Goal: Task Accomplishment & Management: Manage account settings

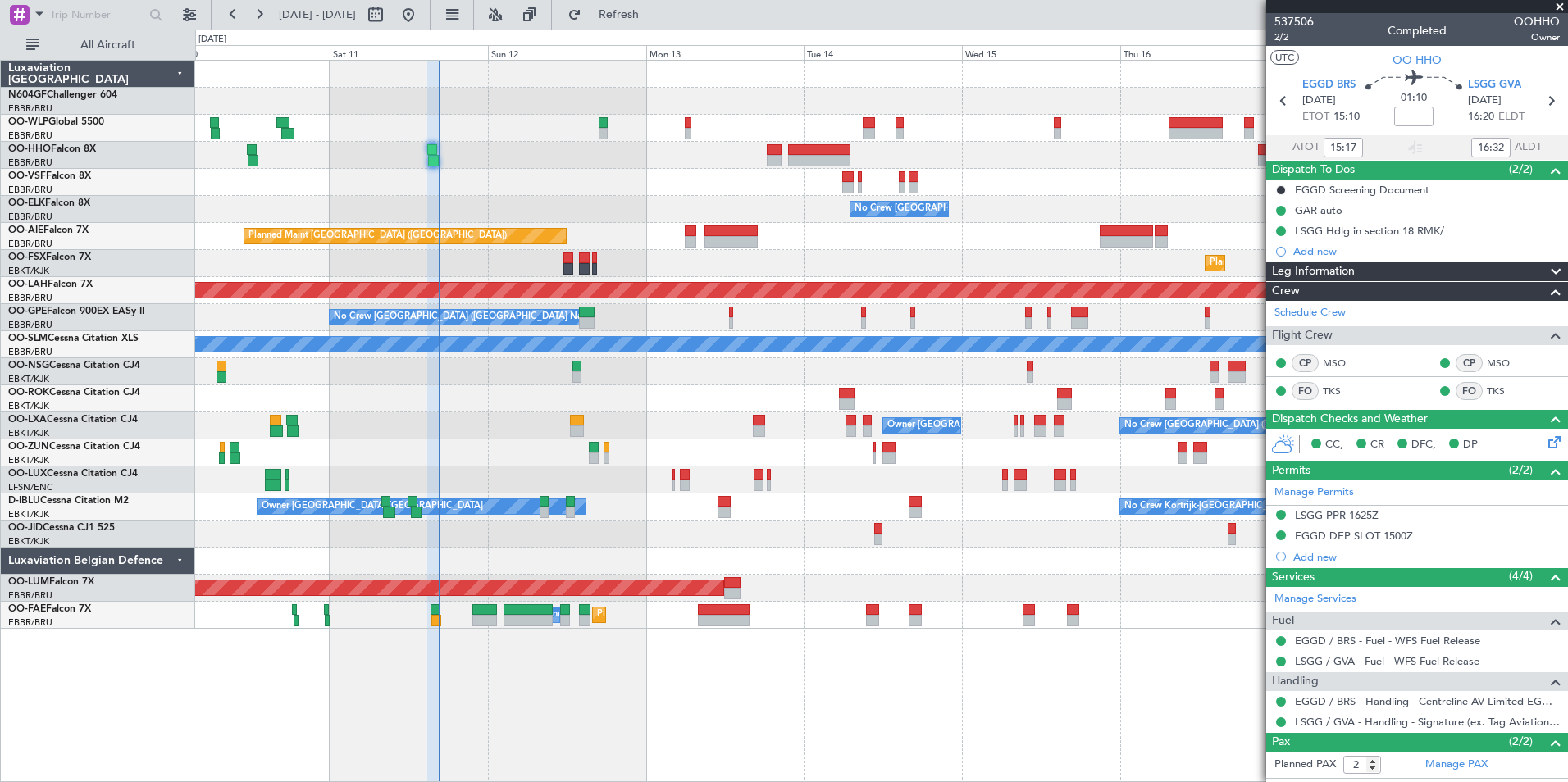
click at [776, 438] on div "No Crew Brussels (Brussels National) Owner Kortrijk-Wevelgem" at bounding box center [881, 426] width 1372 height 27
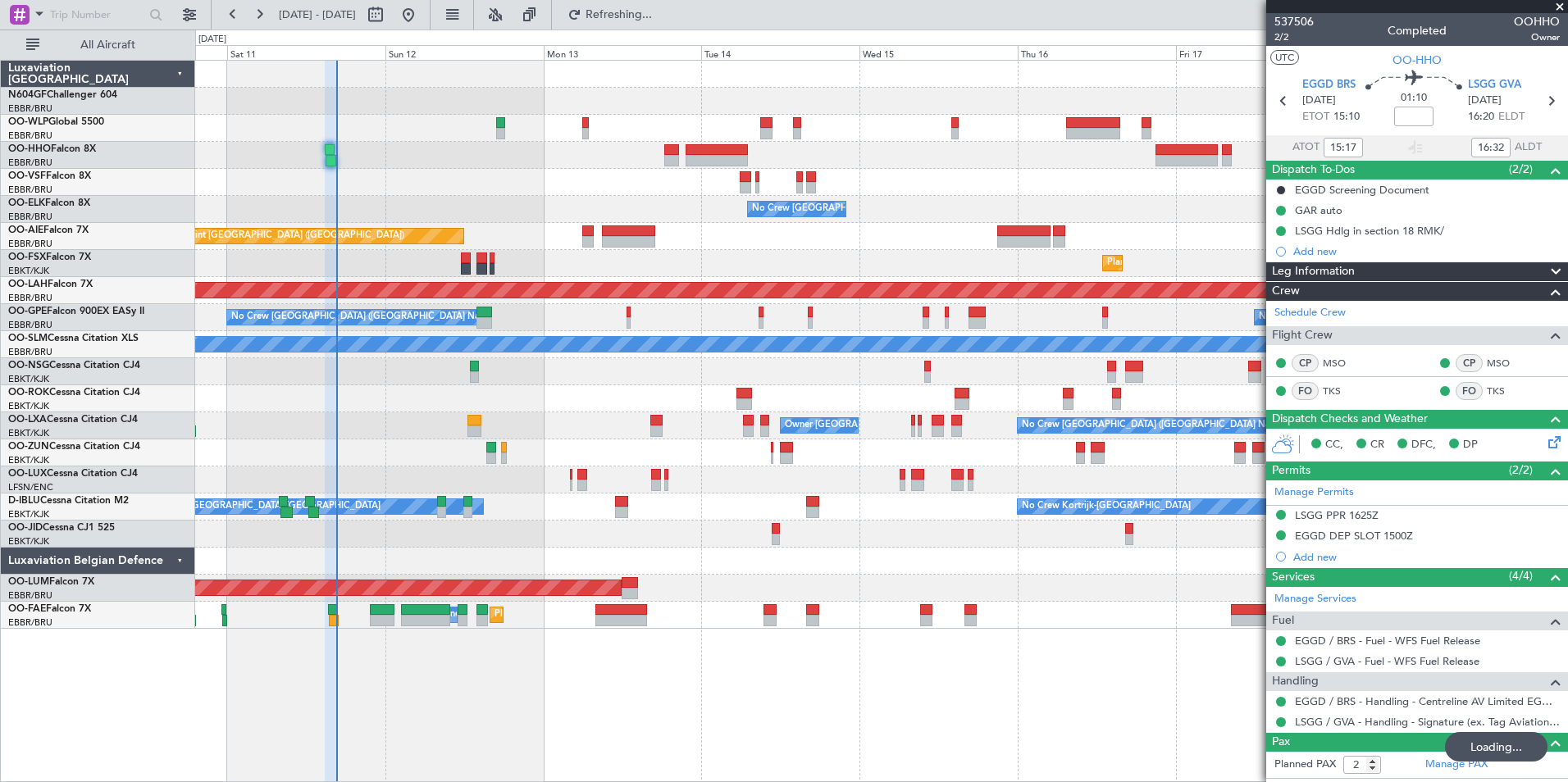
click at [775, 254] on div "Planned Maint Kortrijk-[GEOGRAPHIC_DATA]" at bounding box center [881, 263] width 1372 height 27
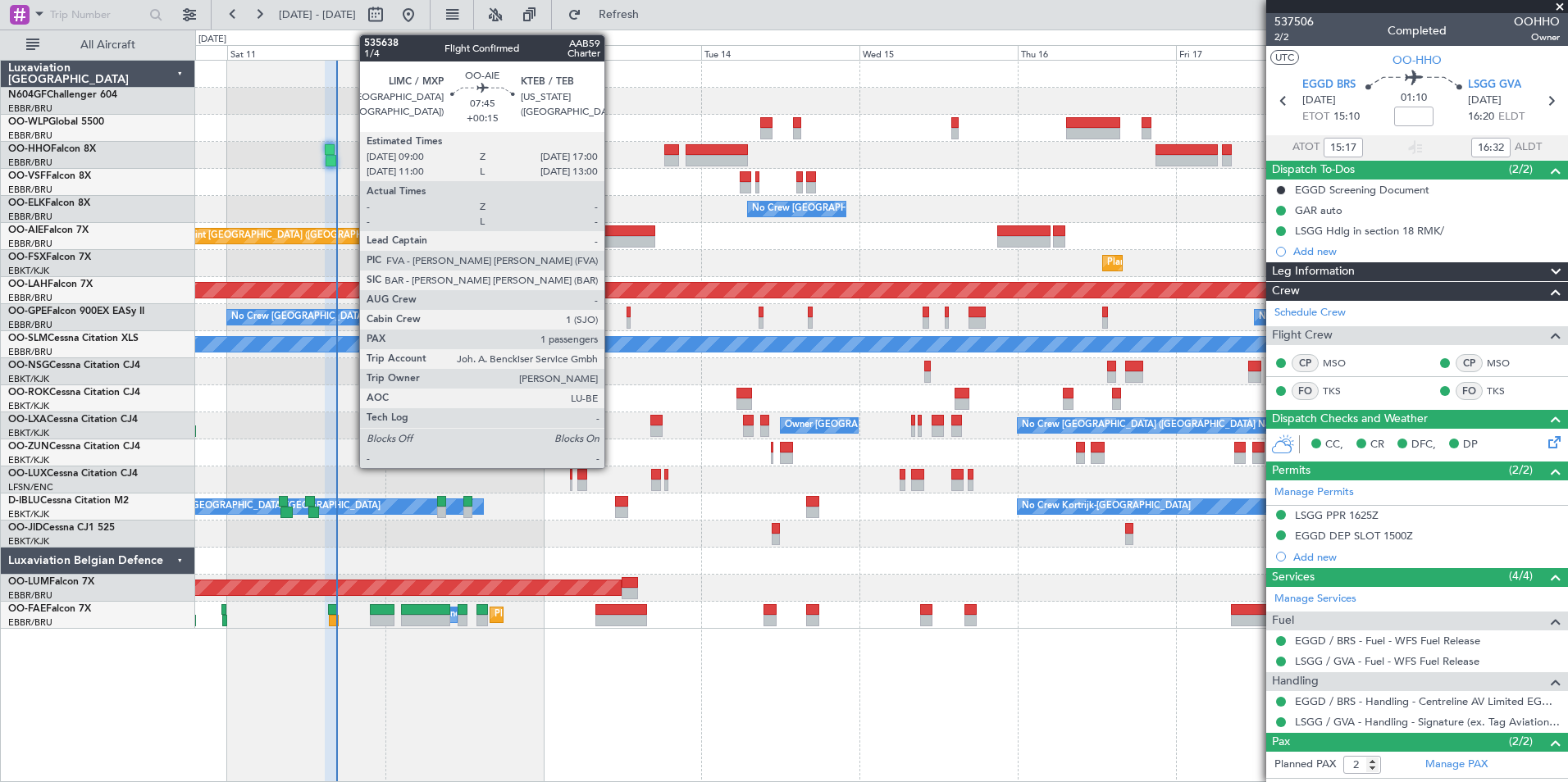
click at [612, 243] on div at bounding box center [627, 242] width 53 height 12
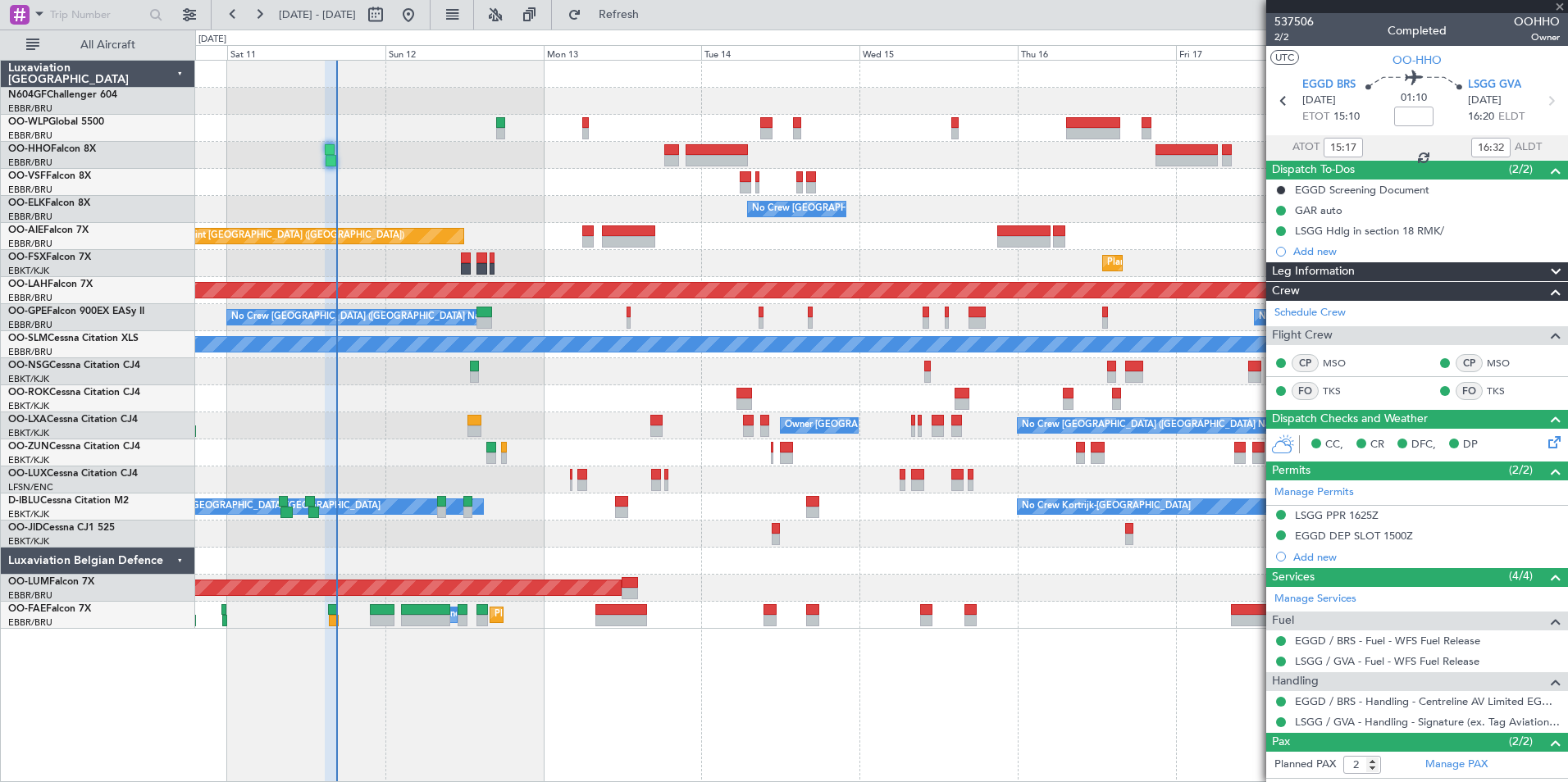
type input "+00:15"
type input "1"
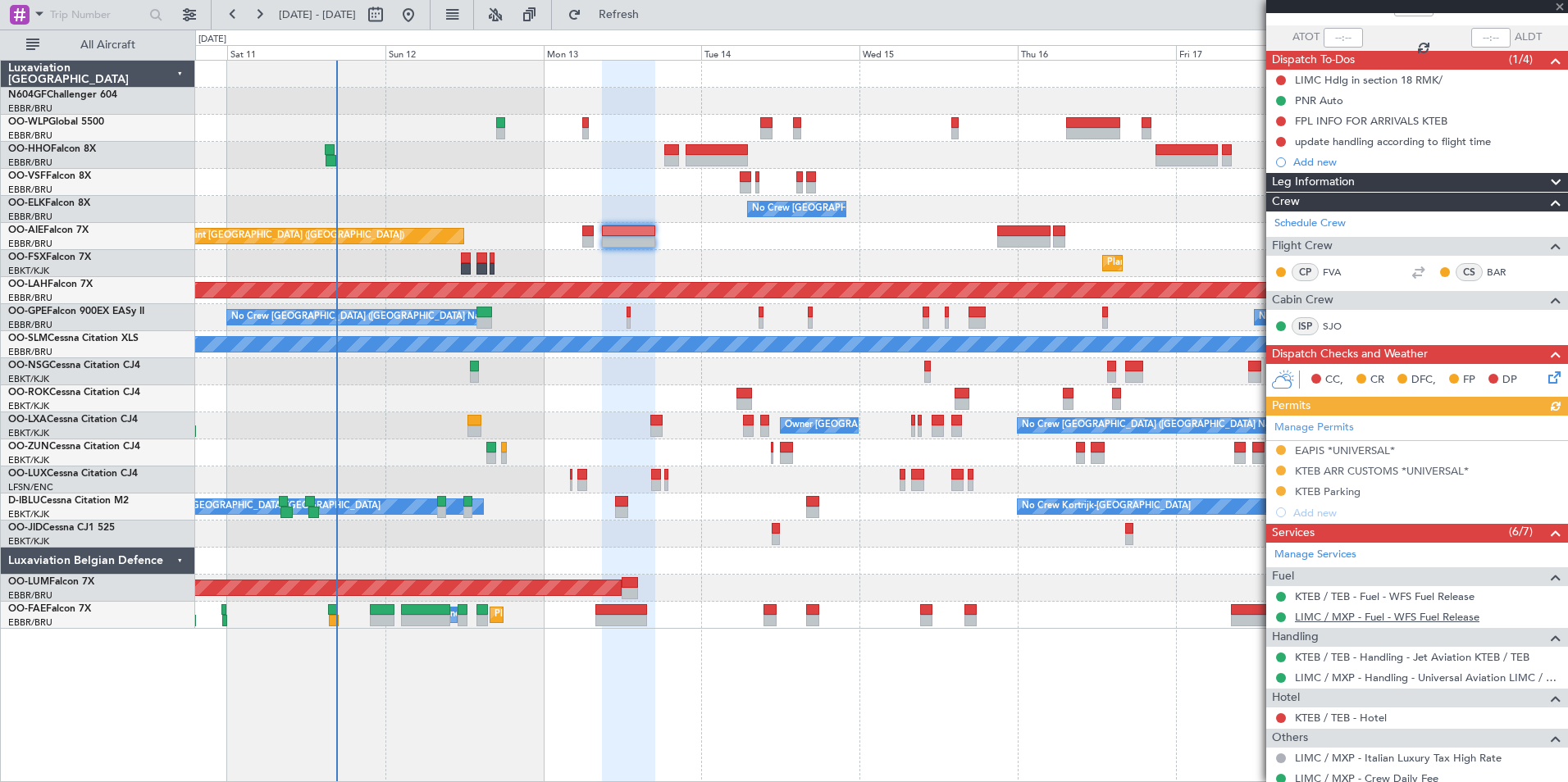
scroll to position [240, 0]
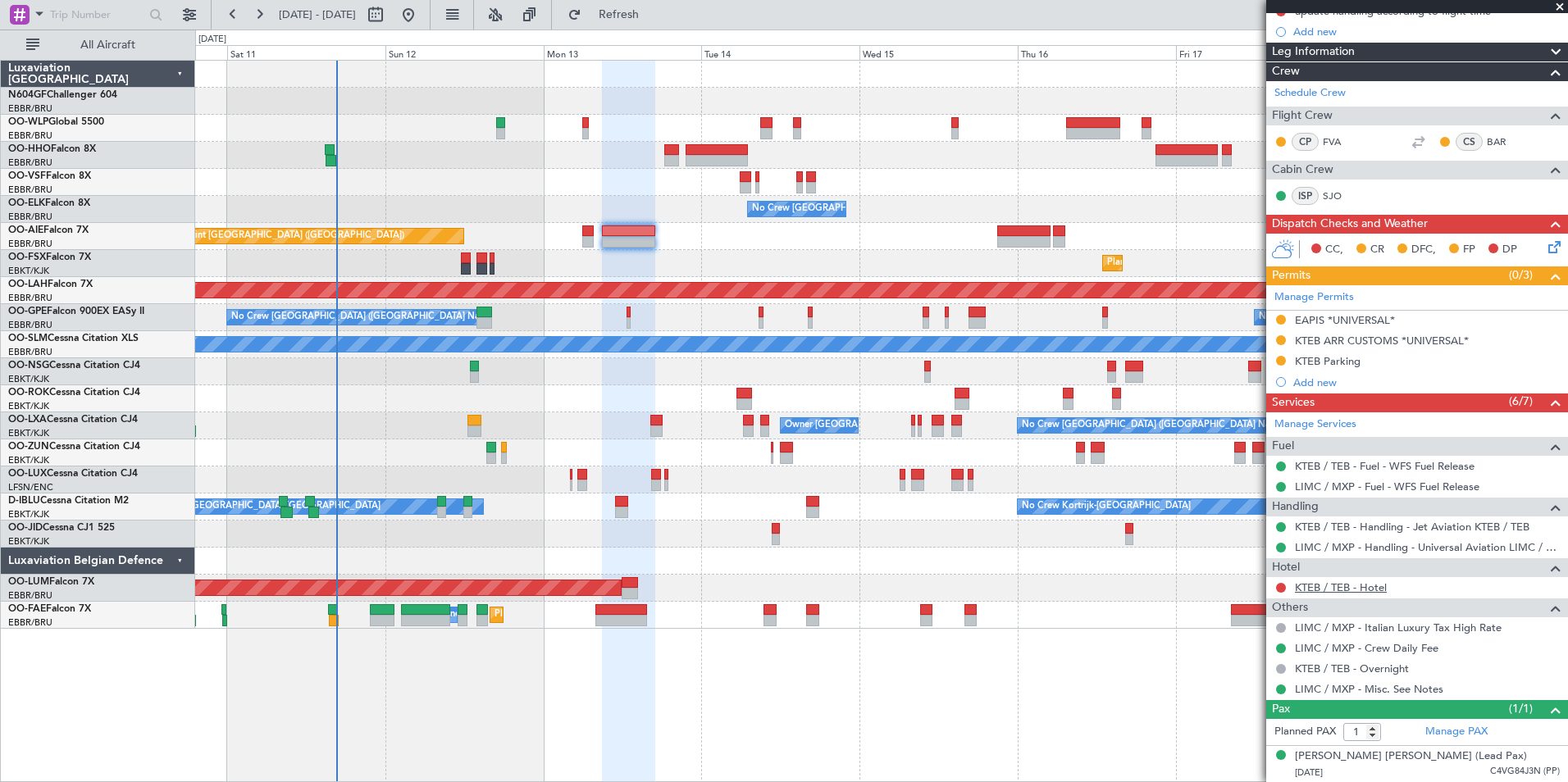
click at [1363, 581] on link "KTEB / TEB - Hotel" at bounding box center [1341, 587] width 92 height 14
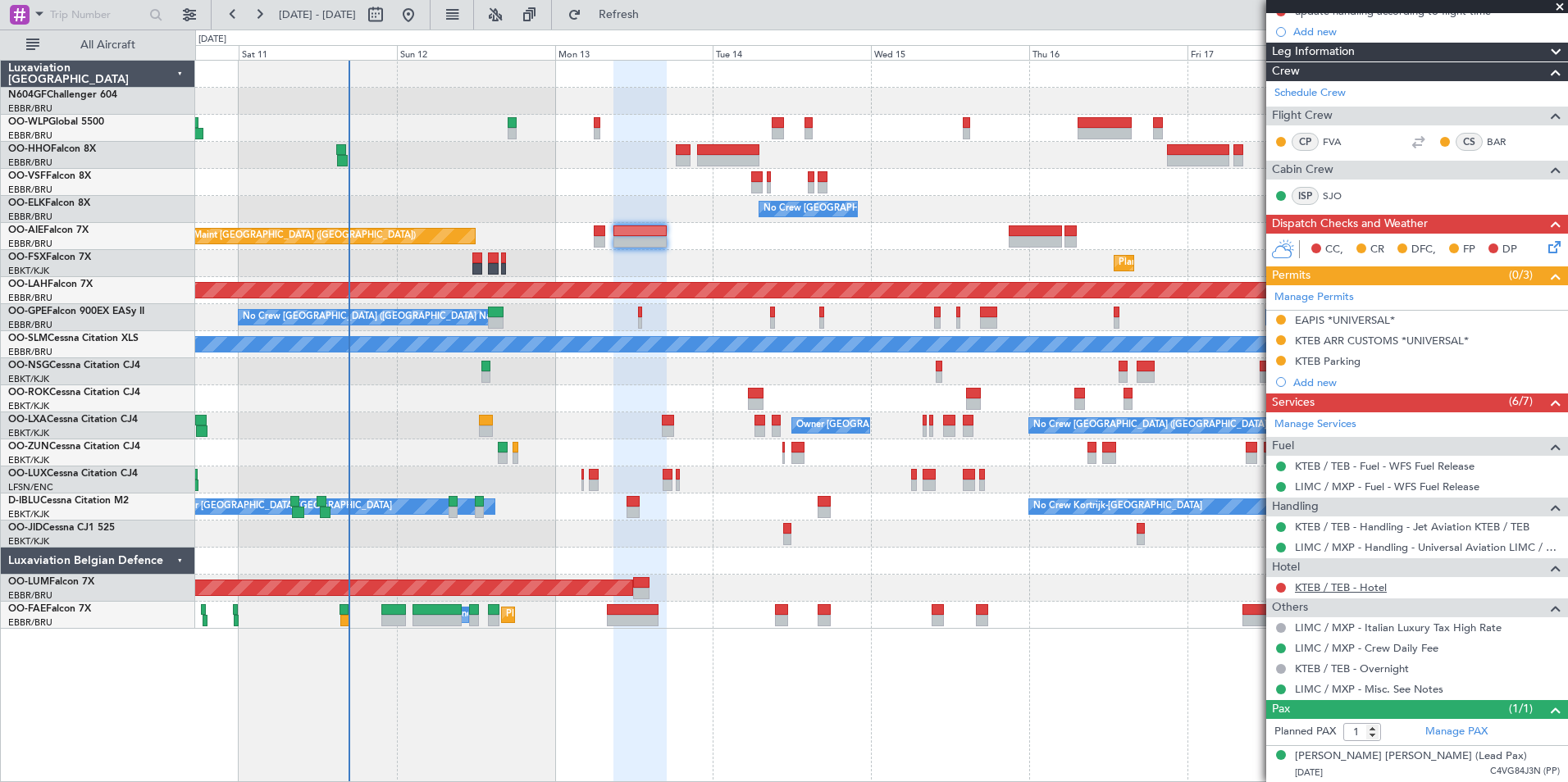
click at [1373, 584] on link "KTEB / TEB - Hotel" at bounding box center [1341, 587] width 92 height 14
click at [658, 23] on button "Refresh" at bounding box center [609, 14] width 98 height 26
click at [662, 266] on div "Planned Maint Kortrijk-[GEOGRAPHIC_DATA]" at bounding box center [881, 263] width 1372 height 27
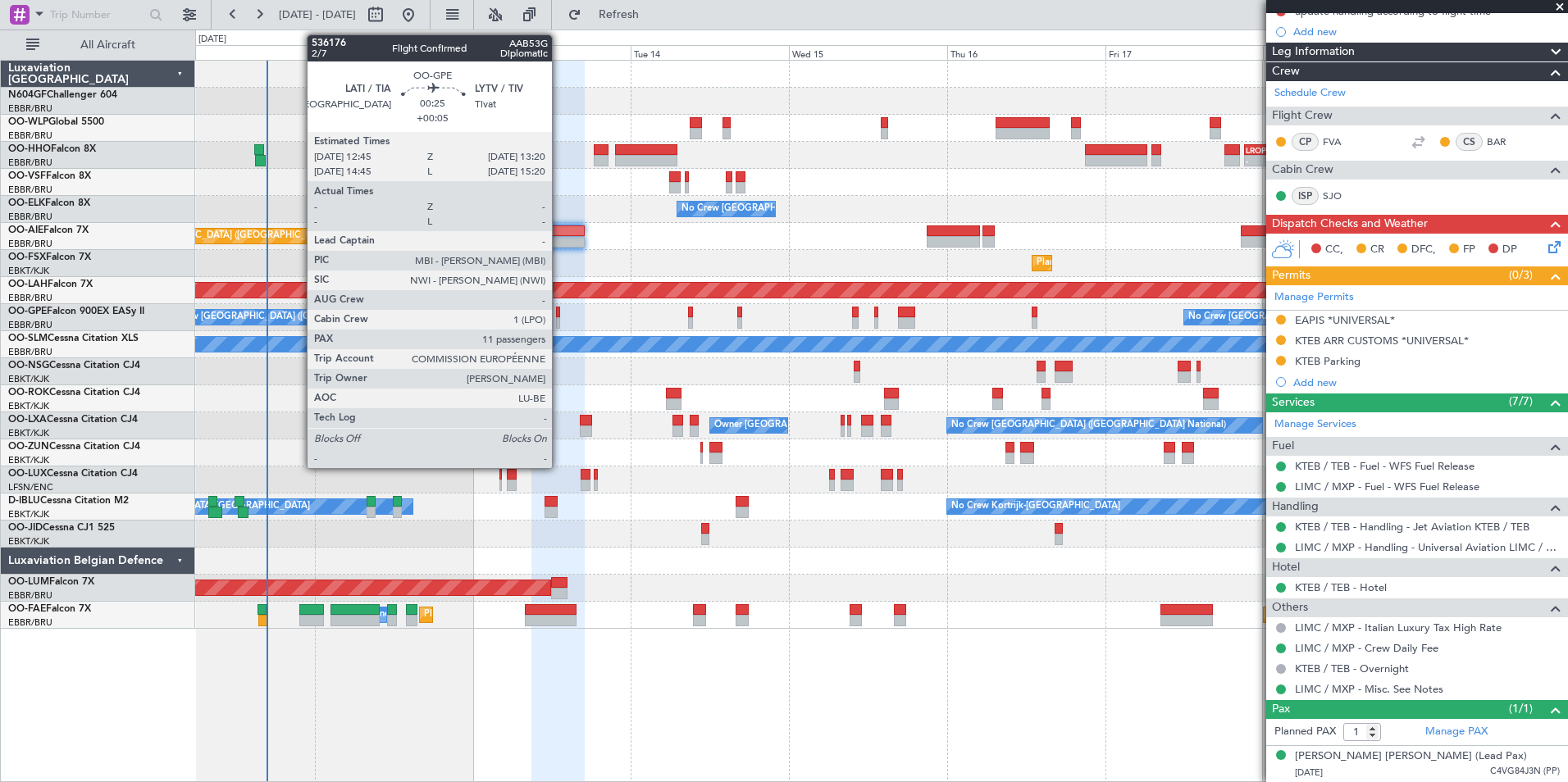
click at [559, 314] on div at bounding box center [558, 312] width 4 height 12
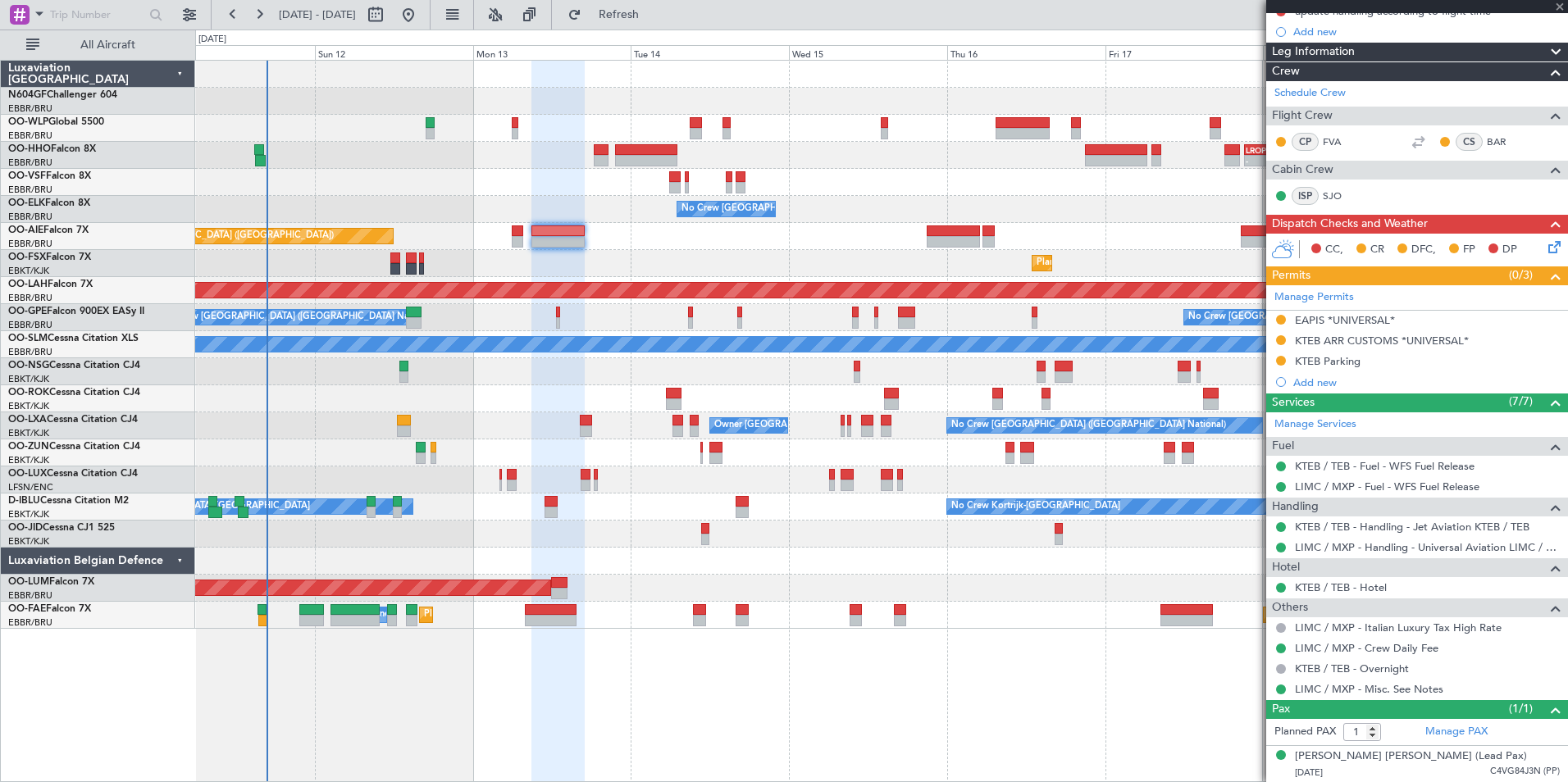
type input "+00:05"
type input "11"
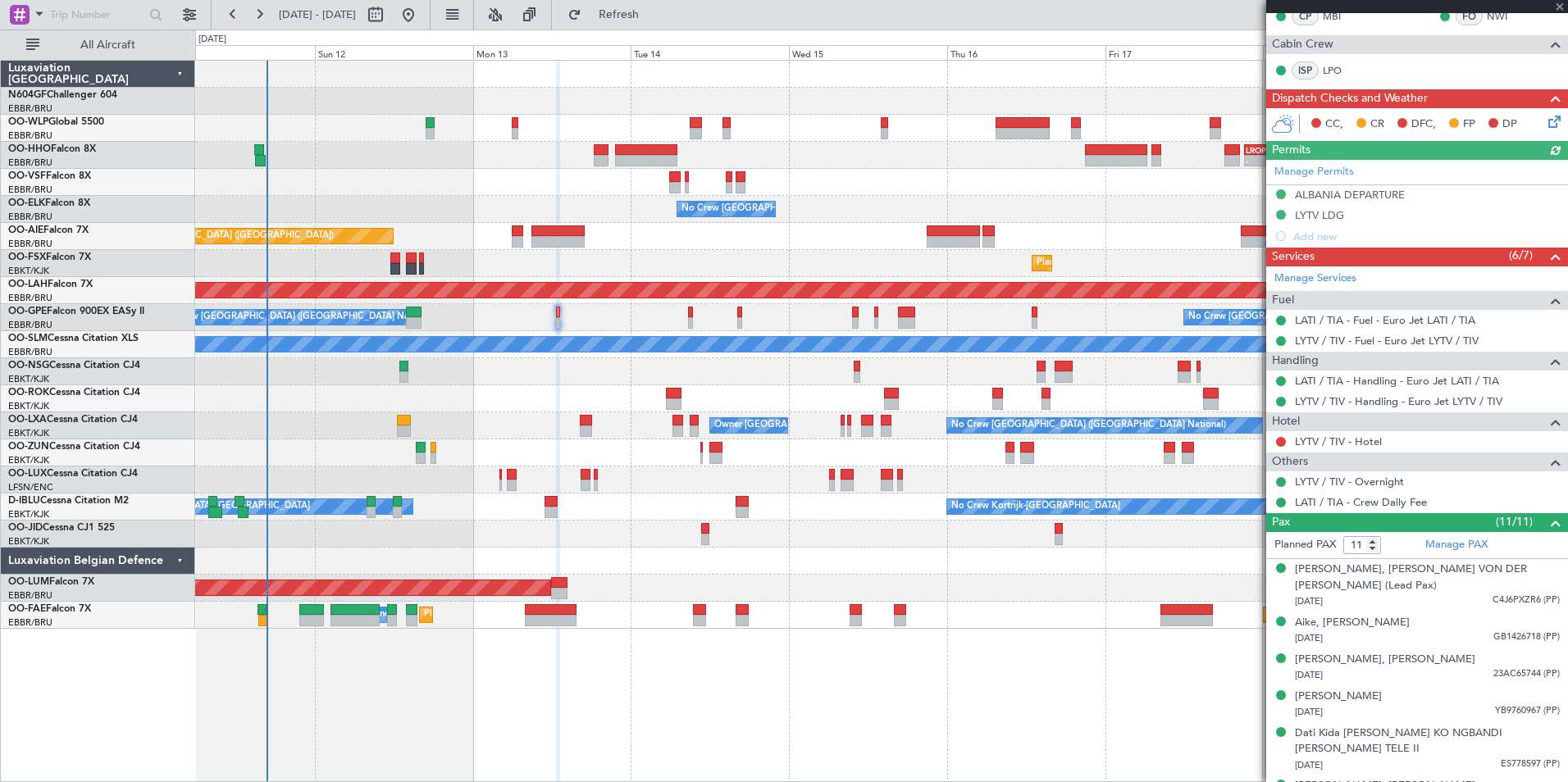
scroll to position [328, 0]
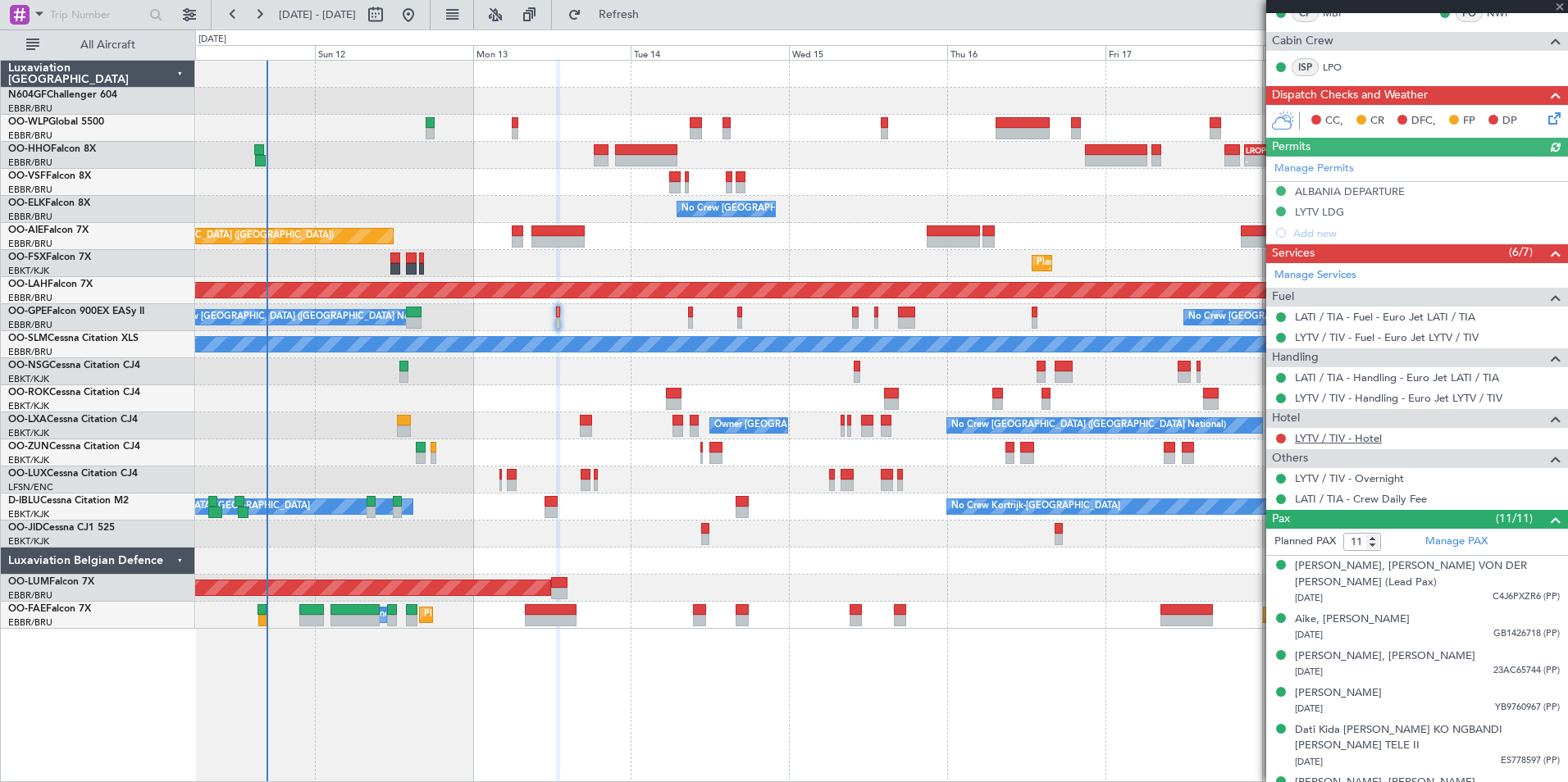
click at [1330, 441] on link "LYTV / TIV - Hotel" at bounding box center [1338, 438] width 86 height 14
click at [653, 13] on span "Refresh" at bounding box center [619, 14] width 69 height 12
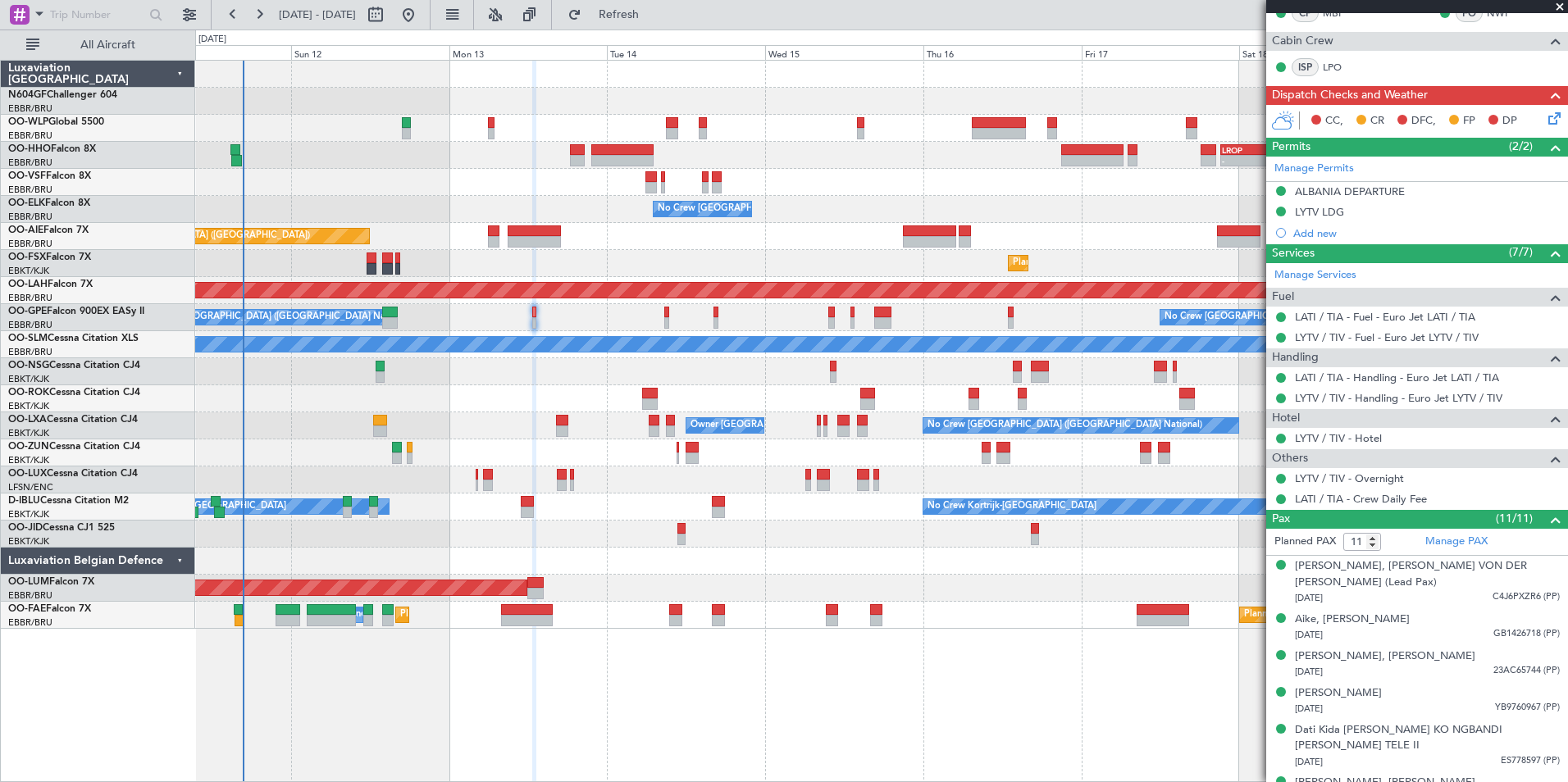
click at [688, 382] on div at bounding box center [881, 372] width 1372 height 27
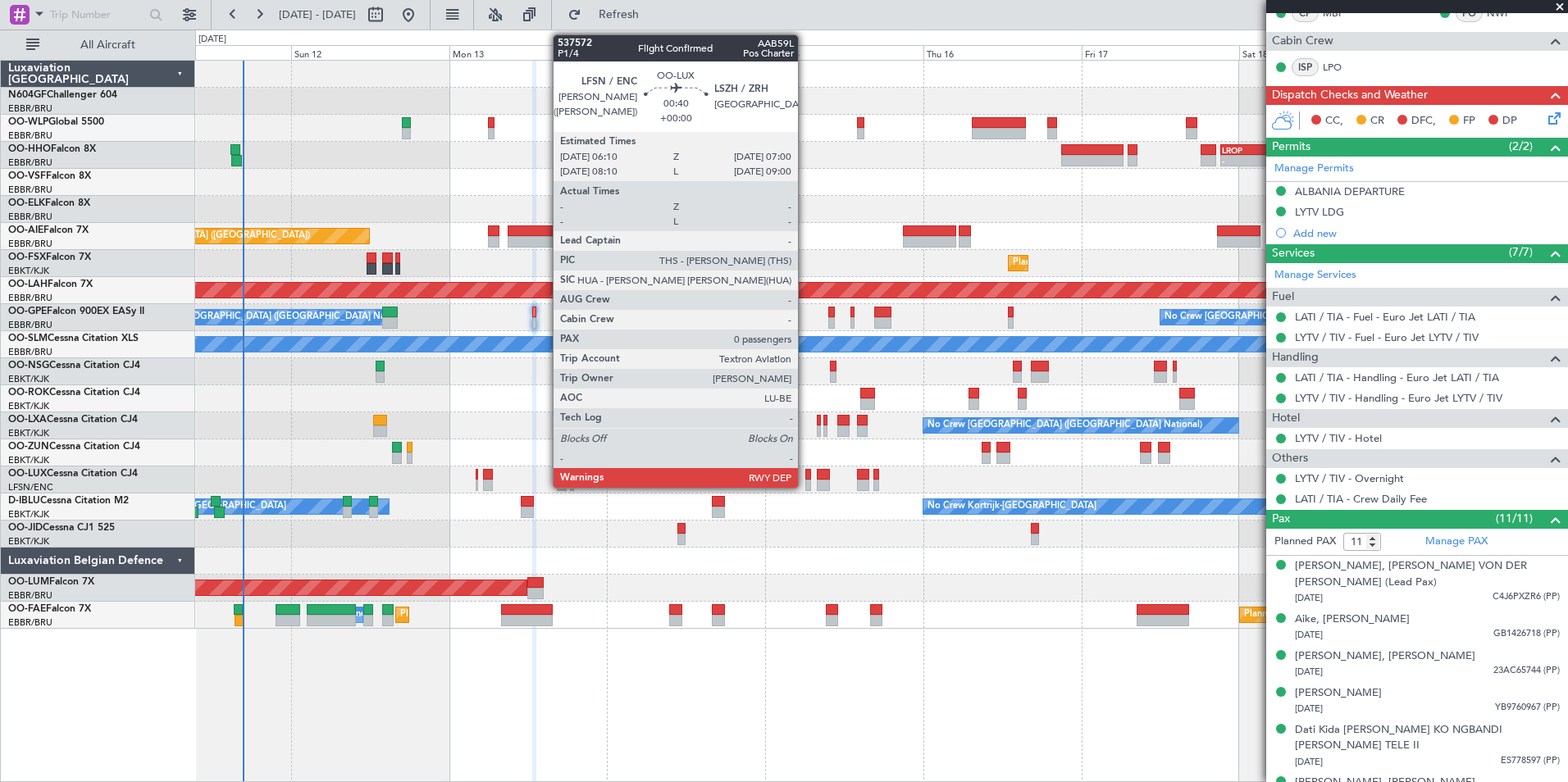
click at [805, 483] on div at bounding box center [808, 485] width 6 height 12
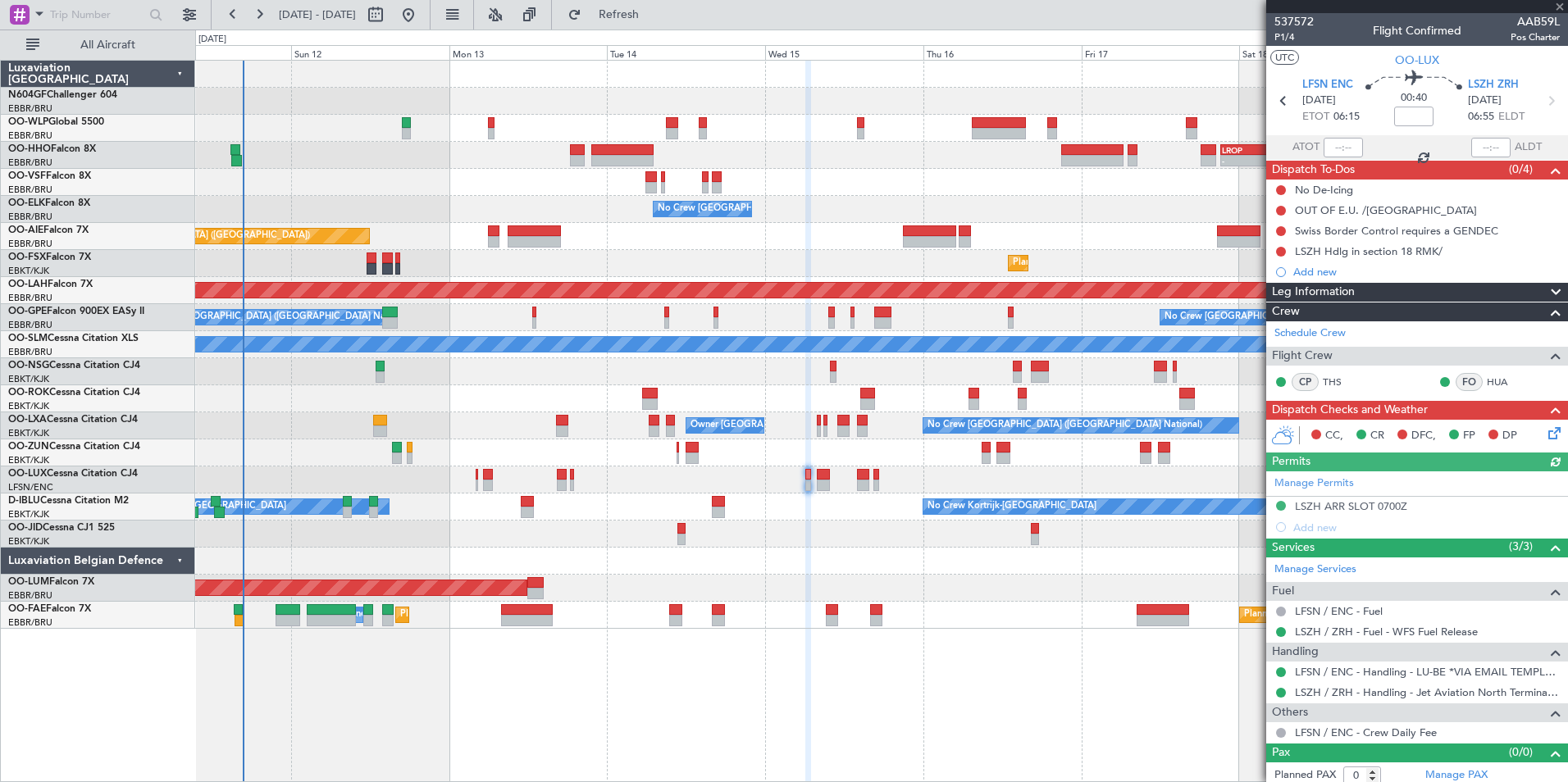
scroll to position [7, 0]
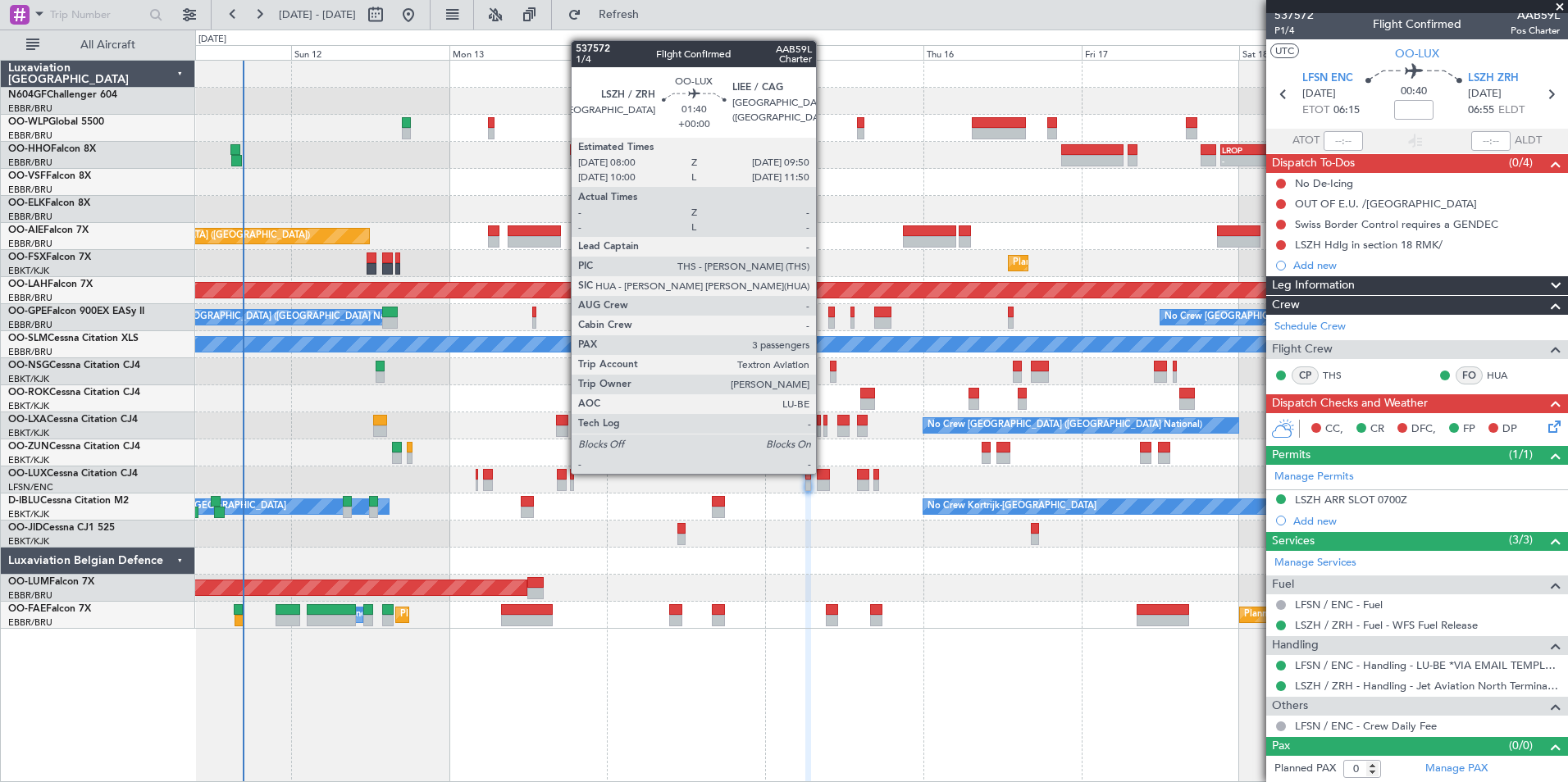
click at [823, 473] on div at bounding box center [822, 475] width 12 height 12
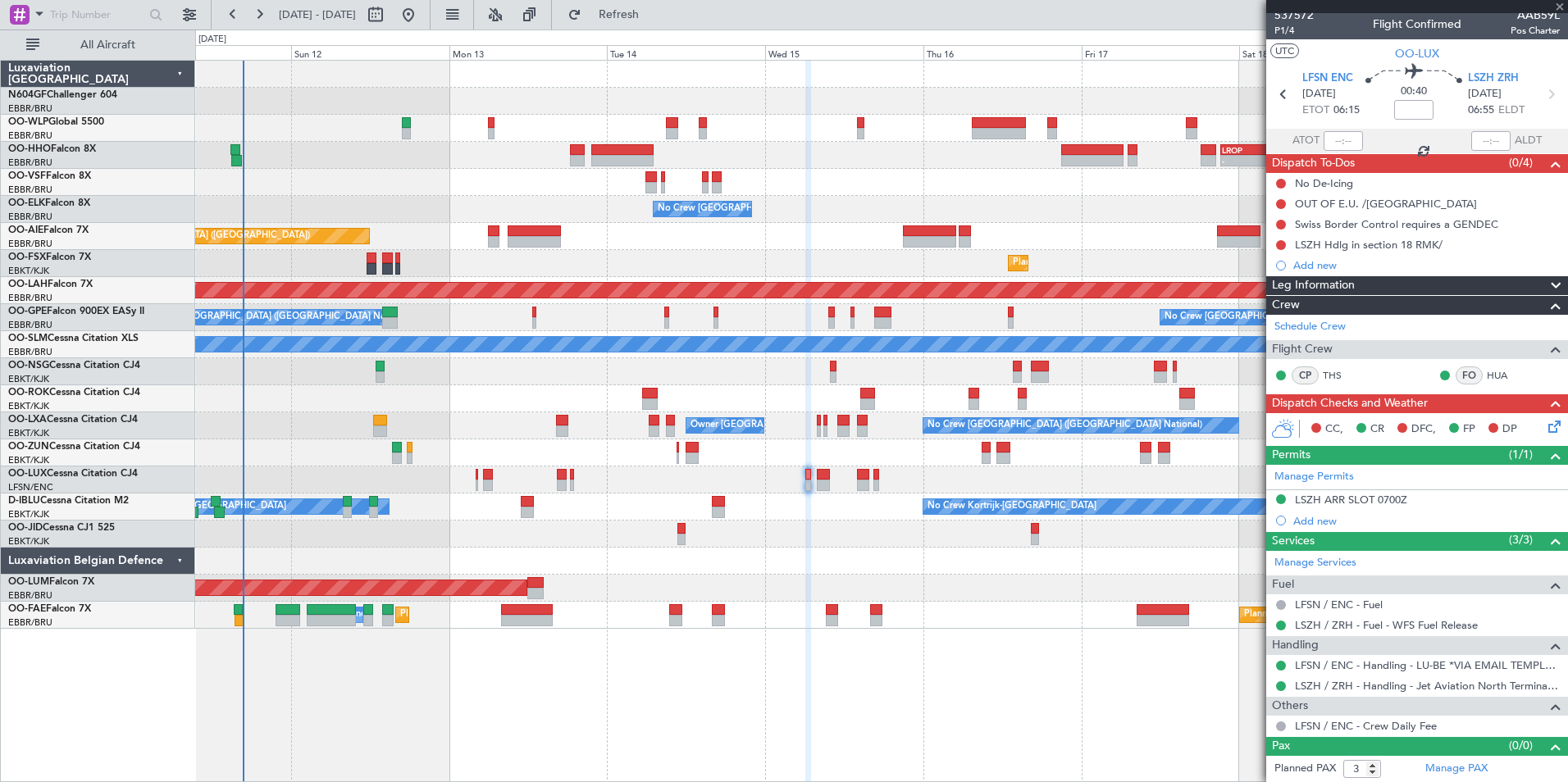
scroll to position [0, 0]
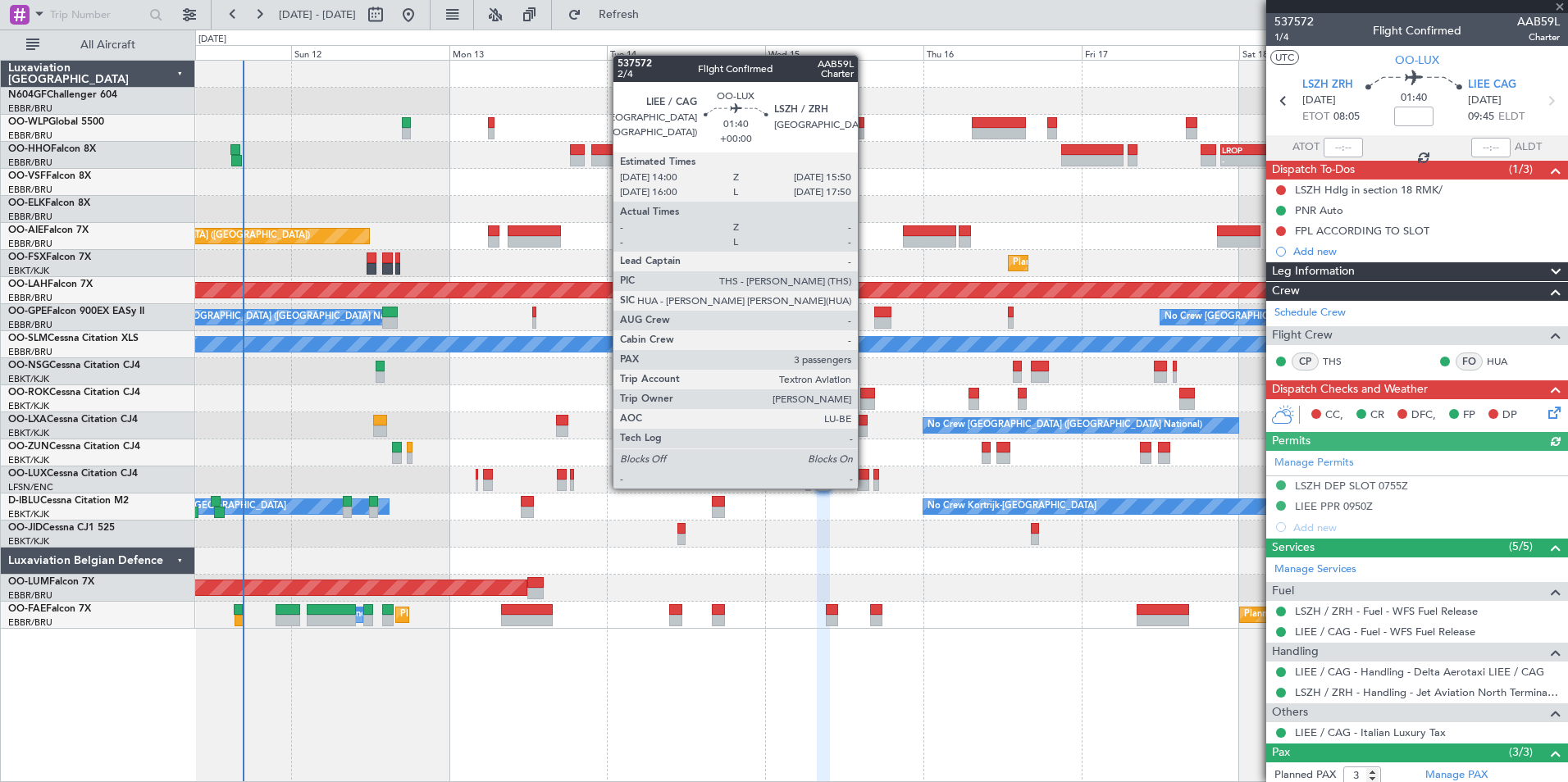
click at [865, 487] on div at bounding box center [863, 485] width 12 height 12
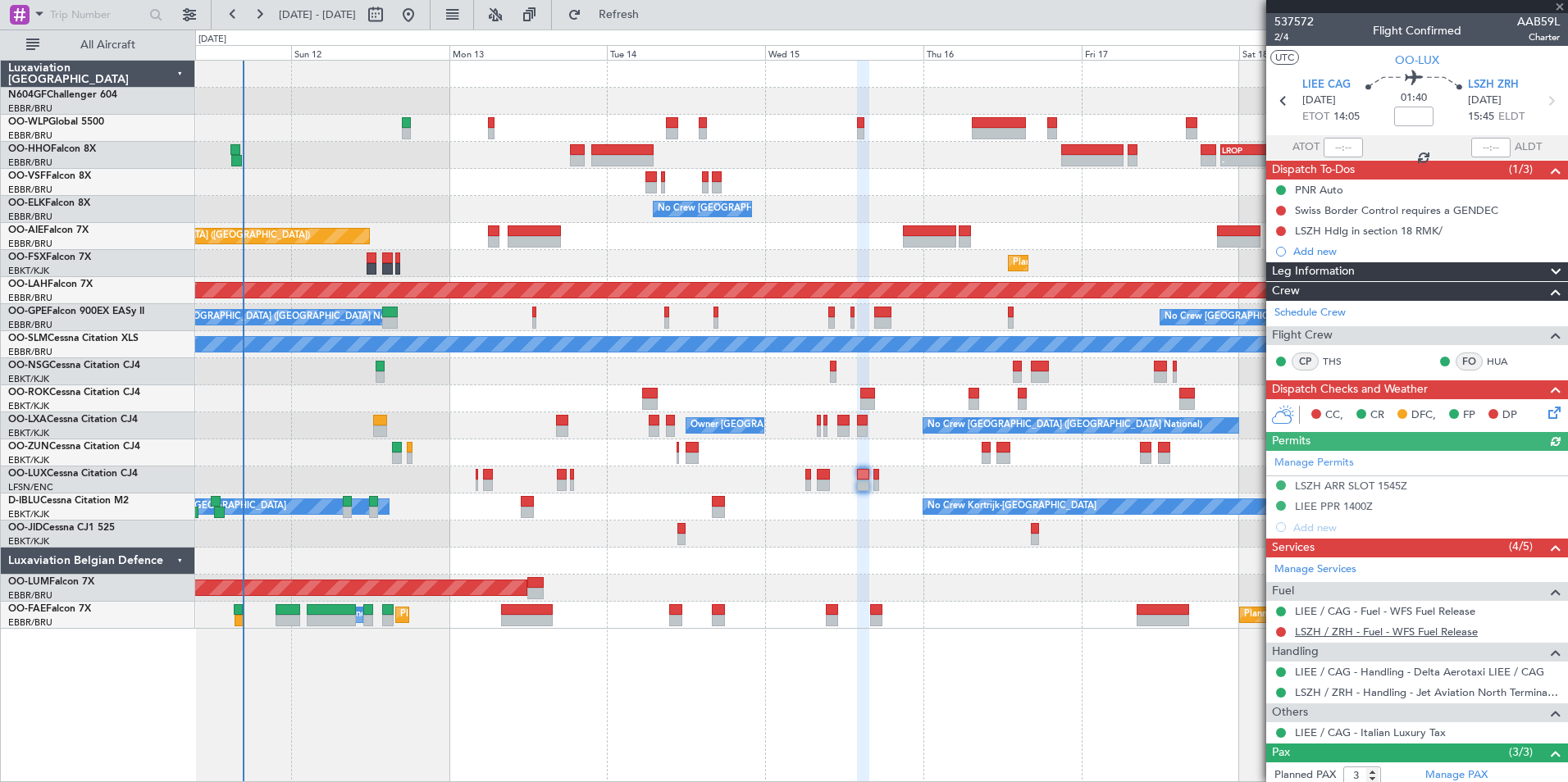
click at [1327, 629] on link "LSZH / ZRH - Fuel - WFS Fuel Release" at bounding box center [1386, 631] width 183 height 14
click at [646, 17] on span "Refresh" at bounding box center [619, 14] width 69 height 12
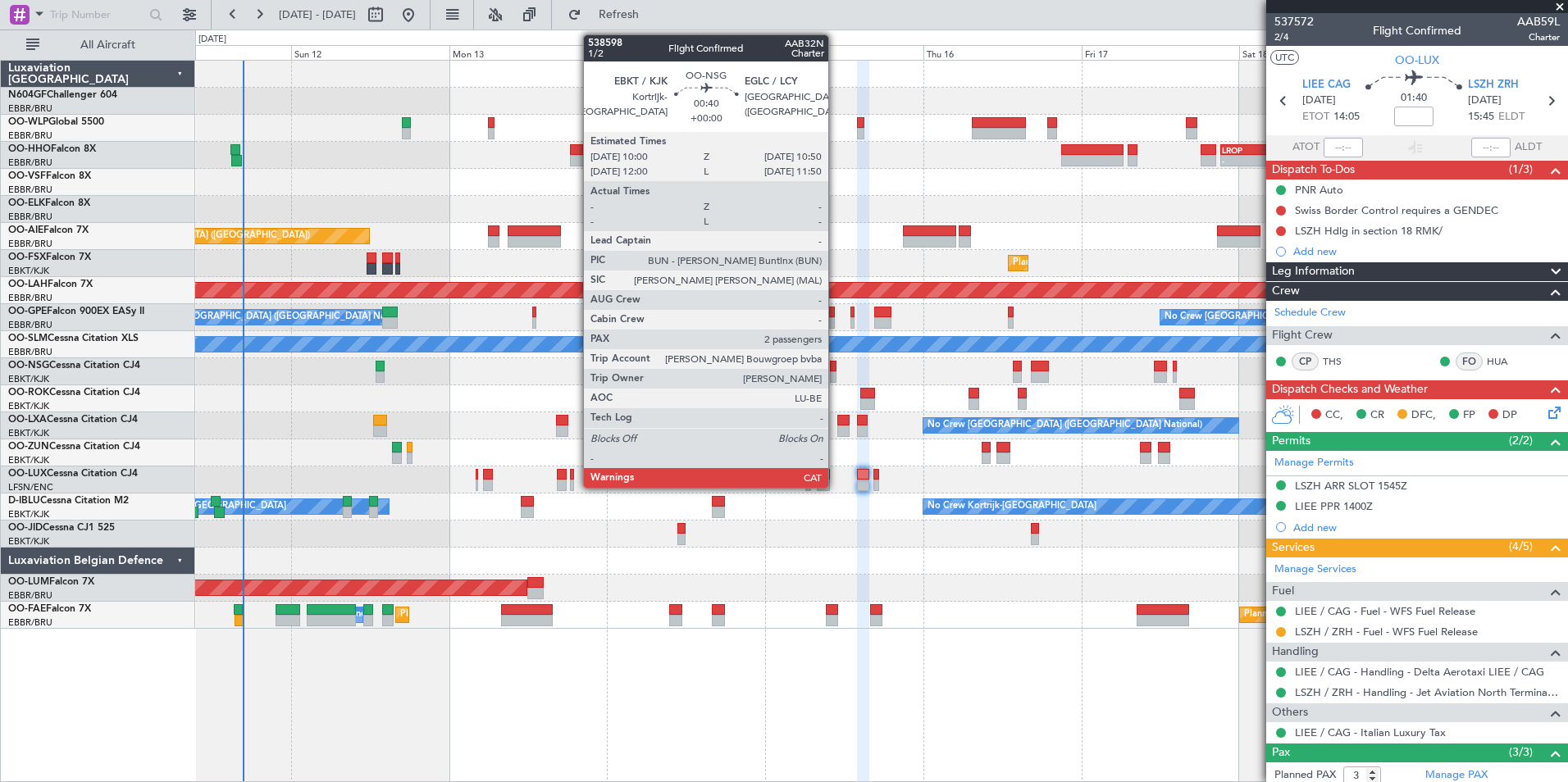
click at [836, 370] on div at bounding box center [833, 367] width 6 height 12
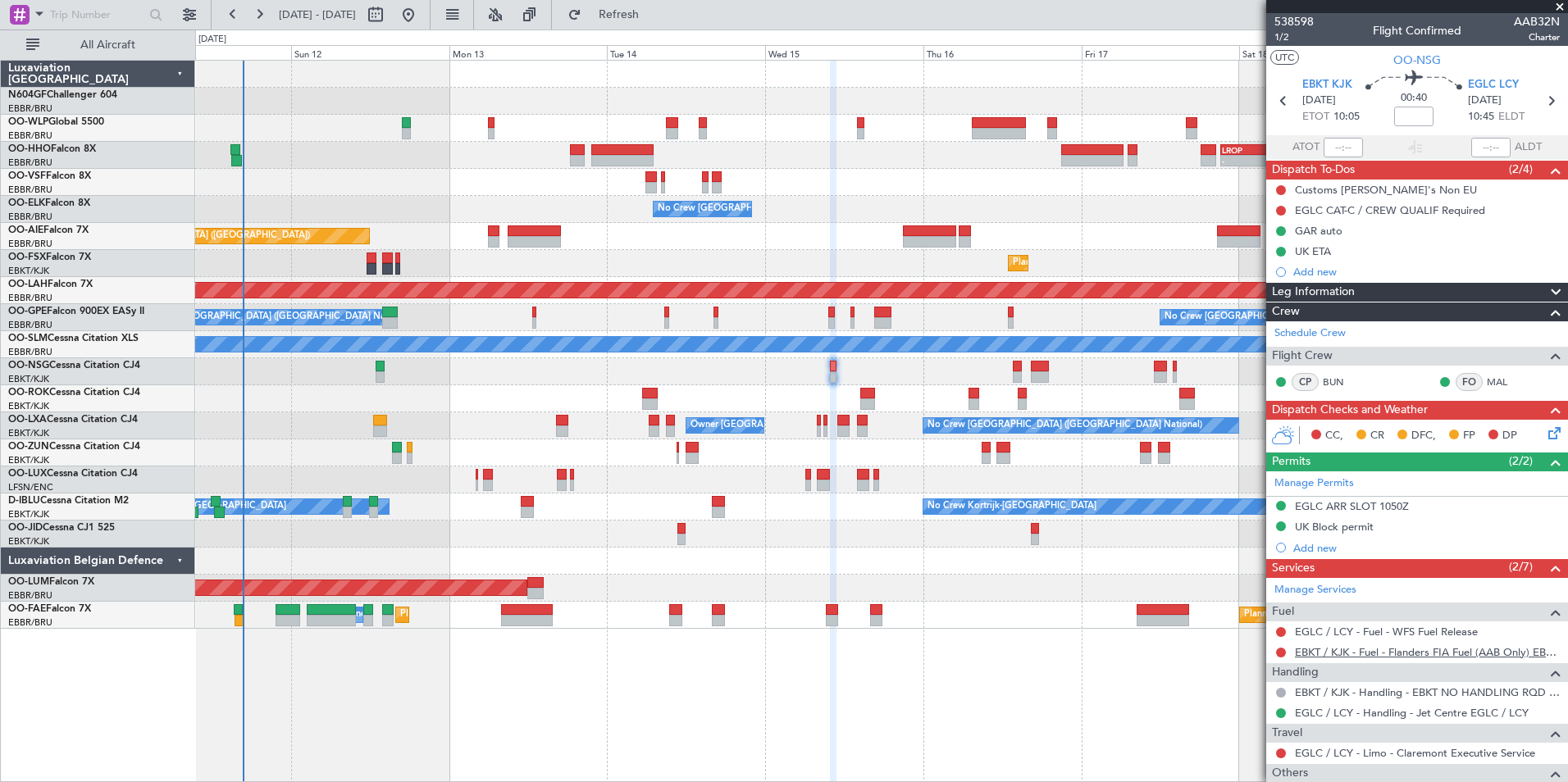
click at [1317, 651] on link "EBKT / KJK - Fuel - Flanders FIA Fuel (AAB Only) EBKT / KJK" at bounding box center [1428, 652] width 265 height 14
click at [629, 16] on button "Refresh" at bounding box center [609, 14] width 98 height 26
click at [1304, 631] on link "EGLC / LCY - Fuel - WFS Fuel Release" at bounding box center [1386, 631] width 183 height 14
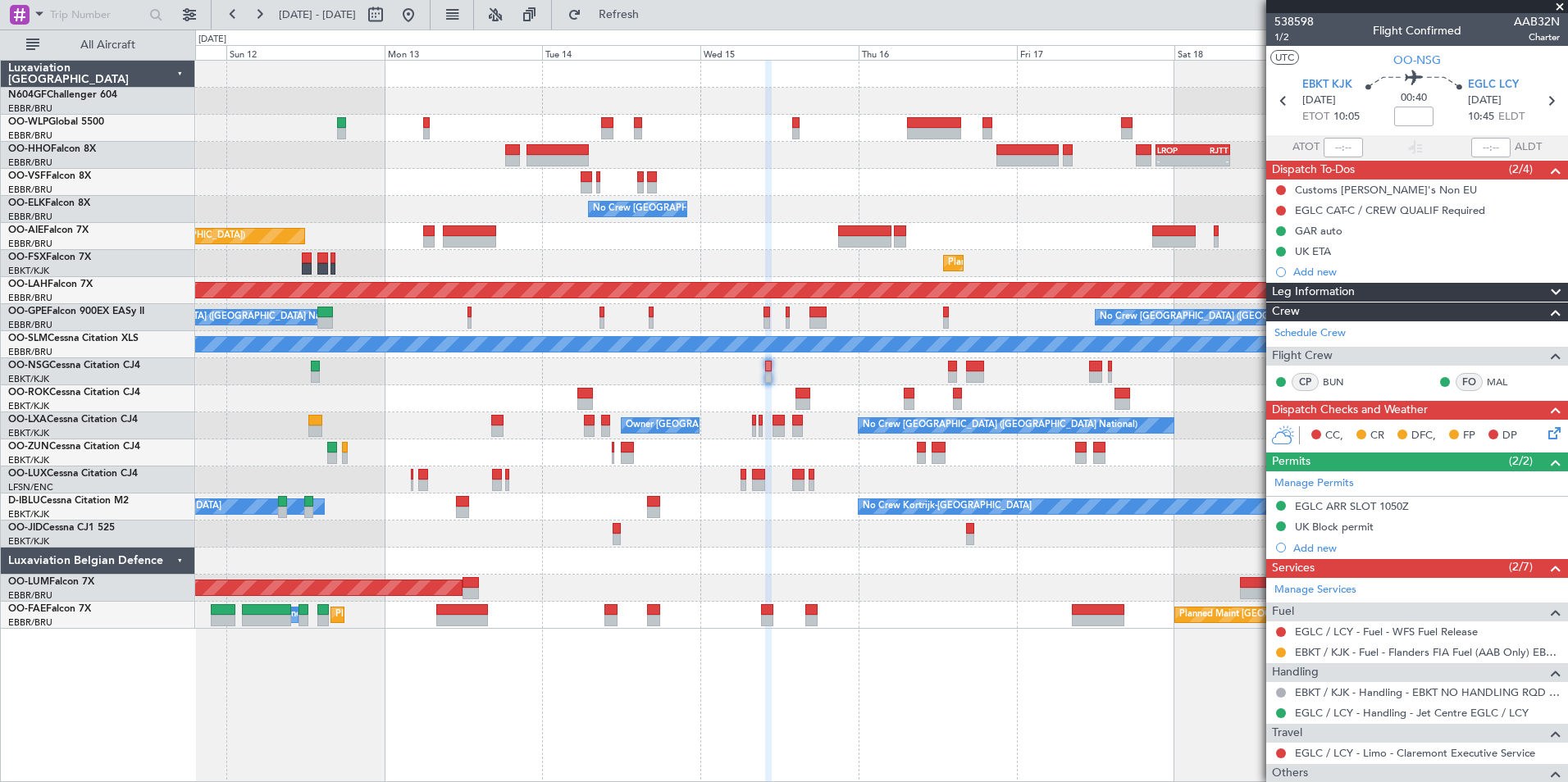
click at [849, 359] on div at bounding box center [881, 372] width 1372 height 27
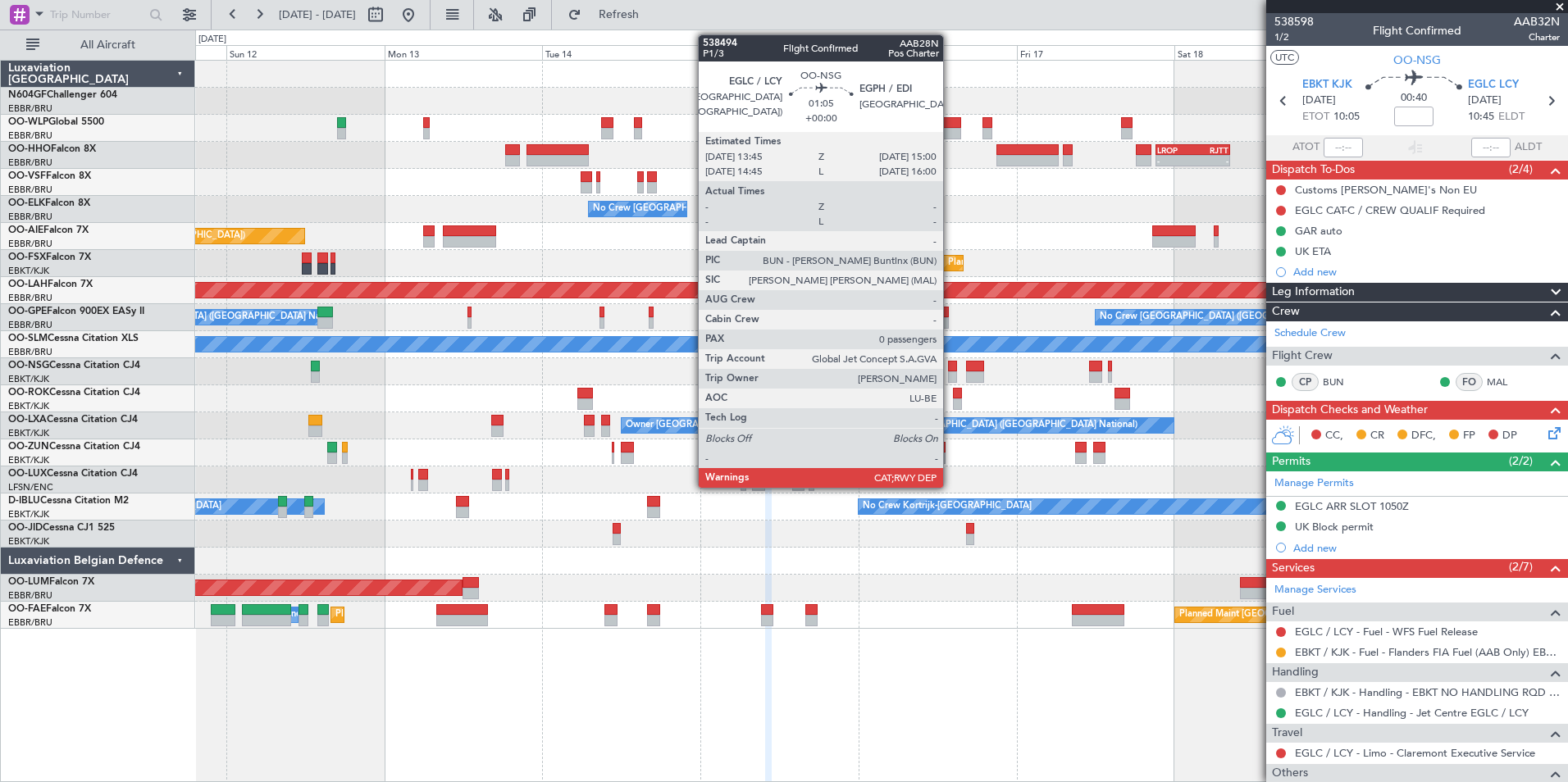
click at [950, 371] on div at bounding box center [952, 367] width 9 height 12
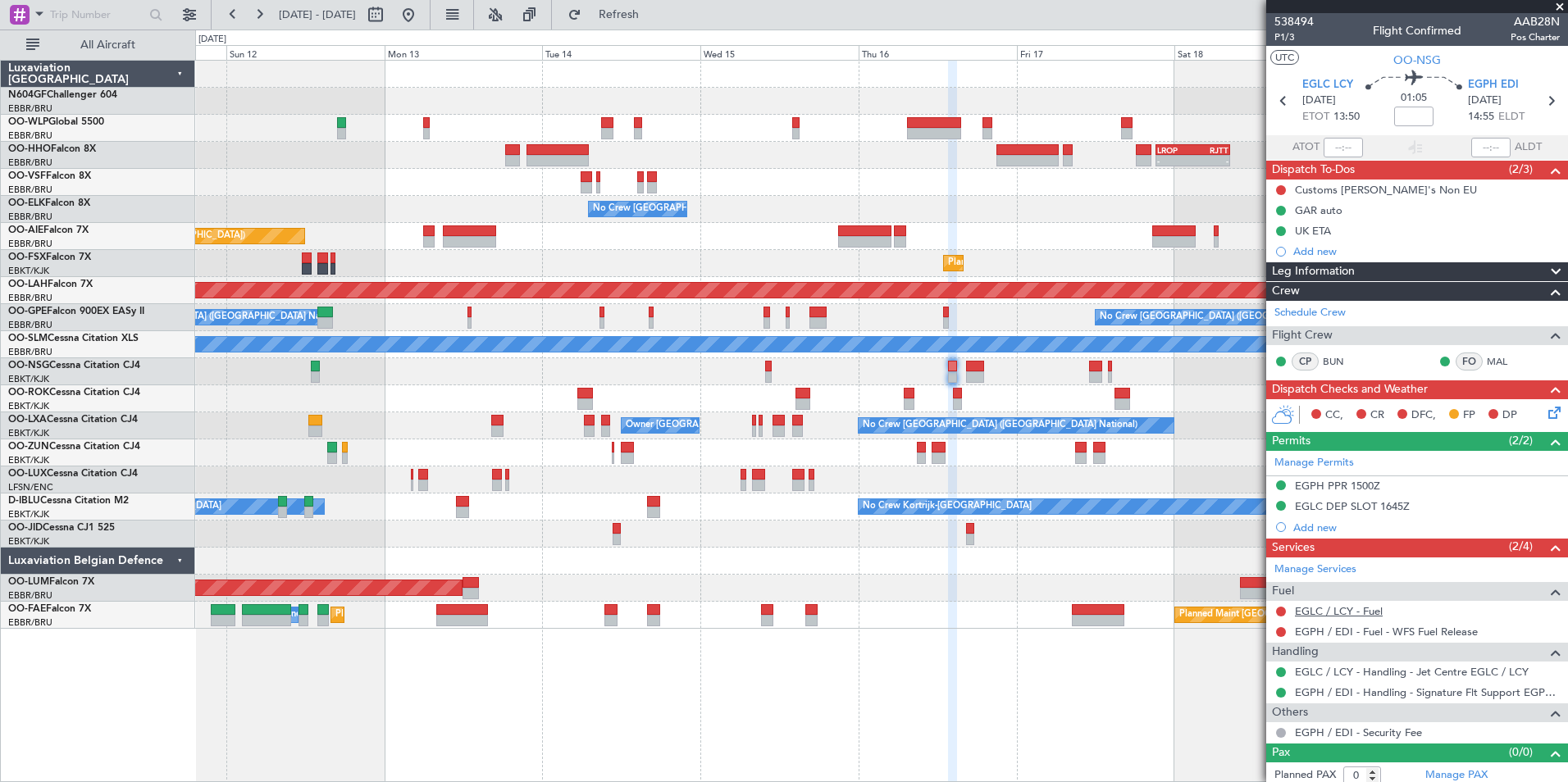
click at [1334, 604] on link "EGLC / LCY - Fuel" at bounding box center [1338, 611] width 87 height 14
click at [653, 9] on span "Refresh" at bounding box center [619, 14] width 69 height 12
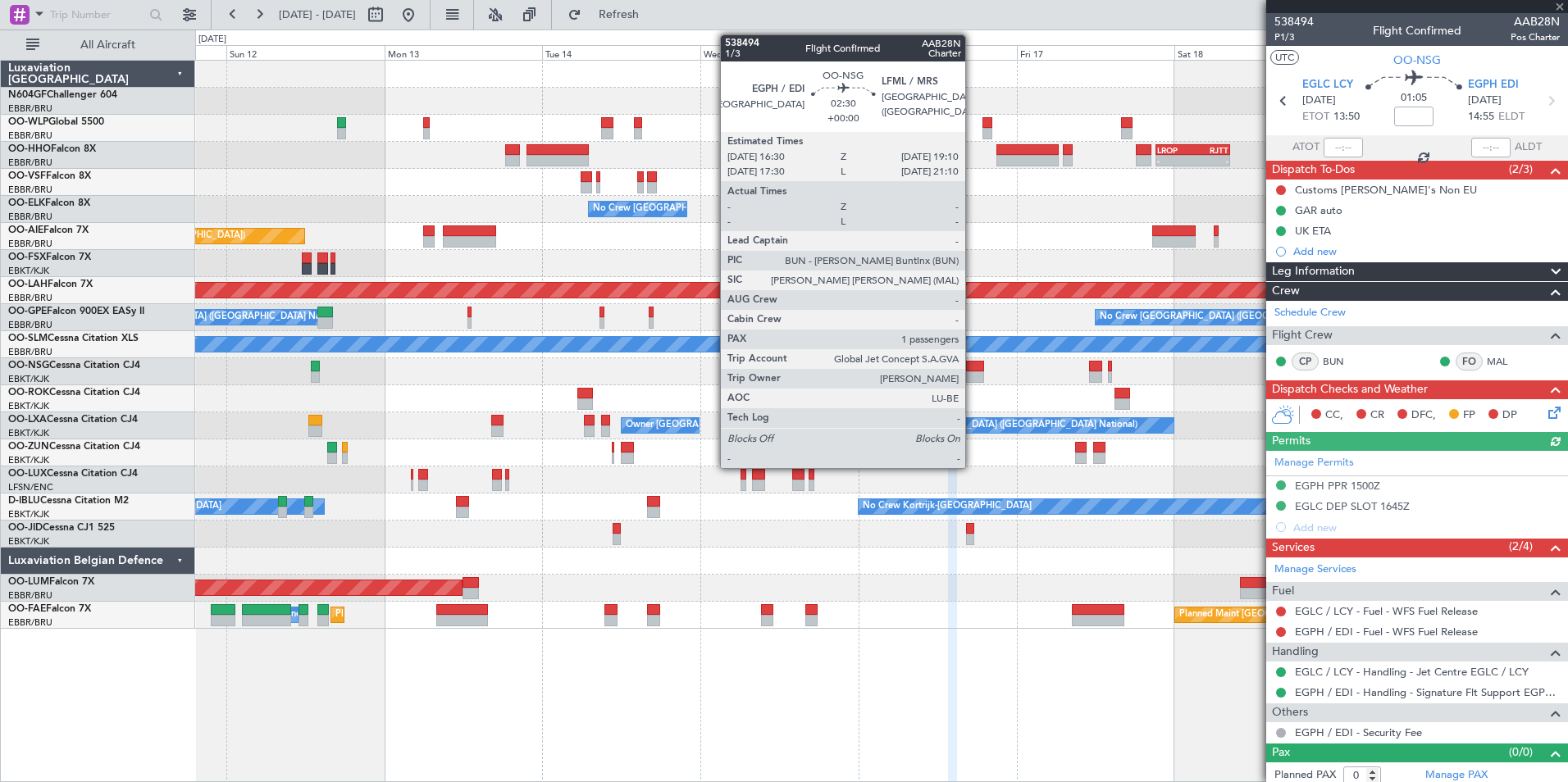
click at [972, 366] on div at bounding box center [974, 367] width 18 height 12
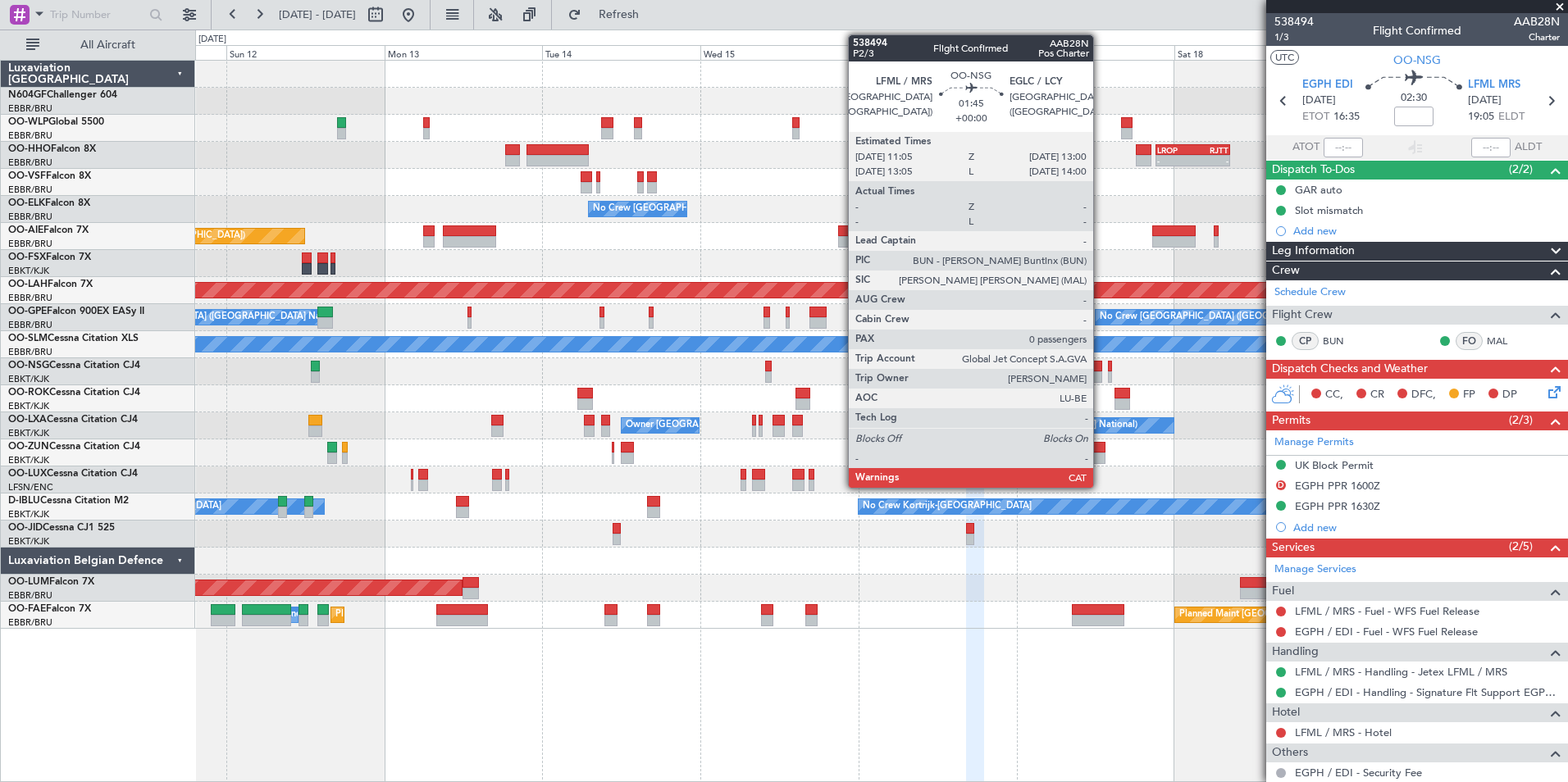
click at [1100, 367] on div at bounding box center [1095, 367] width 13 height 12
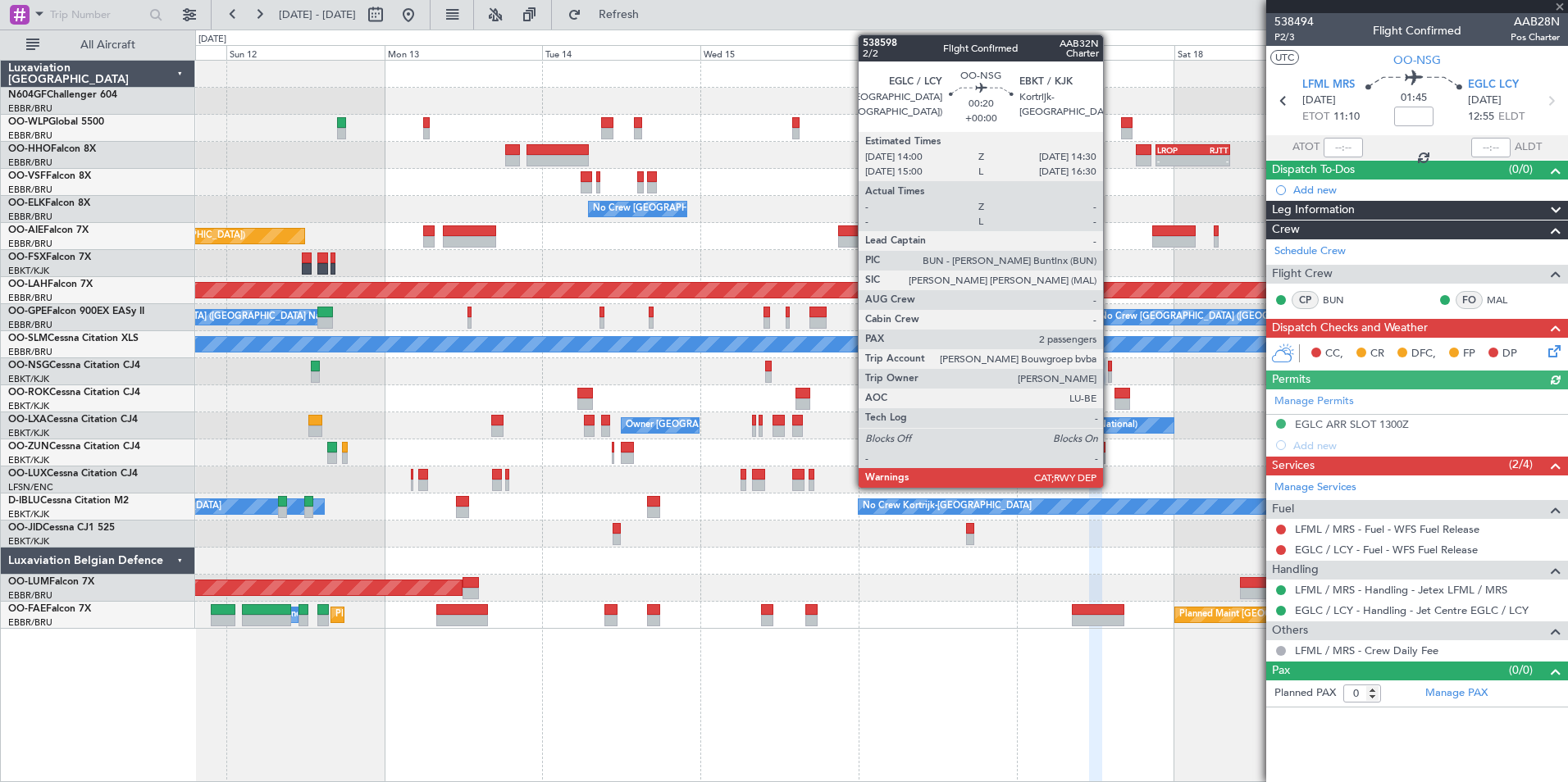
click at [1111, 367] on div at bounding box center [1110, 367] width 4 height 12
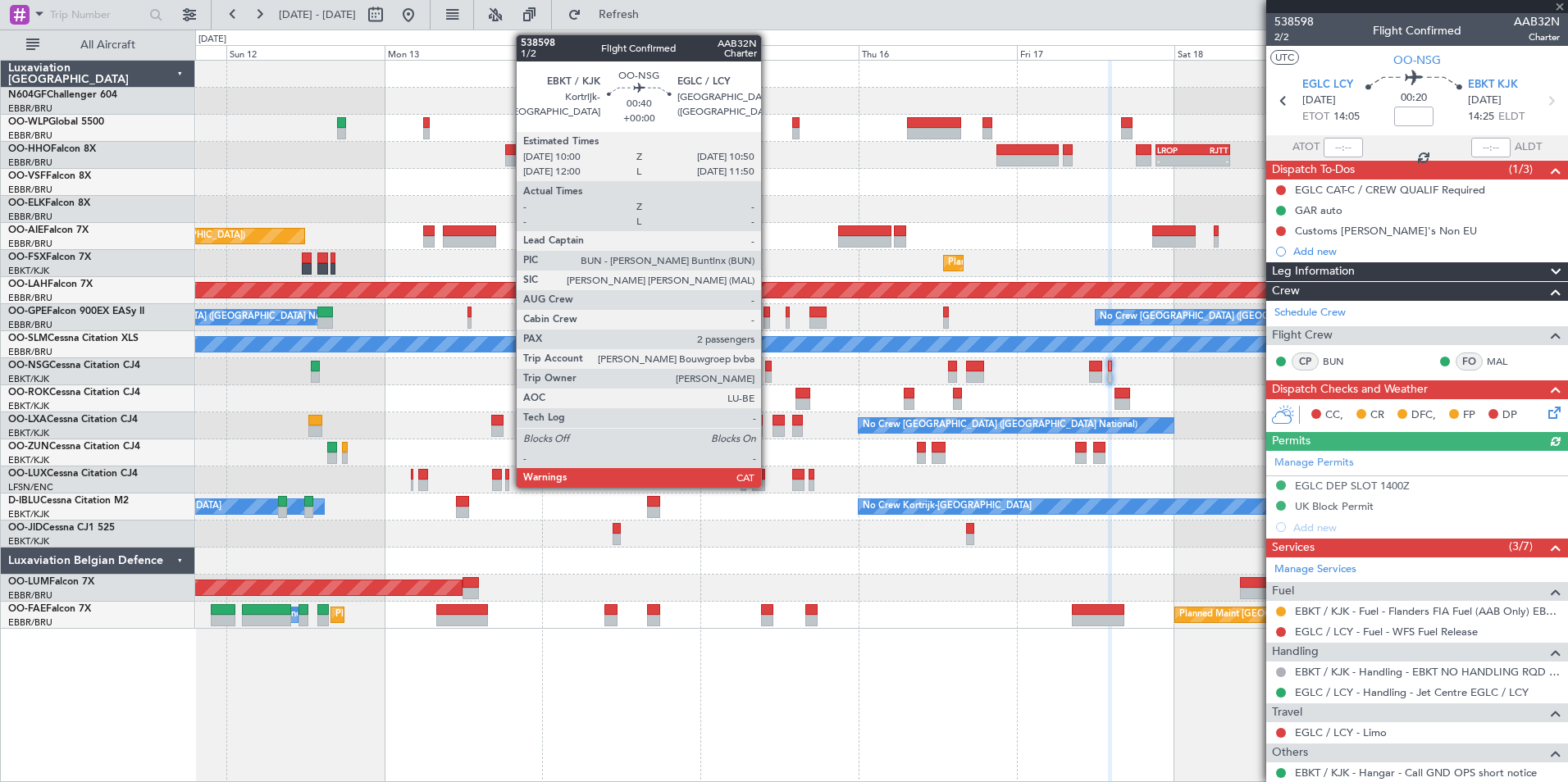
click at [769, 366] on div at bounding box center [768, 367] width 6 height 12
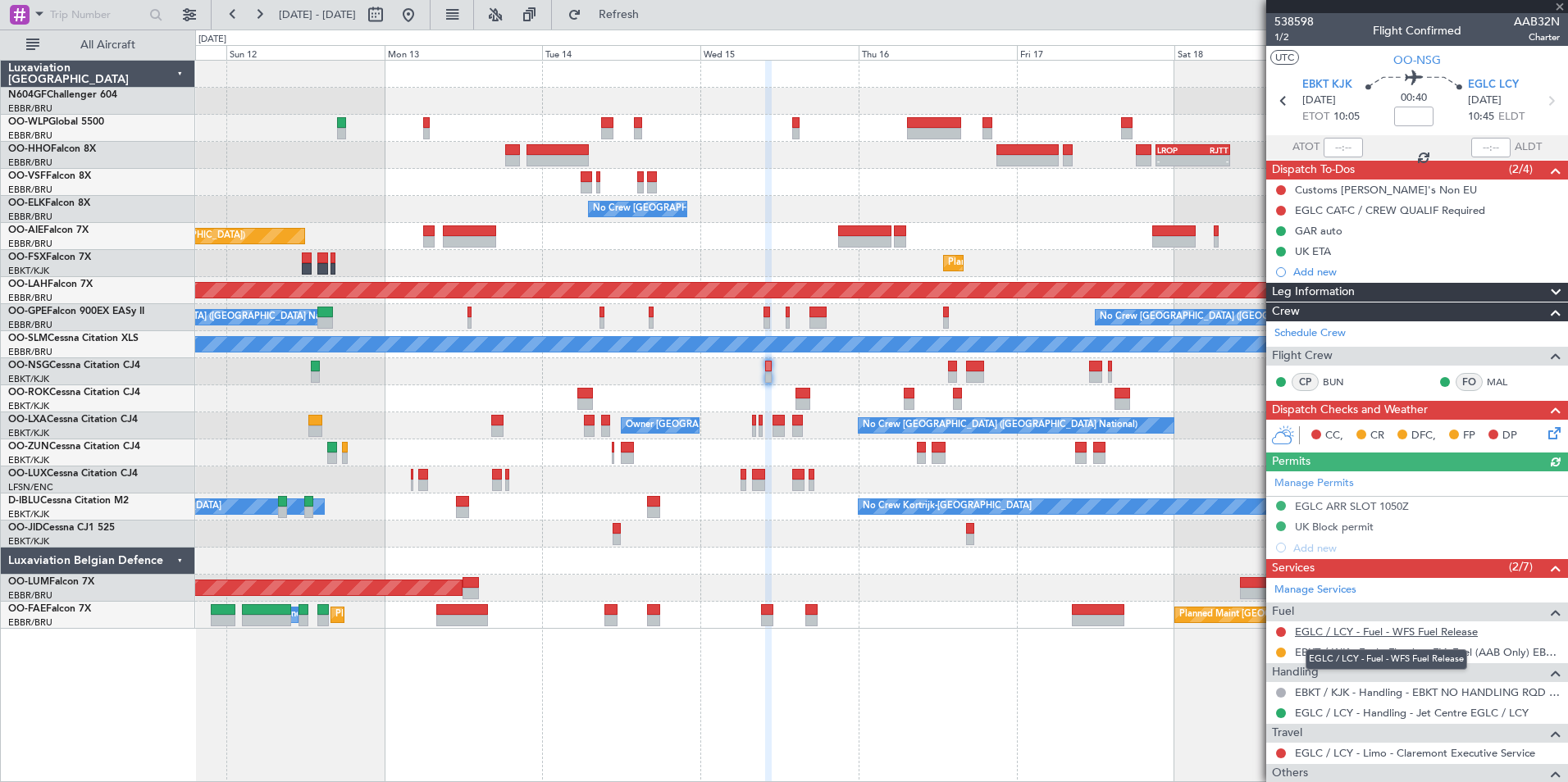
click at [1357, 632] on link "EGLC / LCY - Fuel - WFS Fuel Release" at bounding box center [1386, 631] width 183 height 14
click at [653, 10] on span "Refresh" at bounding box center [619, 14] width 69 height 12
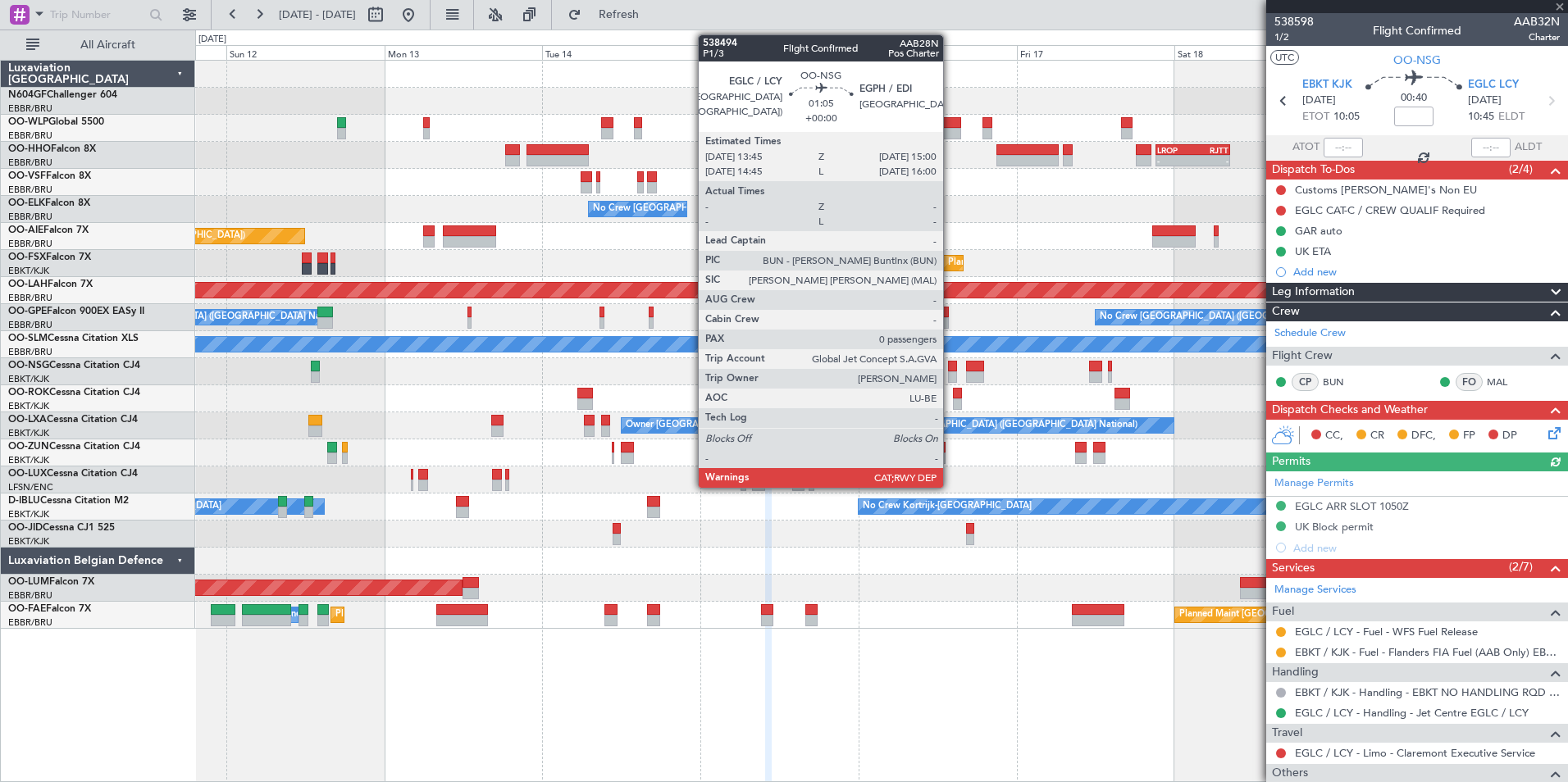
click at [950, 369] on div at bounding box center [952, 367] width 9 height 12
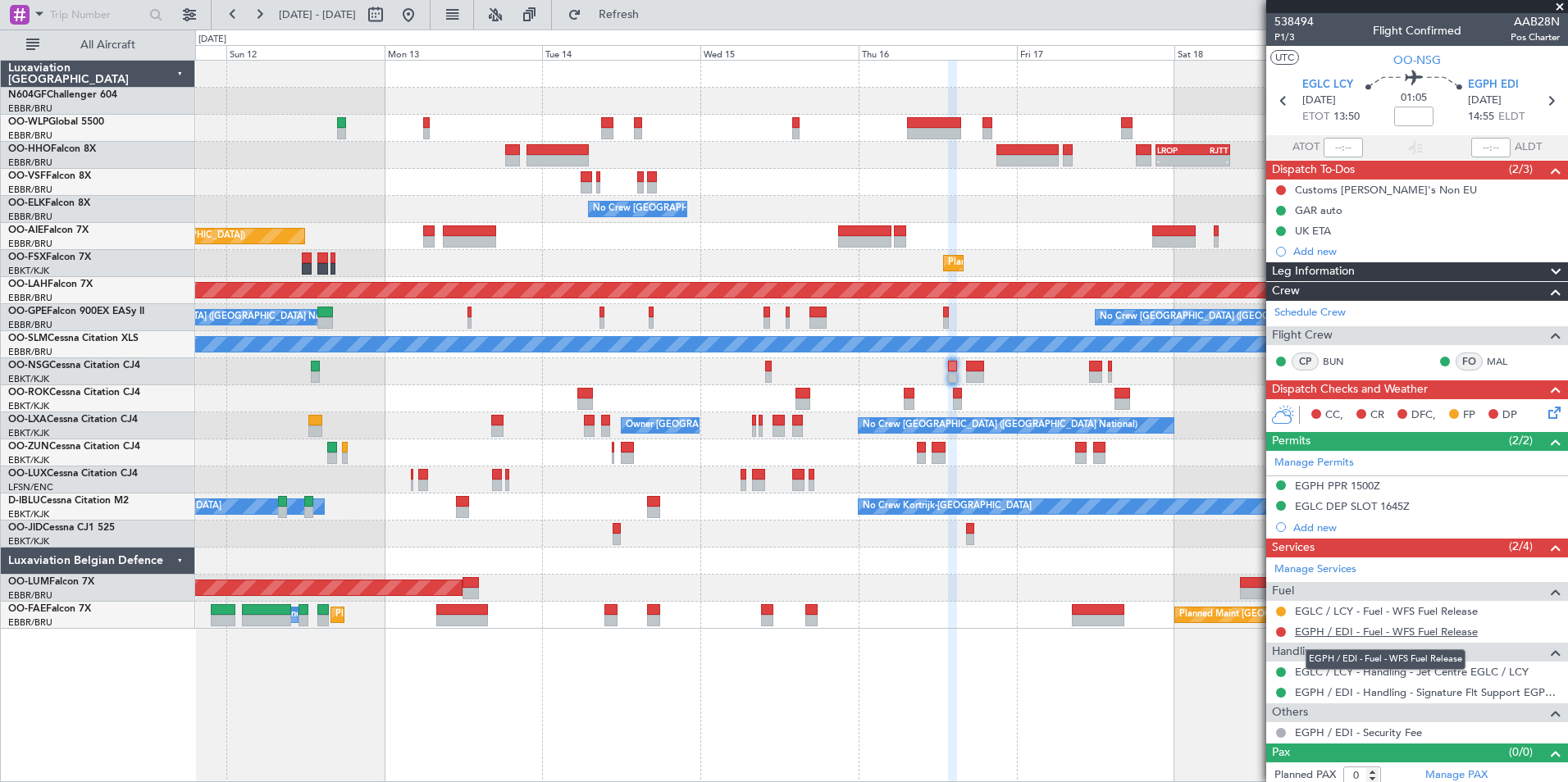
click at [1332, 634] on link "EGPH / EDI - Fuel - WFS Fuel Release" at bounding box center [1386, 631] width 183 height 14
click at [652, 9] on span "Refresh" at bounding box center [619, 14] width 69 height 12
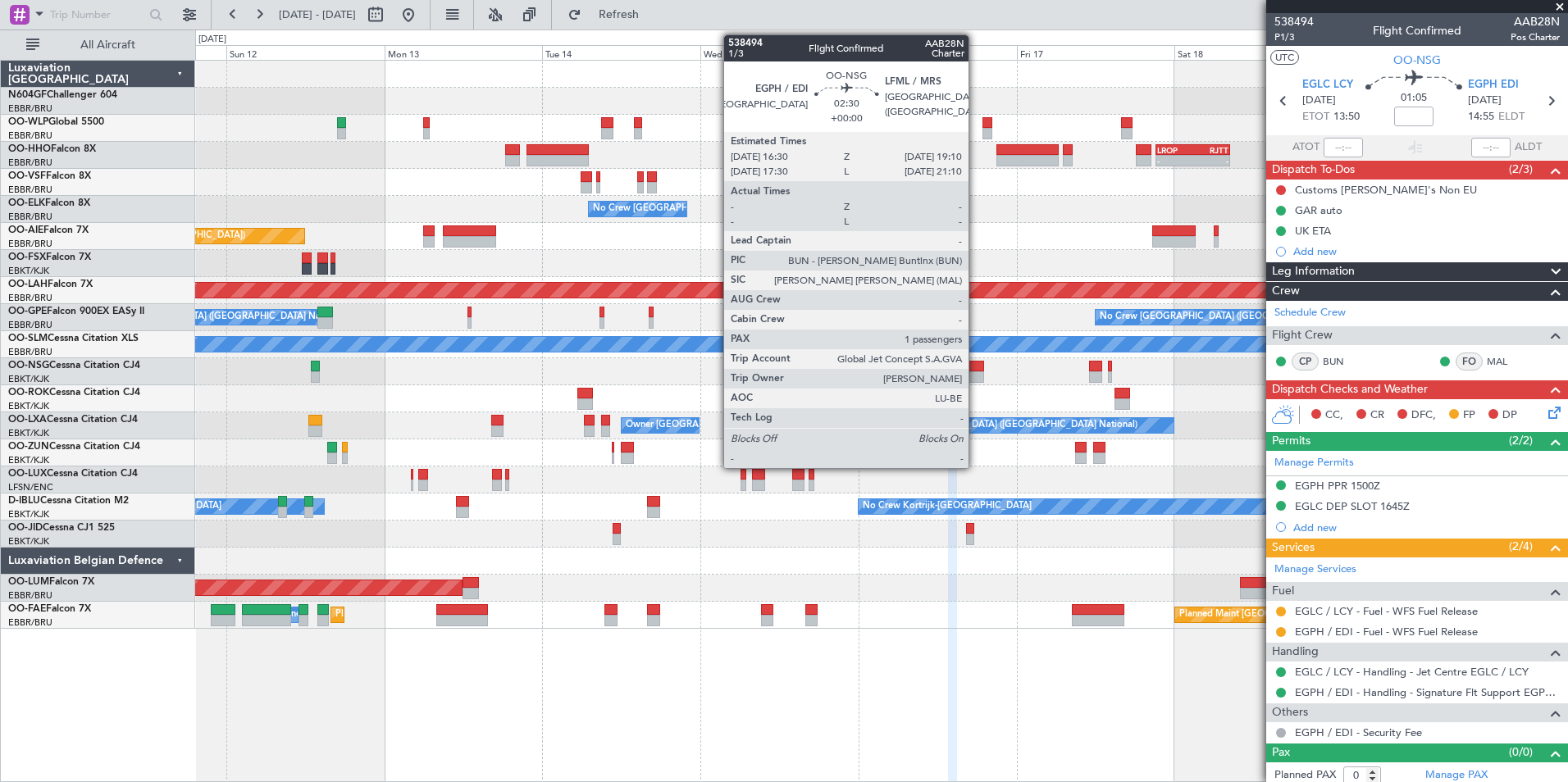
click at [976, 376] on div at bounding box center [974, 378] width 18 height 12
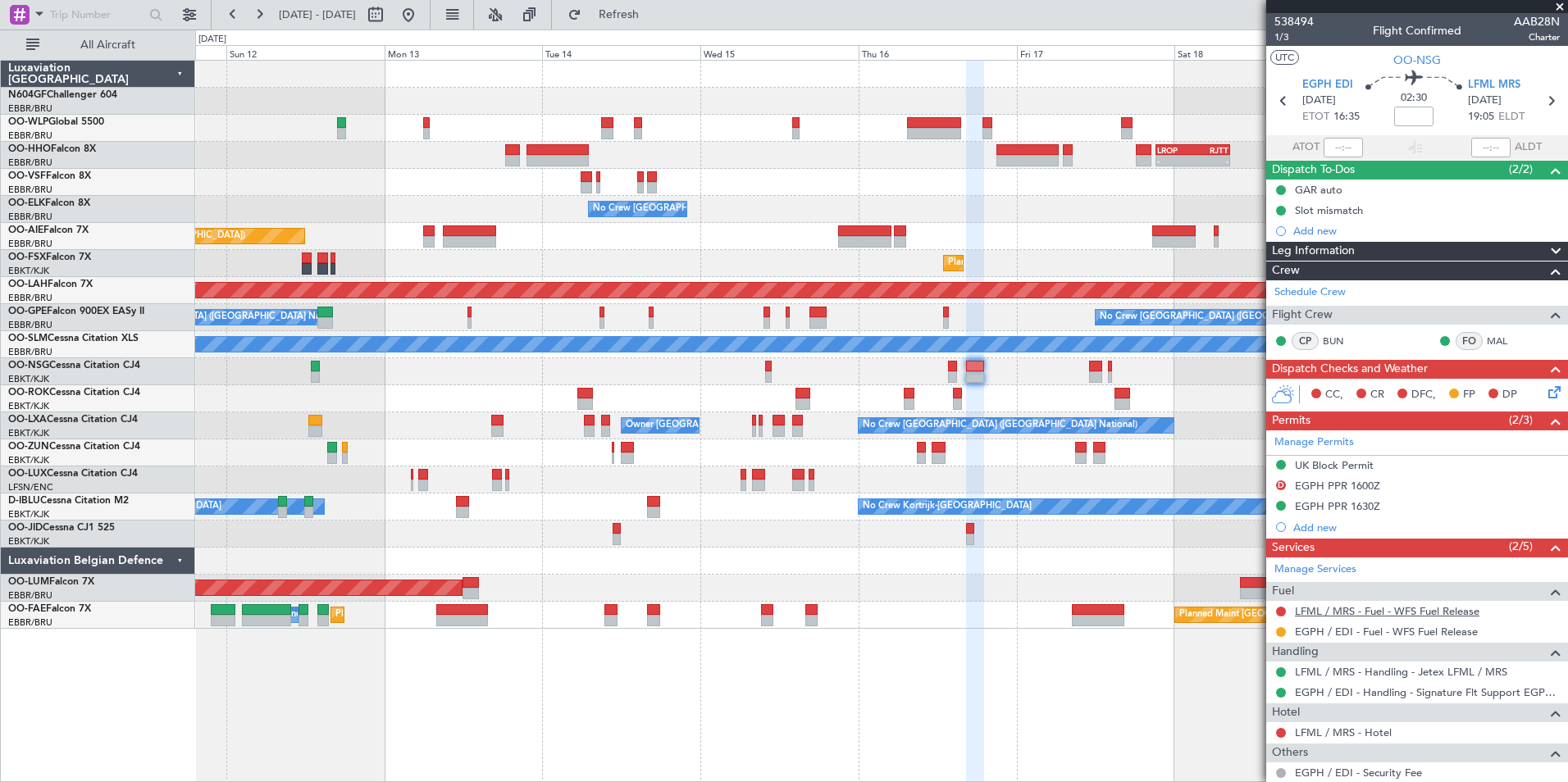
click at [1323, 611] on link "LFML / MRS - Fuel - WFS Fuel Release" at bounding box center [1387, 611] width 184 height 14
click at [644, 29] on fb-refresh-button "Refresh" at bounding box center [608, 14] width 114 height 30
click at [642, 16] on span "Refresh" at bounding box center [619, 14] width 69 height 12
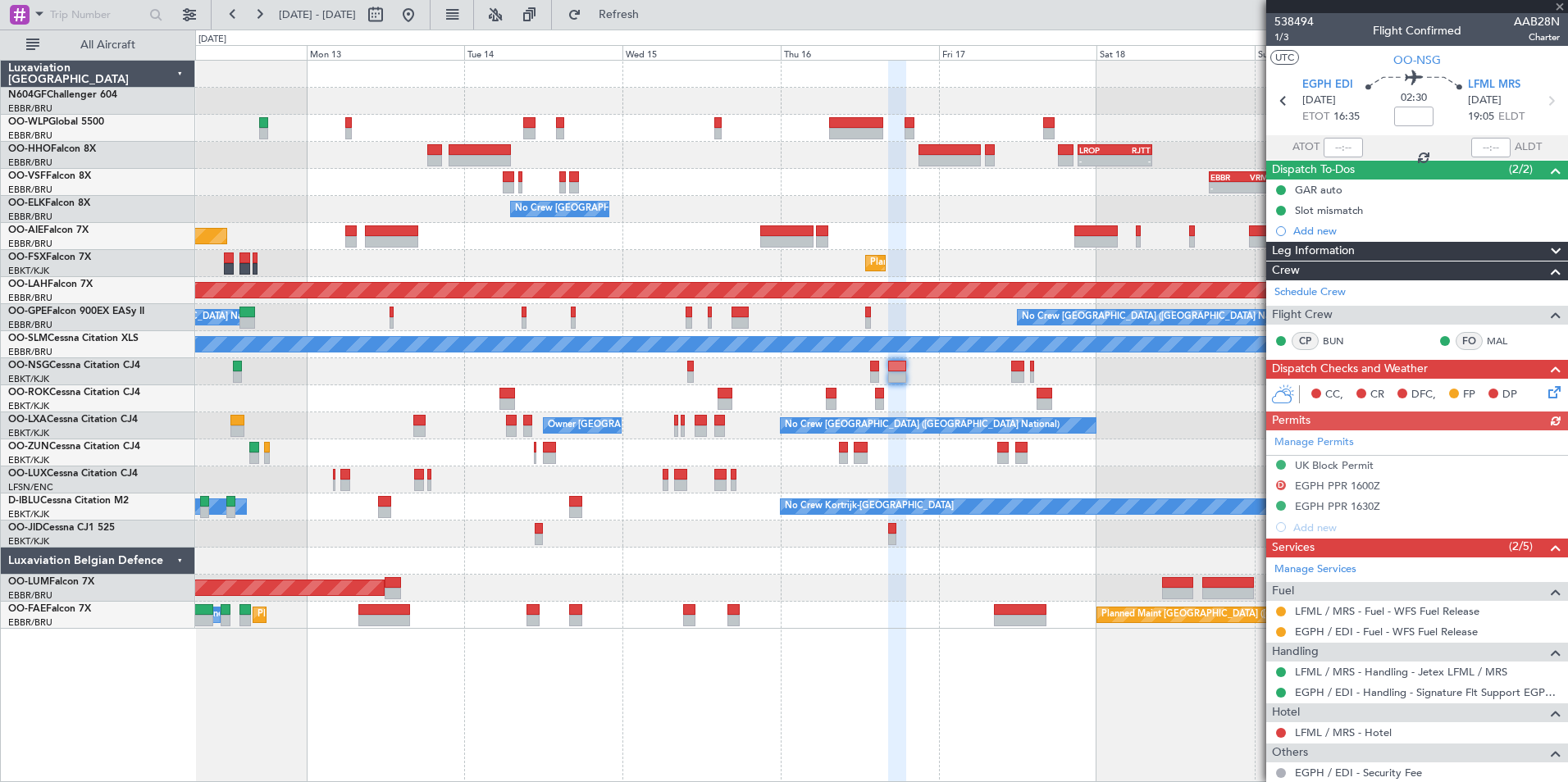
click at [948, 400] on div at bounding box center [881, 399] width 1372 height 27
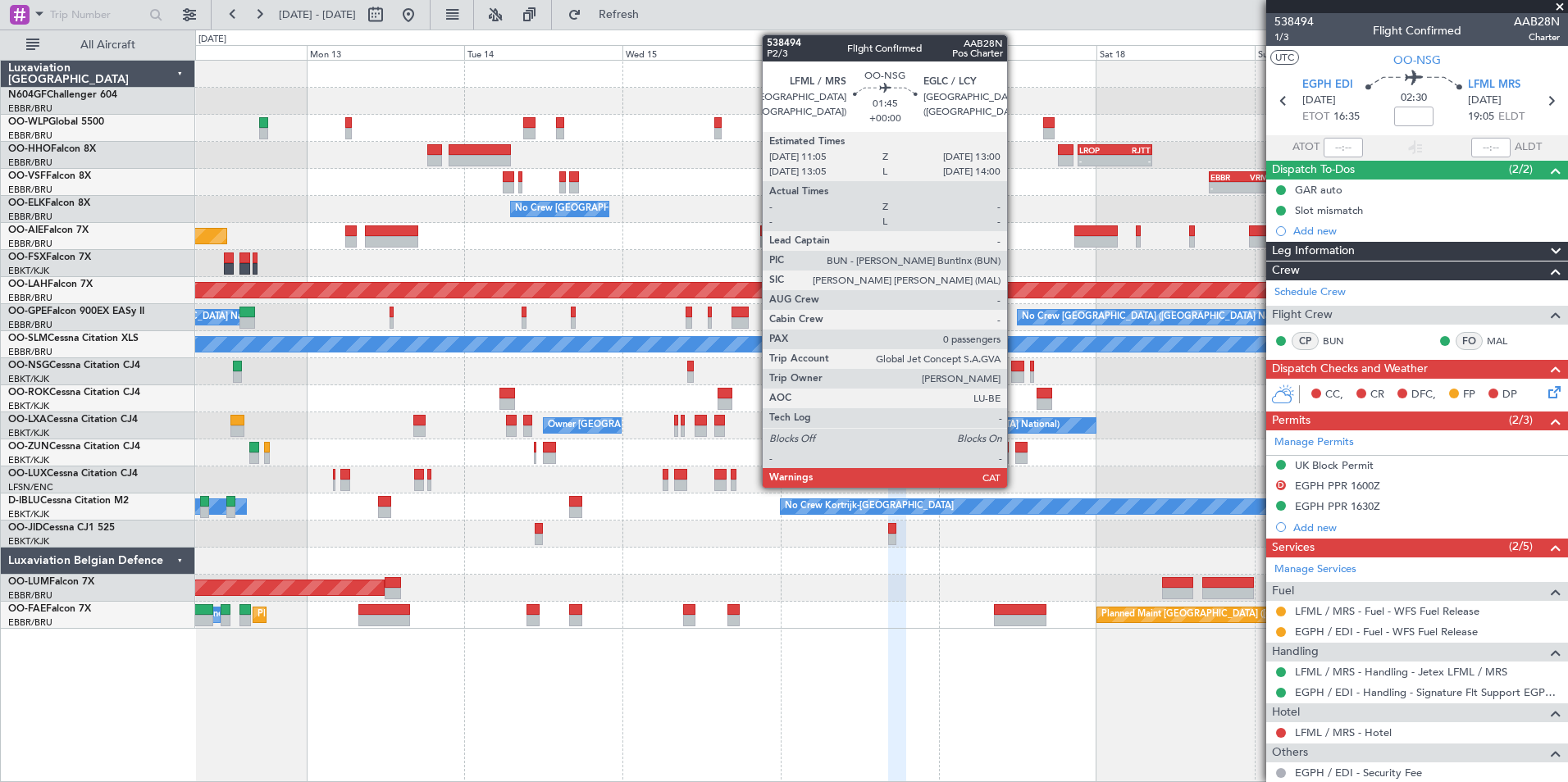
click at [1015, 366] on div at bounding box center [1017, 367] width 13 height 12
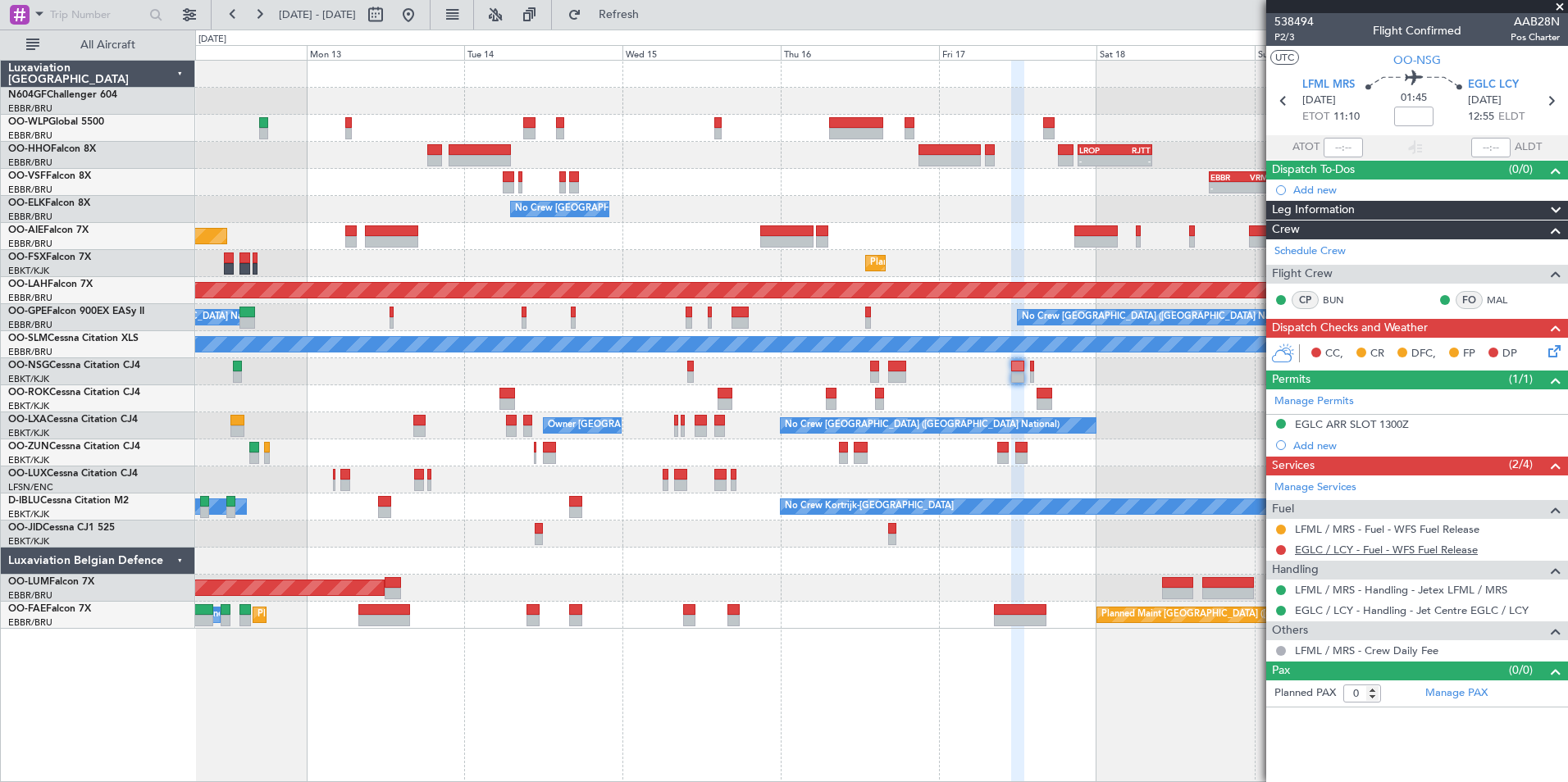
click at [1338, 551] on link "EGLC / LCY - Fuel - WFS Fuel Release" at bounding box center [1386, 550] width 183 height 14
click at [653, 19] on span "Refresh" at bounding box center [619, 14] width 69 height 12
click at [897, 403] on div at bounding box center [881, 399] width 1372 height 27
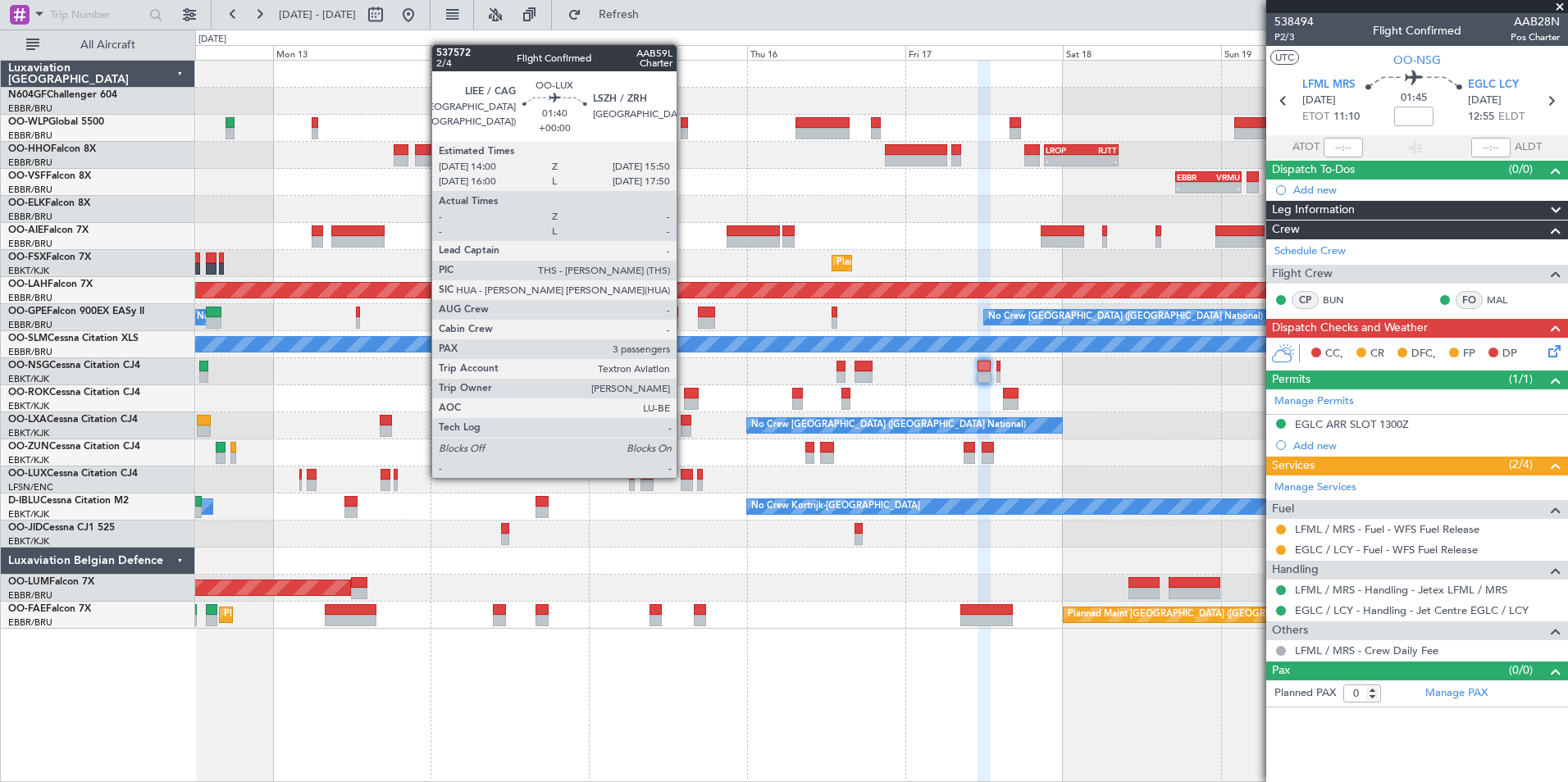
click at [684, 477] on div at bounding box center [686, 475] width 12 height 12
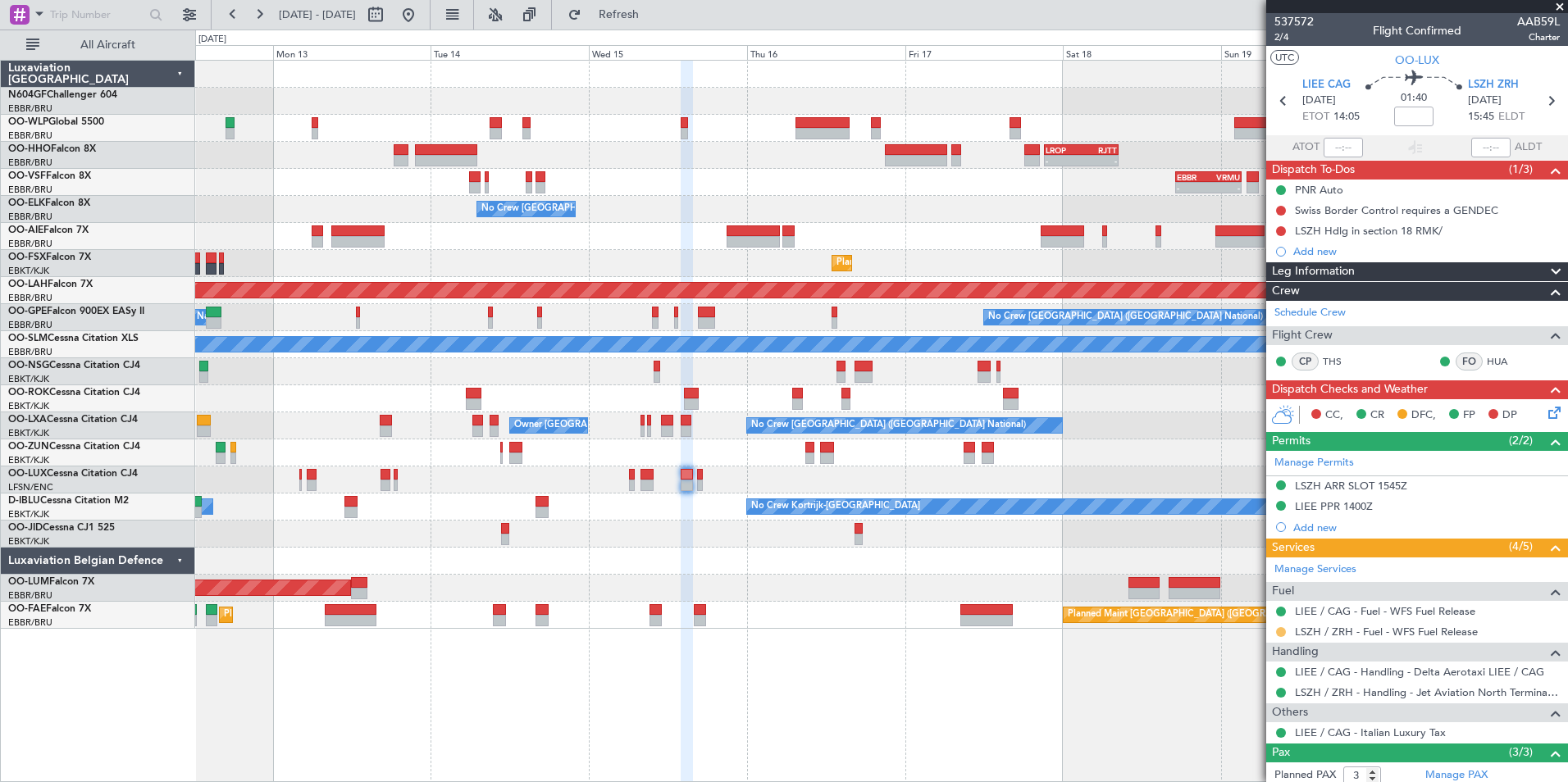
click at [1279, 627] on button at bounding box center [1281, 632] width 10 height 10
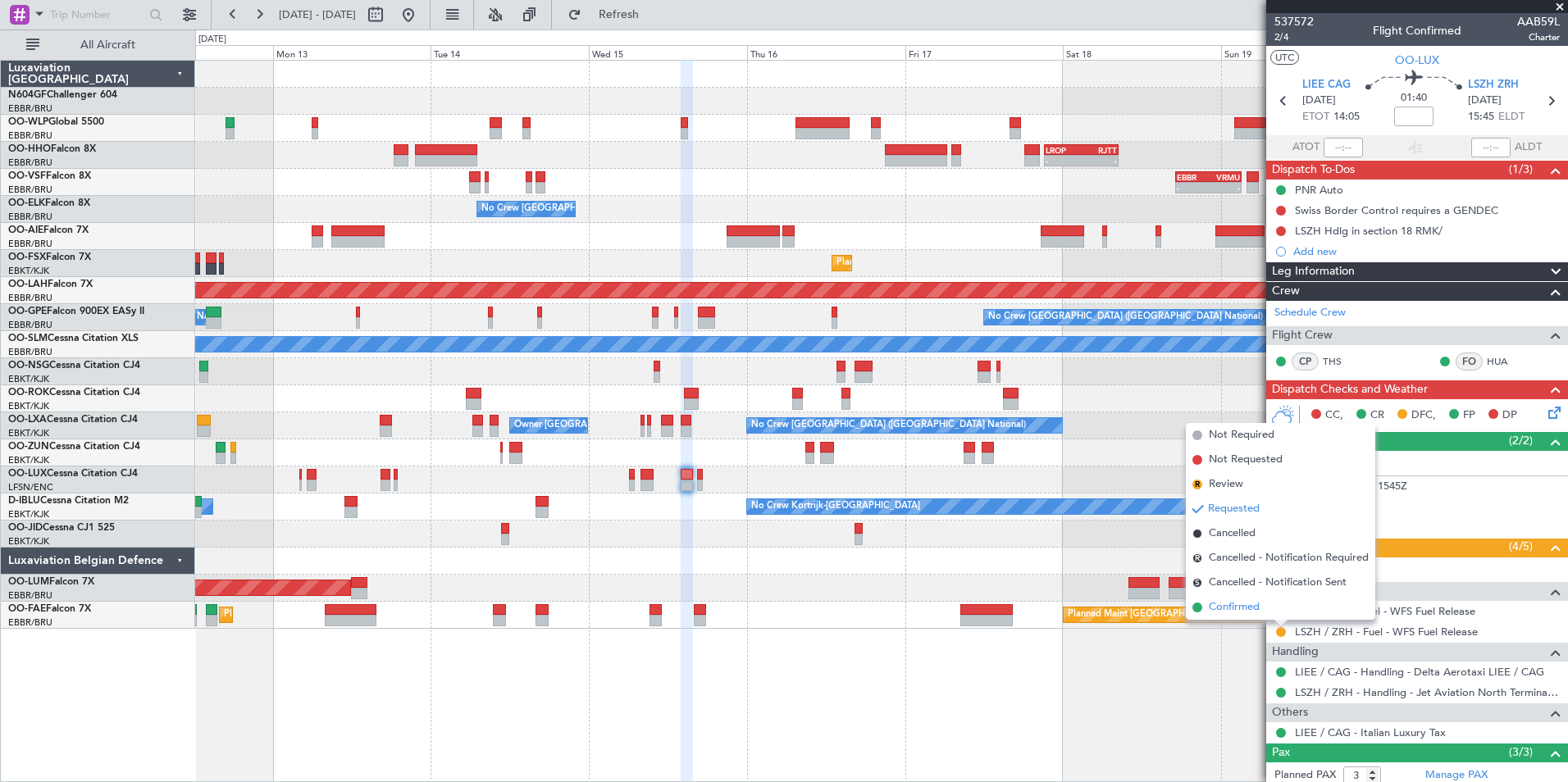
click at [1264, 611] on li "Confirmed" at bounding box center [1280, 608] width 189 height 25
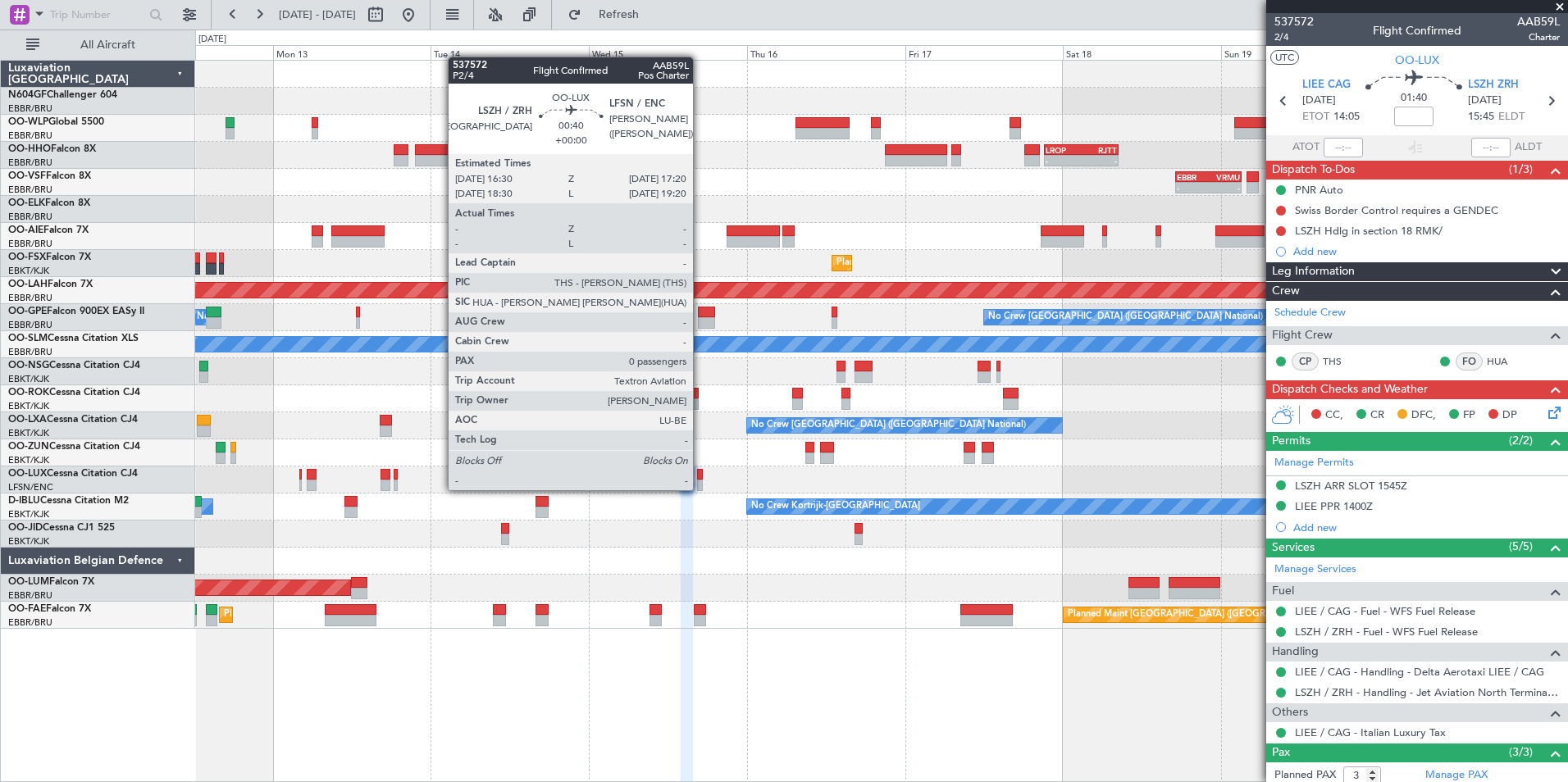
click at [700, 489] on div at bounding box center [699, 485] width 6 height 12
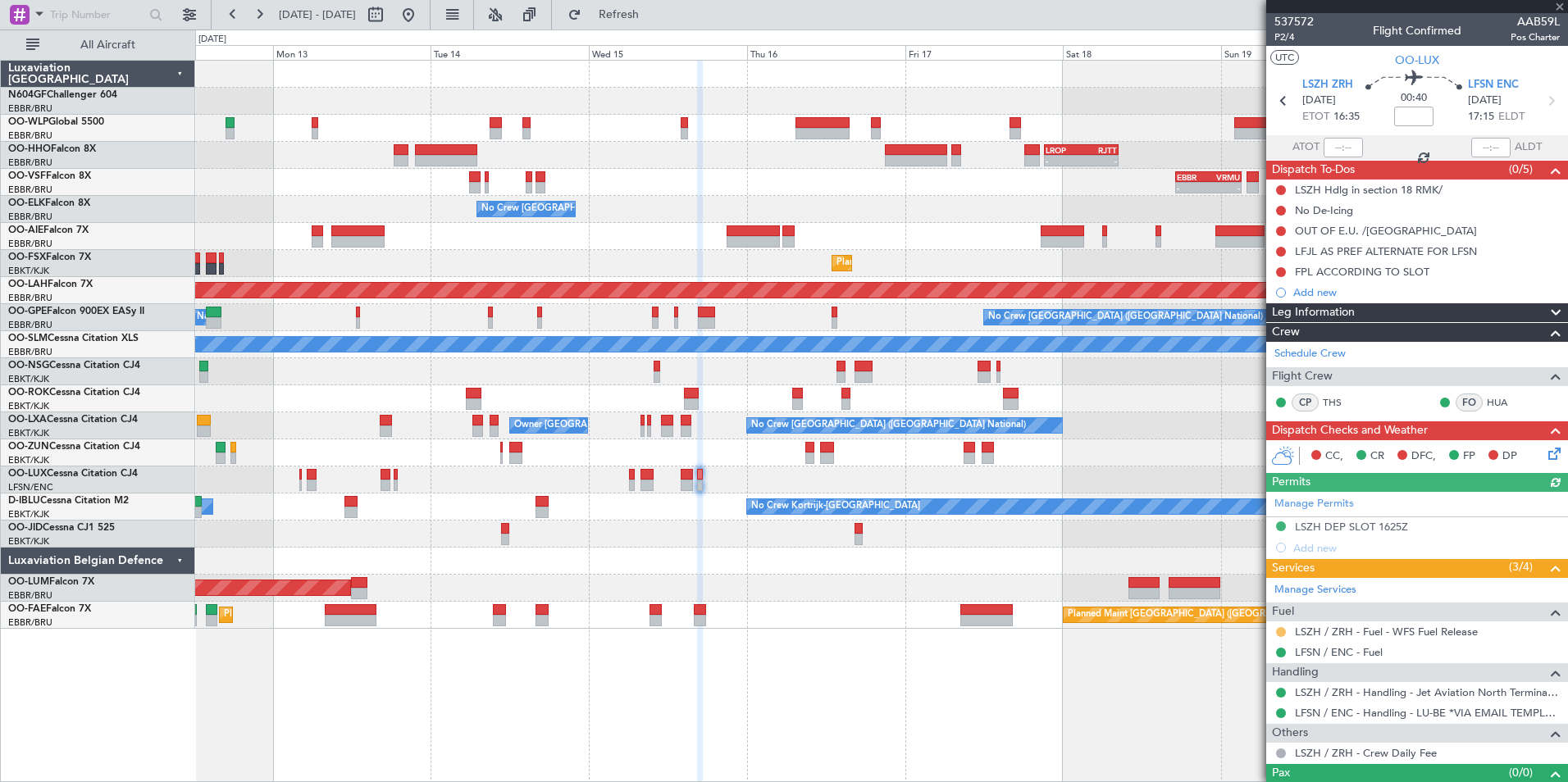
click at [1281, 630] on button at bounding box center [1281, 632] width 10 height 10
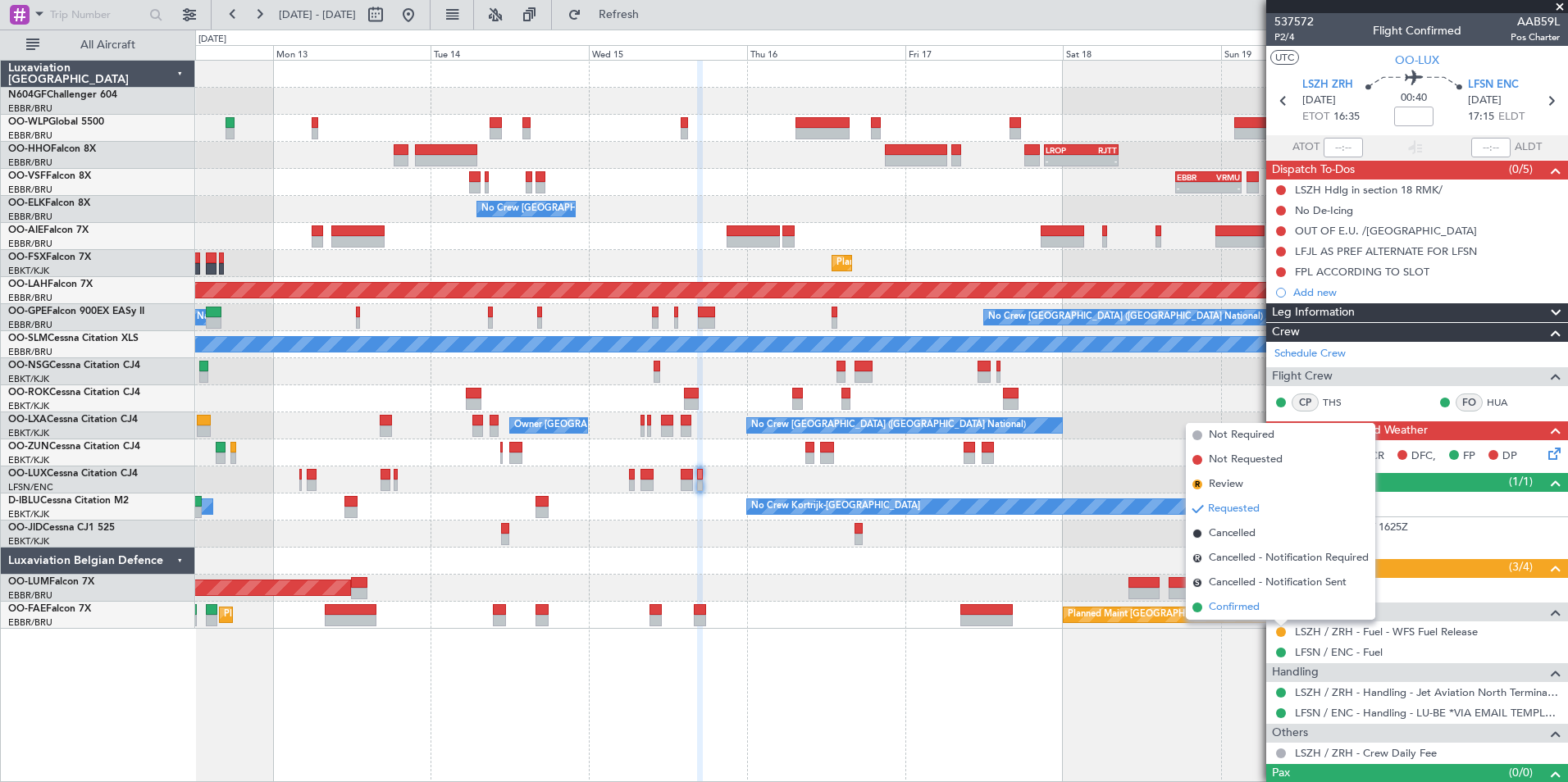
click at [1250, 610] on span "Confirmed" at bounding box center [1234, 607] width 51 height 16
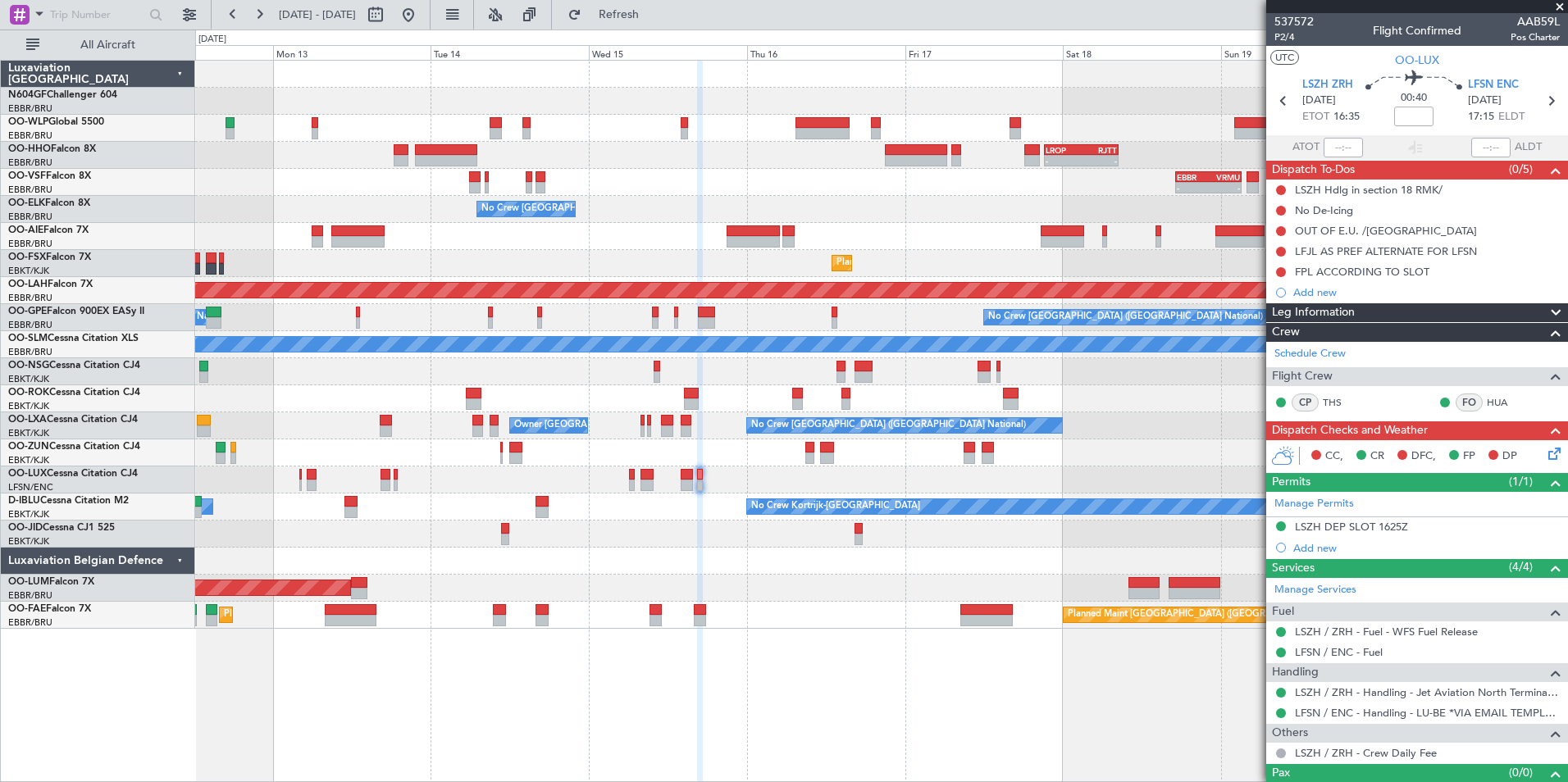
click at [713, 475] on div at bounding box center [881, 480] width 1372 height 27
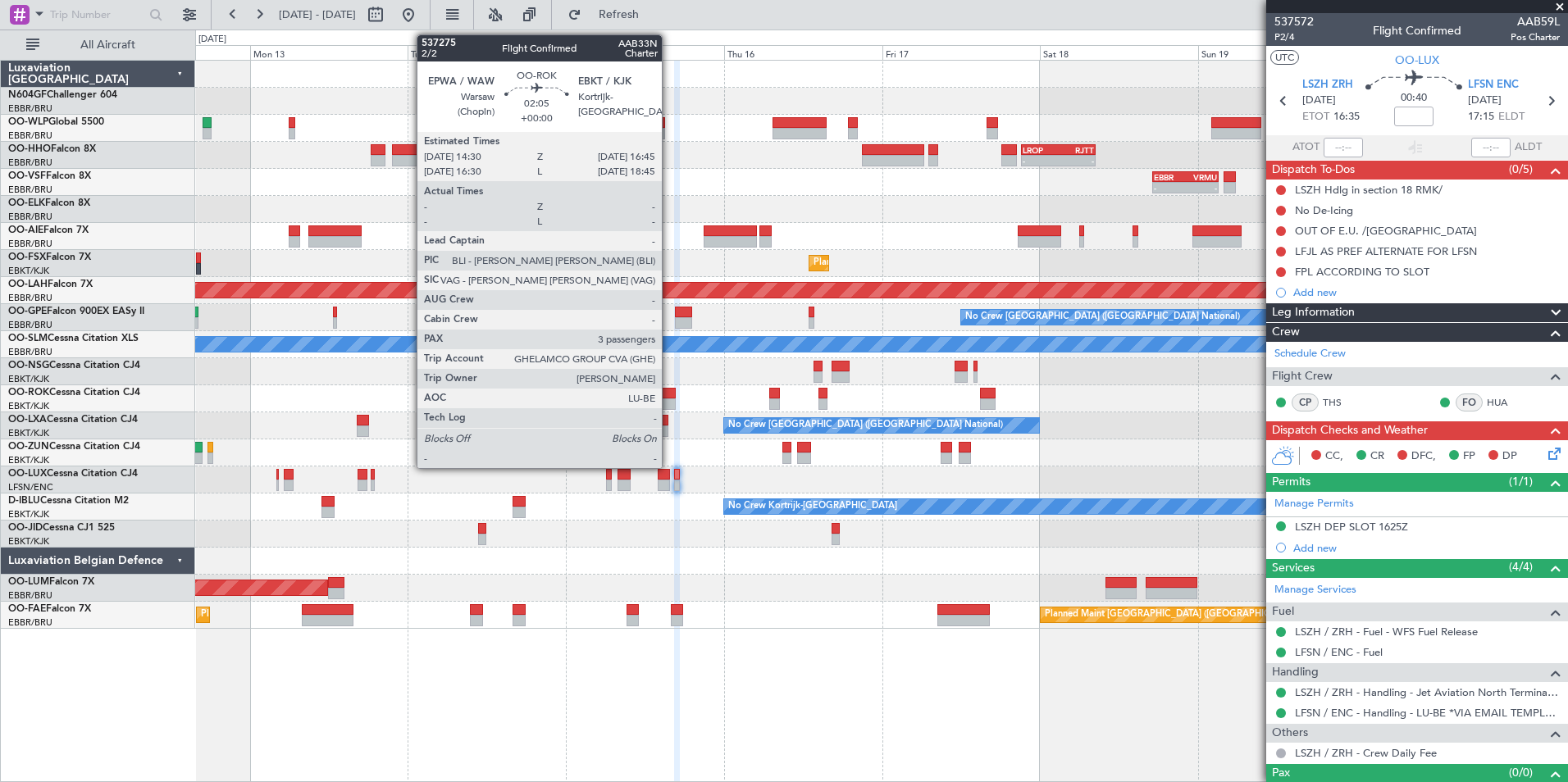
click at [669, 396] on div at bounding box center [669, 394] width 15 height 12
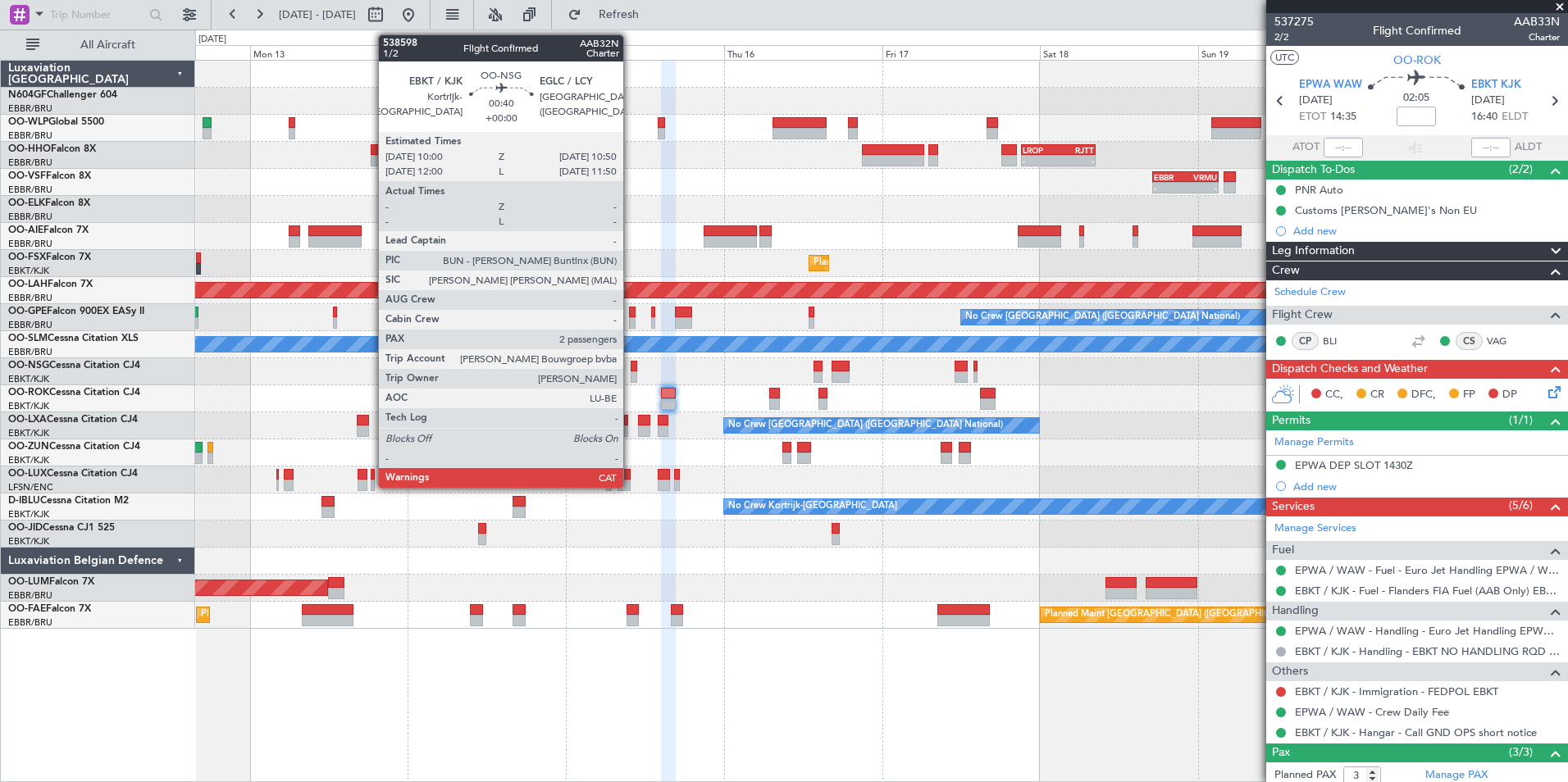
click at [630, 376] on div at bounding box center [633, 378] width 6 height 12
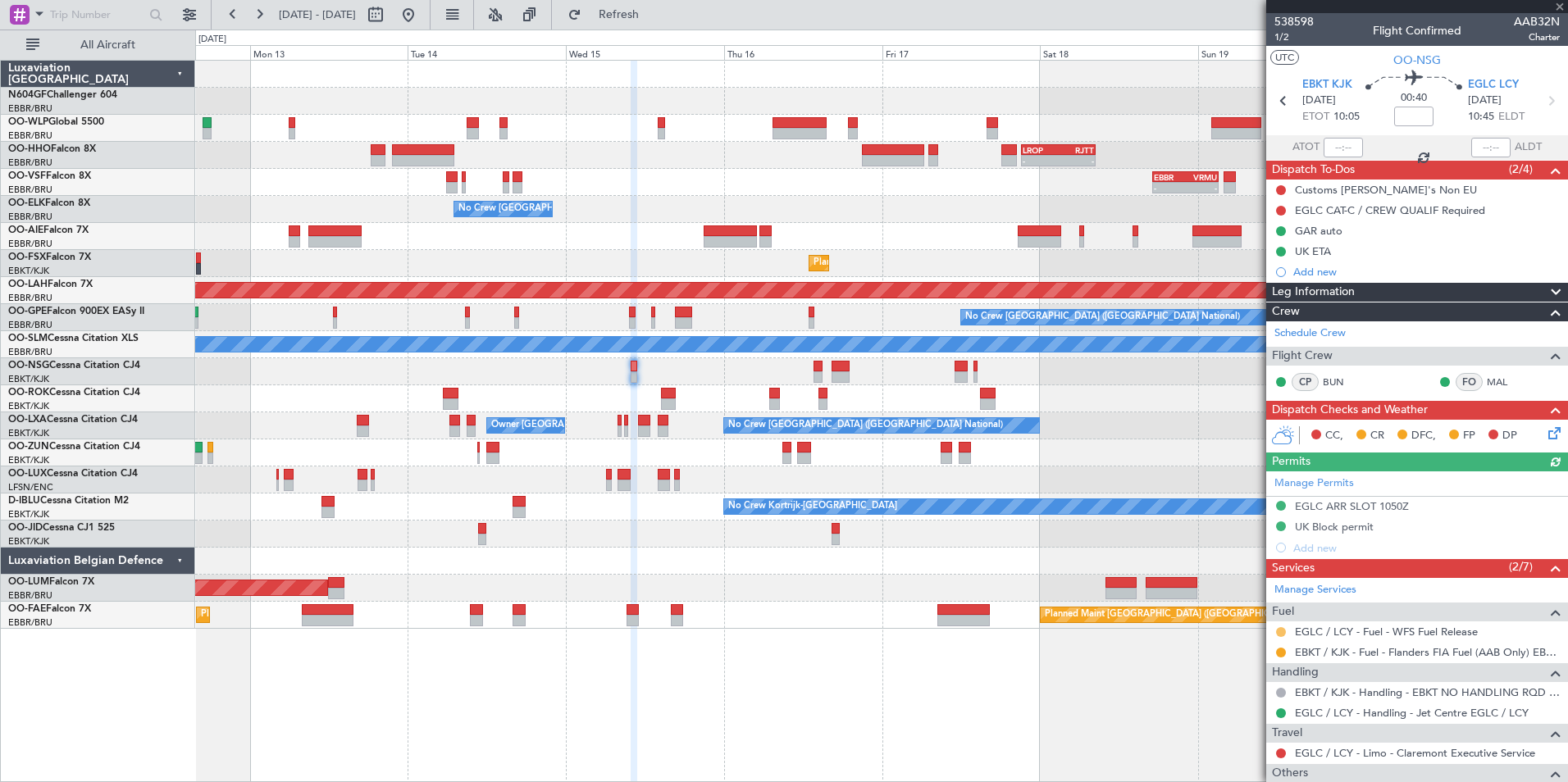
click at [1278, 630] on button at bounding box center [1281, 632] width 10 height 10
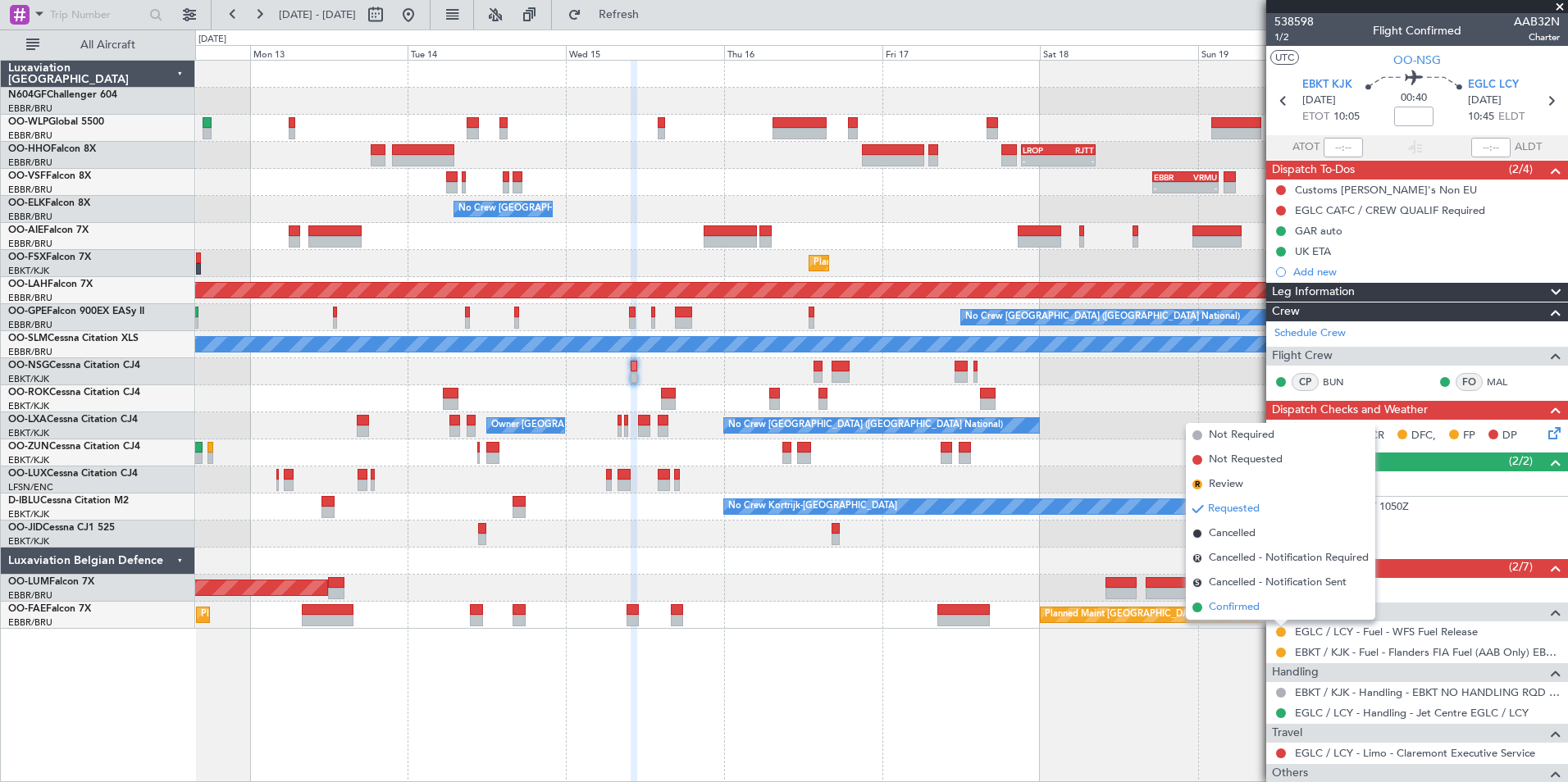
click at [1255, 610] on span "Confirmed" at bounding box center [1234, 607] width 51 height 16
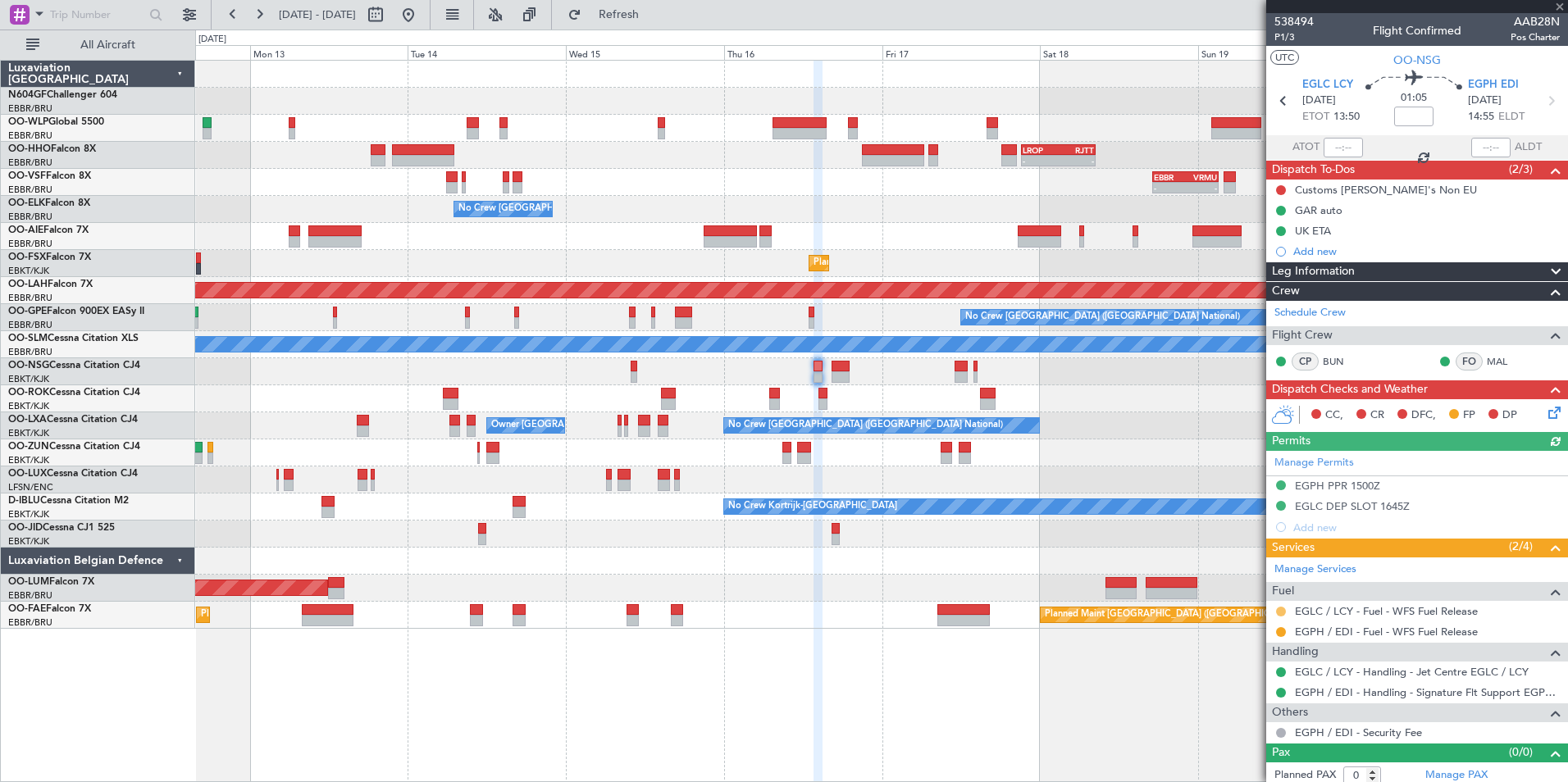
click at [1282, 613] on button at bounding box center [1281, 612] width 10 height 10
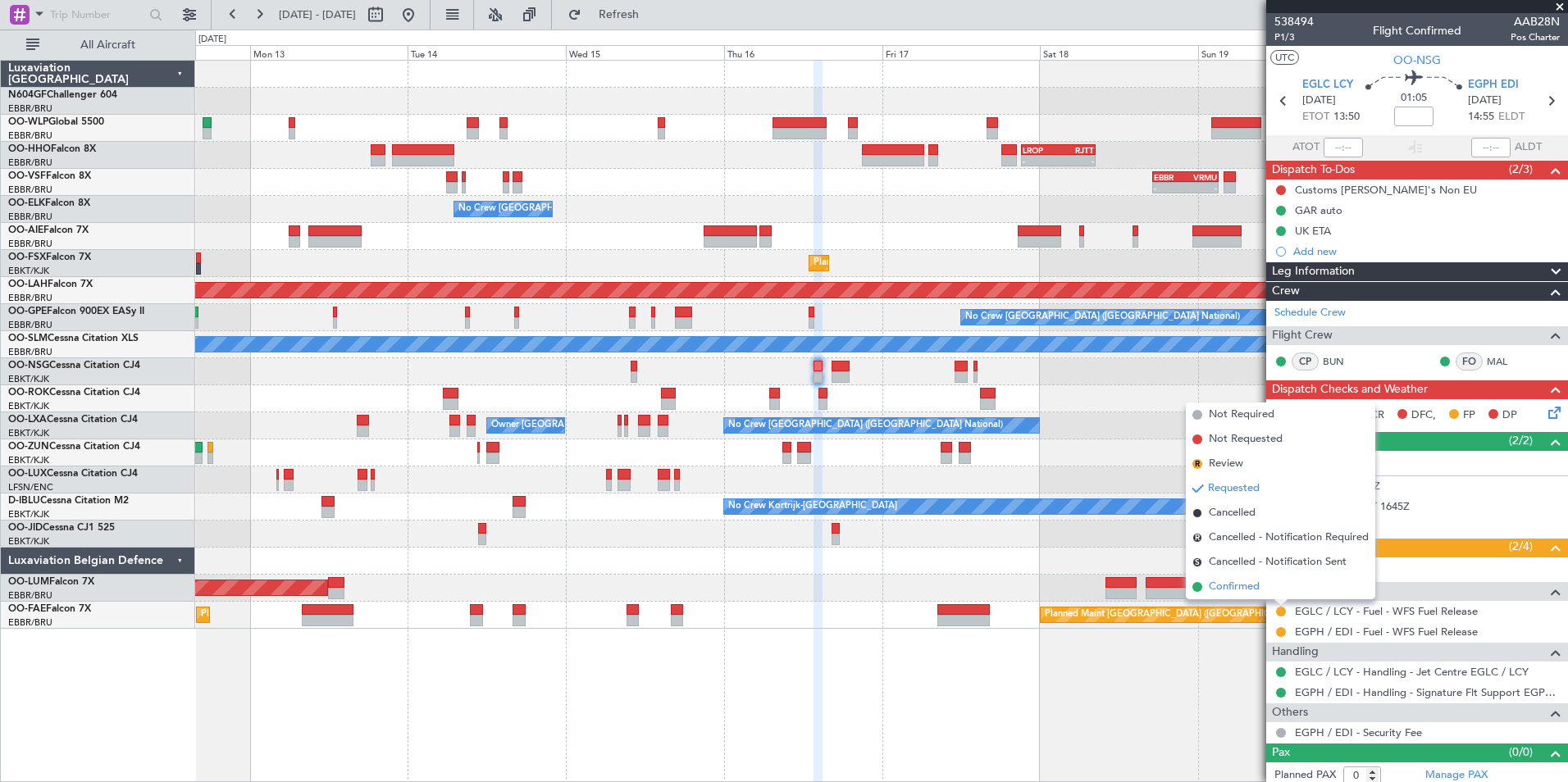
click at [1223, 585] on span "Confirmed" at bounding box center [1234, 587] width 51 height 16
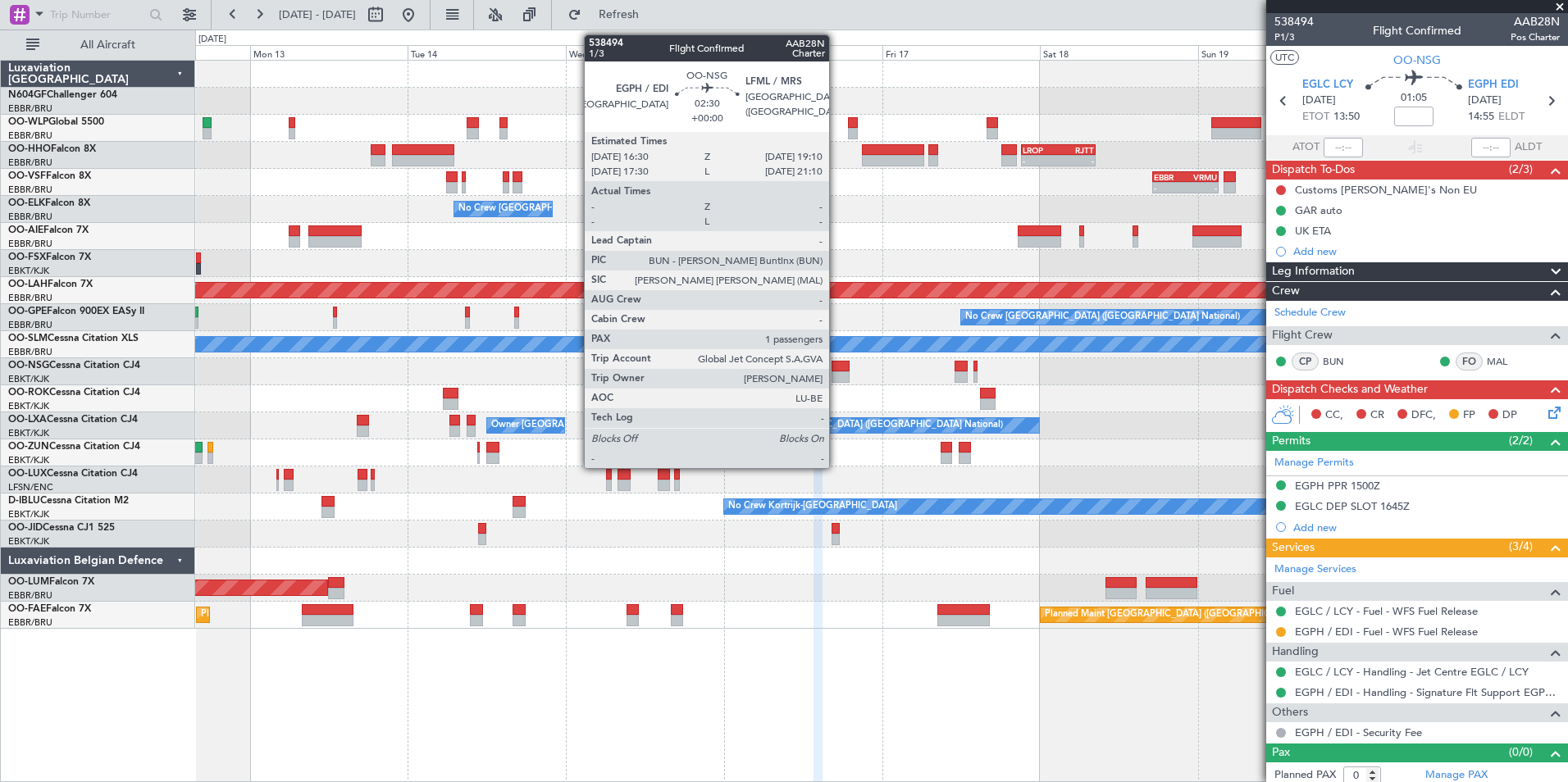
click at [836, 368] on div at bounding box center [840, 367] width 18 height 12
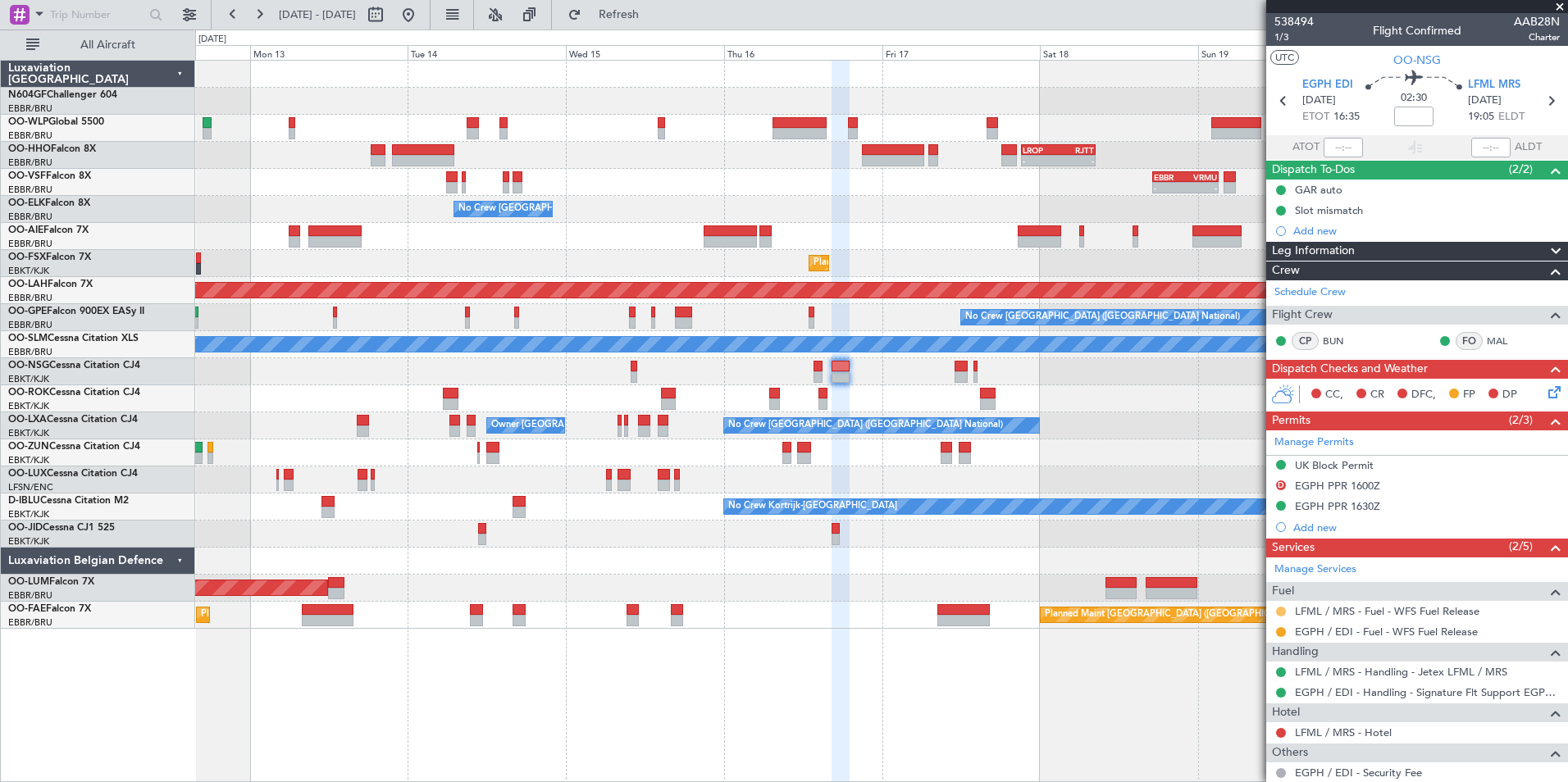
click at [1278, 609] on button at bounding box center [1281, 612] width 10 height 10
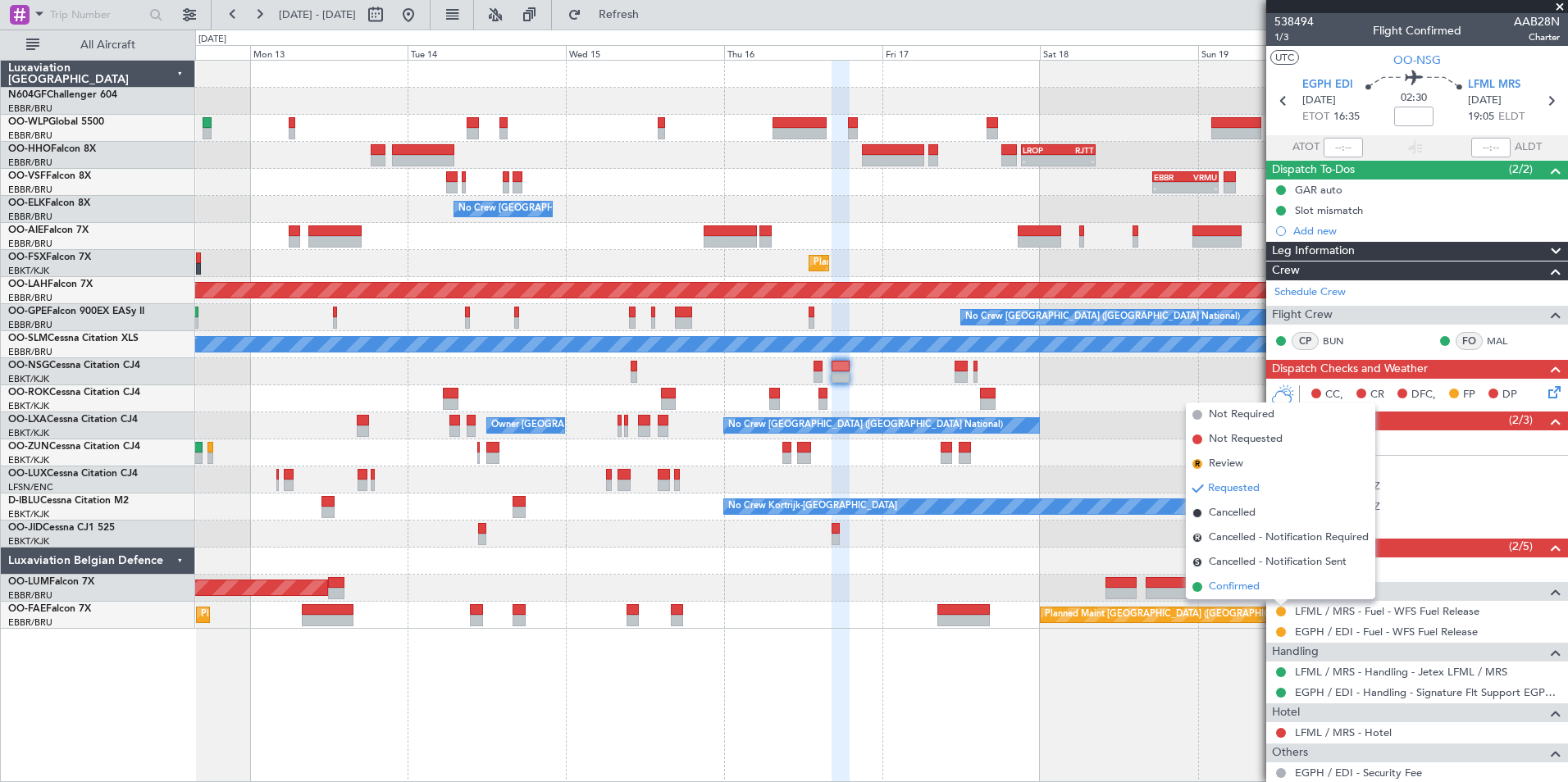
click at [1242, 583] on span "Confirmed" at bounding box center [1234, 587] width 51 height 16
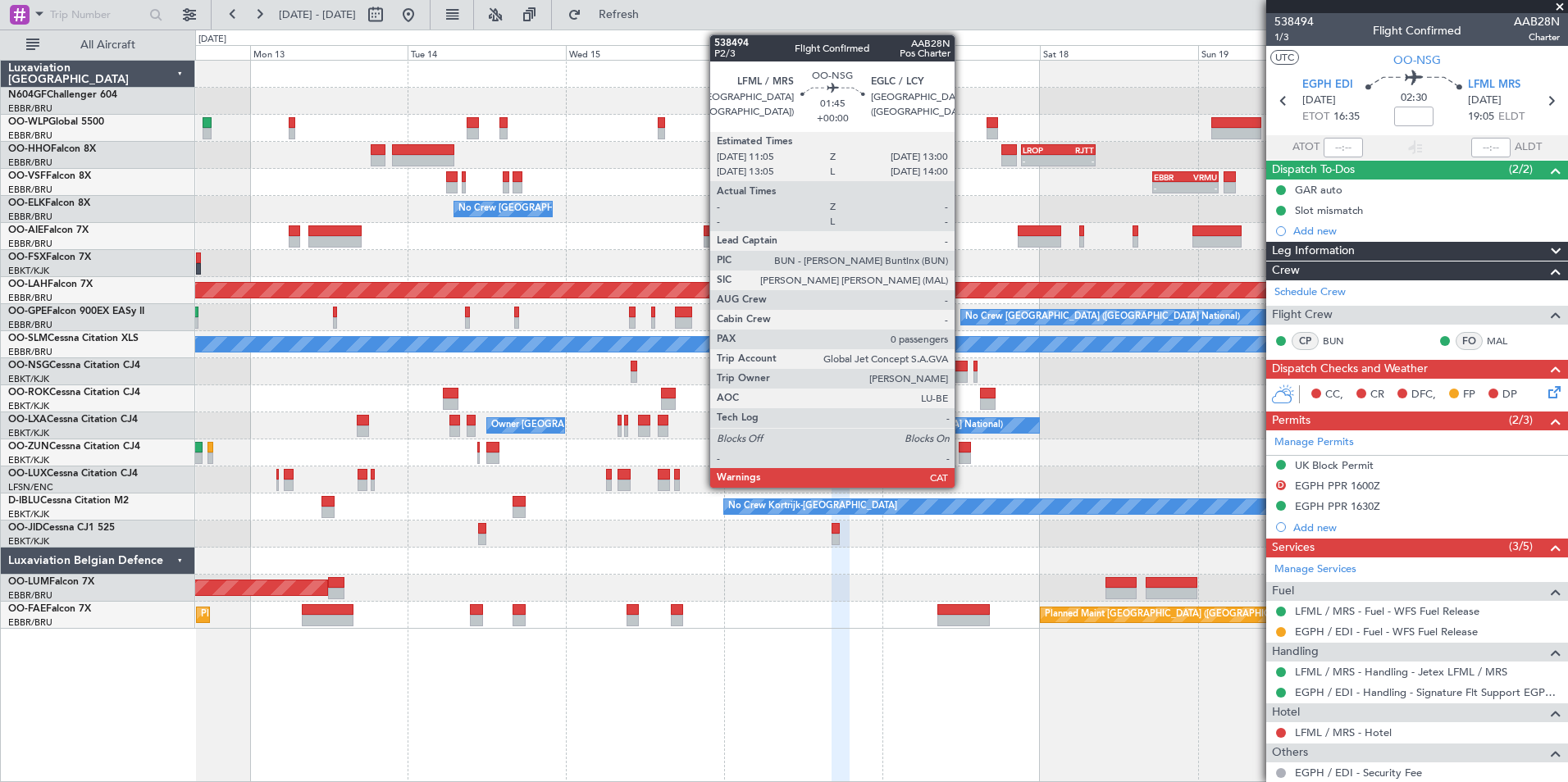
click at [962, 377] on div at bounding box center [961, 378] width 13 height 12
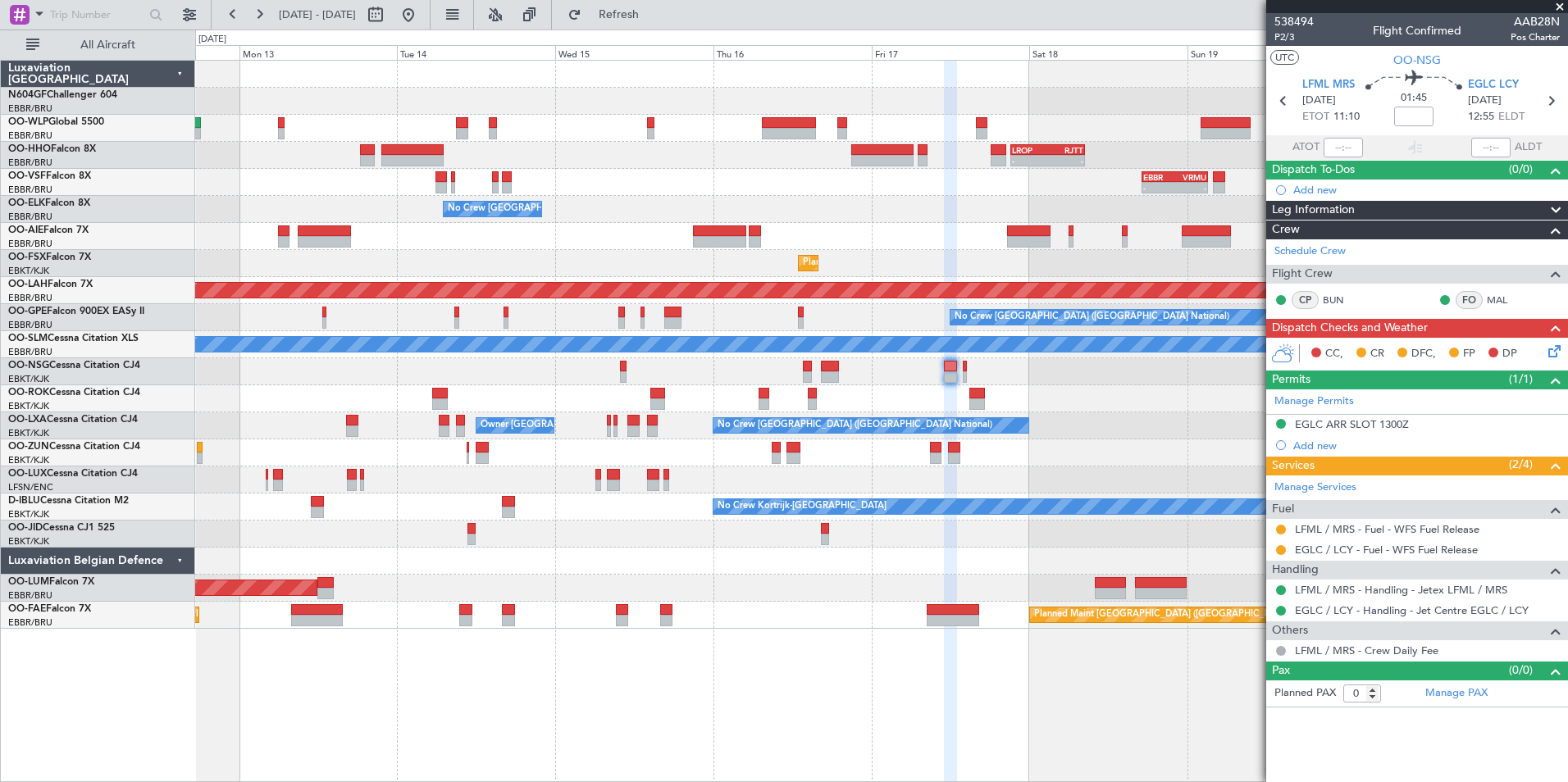
click at [914, 403] on div at bounding box center [881, 399] width 1372 height 27
click at [1278, 525] on button at bounding box center [1281, 529] width 10 height 10
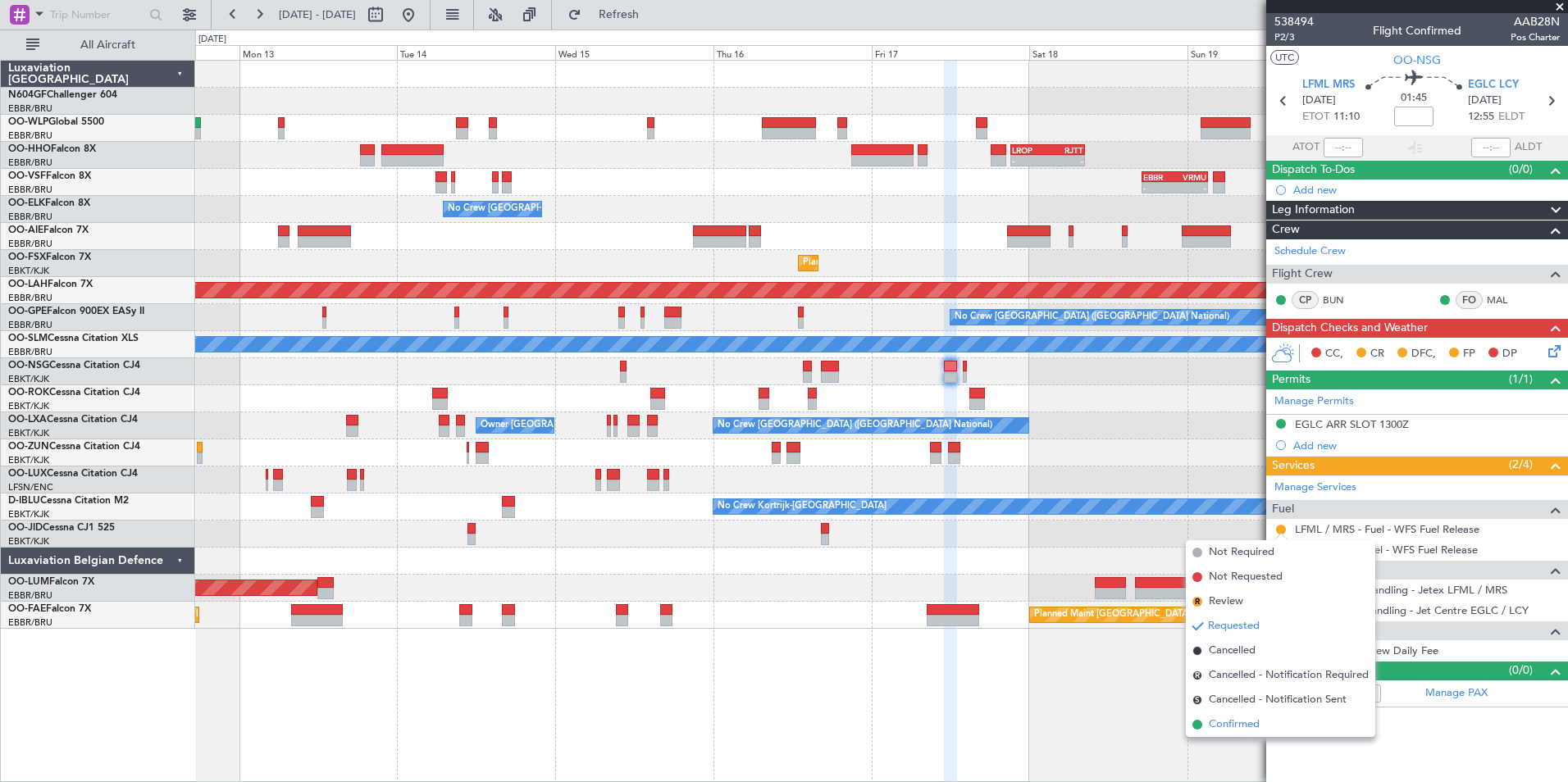
click at [1244, 714] on li "Confirmed" at bounding box center [1280, 725] width 189 height 25
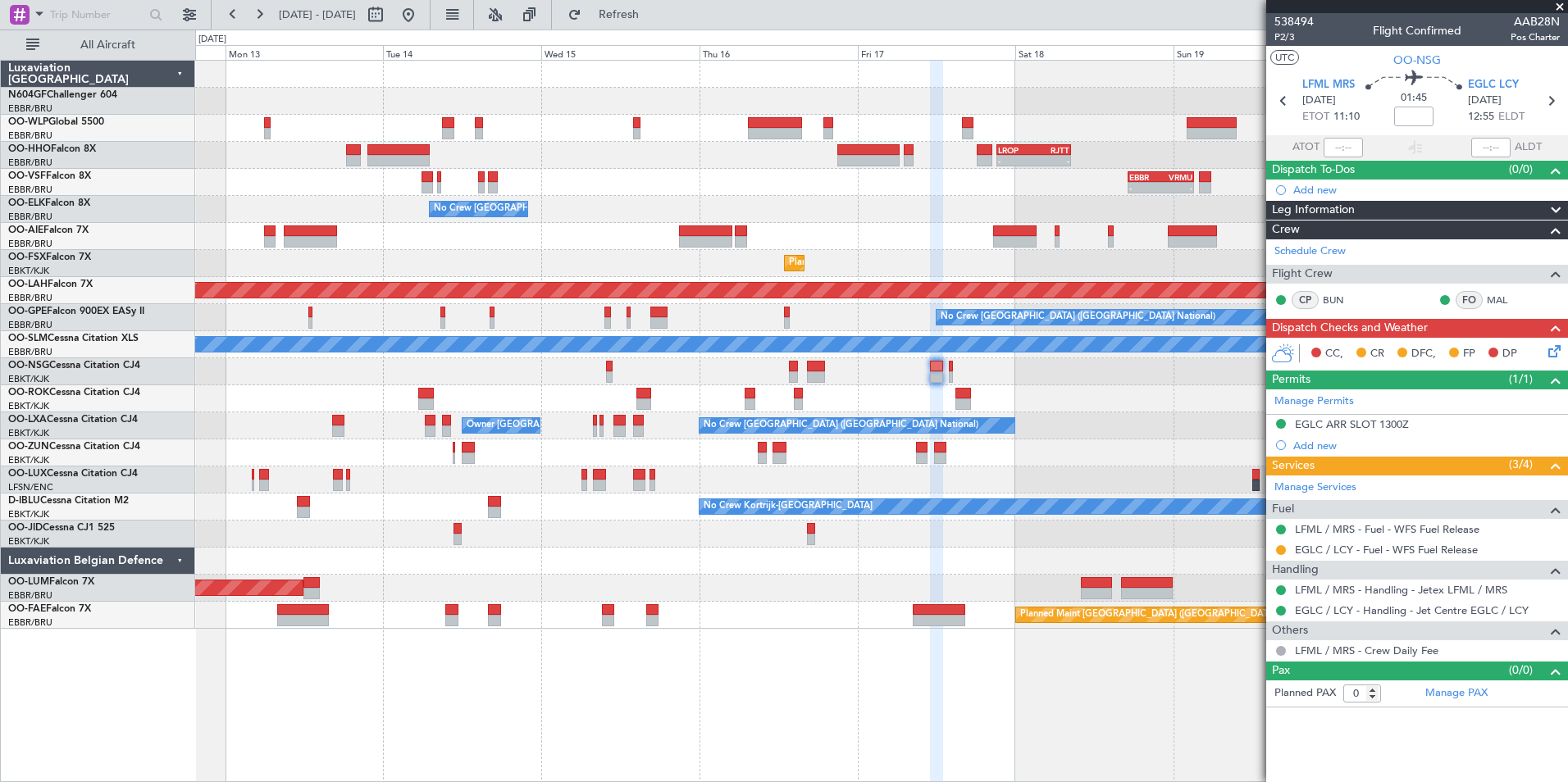
click at [1103, 466] on div at bounding box center [881, 452] width 1372 height 27
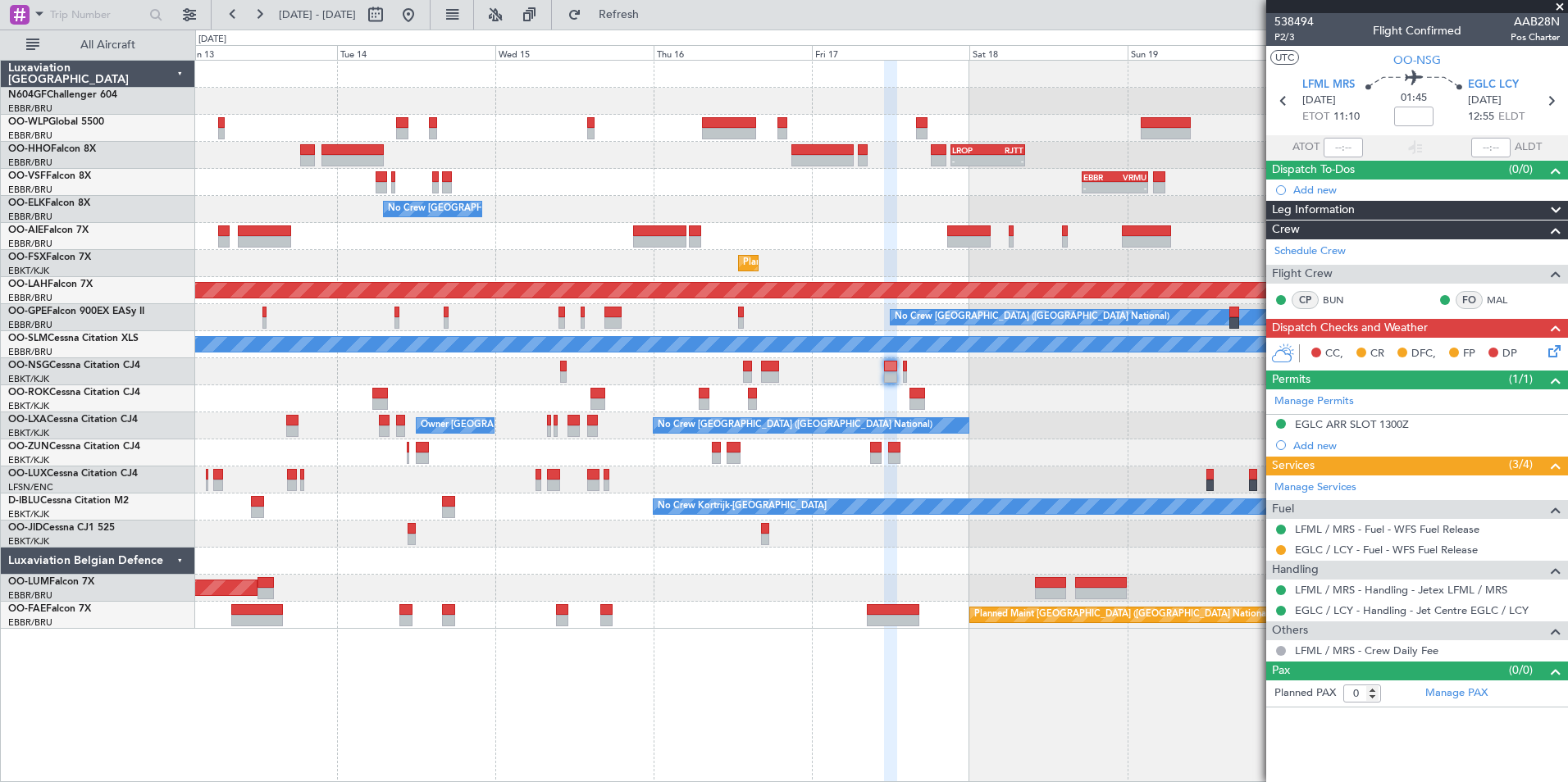
click at [530, 379] on div at bounding box center [881, 372] width 1372 height 27
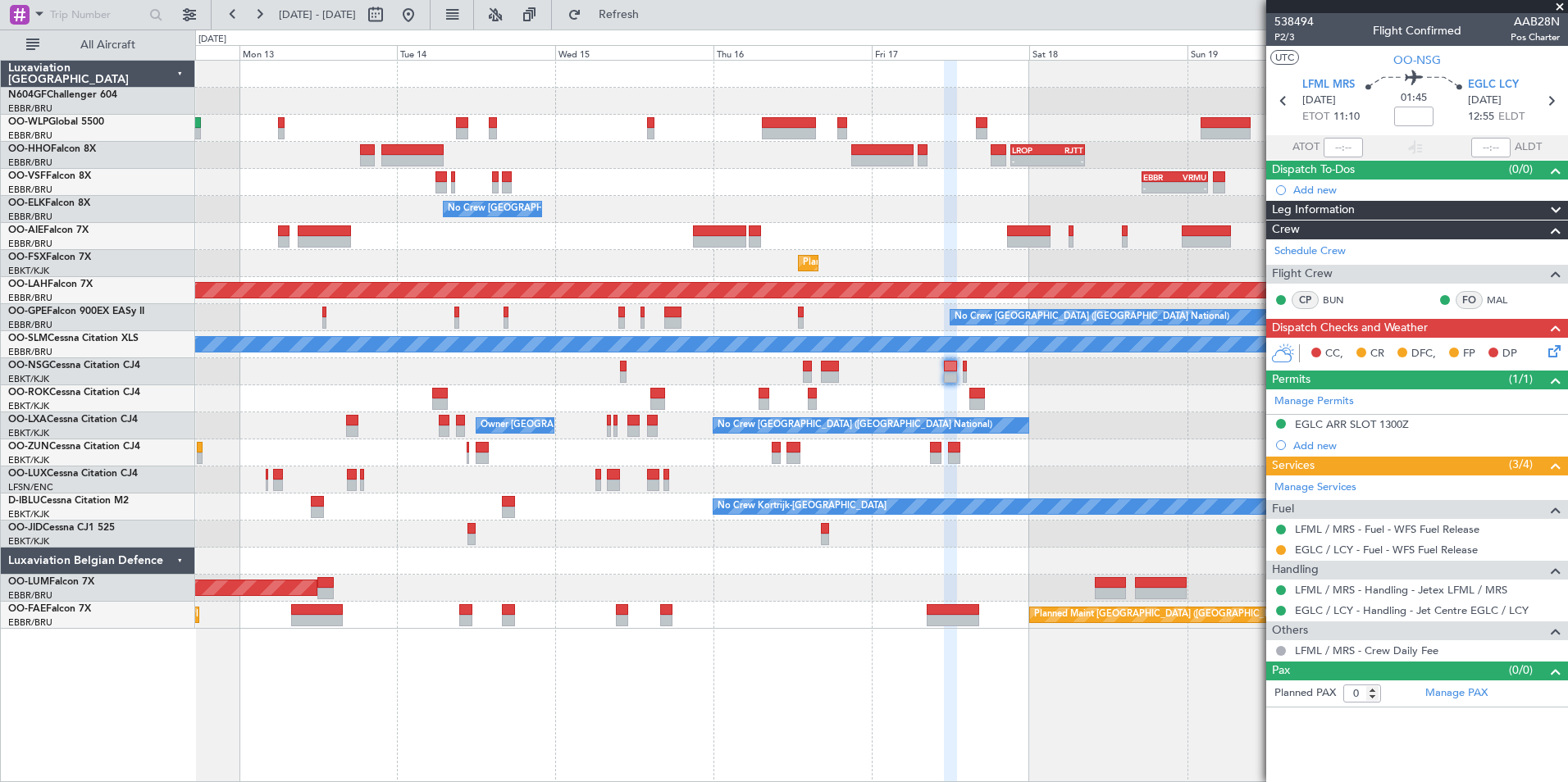
click at [845, 376] on div at bounding box center [881, 372] width 1372 height 27
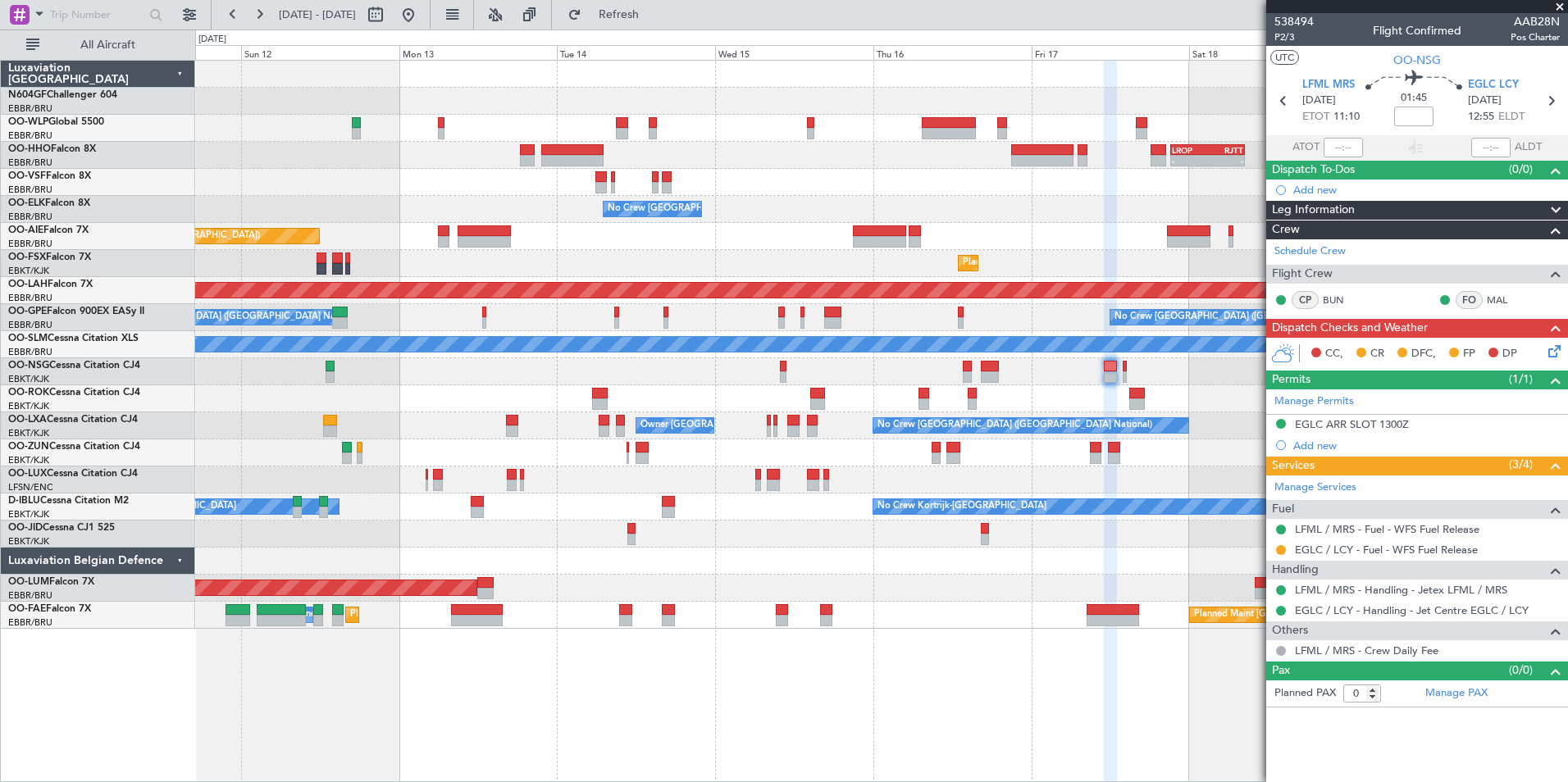
click at [780, 231] on div "Planned Maint [GEOGRAPHIC_DATA] ([GEOGRAPHIC_DATA])" at bounding box center [881, 236] width 1372 height 27
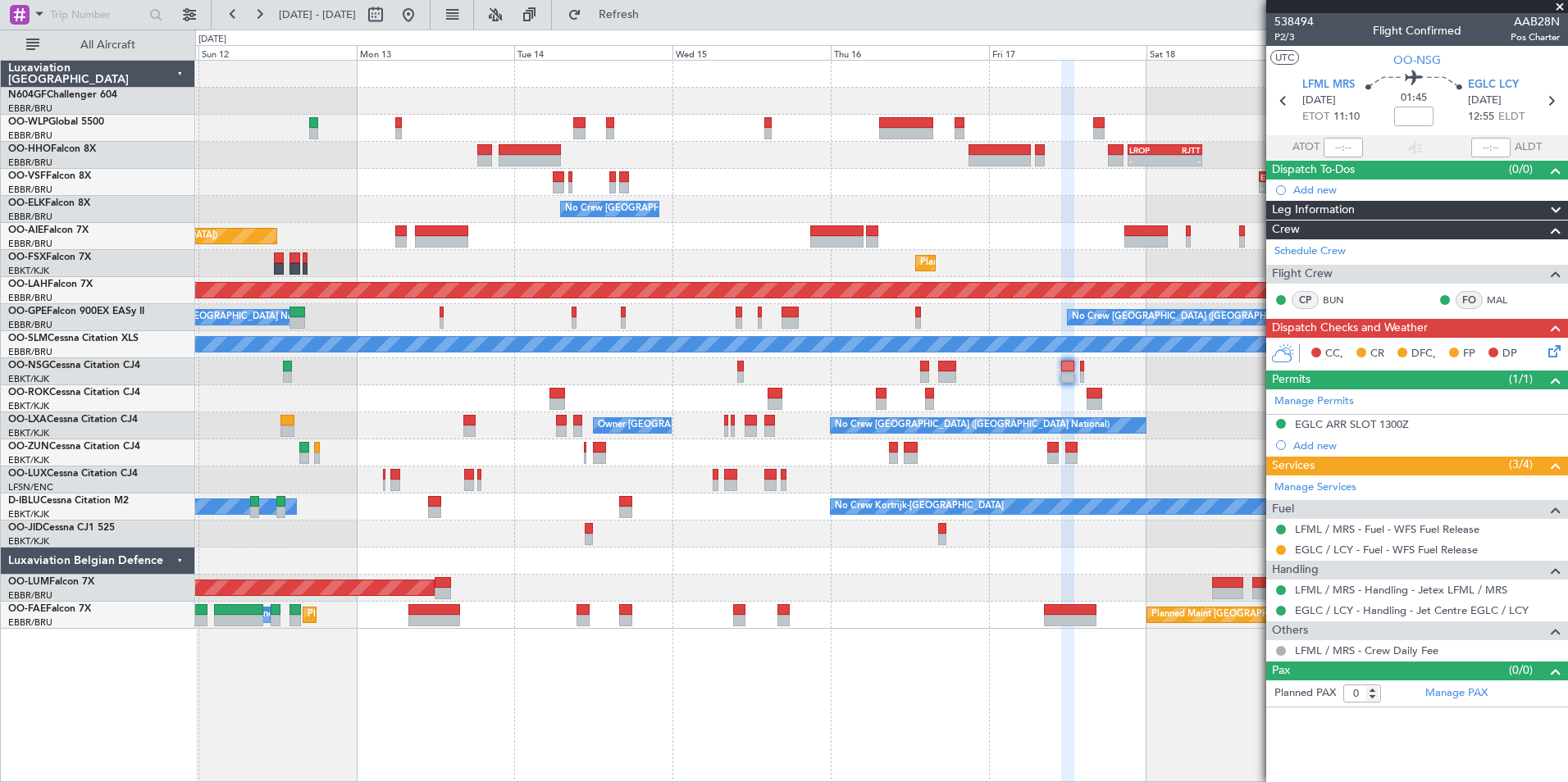
click at [918, 565] on div at bounding box center [881, 561] width 1372 height 27
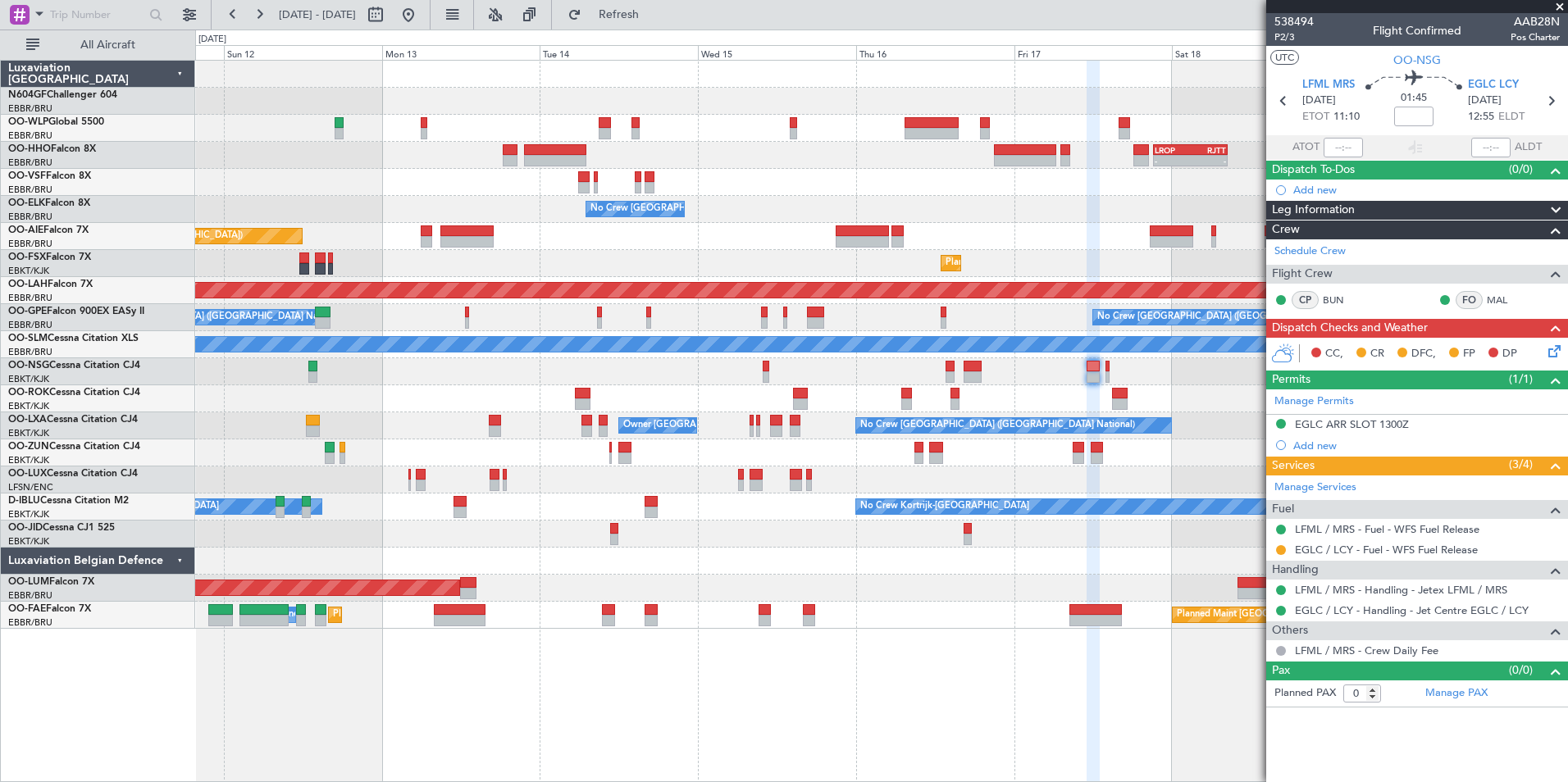
click at [741, 378] on div at bounding box center [881, 372] width 1372 height 27
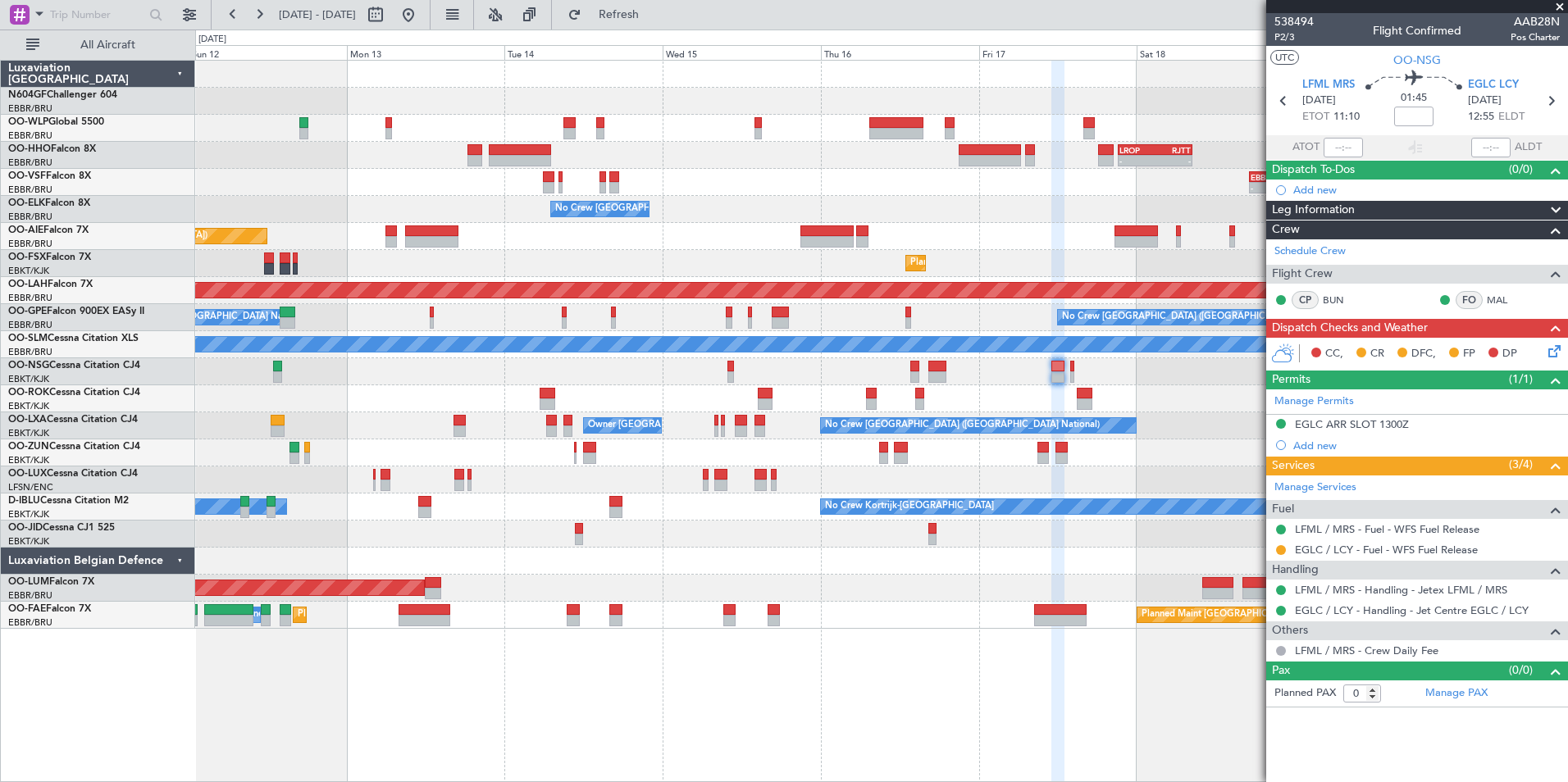
click at [995, 395] on div at bounding box center [881, 399] width 1372 height 27
click at [1283, 546] on button at bounding box center [1281, 550] width 10 height 10
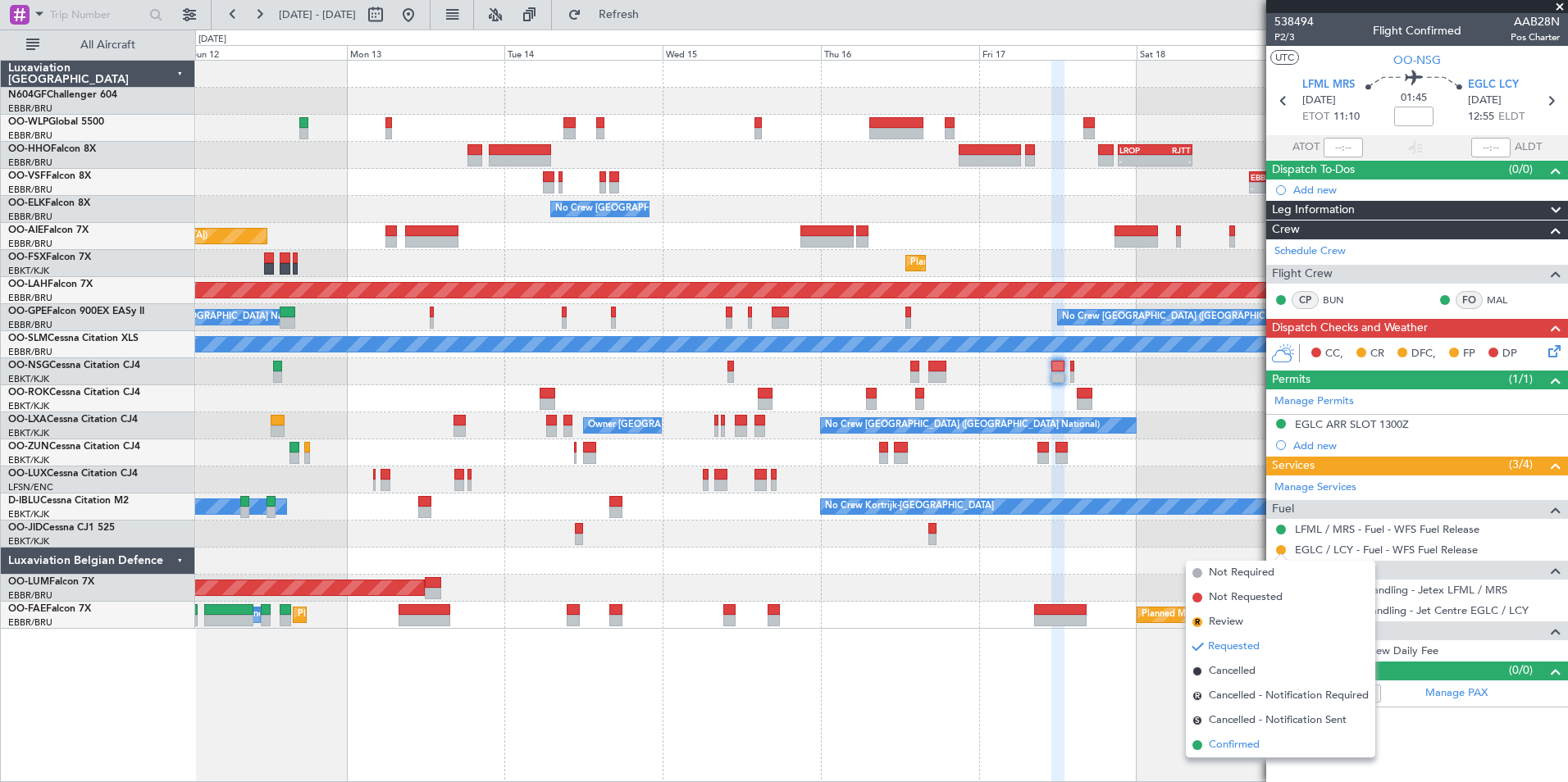
click at [1238, 751] on span "Confirmed" at bounding box center [1234, 745] width 51 height 16
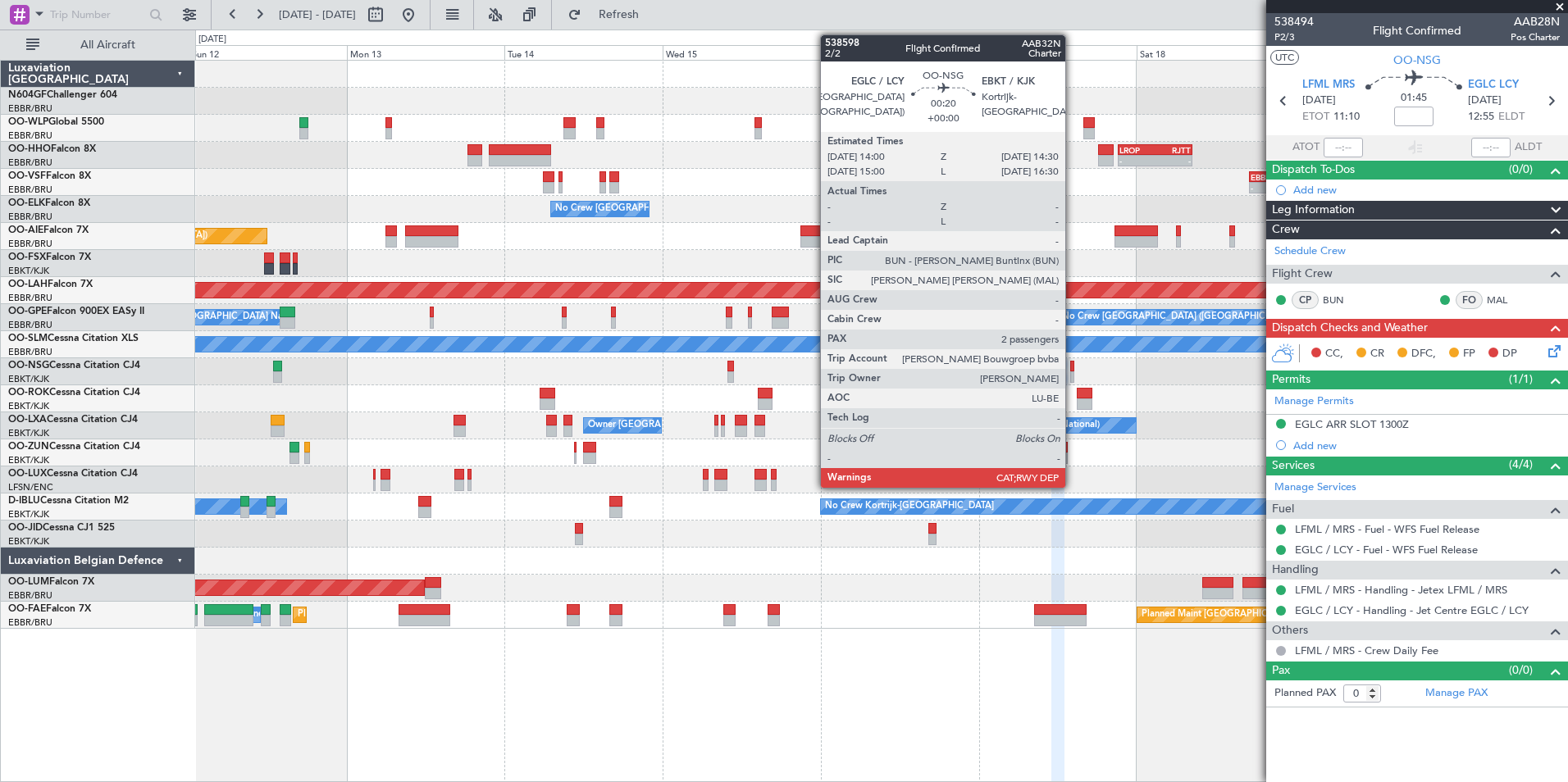
click at [1072, 368] on div at bounding box center [1072, 367] width 4 height 12
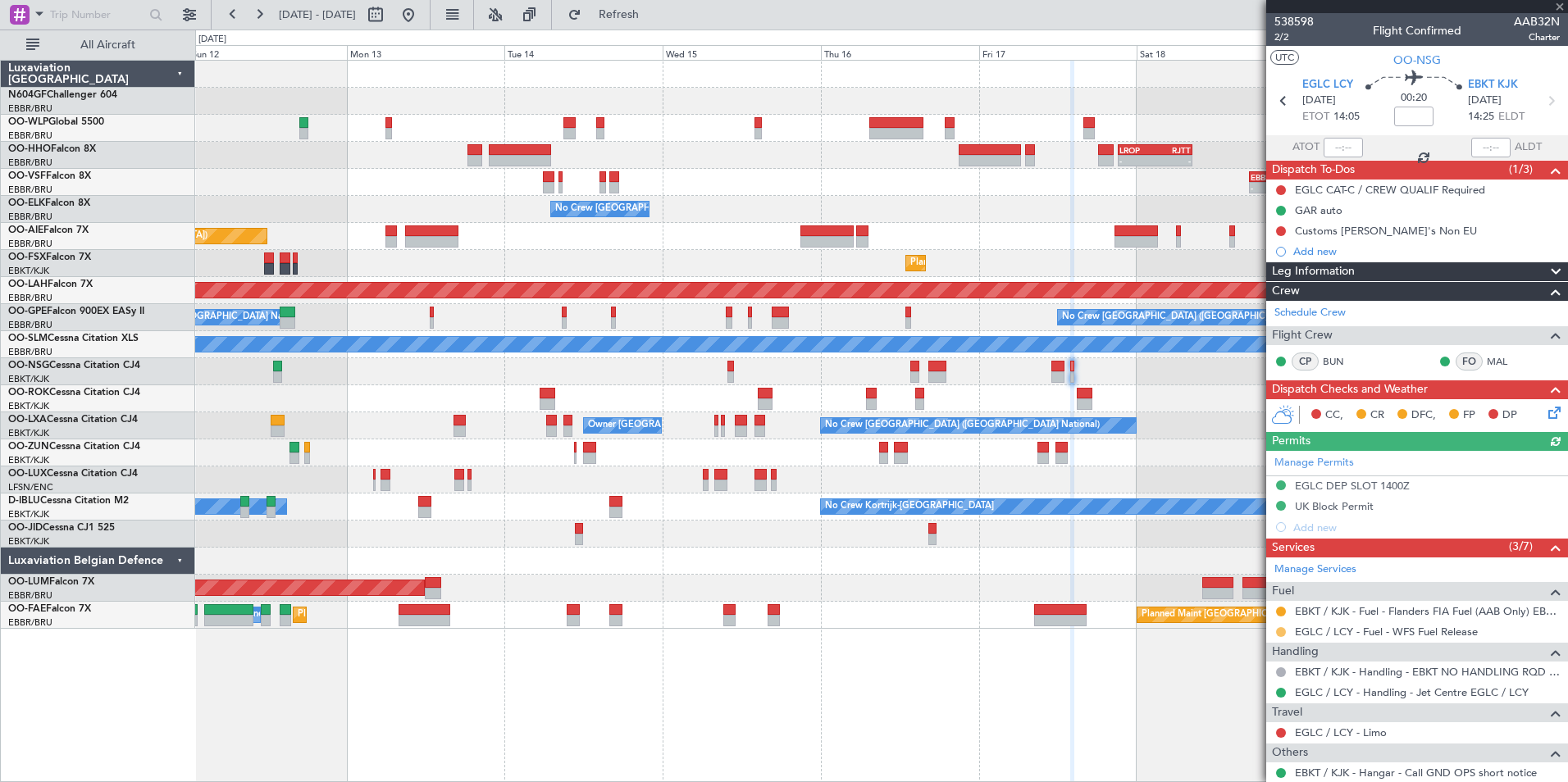
click at [1278, 629] on button at bounding box center [1281, 632] width 10 height 10
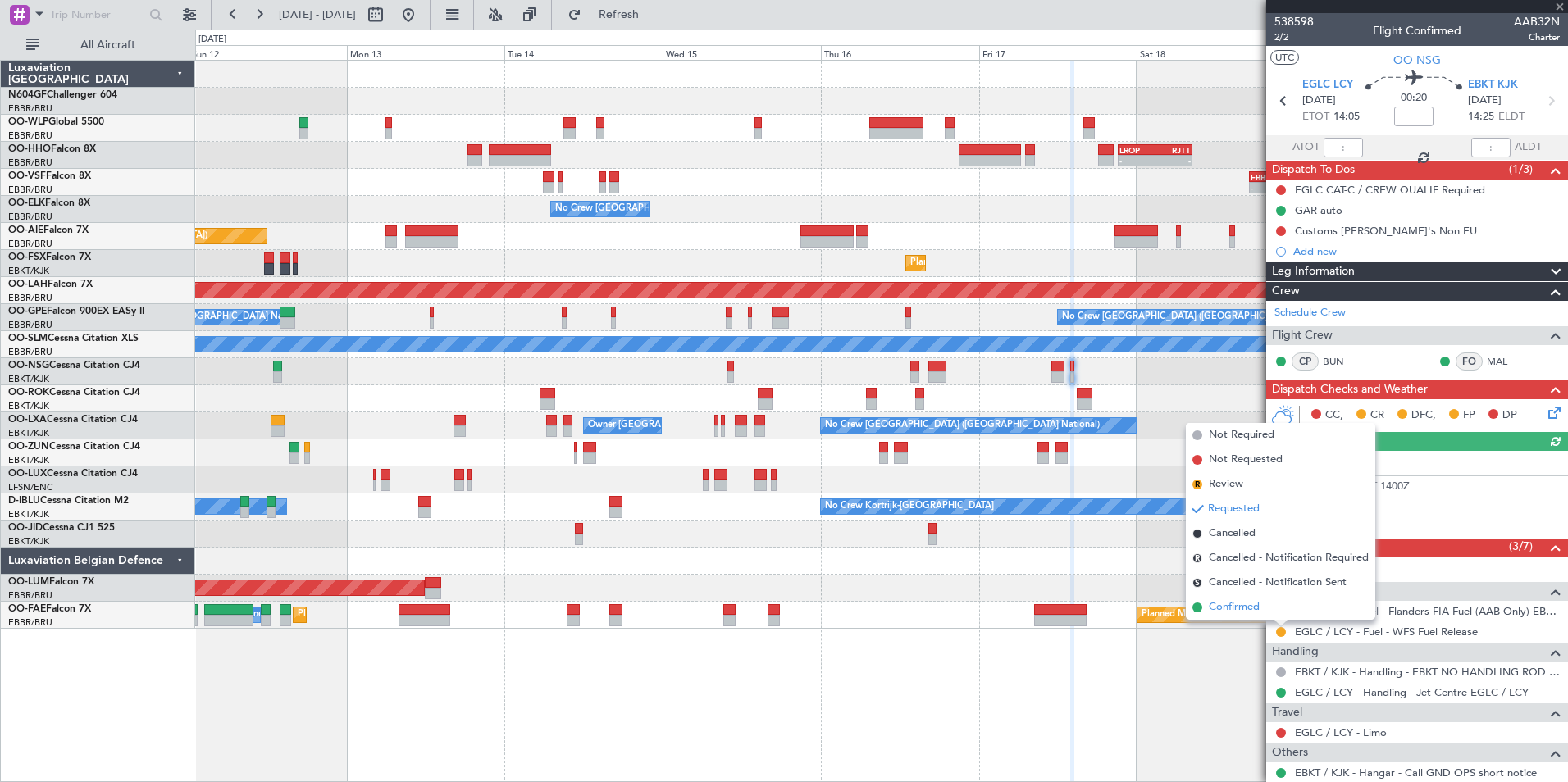
click at [1263, 613] on li "Confirmed" at bounding box center [1280, 608] width 189 height 25
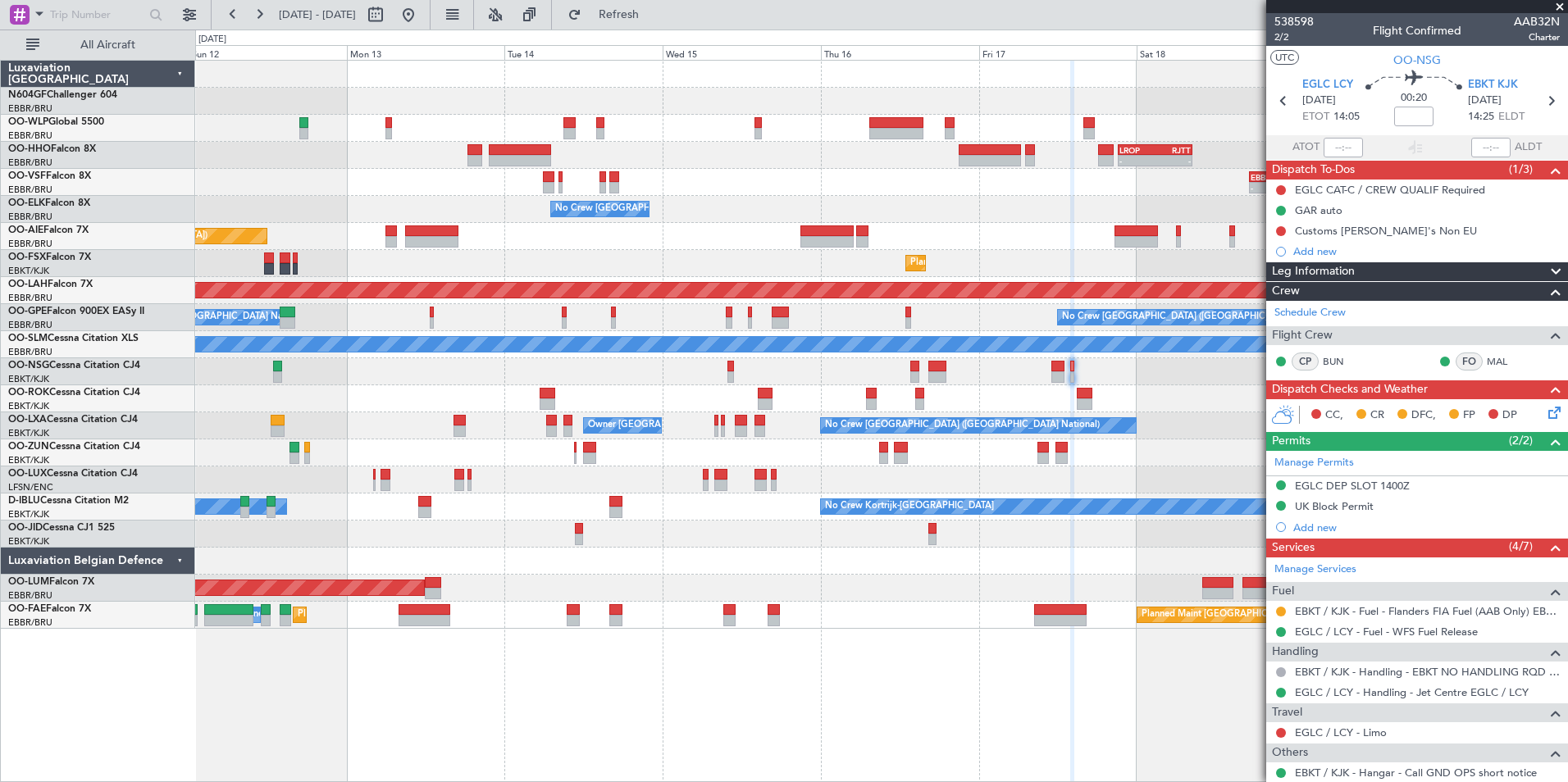
click at [1172, 552] on div at bounding box center [881, 561] width 1372 height 27
click at [1561, 5] on span at bounding box center [1559, 7] width 16 height 14
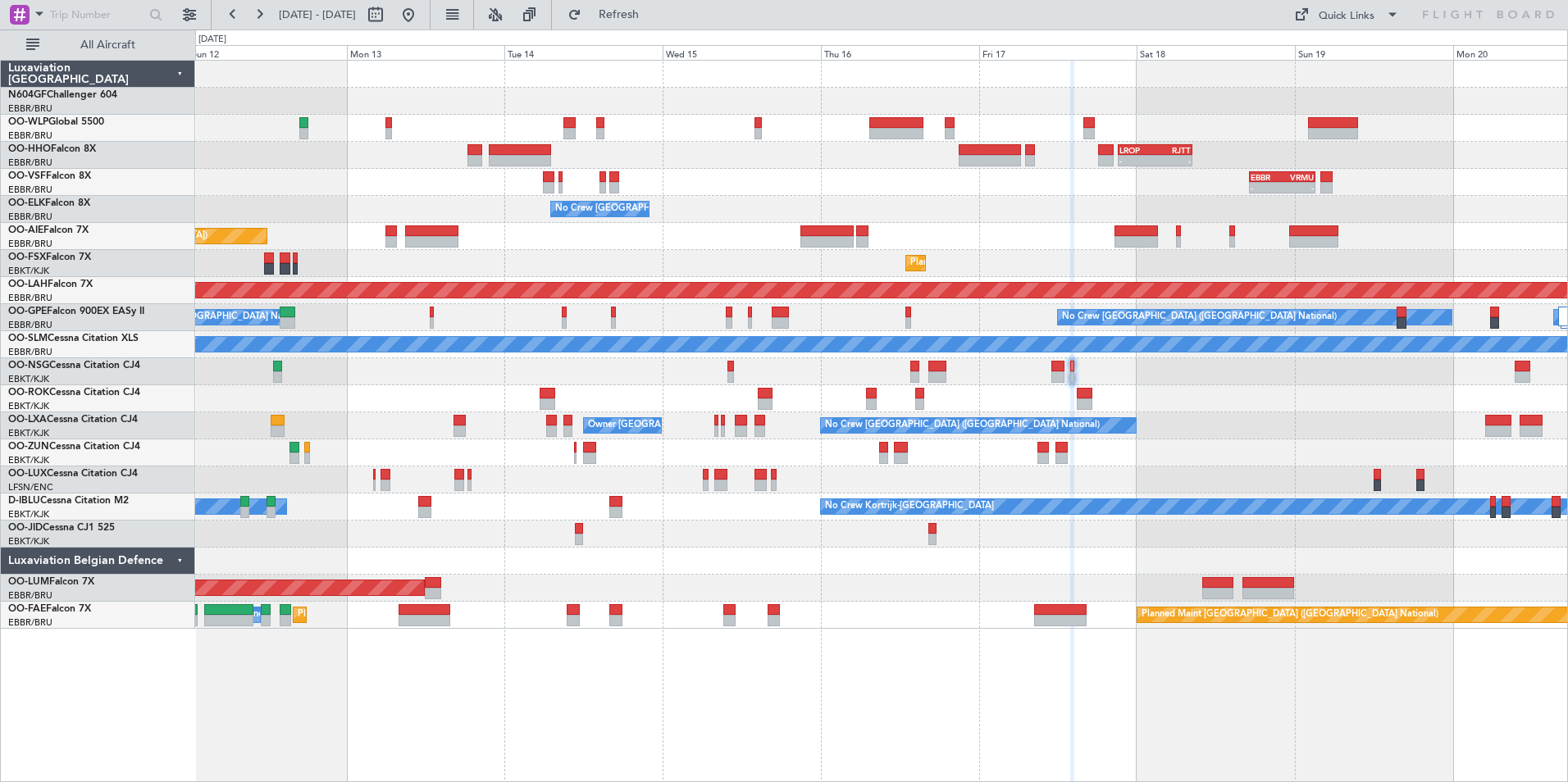
type input "0"
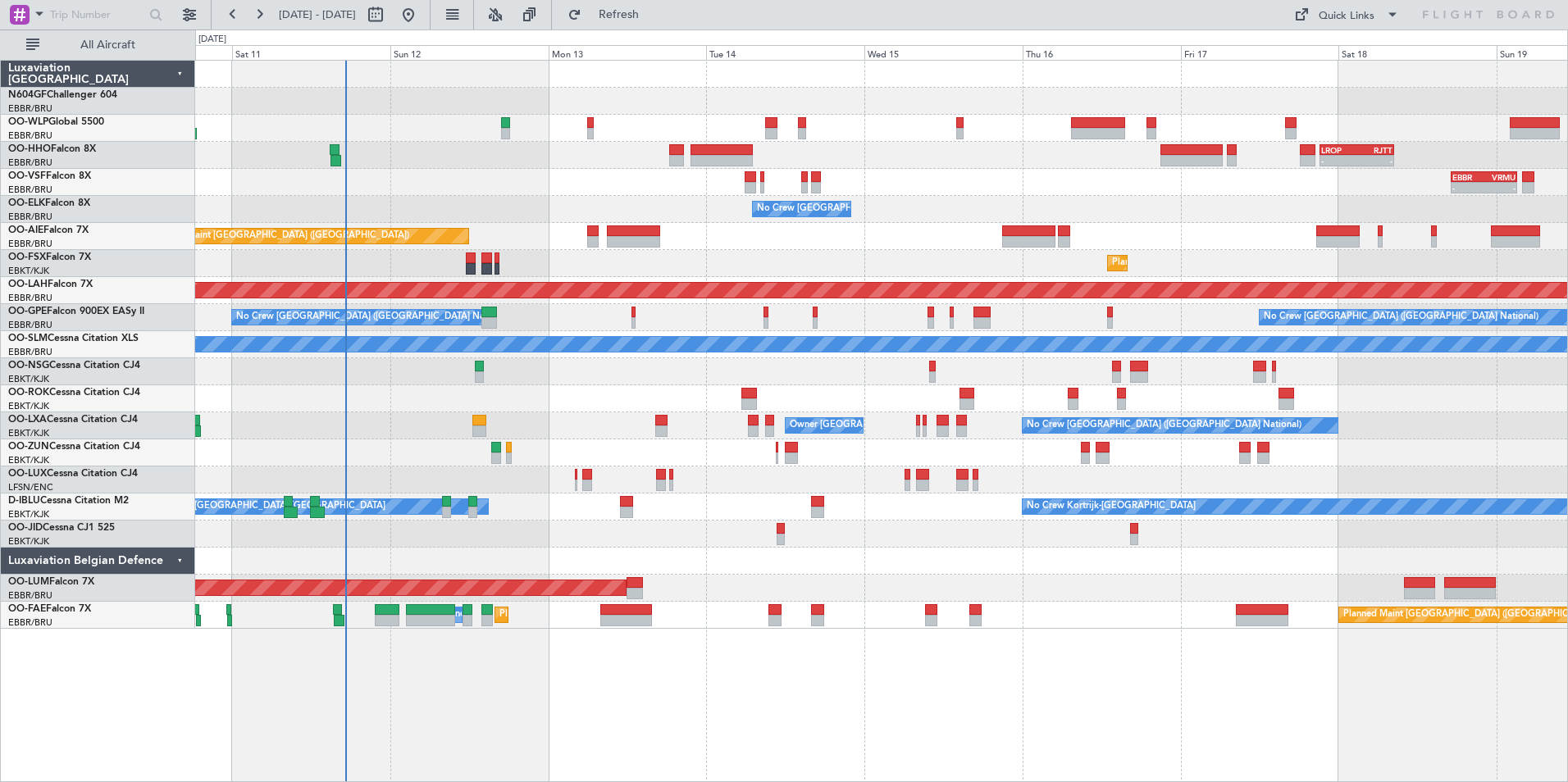
click at [1245, 673] on div "- - LROP 21:15 Z RJTT 08:30 Z Planned Maint Geneva (Cointrin) - - EBBR 17:05 Z …" at bounding box center [881, 421] width 1373 height 722
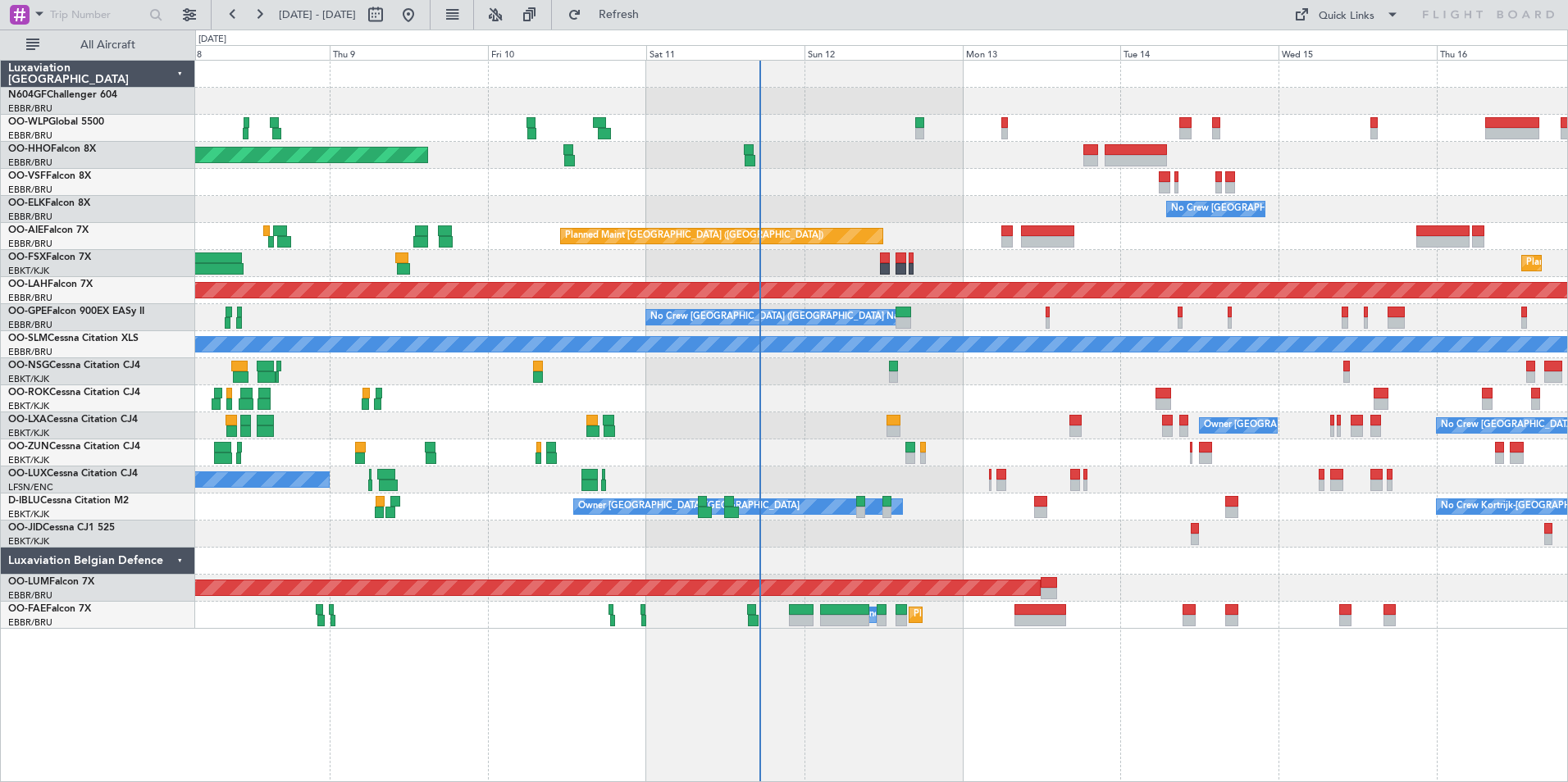
click at [1094, 686] on div "Planned Maint Geneva (Cointrin) - - LROP 21:15 Z RJTT 08:30 Z - - EBBR 17:05 Z …" at bounding box center [881, 421] width 1373 height 722
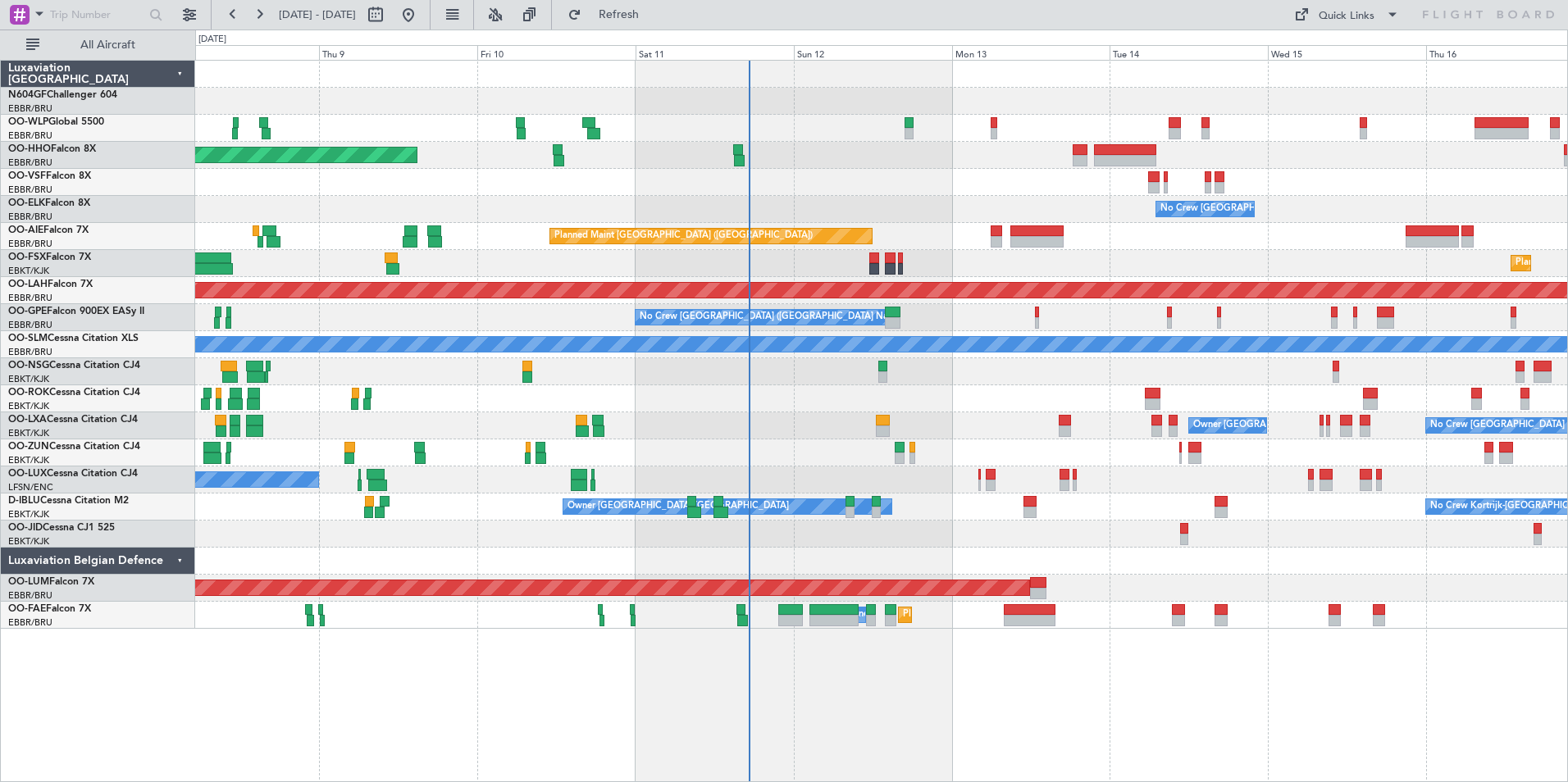
click at [826, 648] on div "Planned Maint Geneva (Cointrin) - - LROP 21:15 Z RJTT 08:30 Z - - EBBR 17:05 Z …" at bounding box center [881, 421] width 1373 height 722
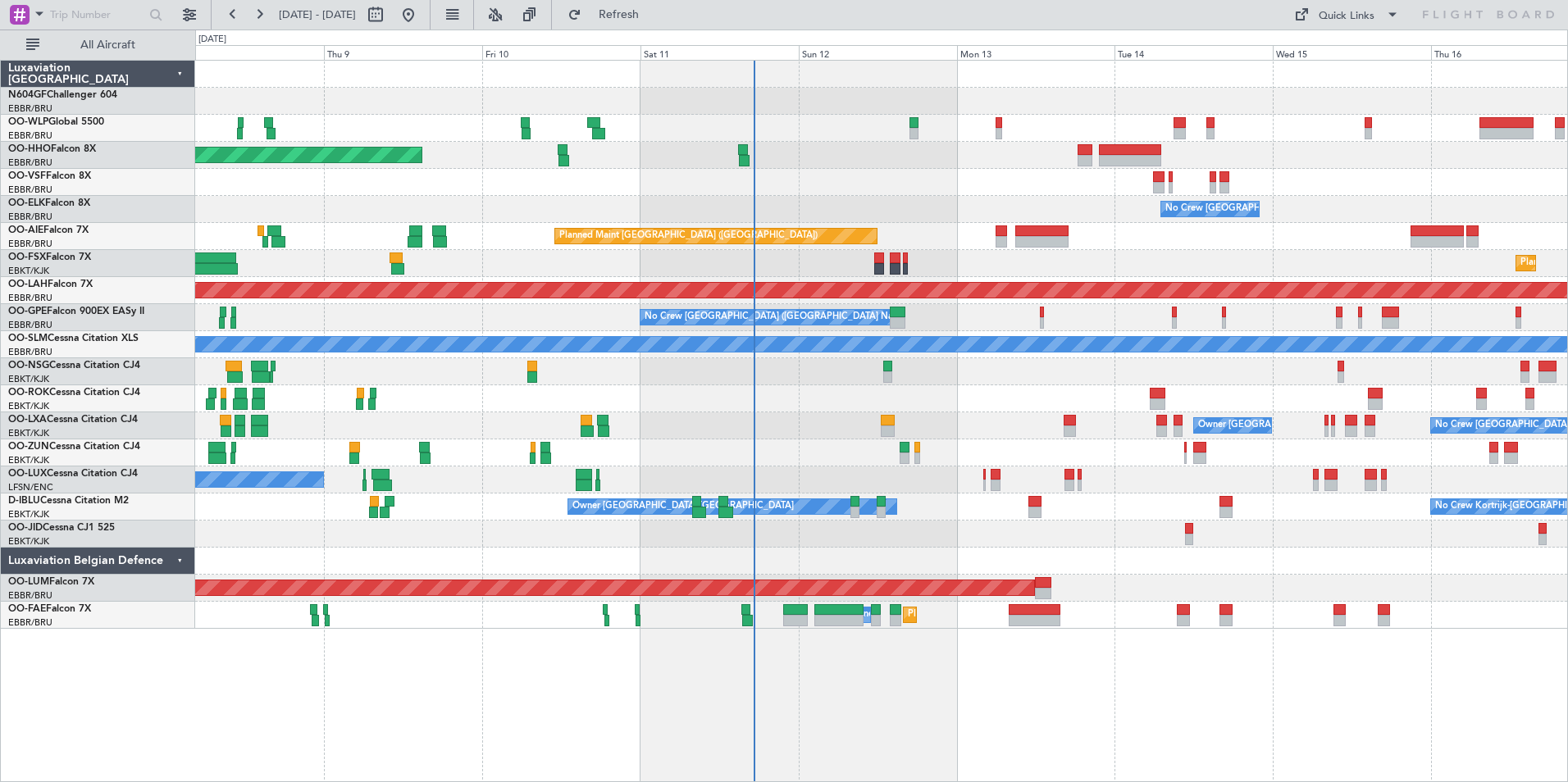
click at [857, 657] on div "Planned Maint Geneva (Cointrin) - - LROP 21:15 Z RJTT 08:30 Z - - EBBR 17:05 Z …" at bounding box center [881, 421] width 1373 height 722
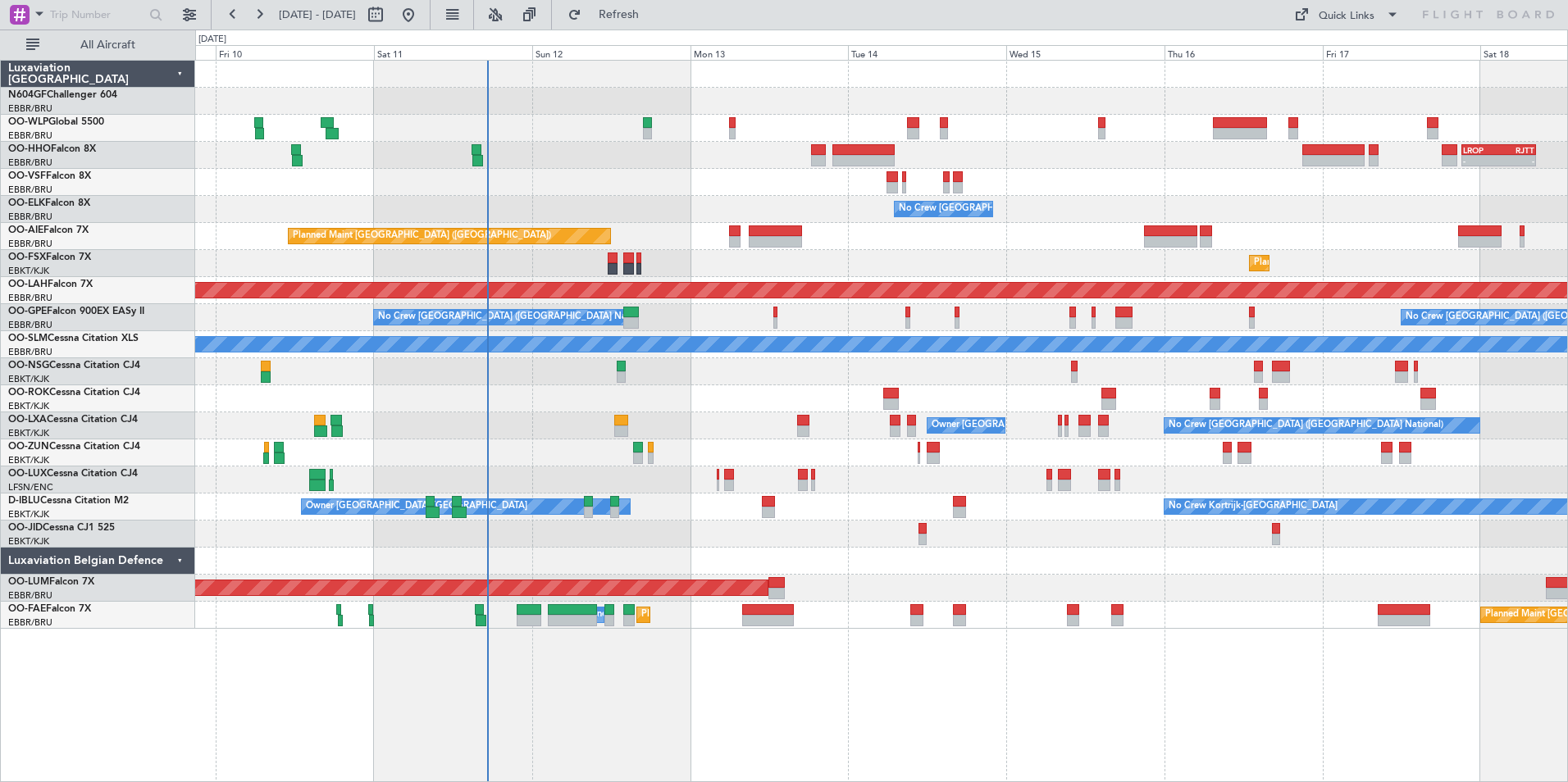
click at [832, 558] on div at bounding box center [881, 561] width 1372 height 27
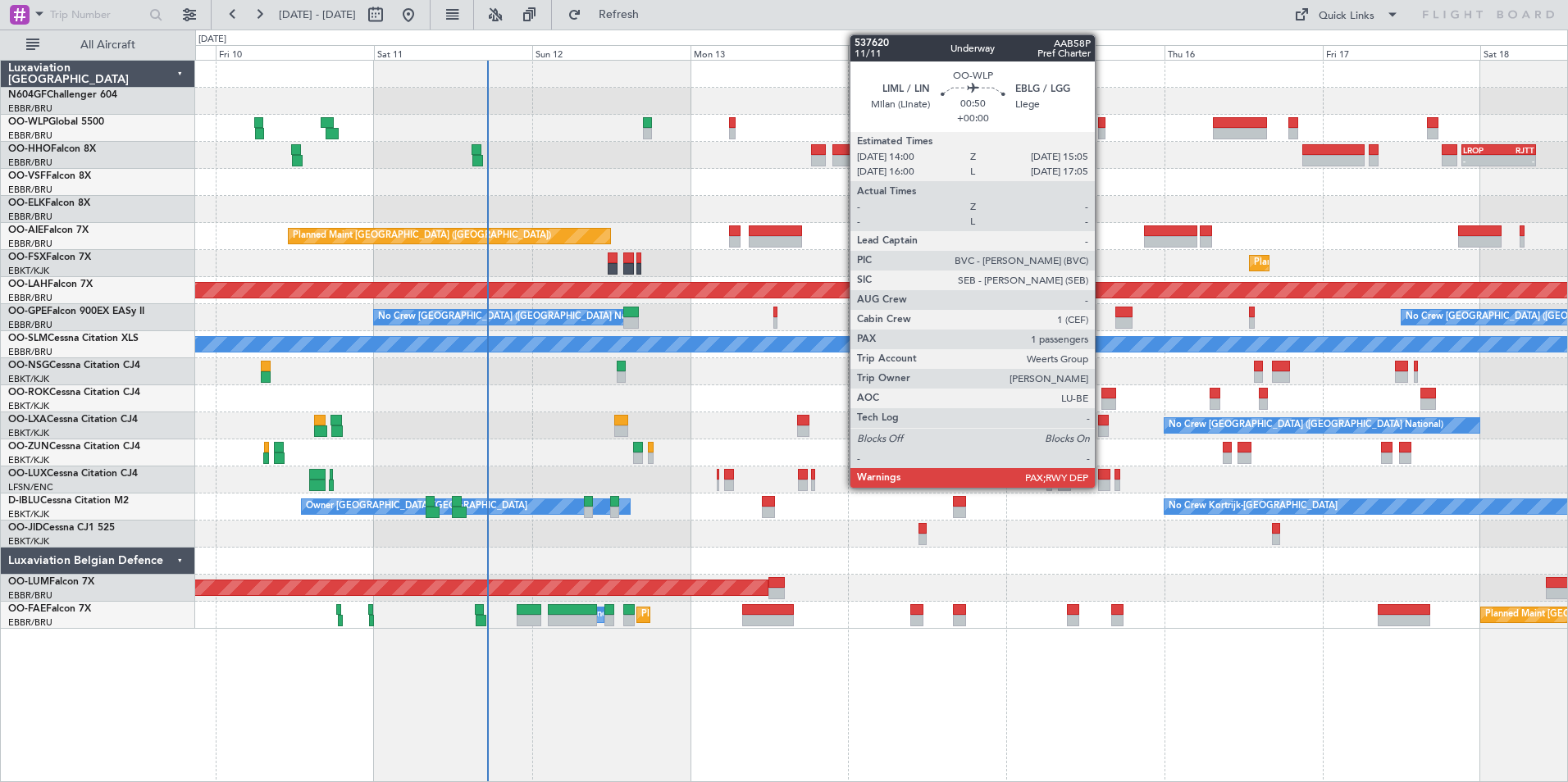
click at [1102, 126] on div at bounding box center [1102, 123] width 8 height 12
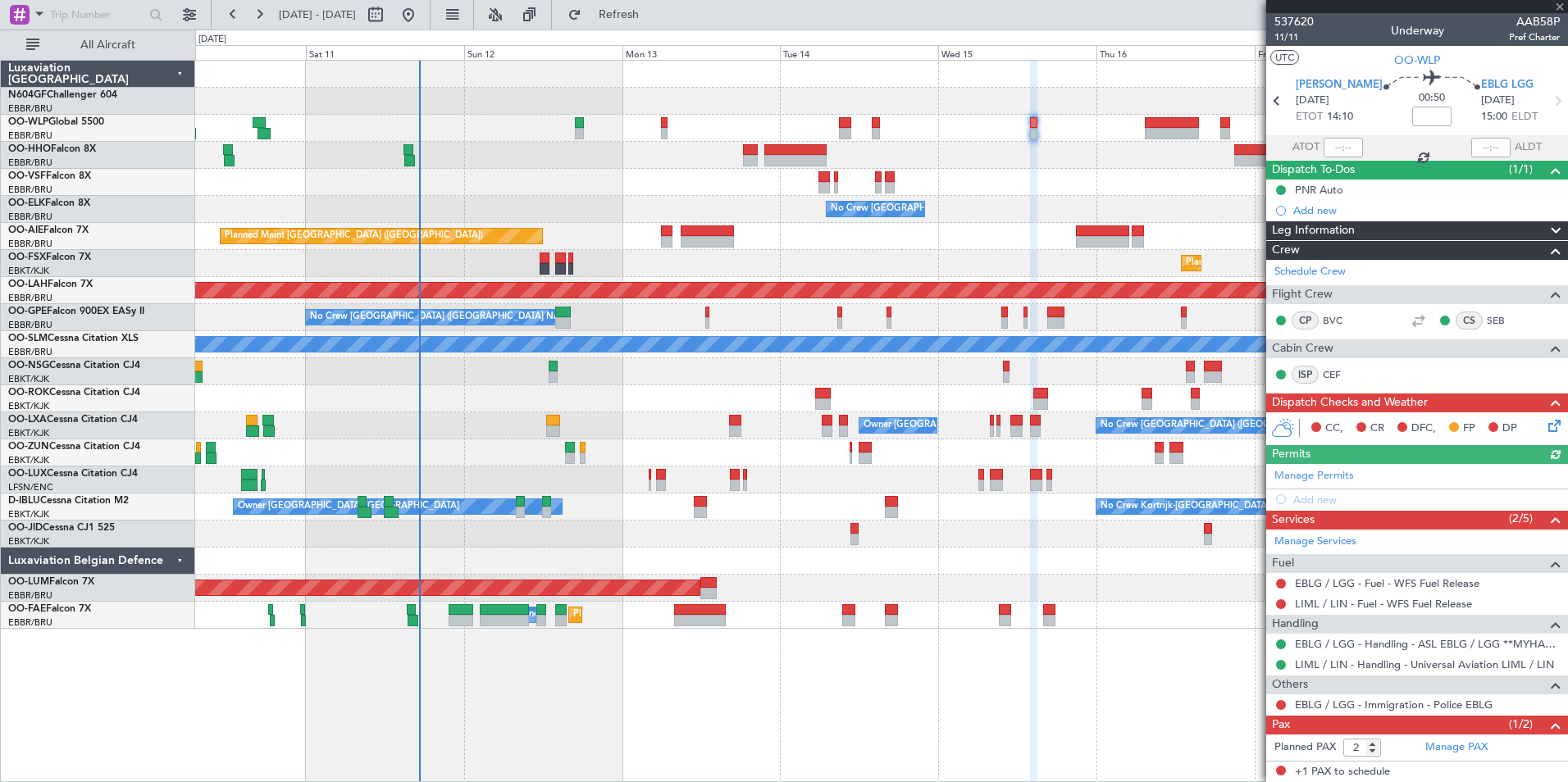
click at [1021, 202] on div "- - LROP 21:15 Z RJTT 08:30 Z Planned Maint Geneva (Cointrin) - - EBBR 17:05 Z …" at bounding box center [881, 344] width 1372 height 568
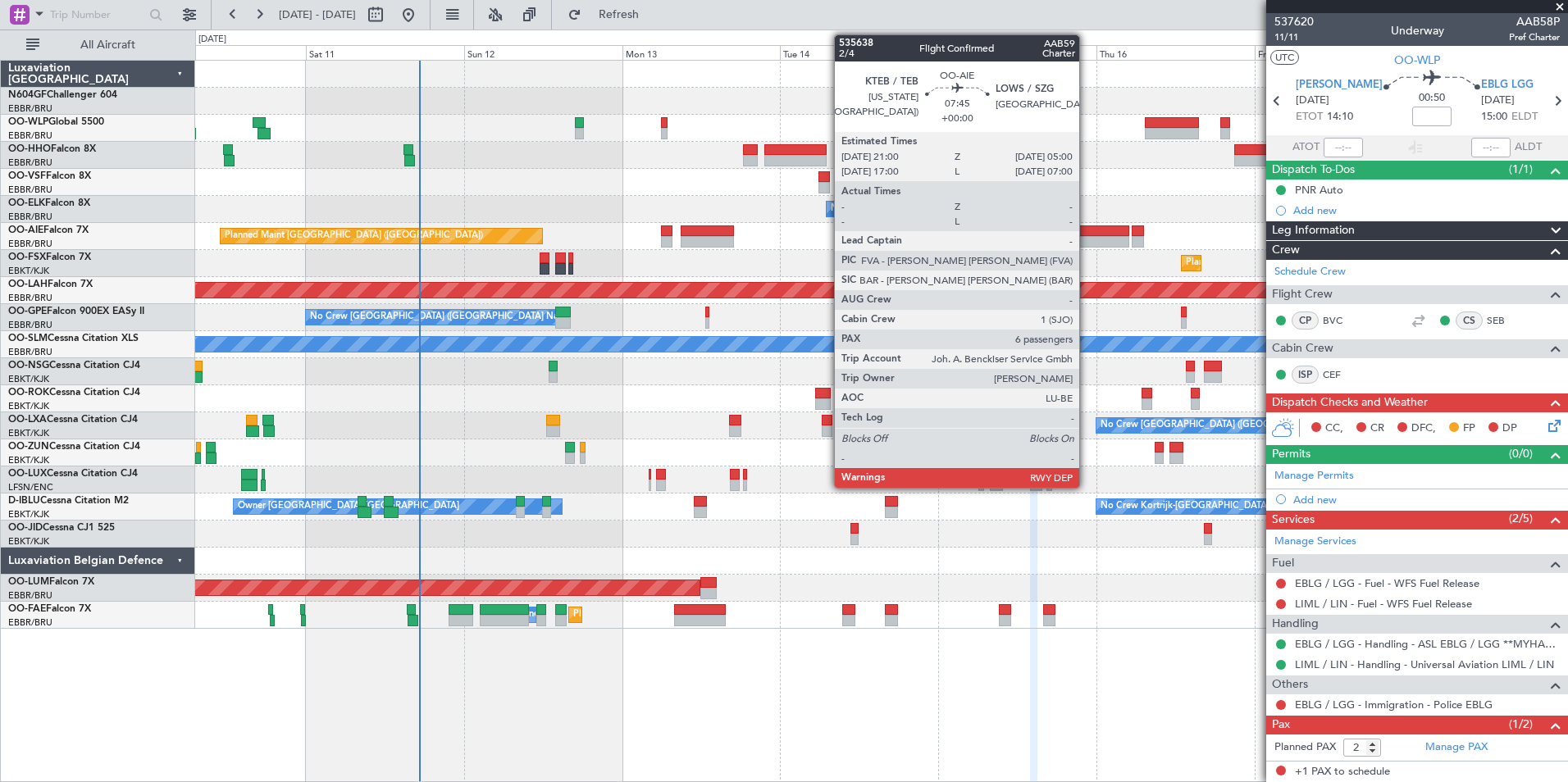
click at [1087, 230] on div at bounding box center [1102, 232] width 53 height 12
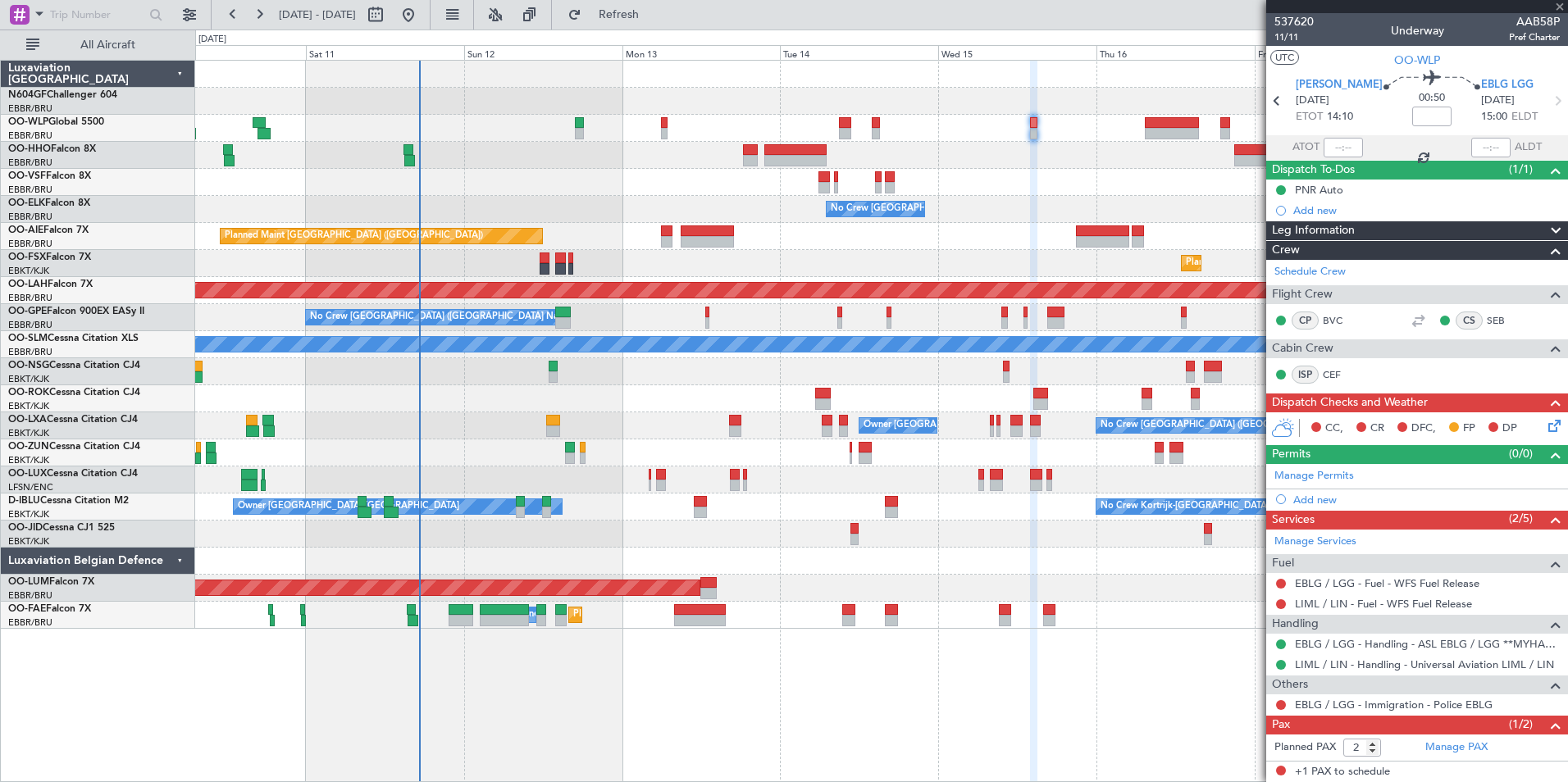
type input "6"
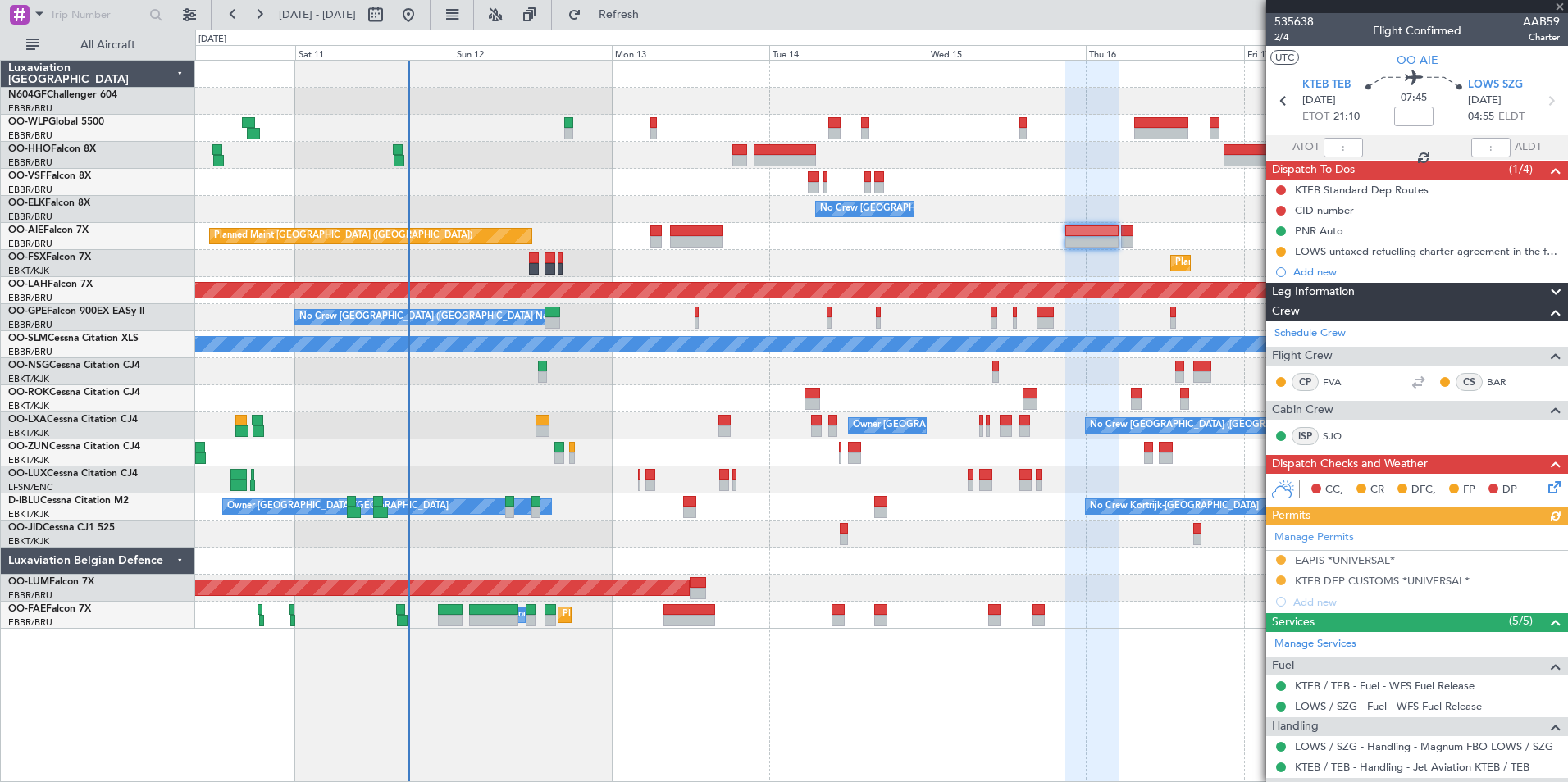
click at [970, 209] on div "- - LROP 21:15 Z RJTT 08:30 Z Planned Maint Geneva (Cointrin) - - EBBR 17:05 Z …" at bounding box center [881, 344] width 1372 height 568
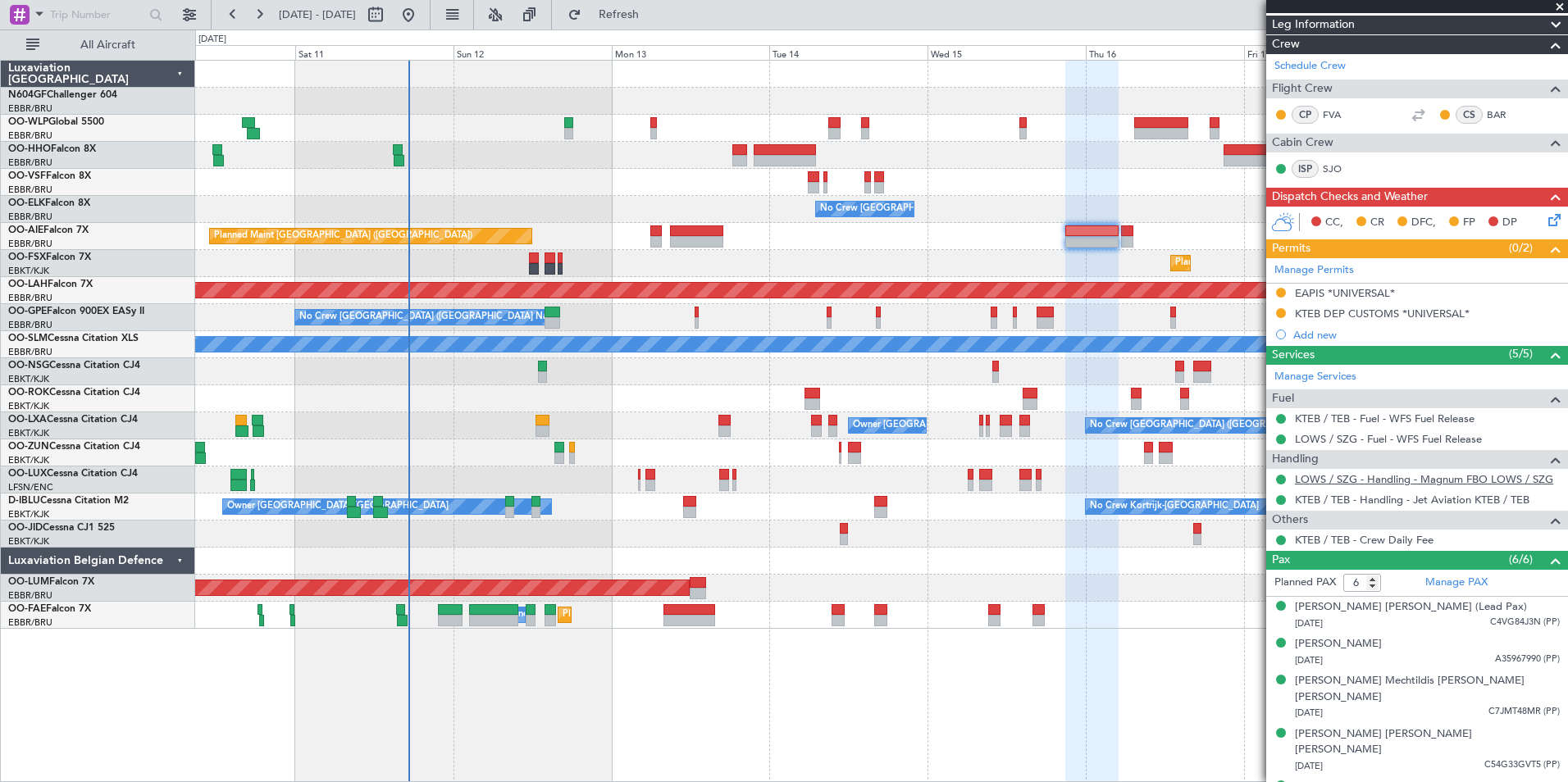
scroll to position [303, 0]
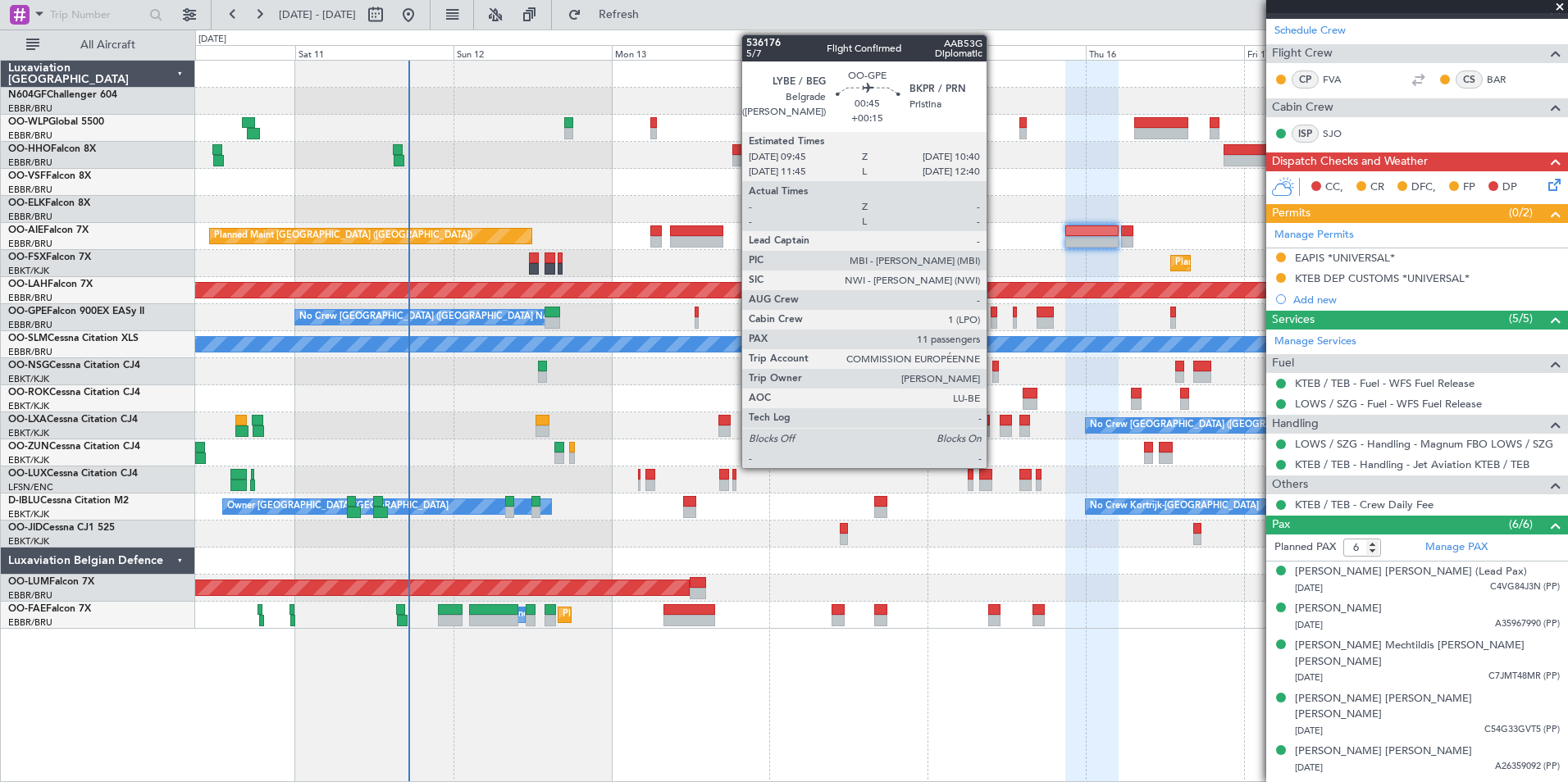
click at [993, 310] on div at bounding box center [993, 312] width 7 height 12
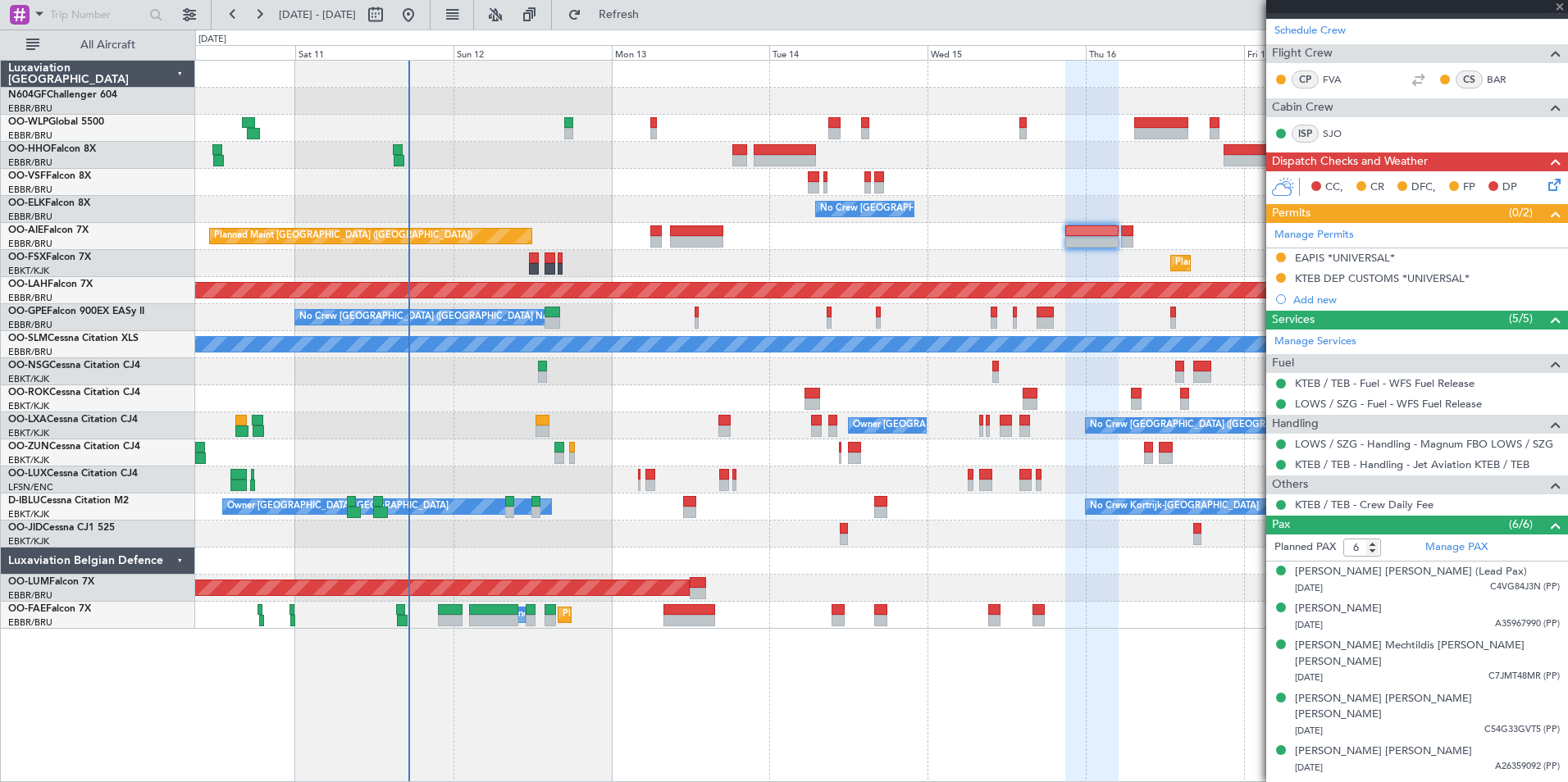
type input "+00:15"
type input "11"
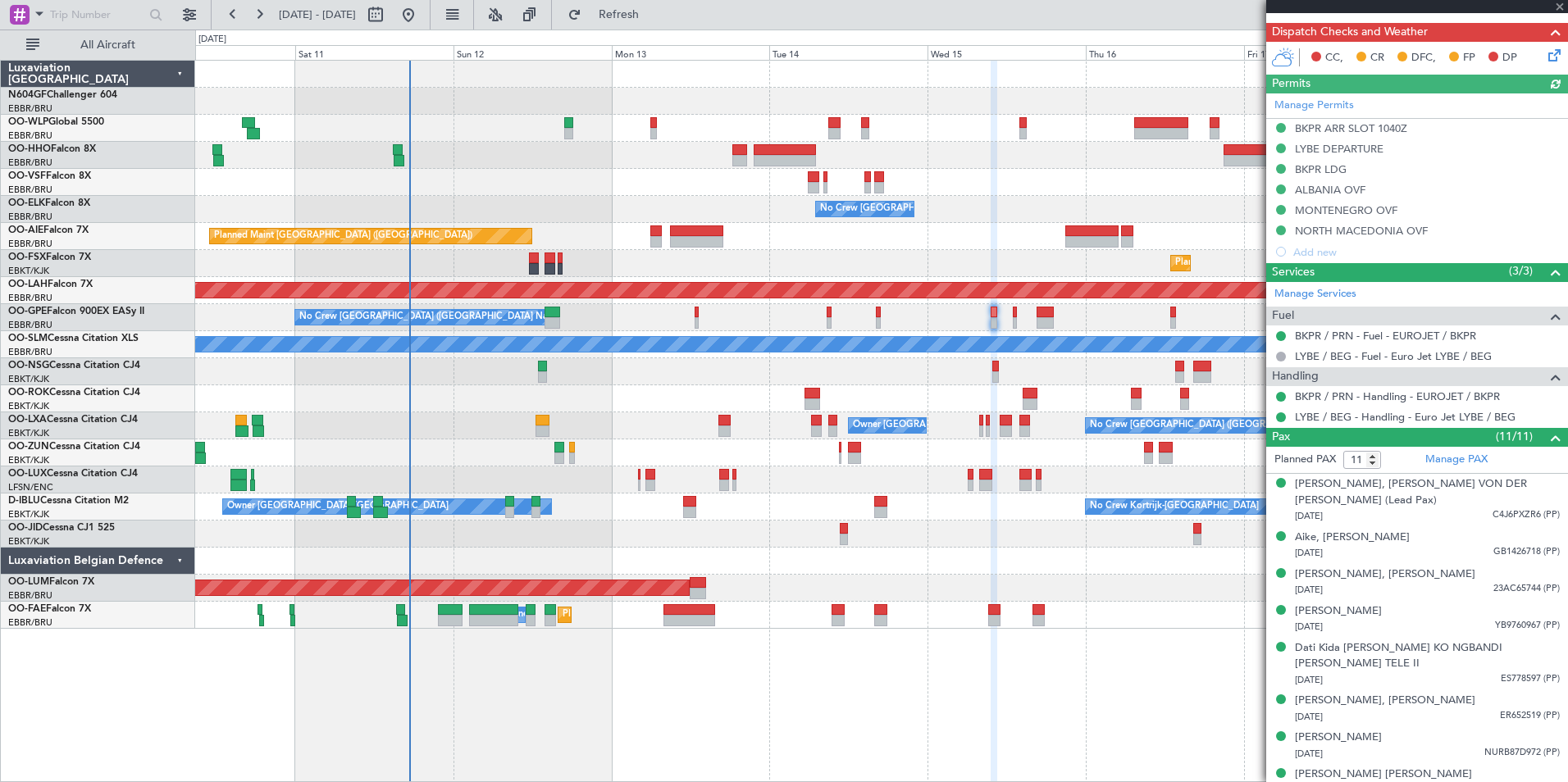
scroll to position [98, 0]
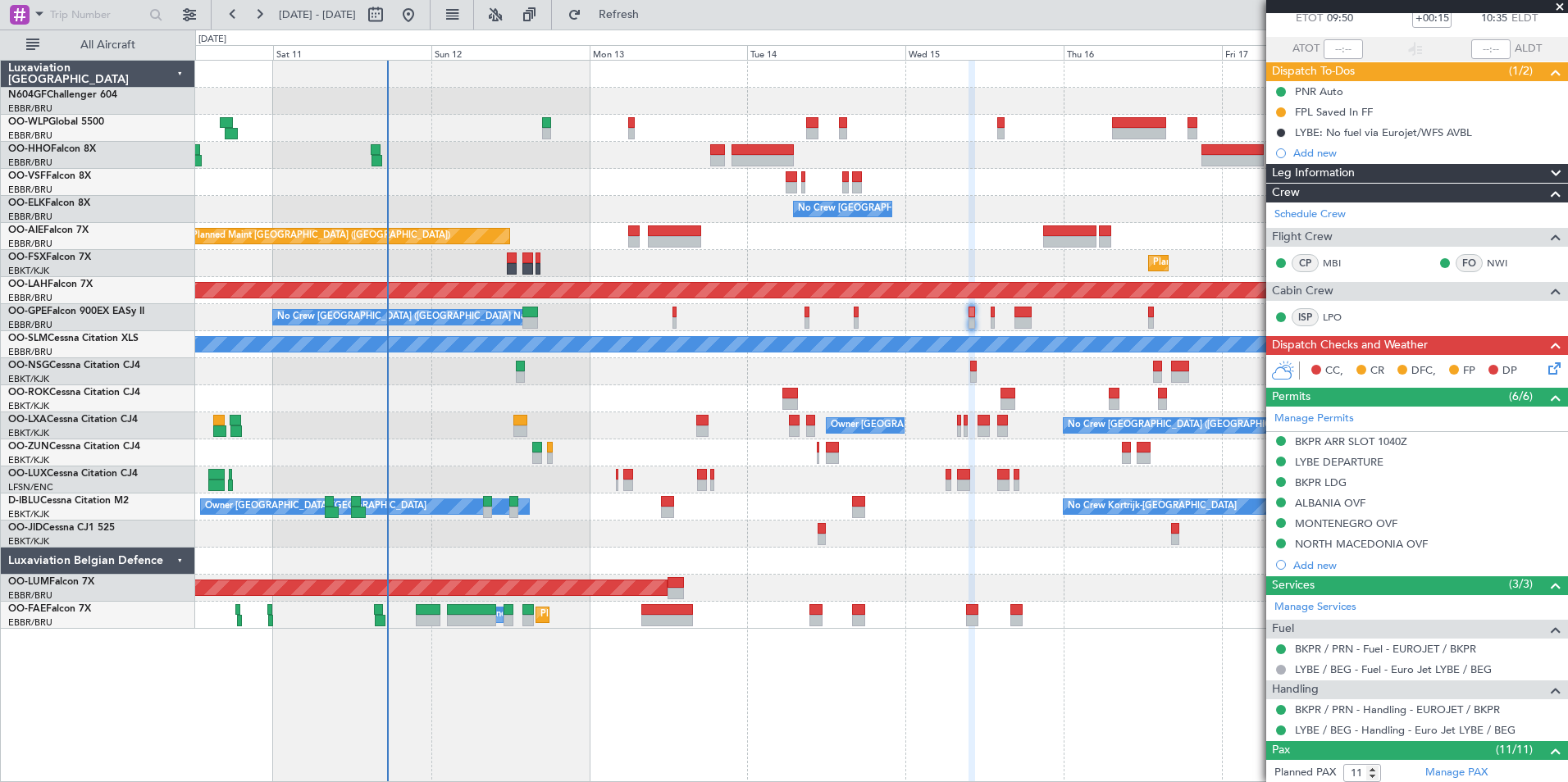
click at [1017, 210] on div "No Crew [GEOGRAPHIC_DATA] ([GEOGRAPHIC_DATA] National)" at bounding box center [881, 209] width 1372 height 27
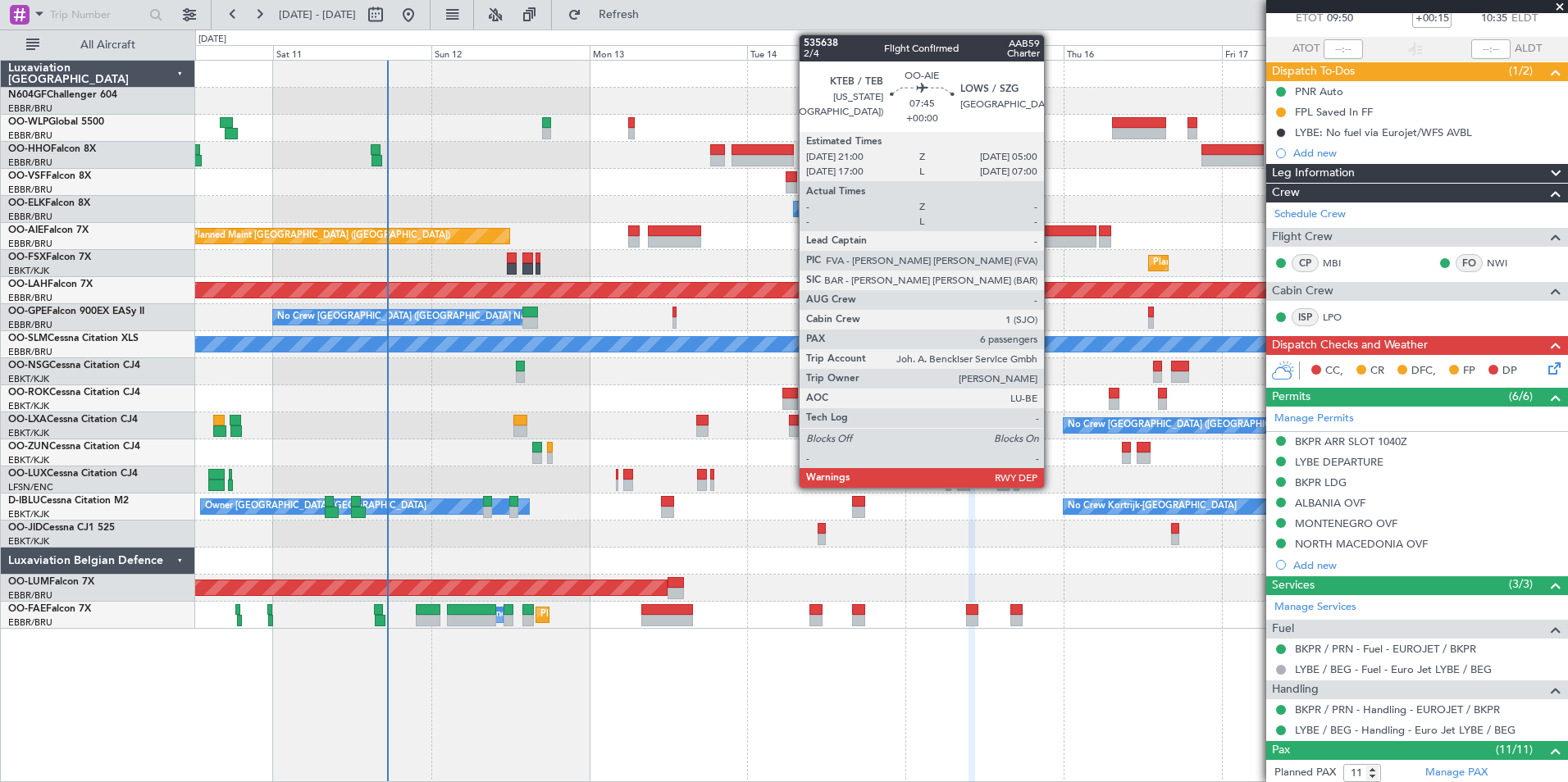
click at [1051, 230] on div at bounding box center [1069, 232] width 53 height 12
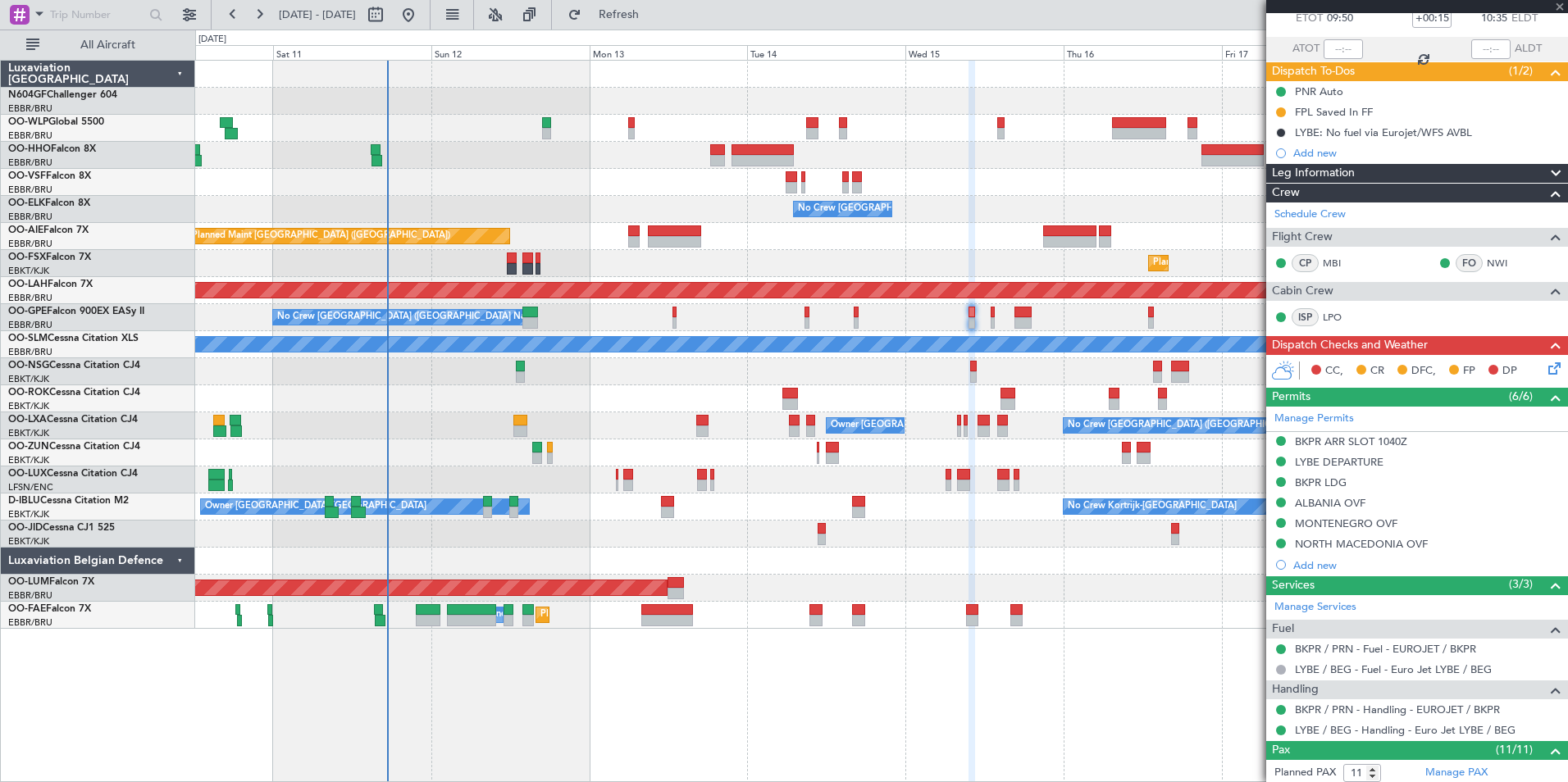
type input "6"
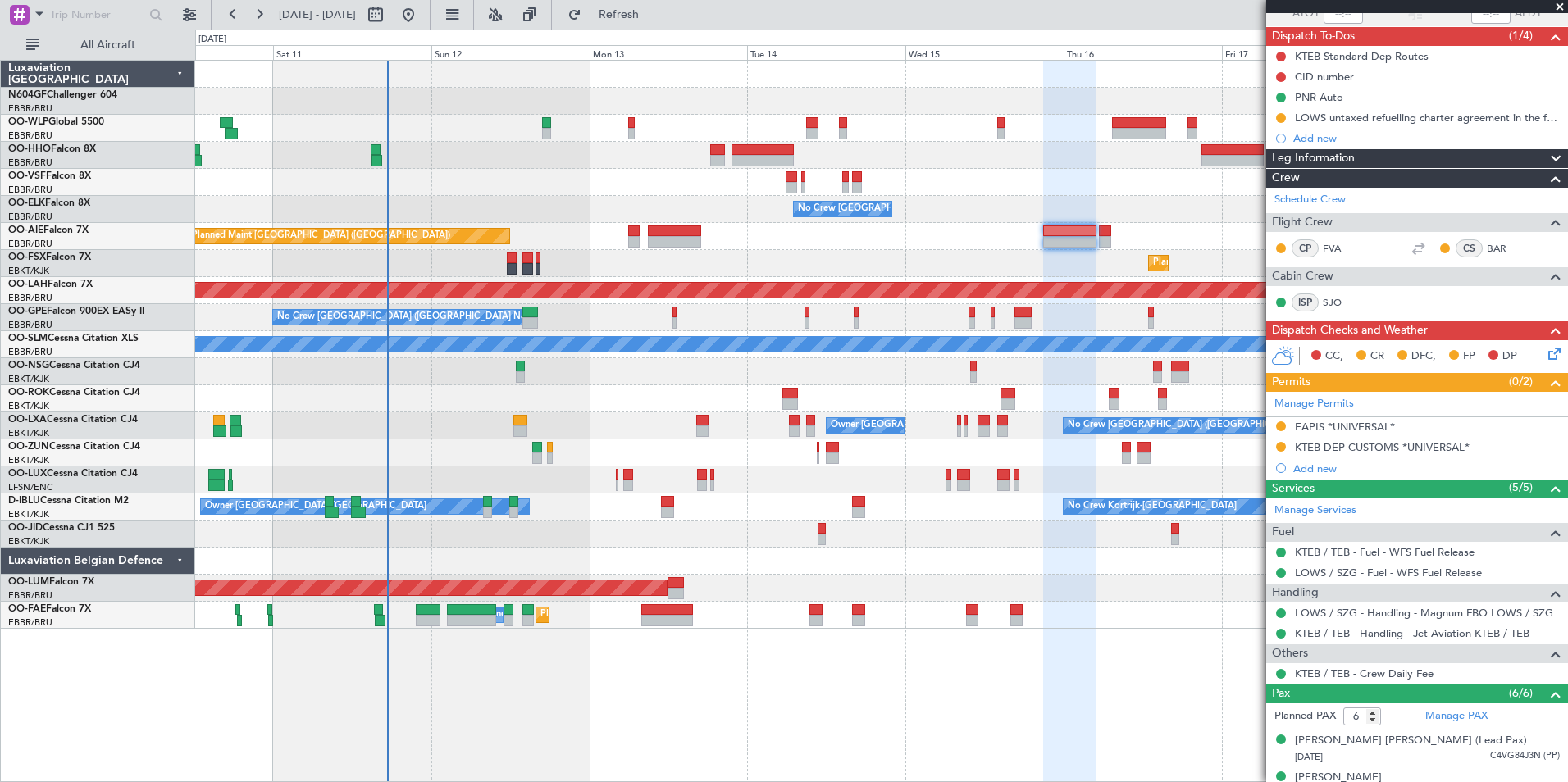
scroll to position [303, 0]
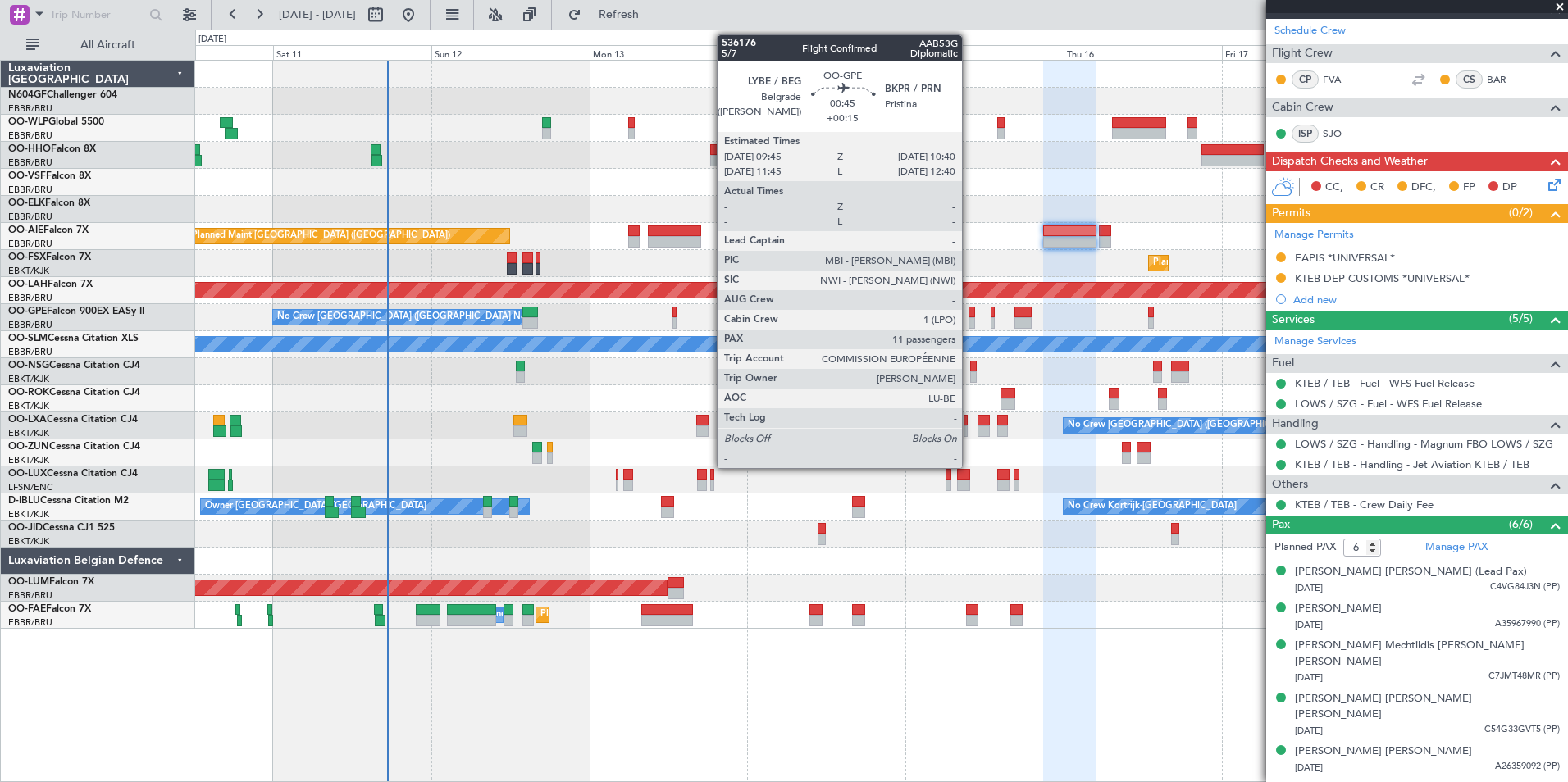
click at [969, 324] on div at bounding box center [971, 323] width 7 height 12
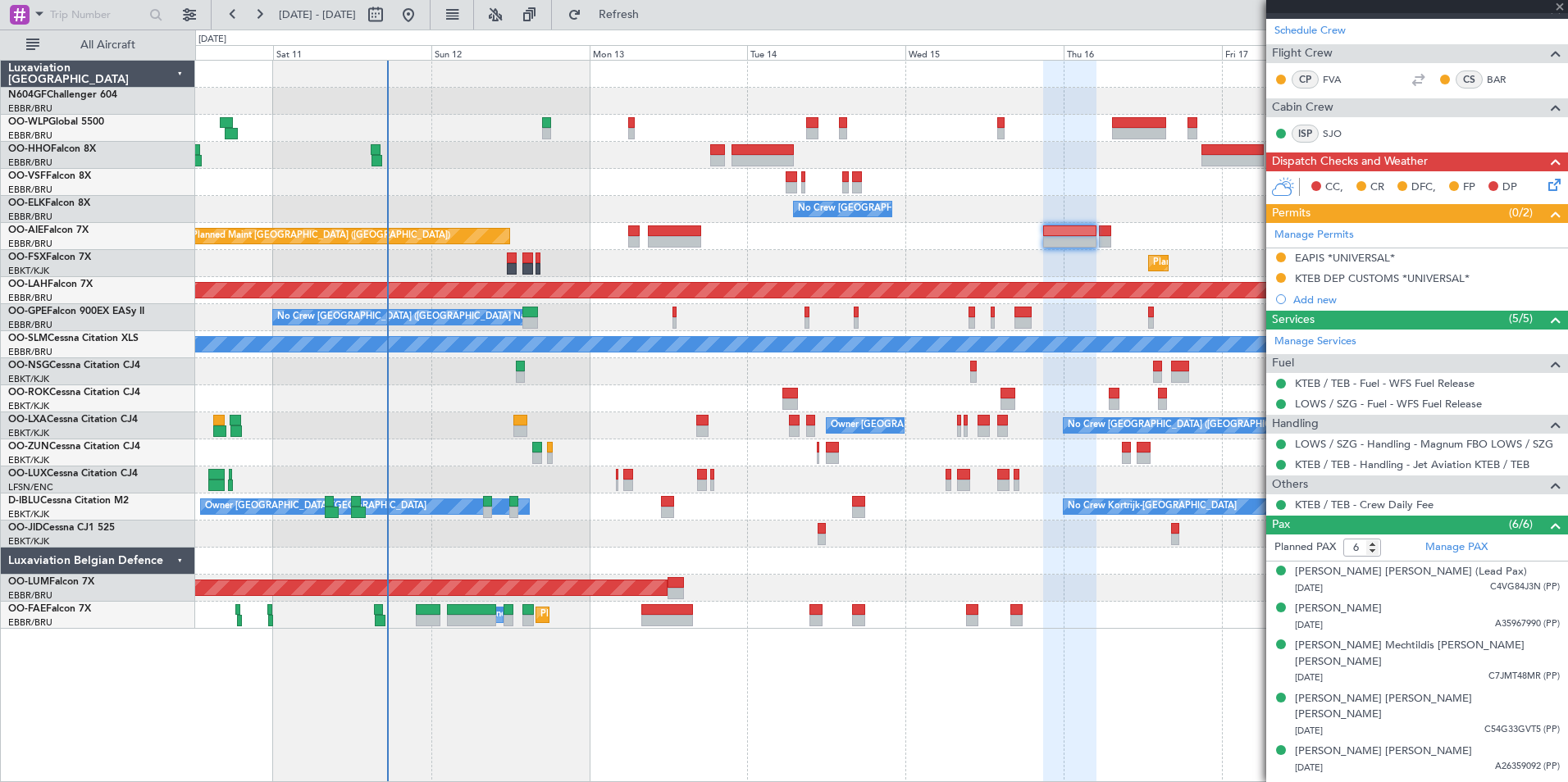
type input "+00:15"
type input "11"
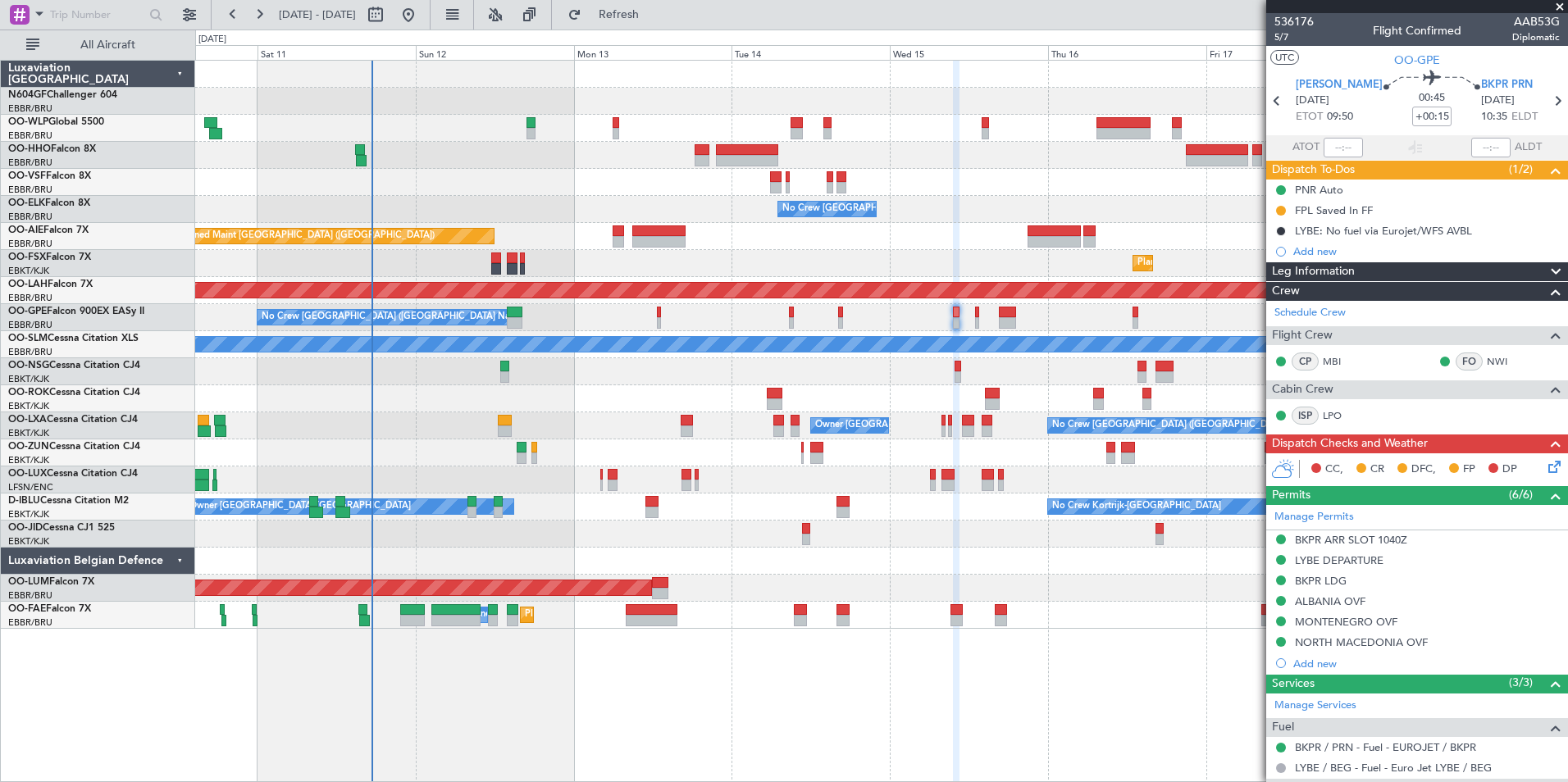
click at [1015, 375] on div at bounding box center [881, 372] width 1372 height 27
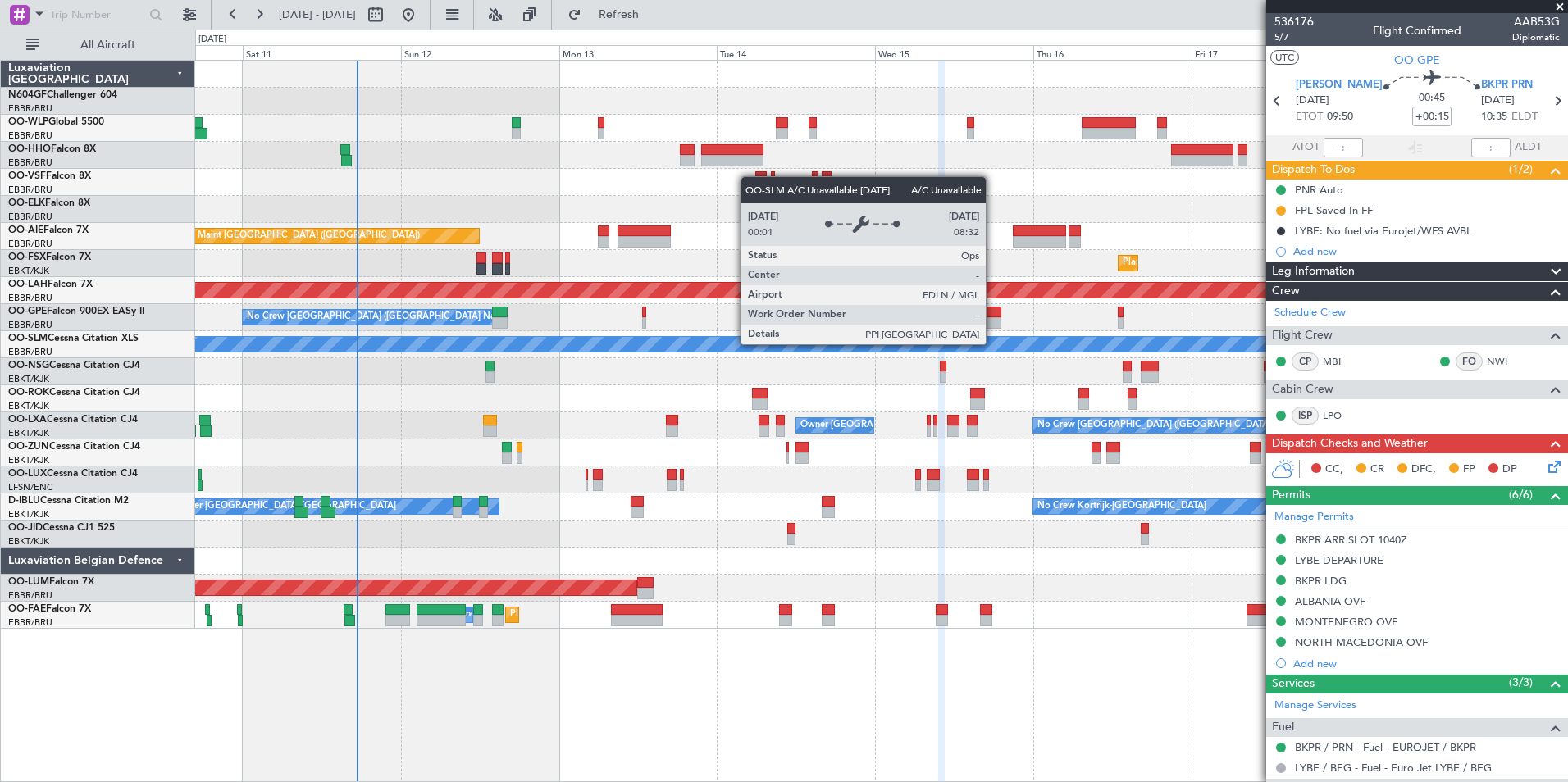
click at [978, 343] on div "A/C Unavailable [GEOGRAPHIC_DATA]" at bounding box center [881, 344] width 4114 height 14
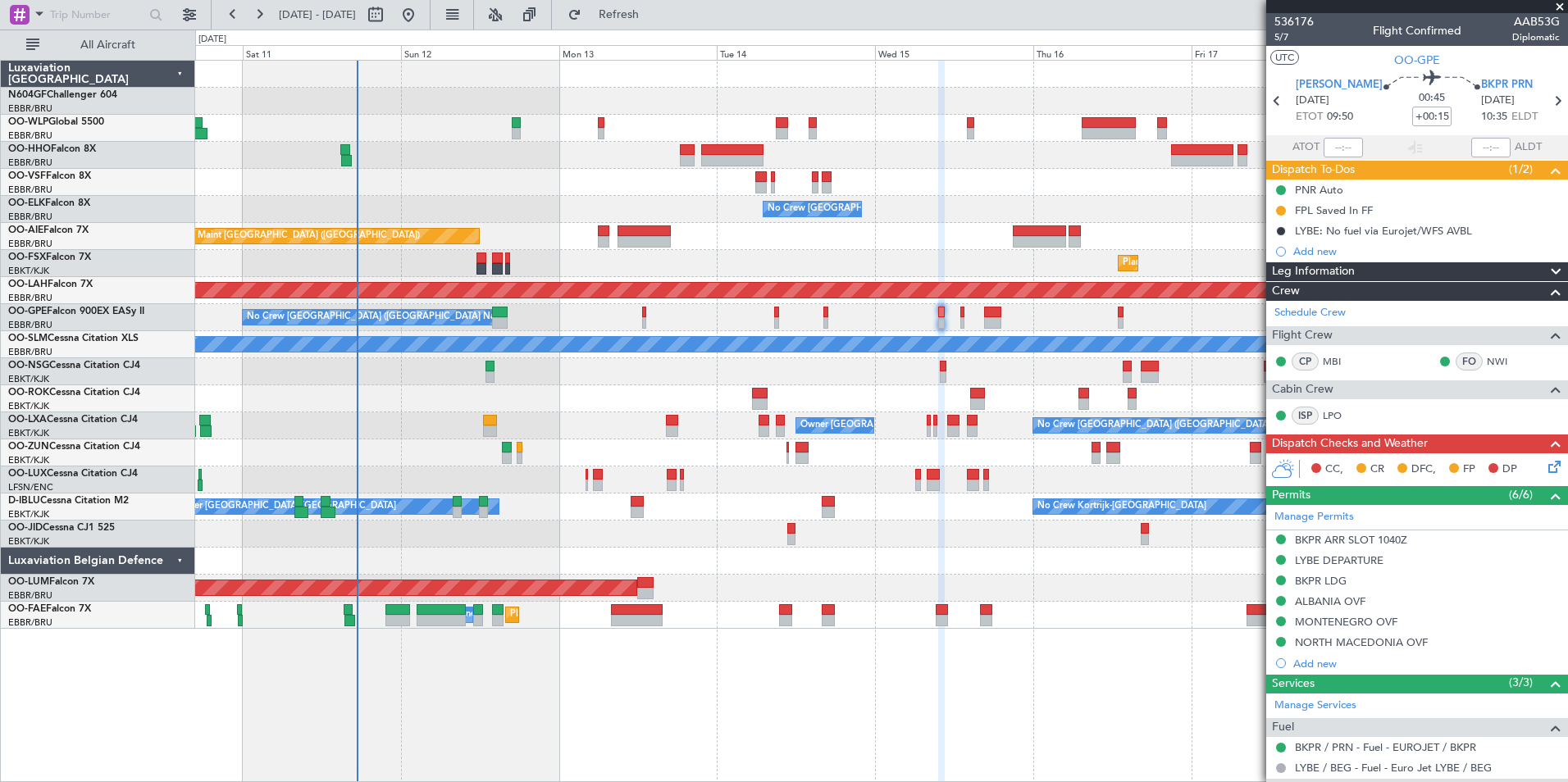
click at [1002, 374] on div at bounding box center [881, 372] width 1372 height 27
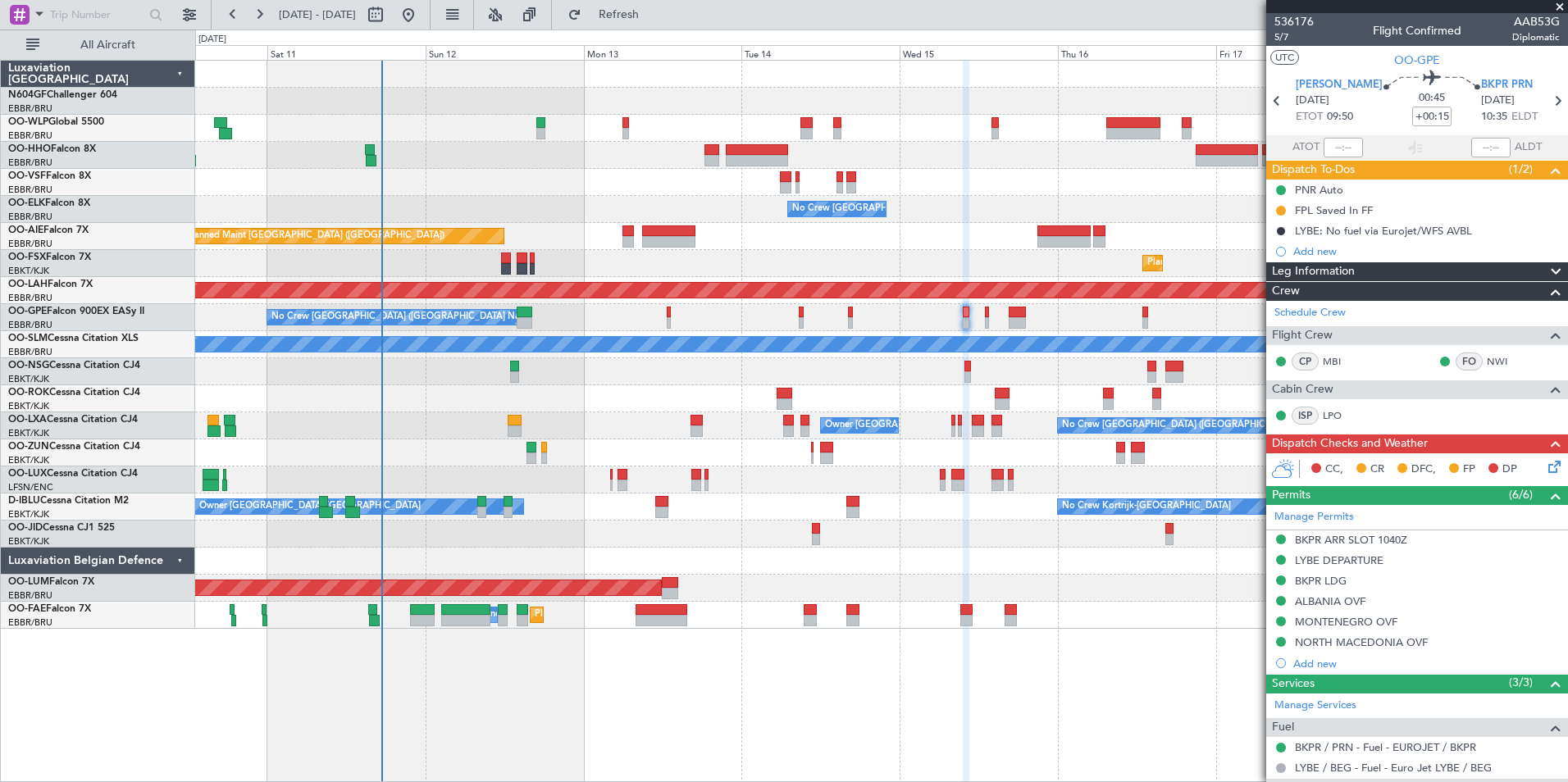
click at [984, 313] on div "No Crew Brussels (Brussels National) No Crew Brussels (Brussels National) No Cr…" at bounding box center [881, 318] width 1372 height 27
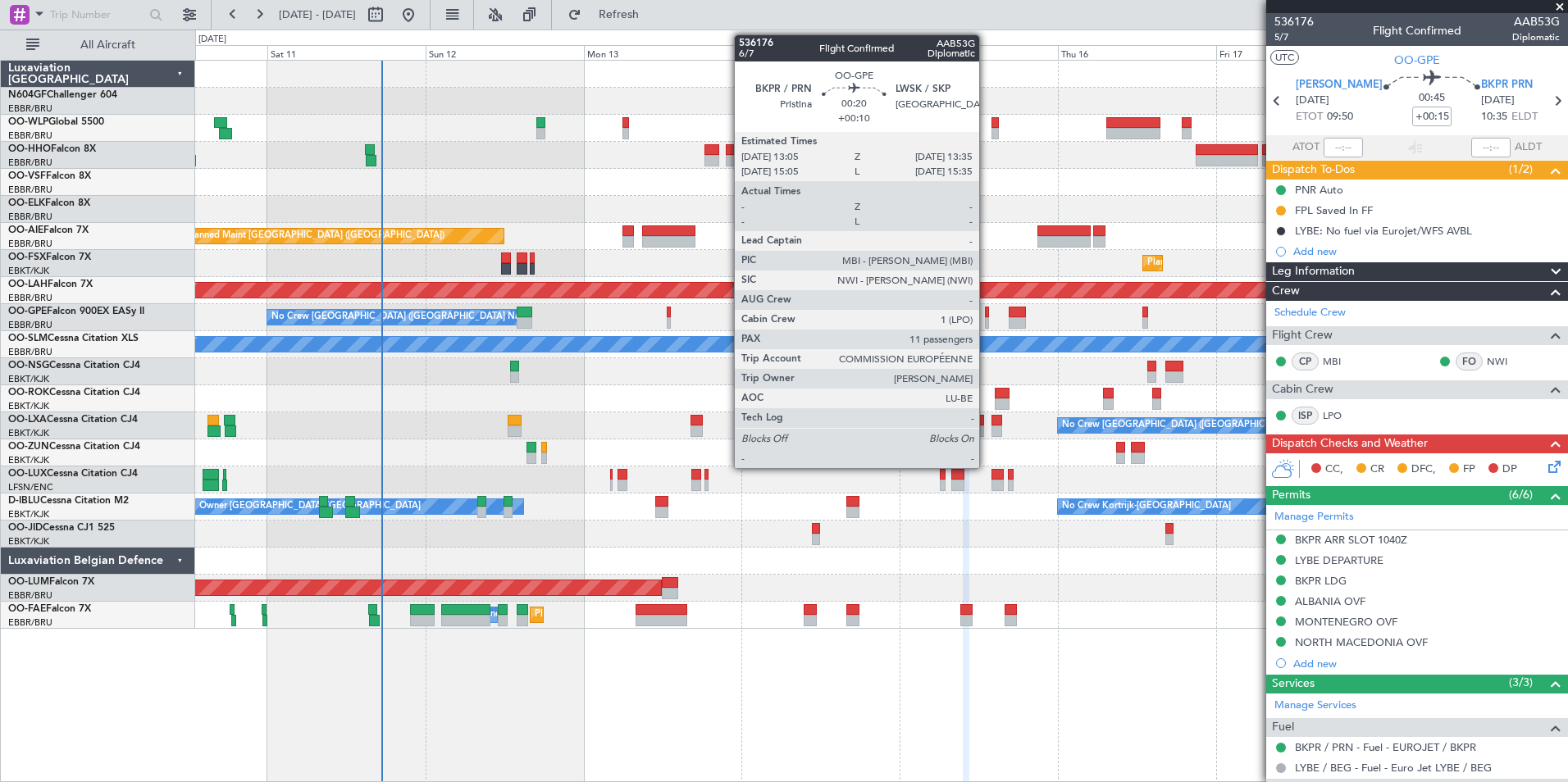
click at [989, 314] on div "No Crew Brussels (Brussels National) No Crew Brussels (Brussels National) No Cr…" at bounding box center [881, 318] width 1372 height 27
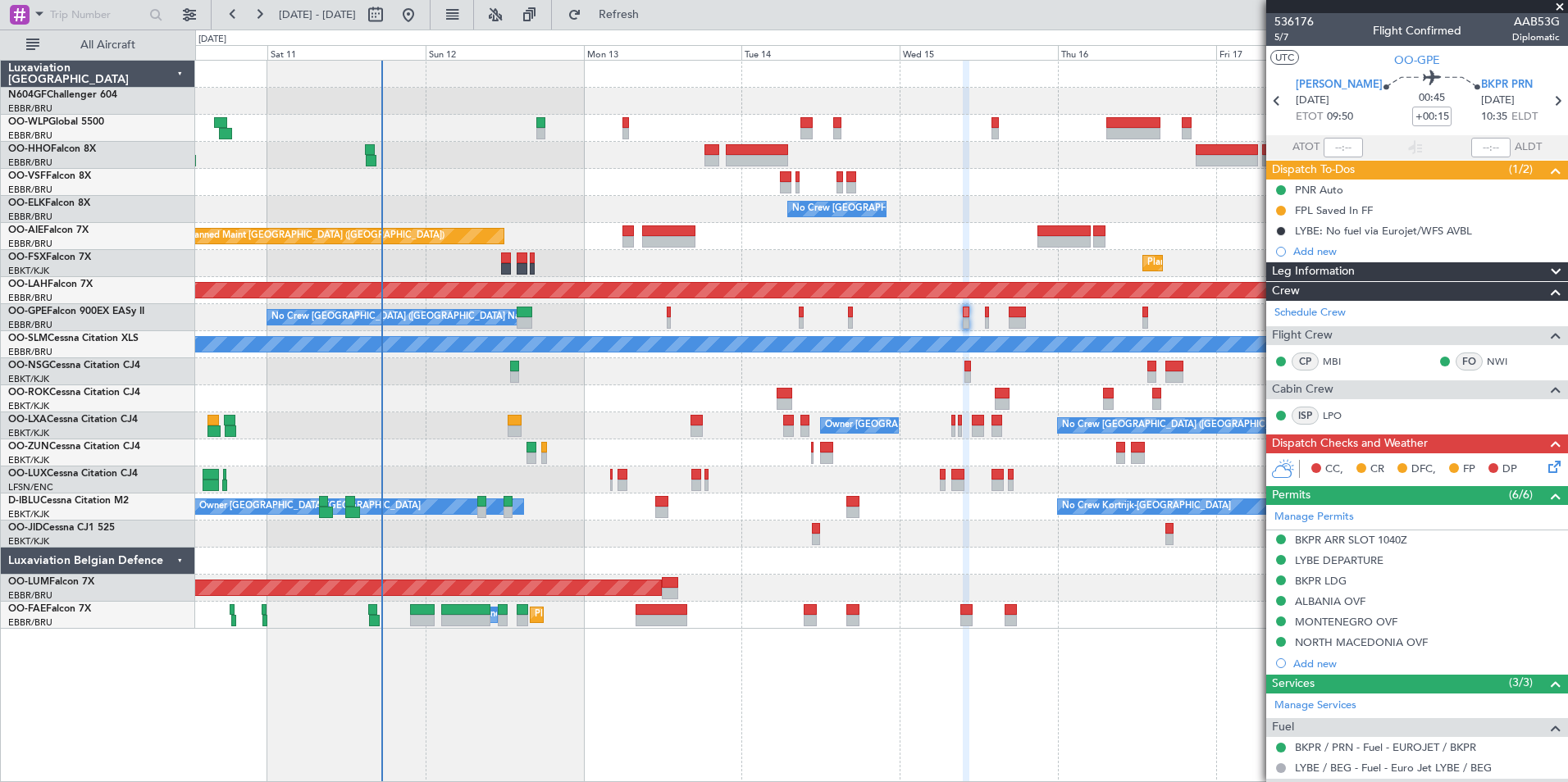
click at [989, 314] on div "No Crew Brussels (Brussels National) No Crew Brussels (Brussels National) No Cr…" at bounding box center [881, 318] width 1372 height 27
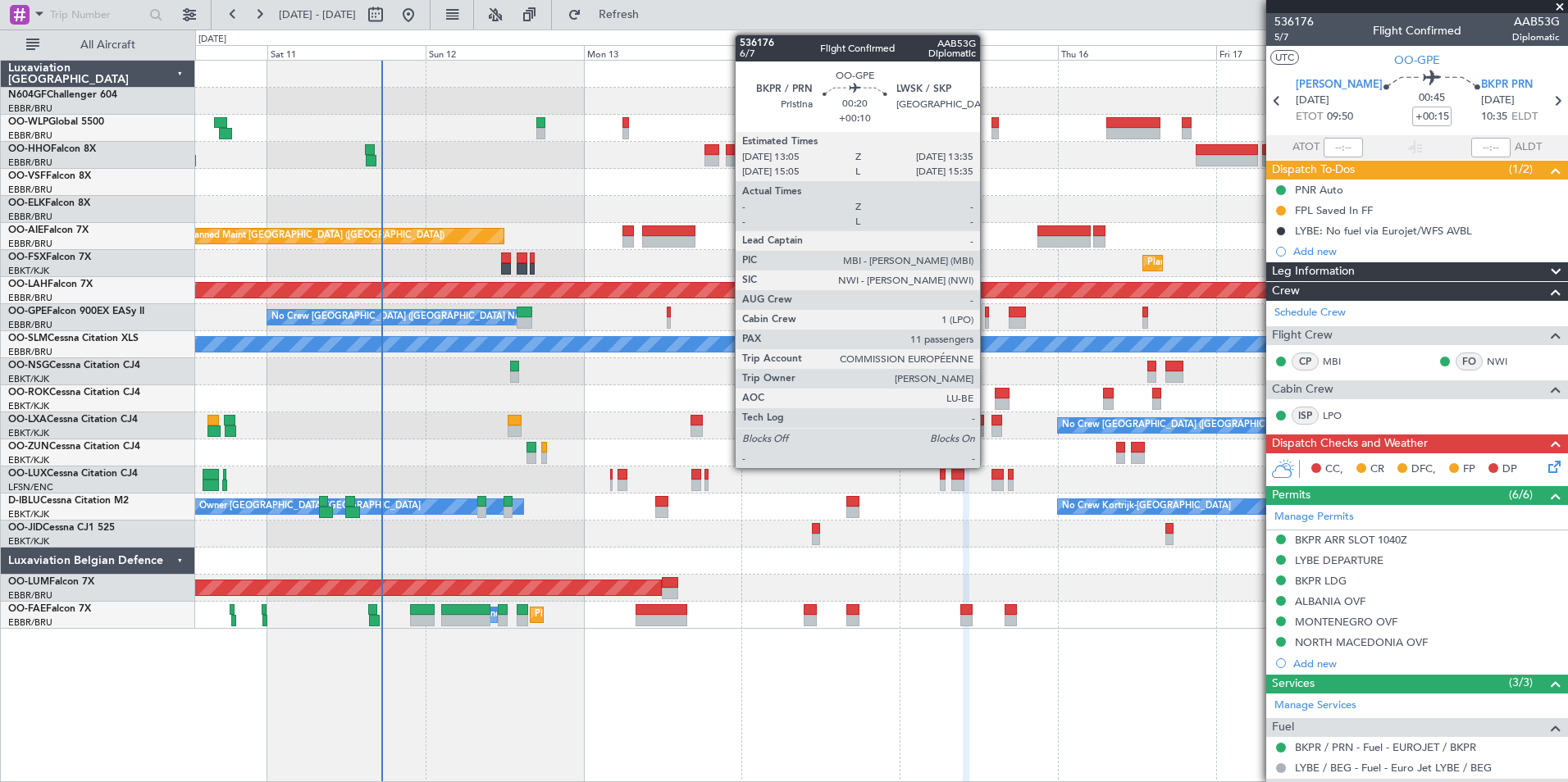
click at [988, 314] on div at bounding box center [987, 312] width 4 height 12
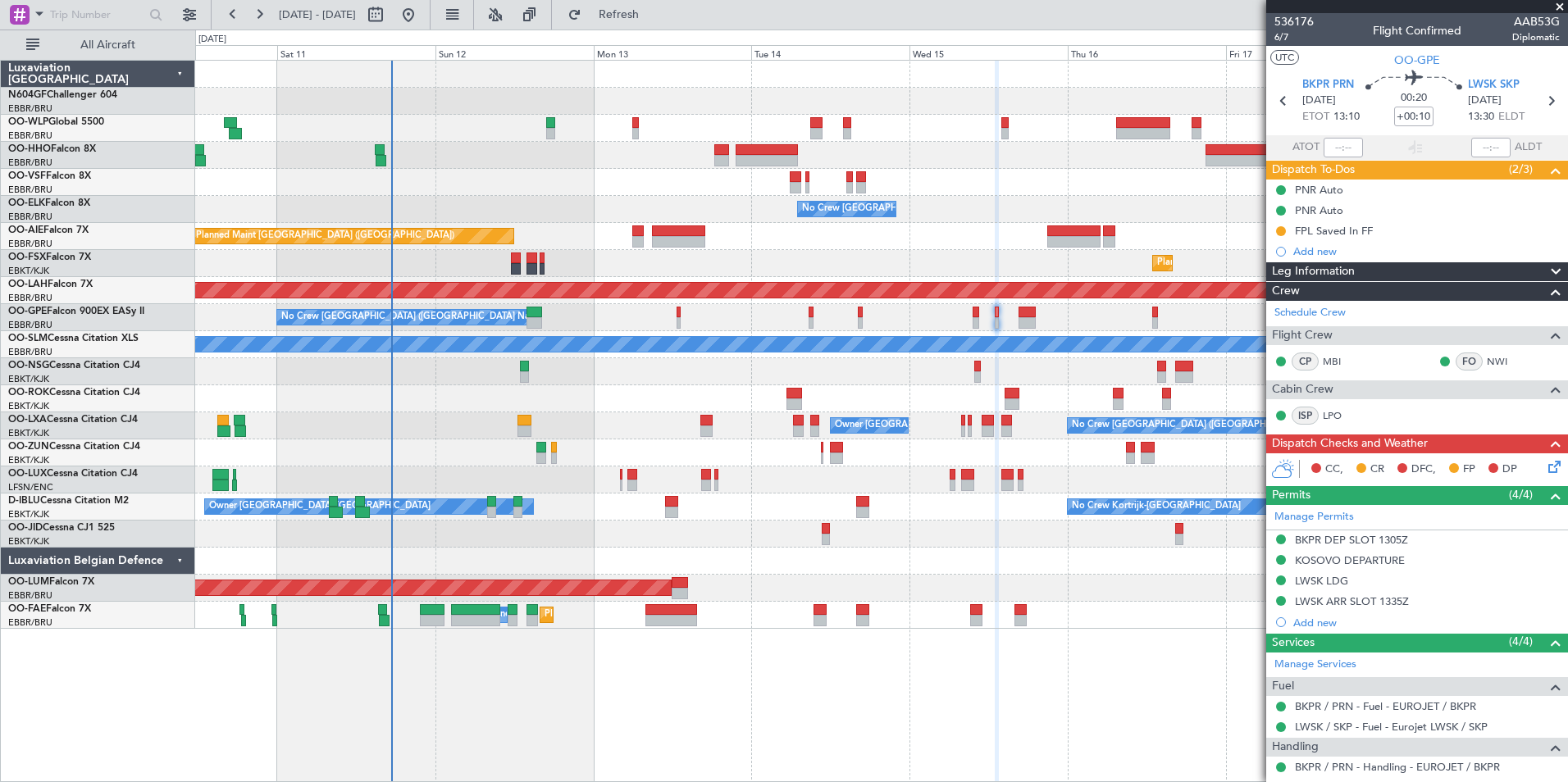
click at [889, 383] on div at bounding box center [881, 372] width 1372 height 27
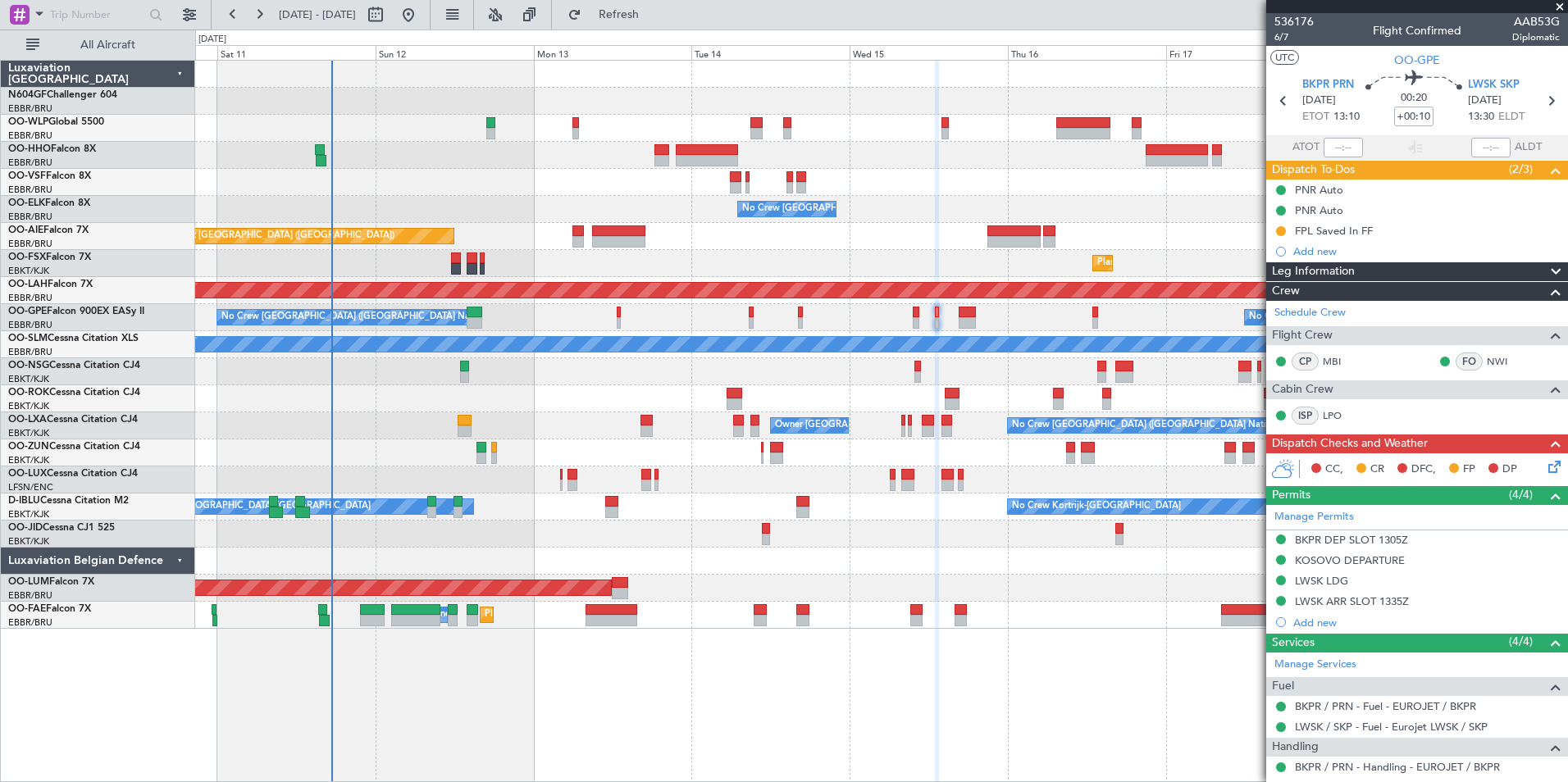
click at [731, 310] on div "No Crew Brussels (Brussels National) No Crew Brussels (Brussels National) No Cr…" at bounding box center [881, 318] width 1372 height 27
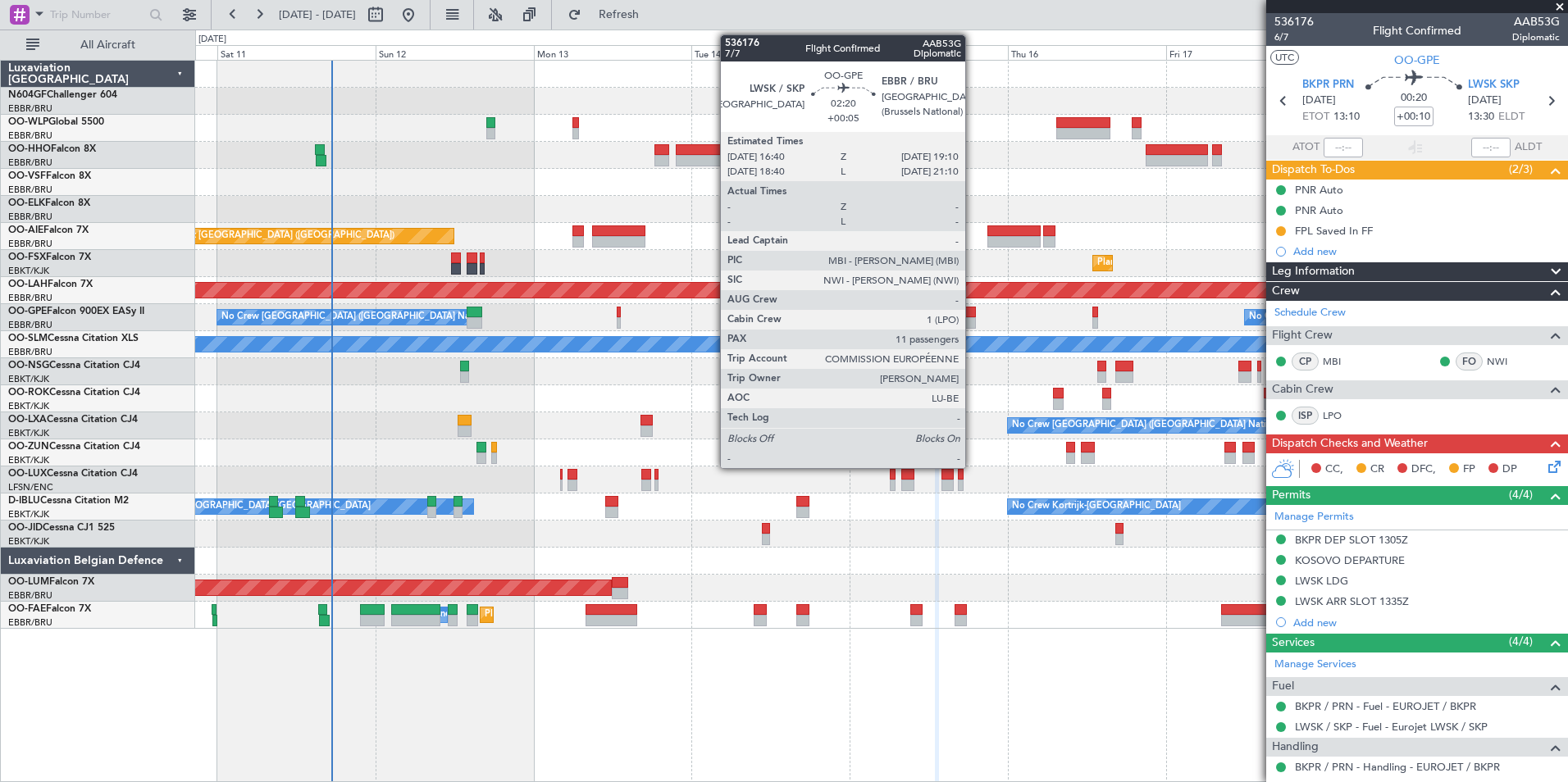
click at [972, 320] on div at bounding box center [968, 323] width 17 height 12
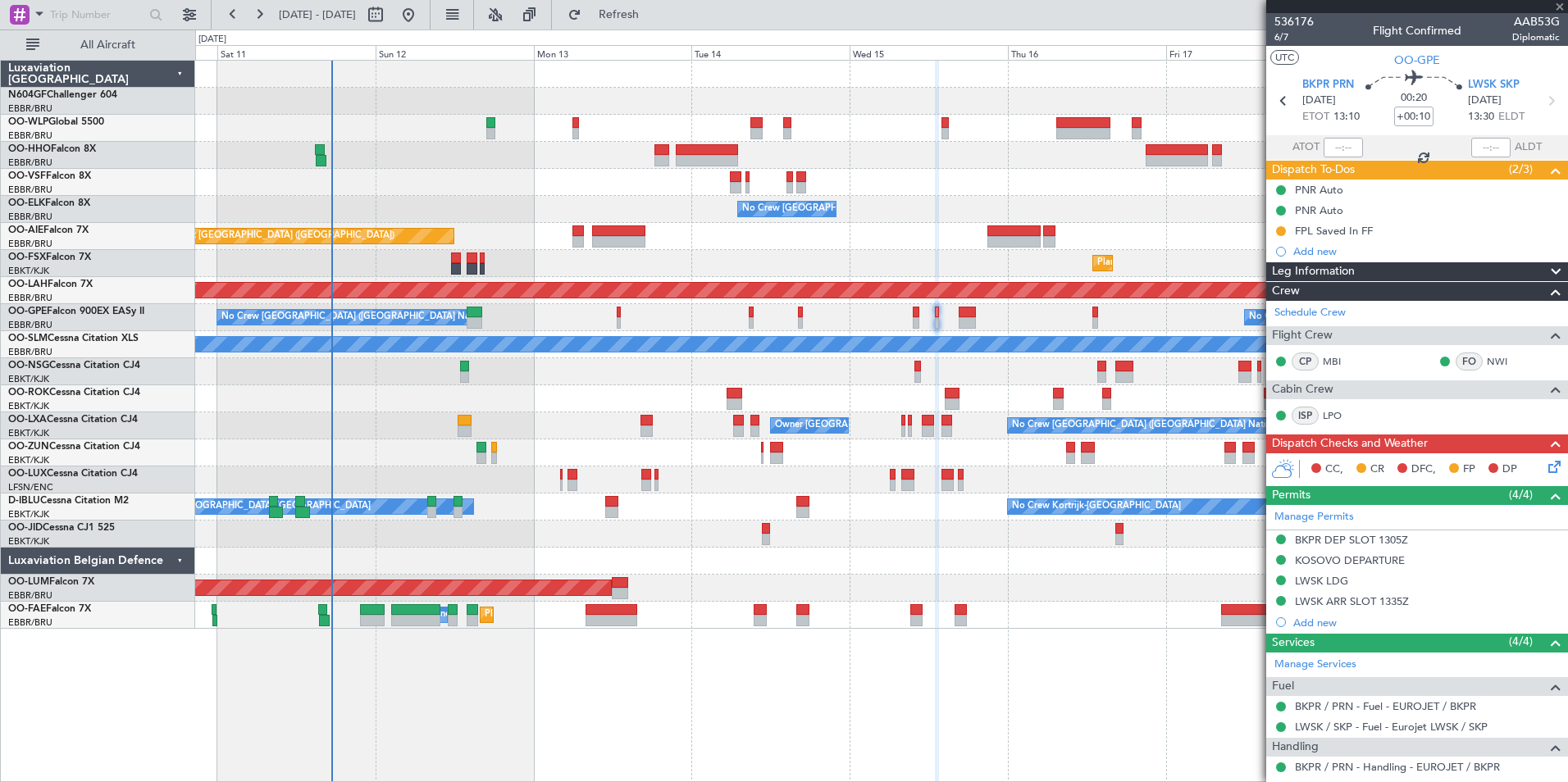
type input "+00:05"
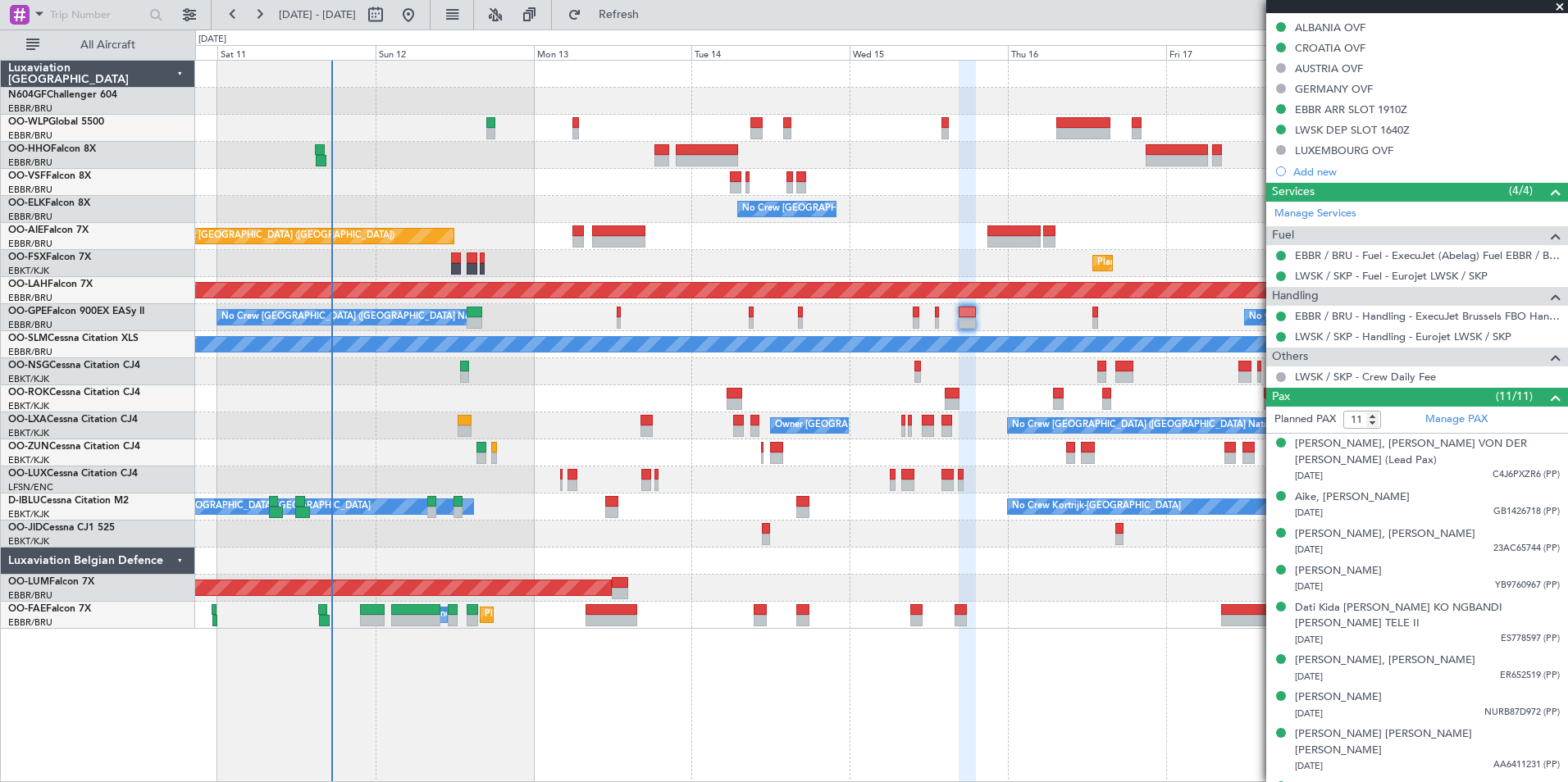
scroll to position [630, 0]
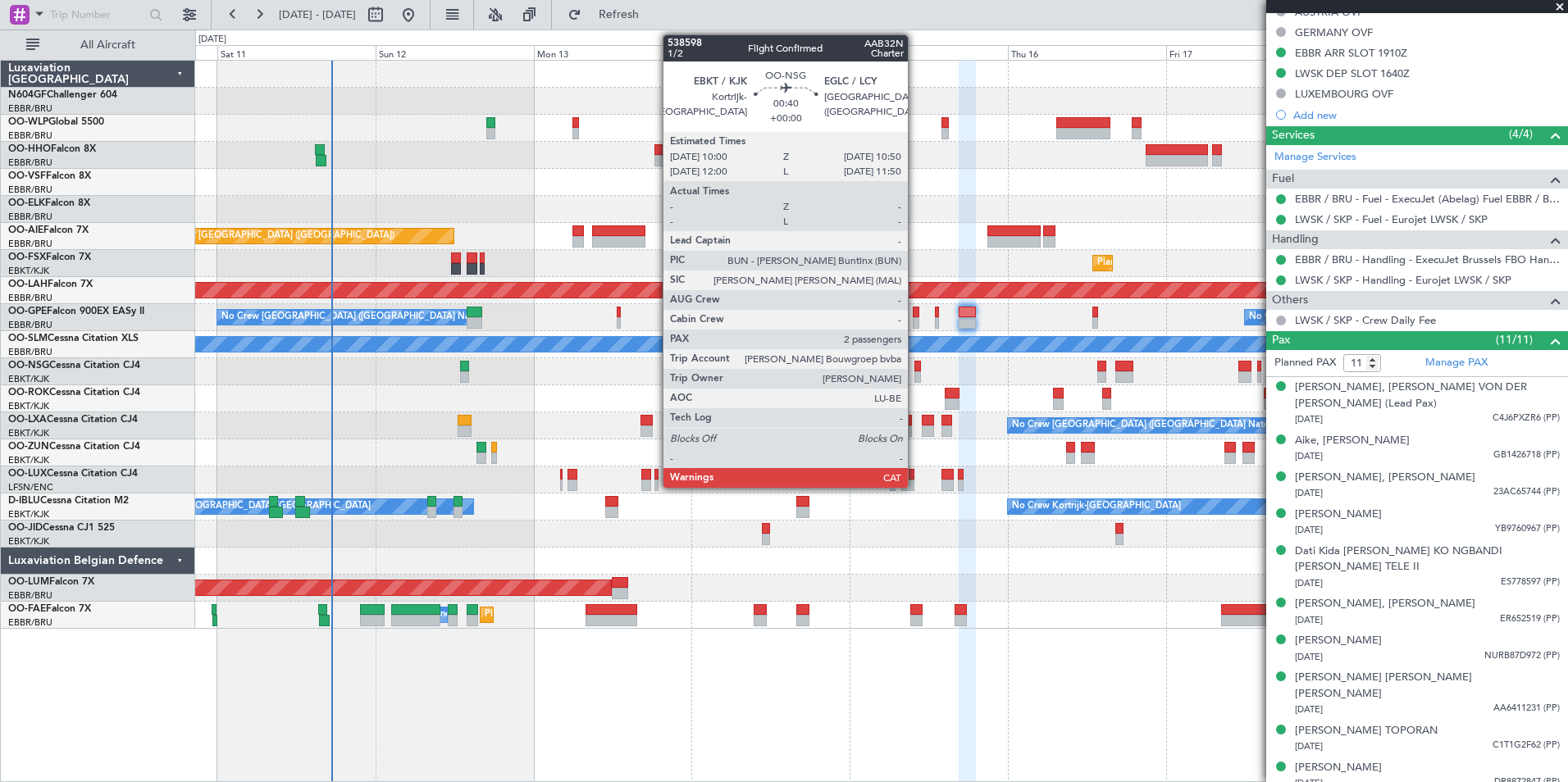
click at [915, 368] on div at bounding box center [918, 367] width 6 height 12
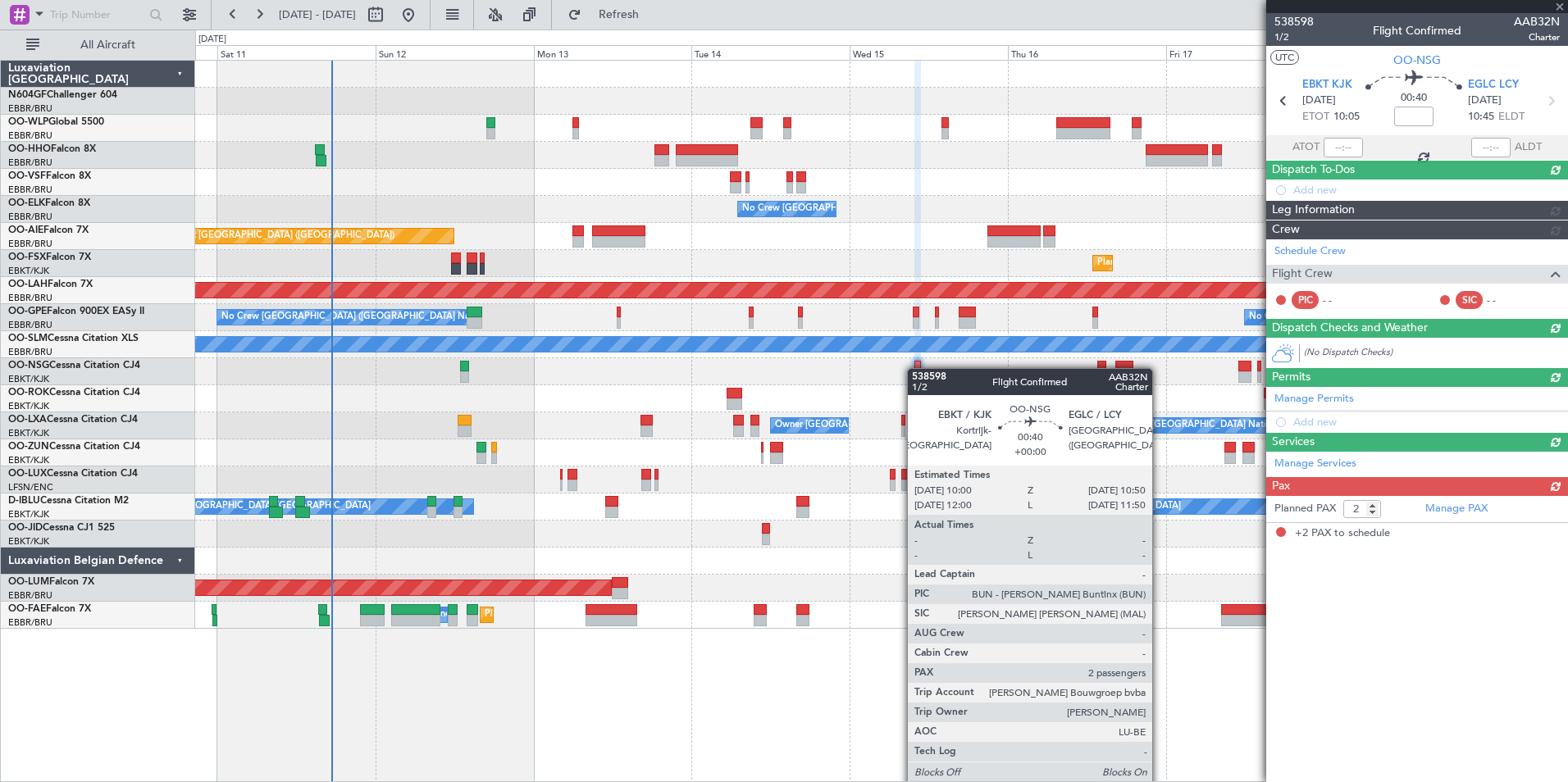
scroll to position [0, 0]
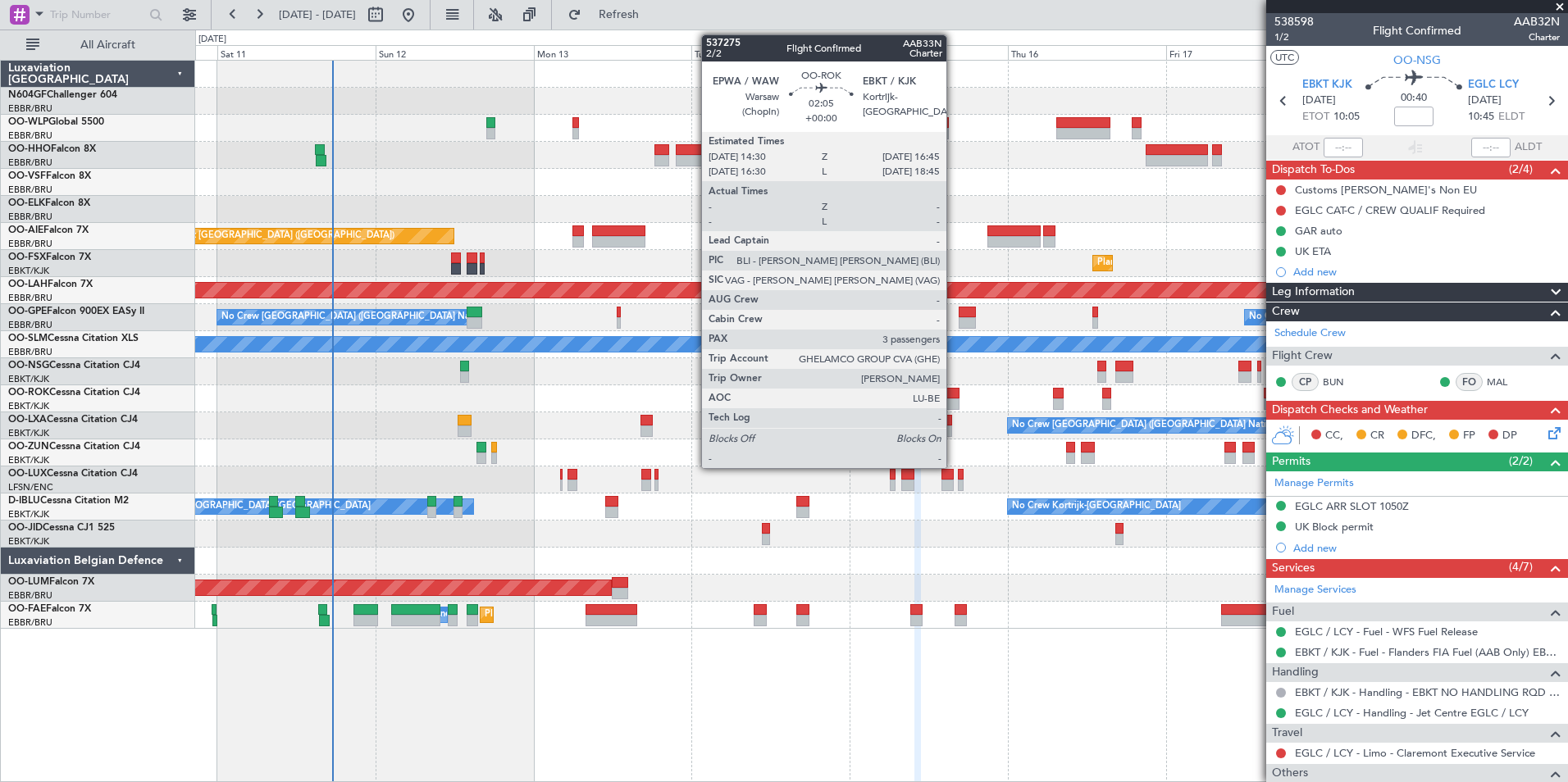
click at [954, 400] on div at bounding box center [952, 404] width 15 height 12
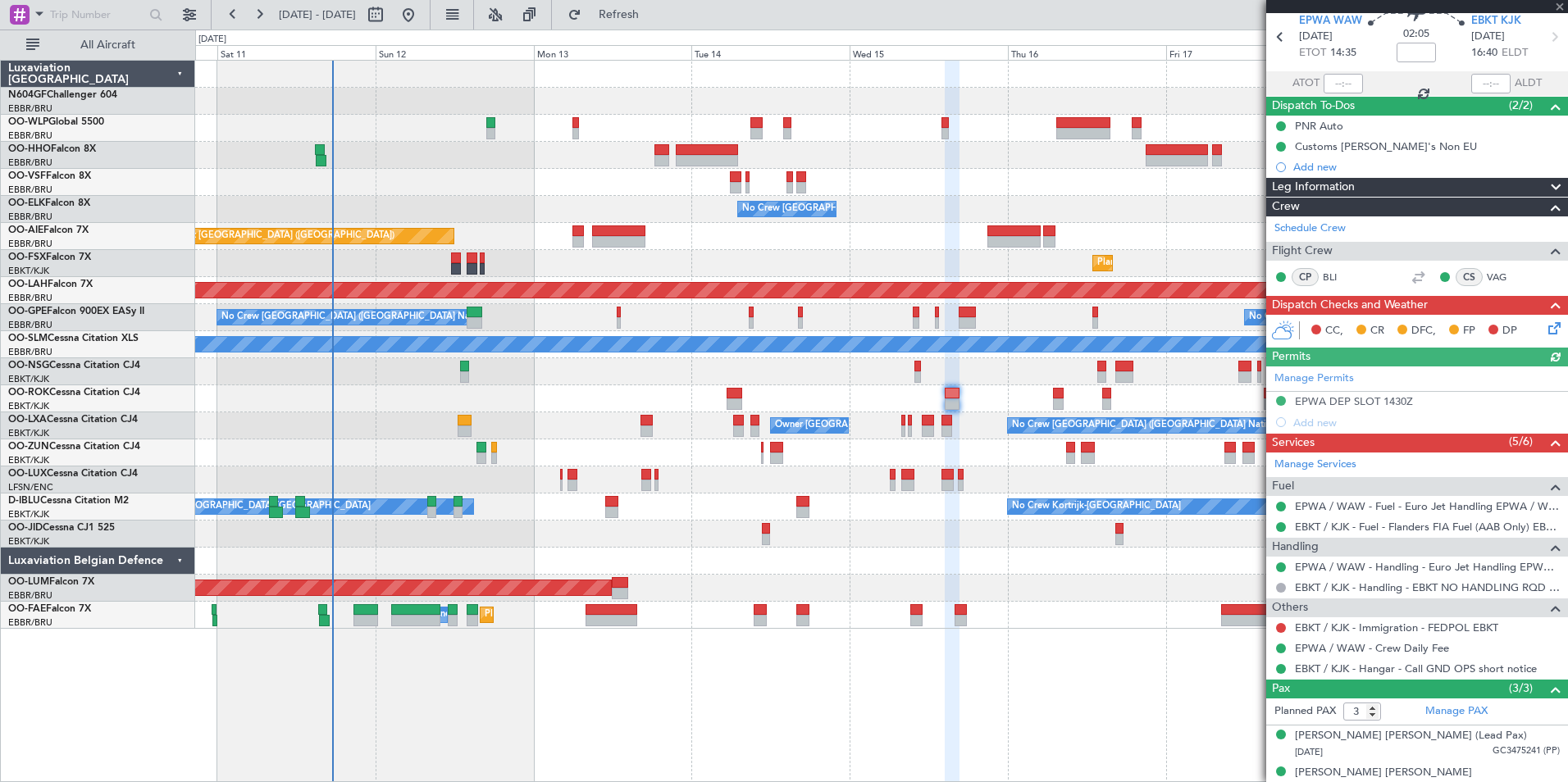
scroll to position [117, 0]
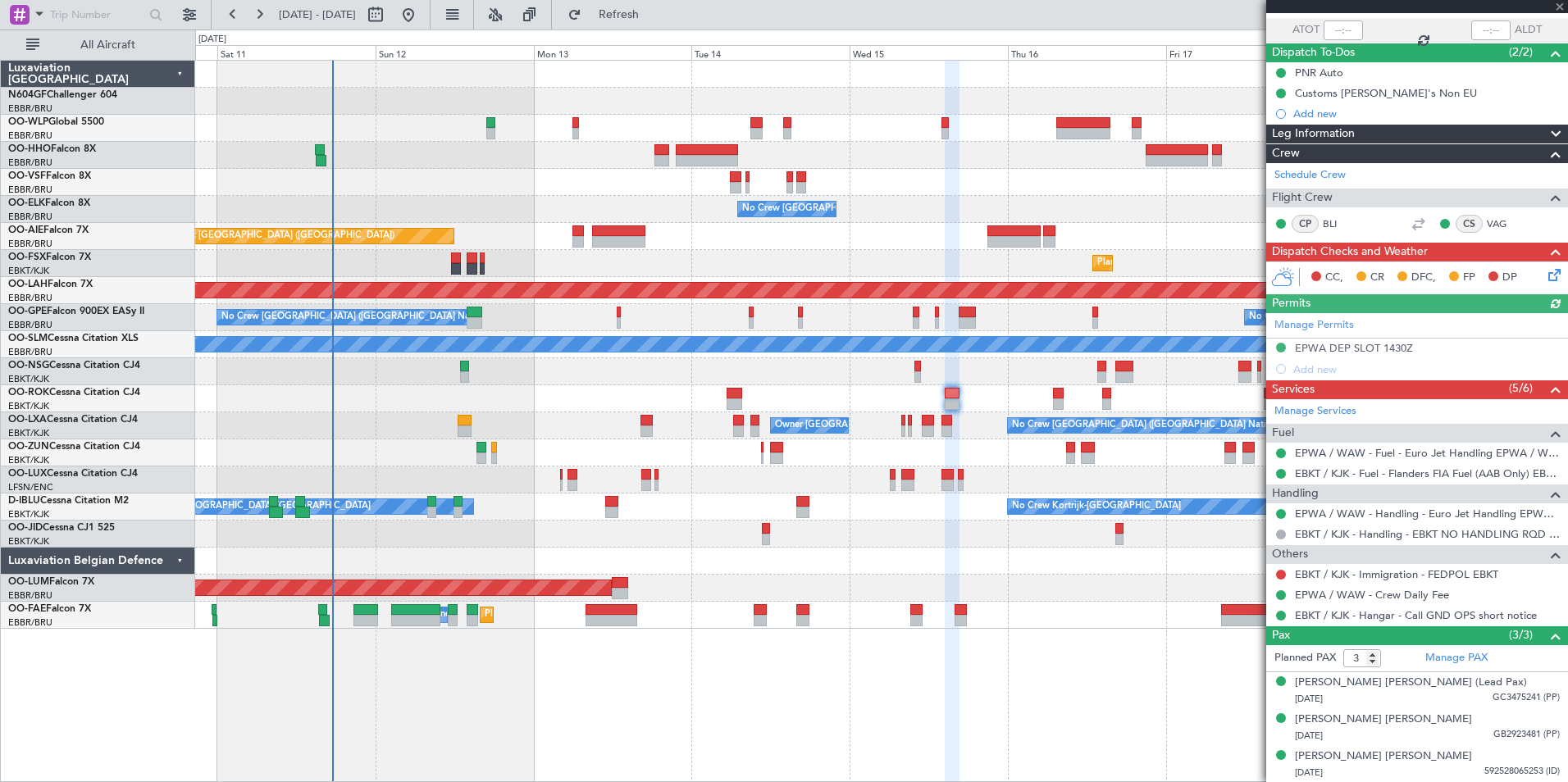
click at [900, 428] on div "No Crew [GEOGRAPHIC_DATA] ([GEOGRAPHIC_DATA] National) Owner [GEOGRAPHIC_DATA]-…" at bounding box center [881, 426] width 1372 height 27
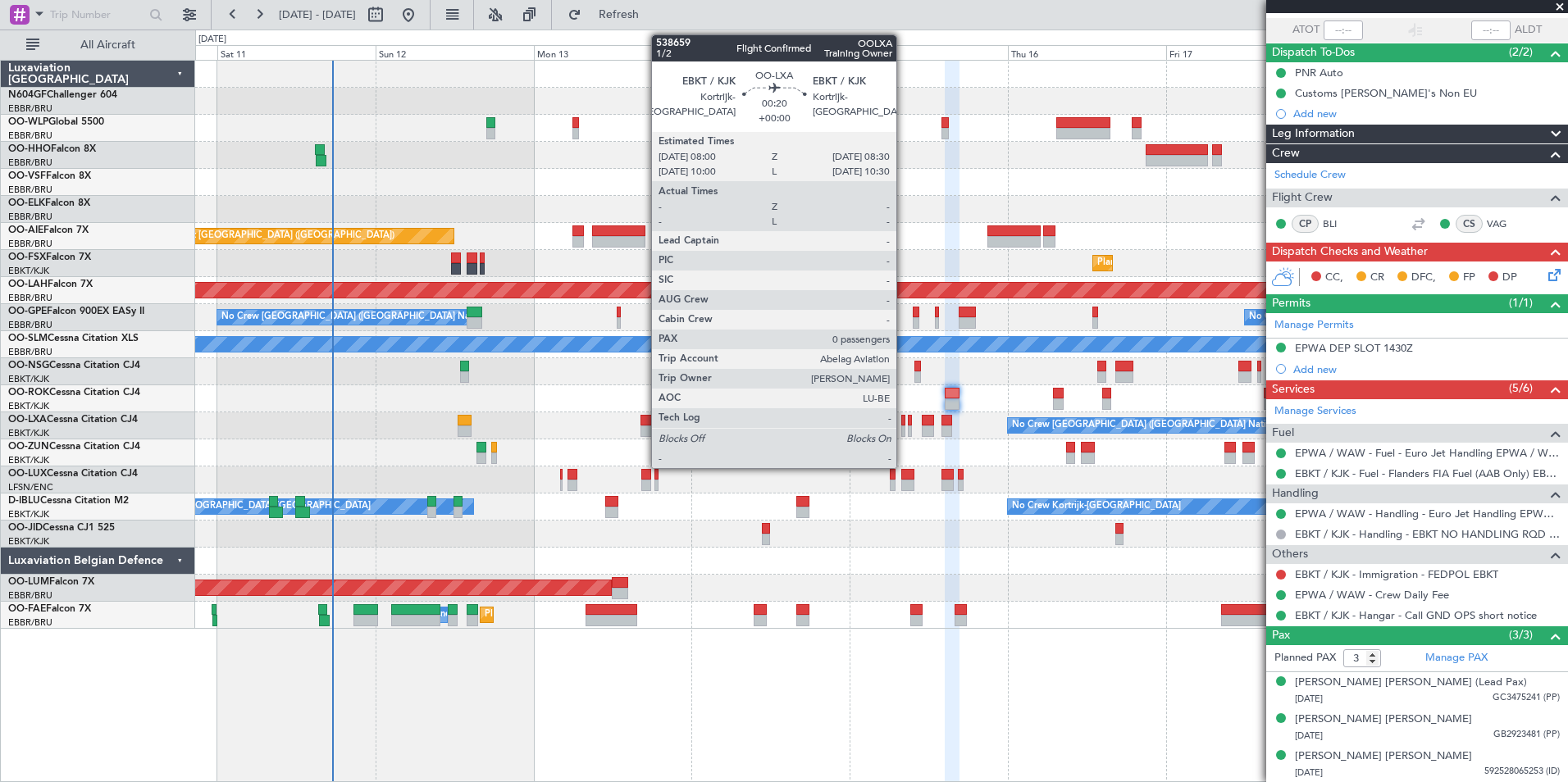
click at [903, 428] on div at bounding box center [903, 431] width 4 height 12
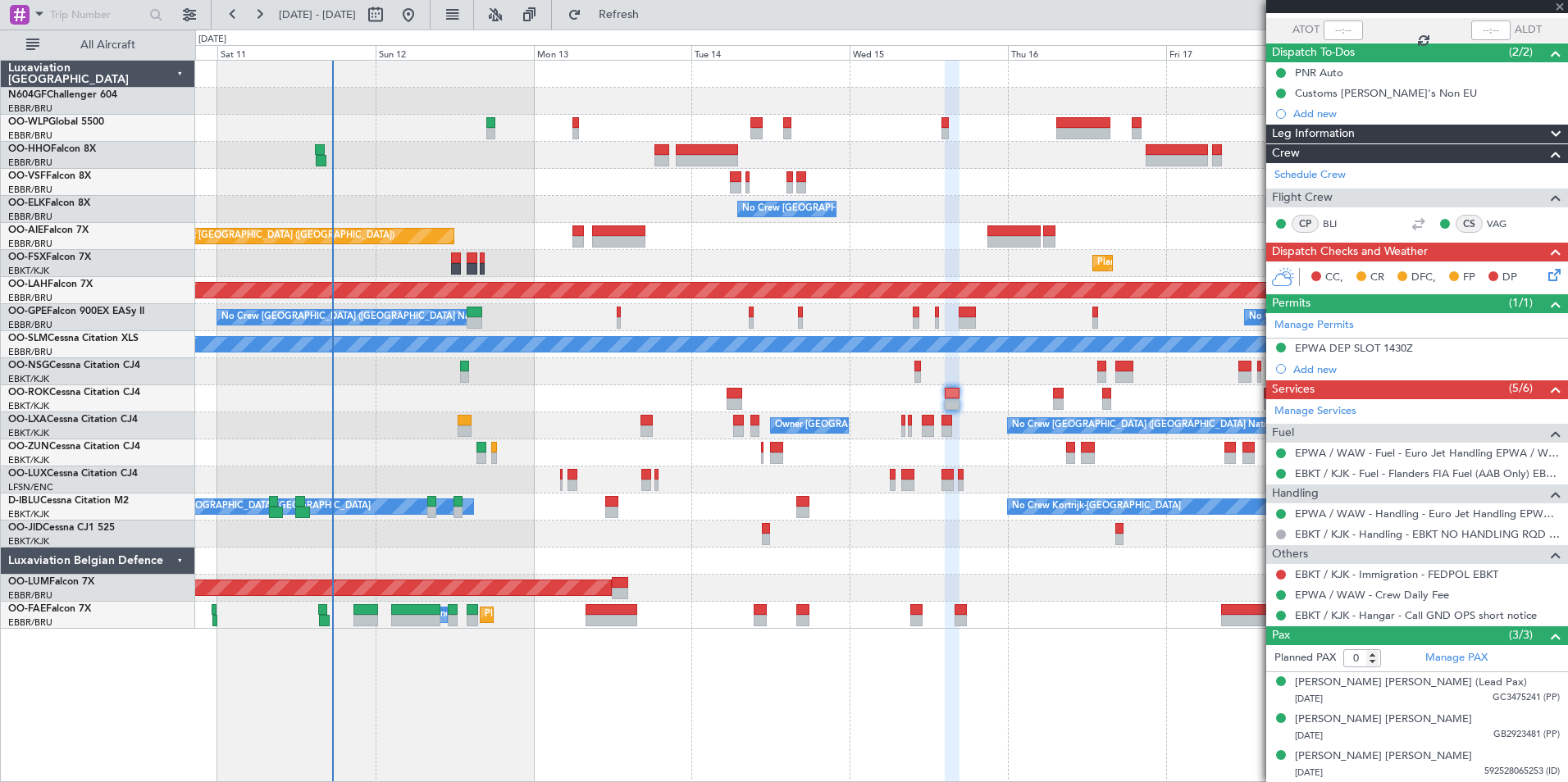
scroll to position [0, 0]
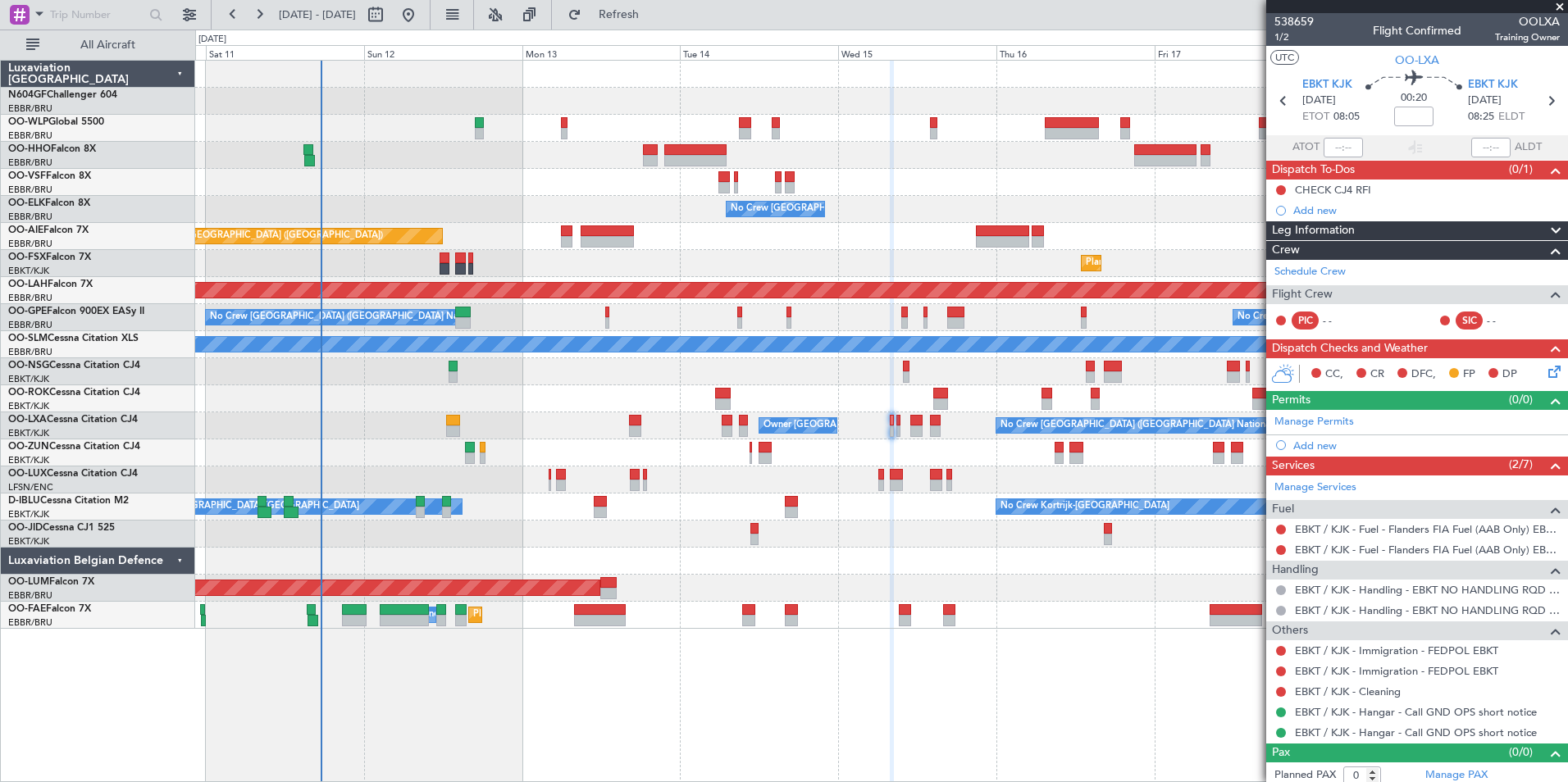
click at [926, 456] on div at bounding box center [881, 452] width 1372 height 27
click at [1284, 687] on button at bounding box center [1281, 692] width 10 height 10
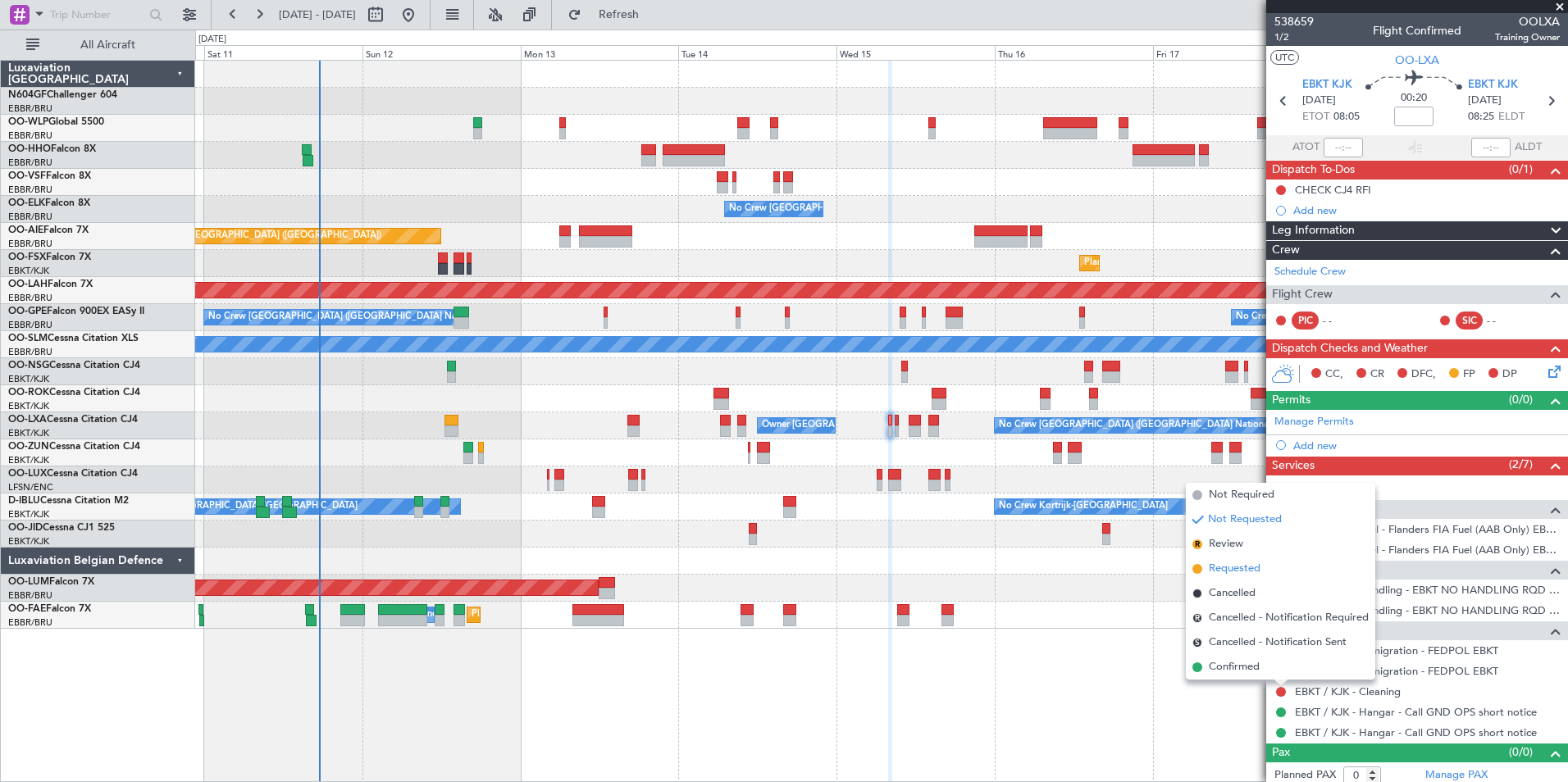
click at [1242, 571] on span "Requested" at bounding box center [1235, 569] width 52 height 16
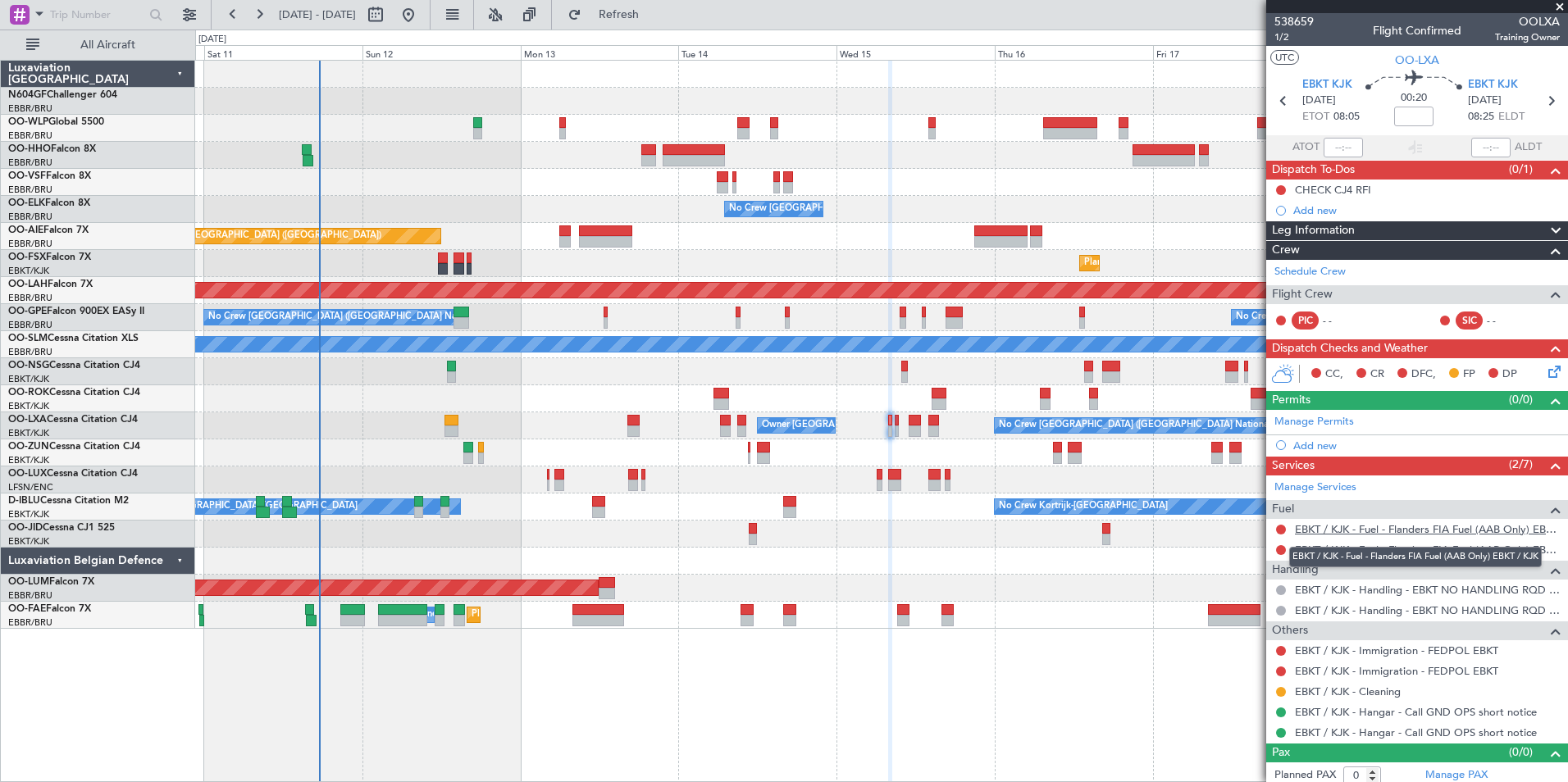
click at [1344, 526] on link "EBKT / KJK - Fuel - Flanders FIA Fuel (AAB Only) EBKT / KJK" at bounding box center [1428, 529] width 265 height 14
click at [645, 15] on span "Refresh" at bounding box center [619, 14] width 69 height 12
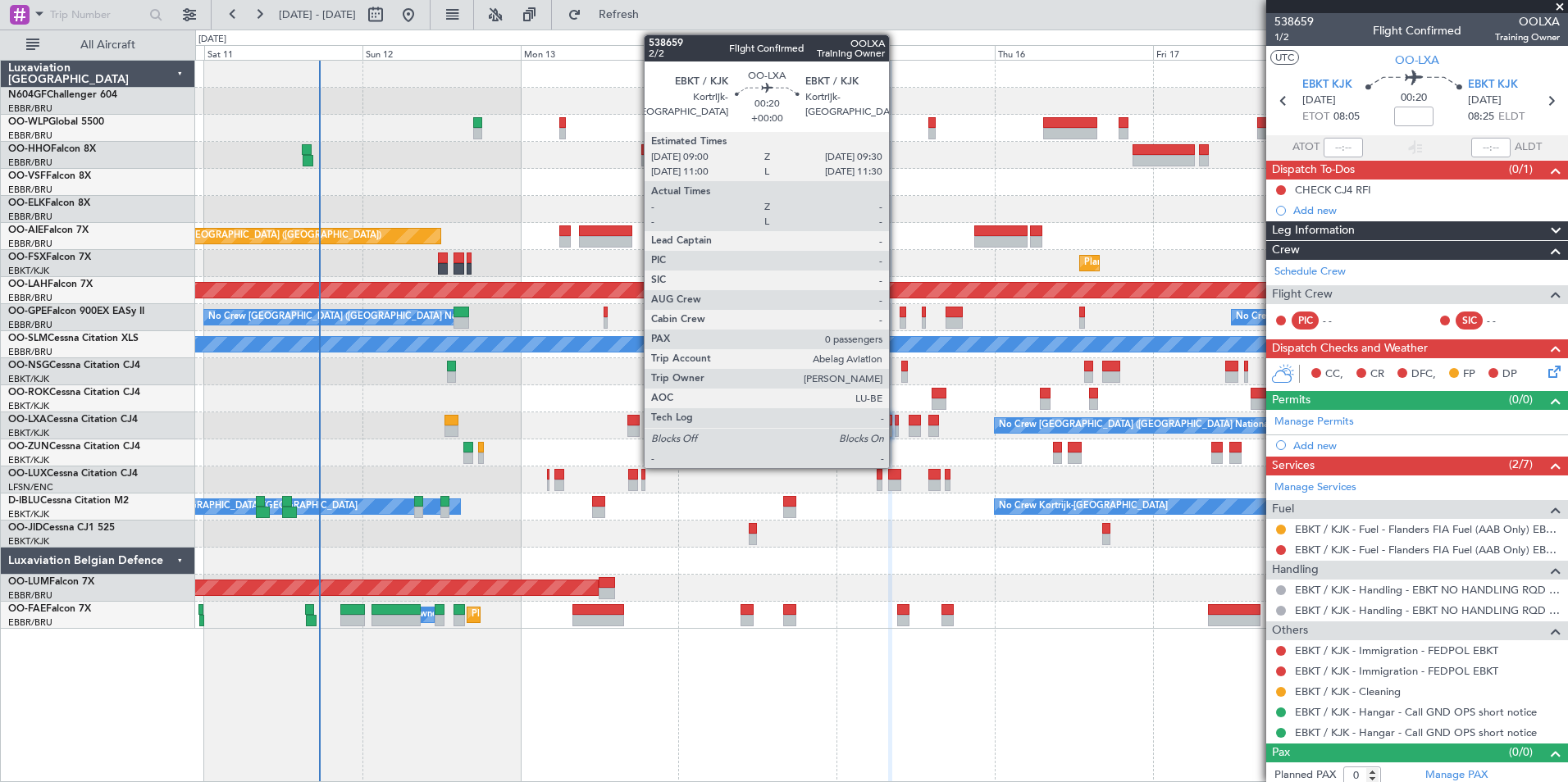
click at [896, 428] on div at bounding box center [896, 431] width 4 height 12
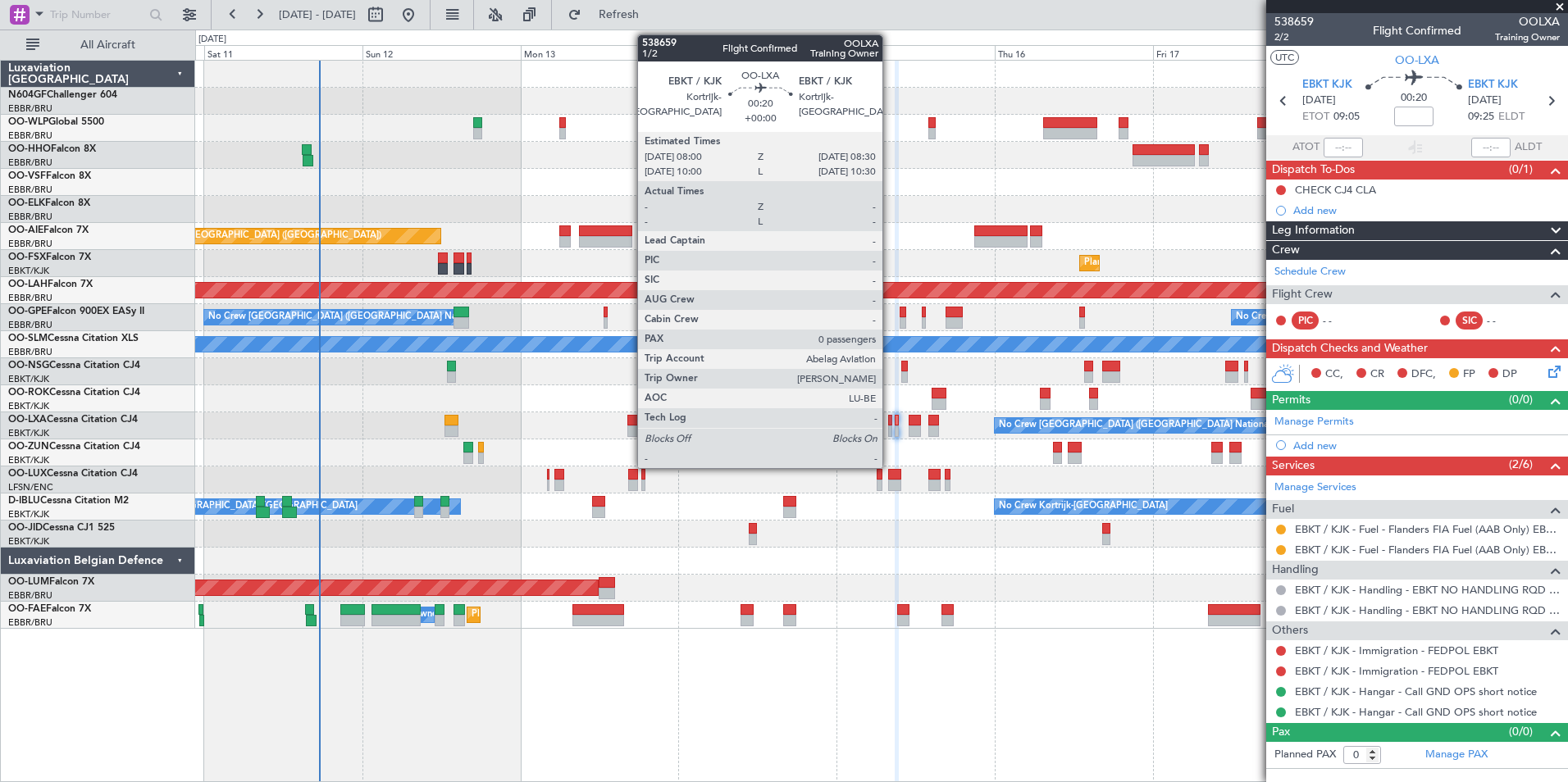
click at [890, 426] on div at bounding box center [890, 431] width 4 height 12
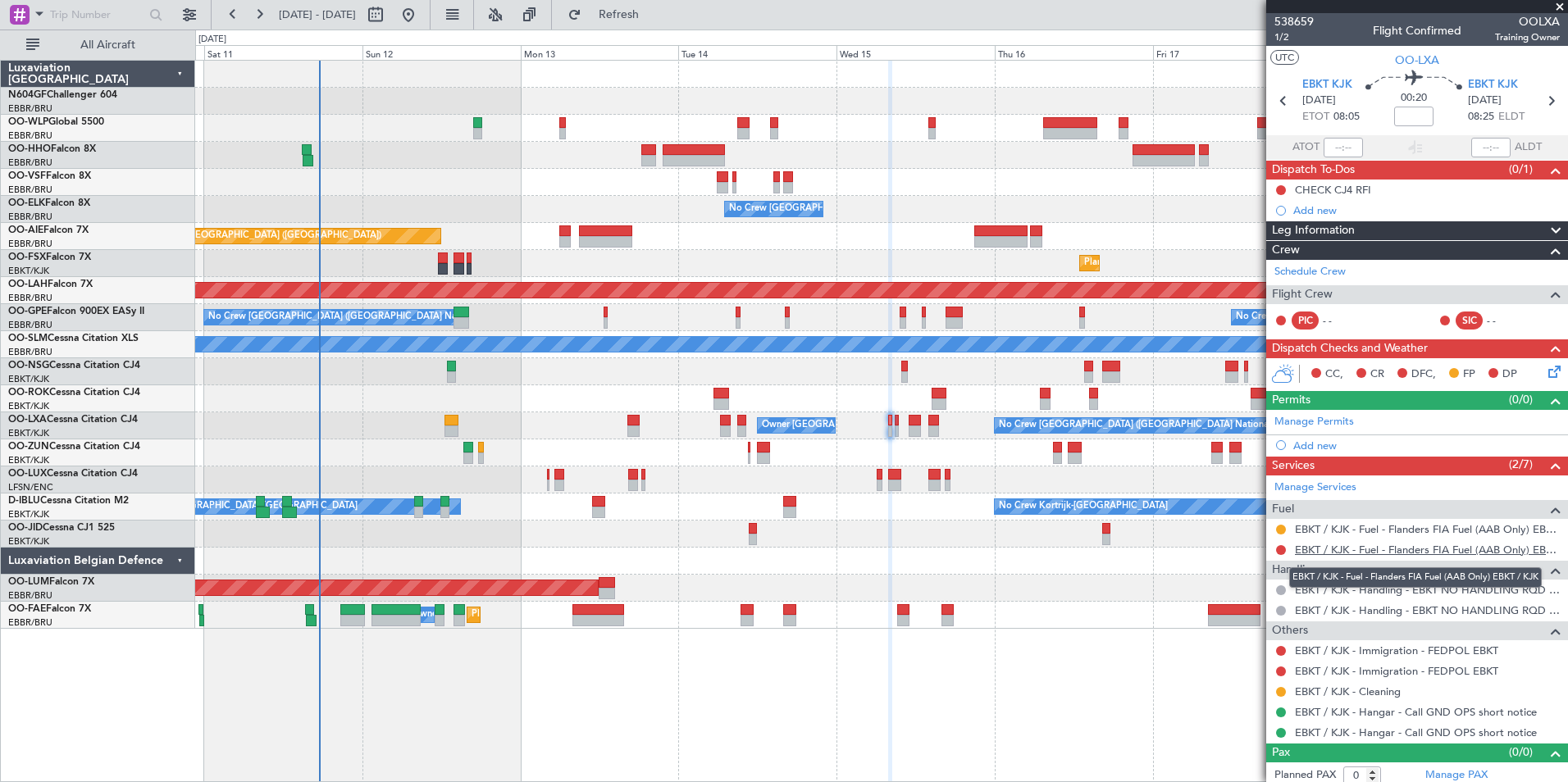
click at [1306, 549] on link "EBKT / KJK - Fuel - Flanders FIA Fuel (AAB Only) EBKT / KJK" at bounding box center [1428, 550] width 265 height 14
click at [653, 18] on span "Refresh" at bounding box center [619, 14] width 69 height 12
click at [906, 451] on div at bounding box center [881, 452] width 1372 height 27
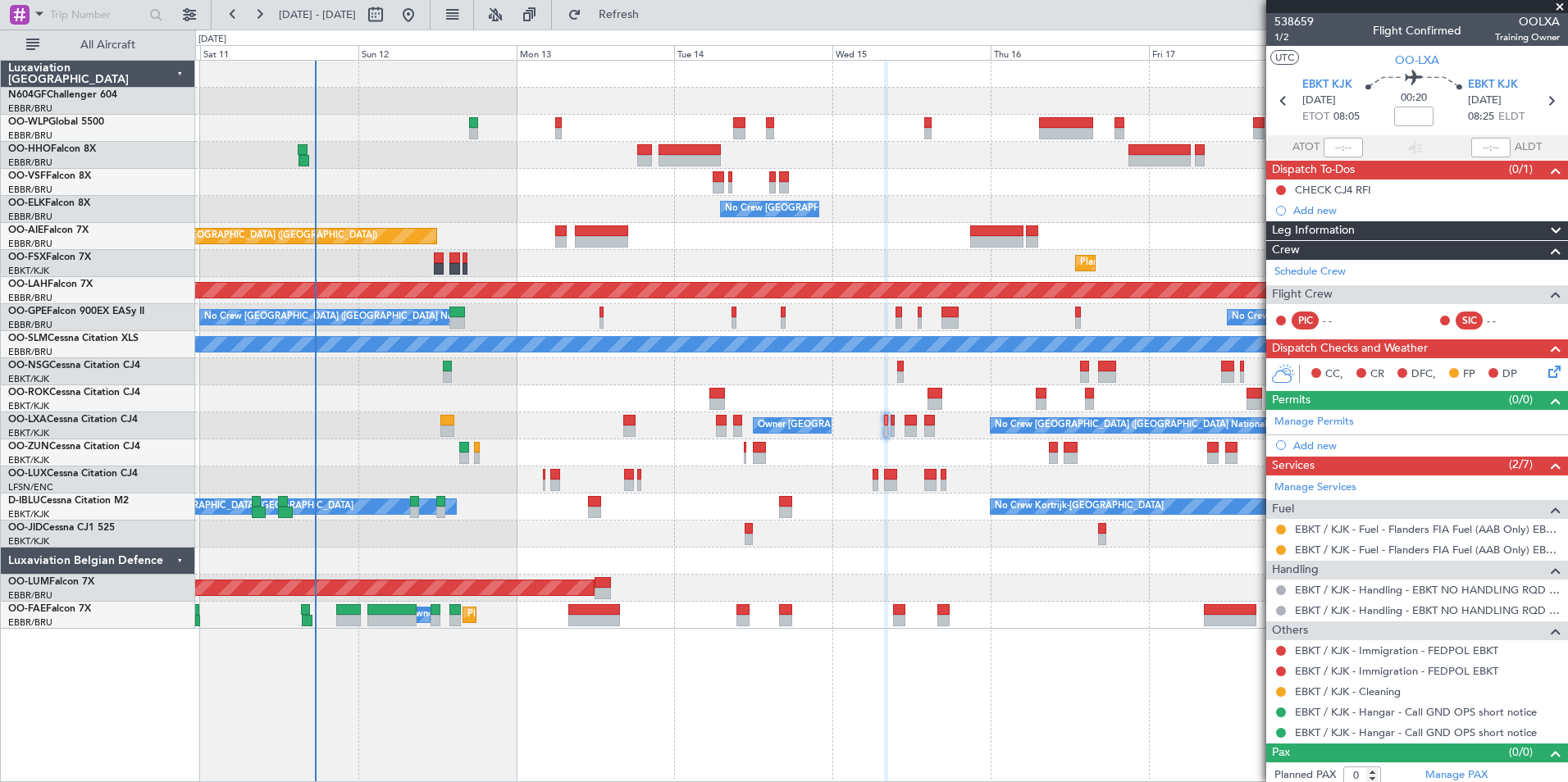
click at [923, 439] on div "- - EBLG 19:00 Z FIMP 06:10 Z - - LROP 21:15 Z RJTT 08:30 Z Planned Maint Genev…" at bounding box center [881, 344] width 1372 height 568
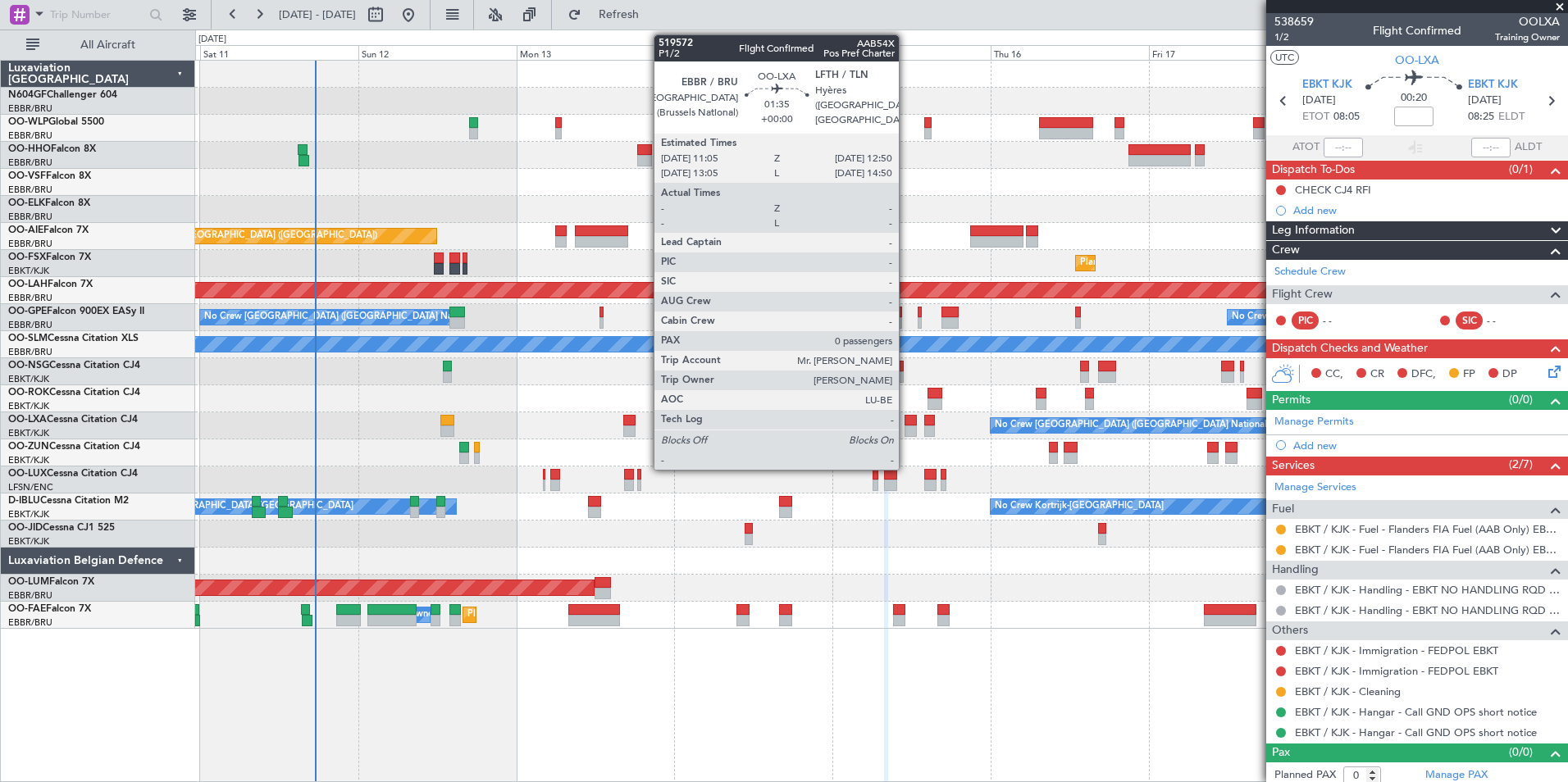
click at [906, 431] on div at bounding box center [910, 431] width 12 height 12
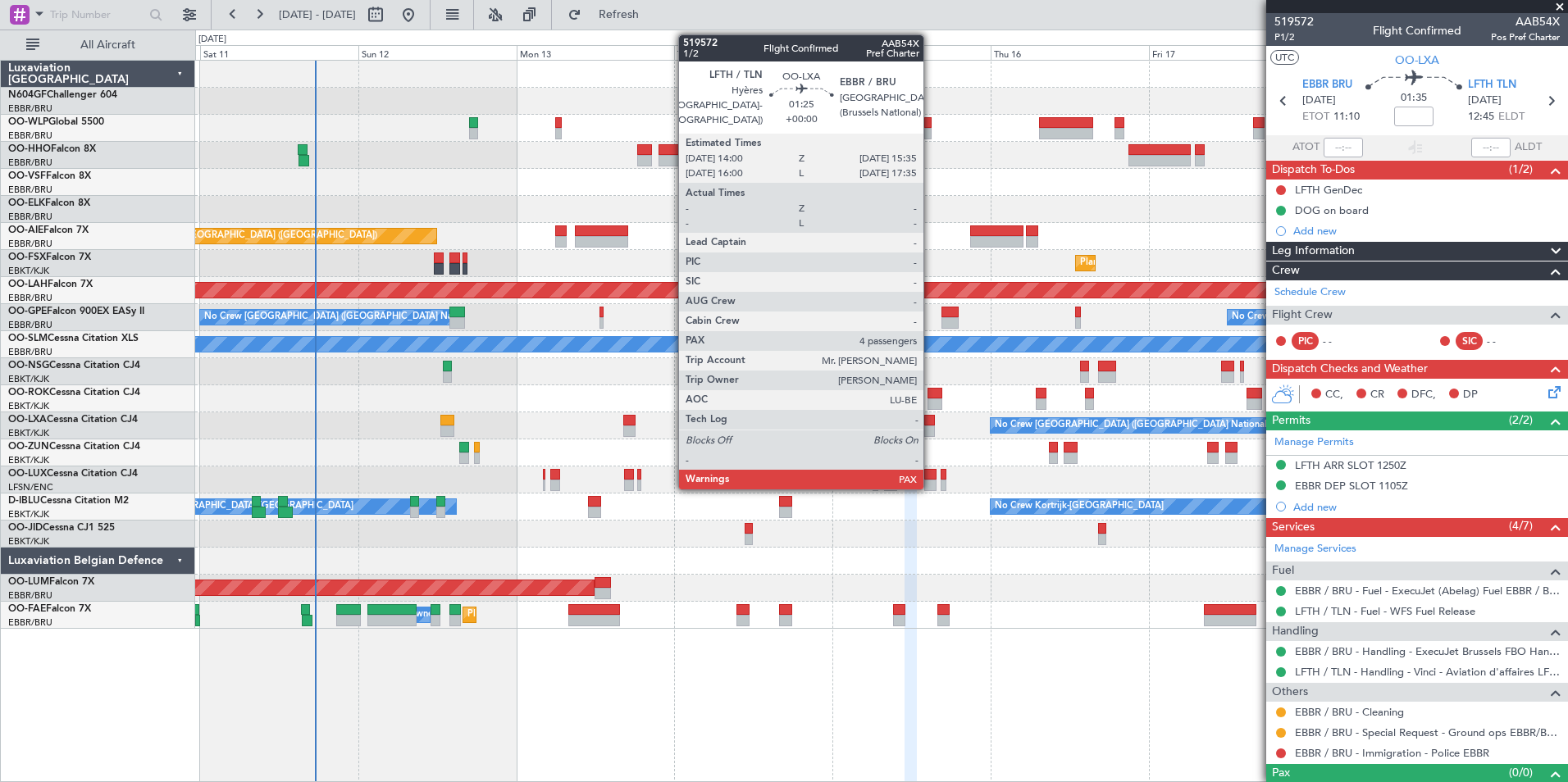
click at [931, 428] on div at bounding box center [929, 431] width 11 height 12
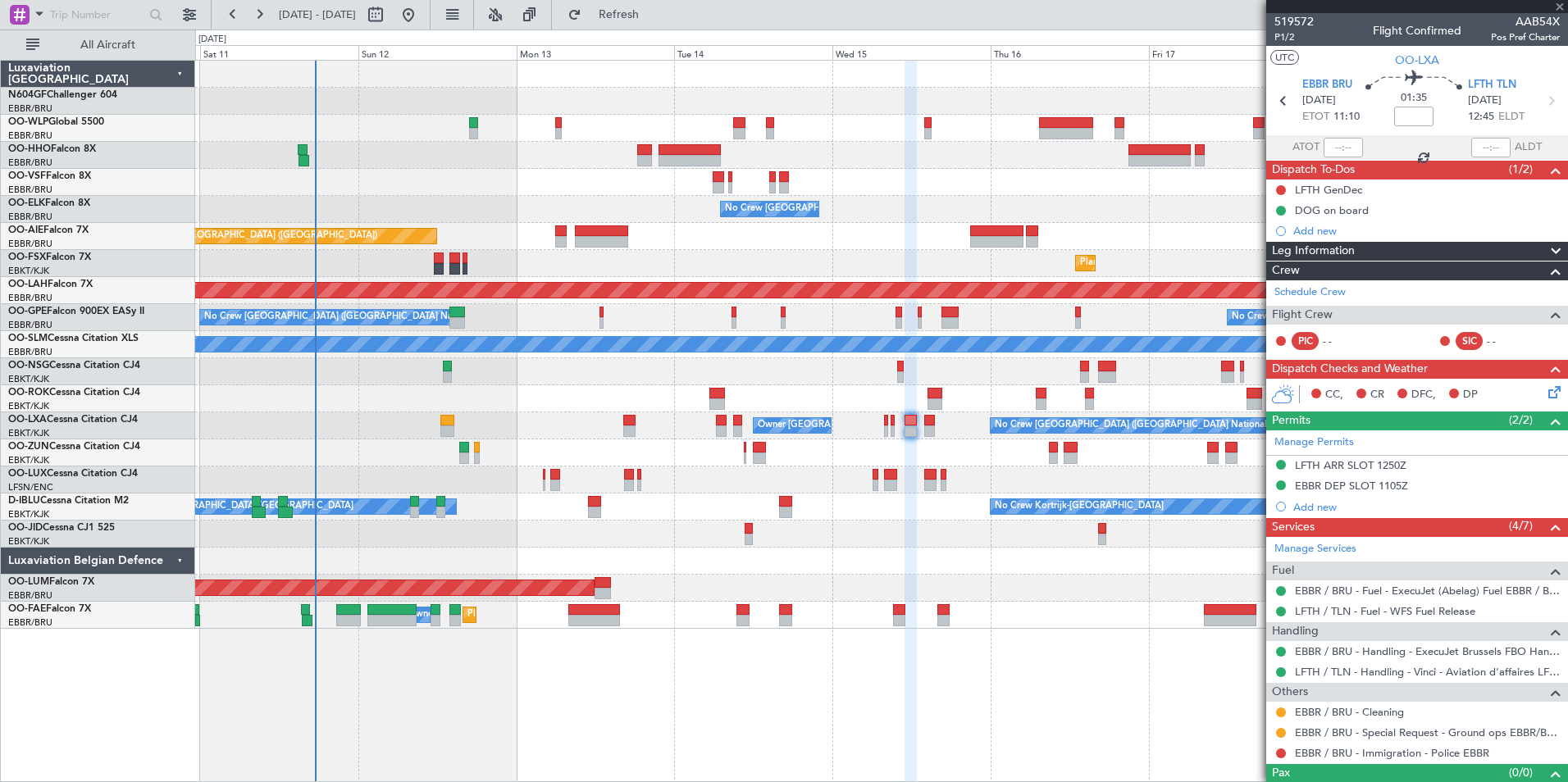
type input "4"
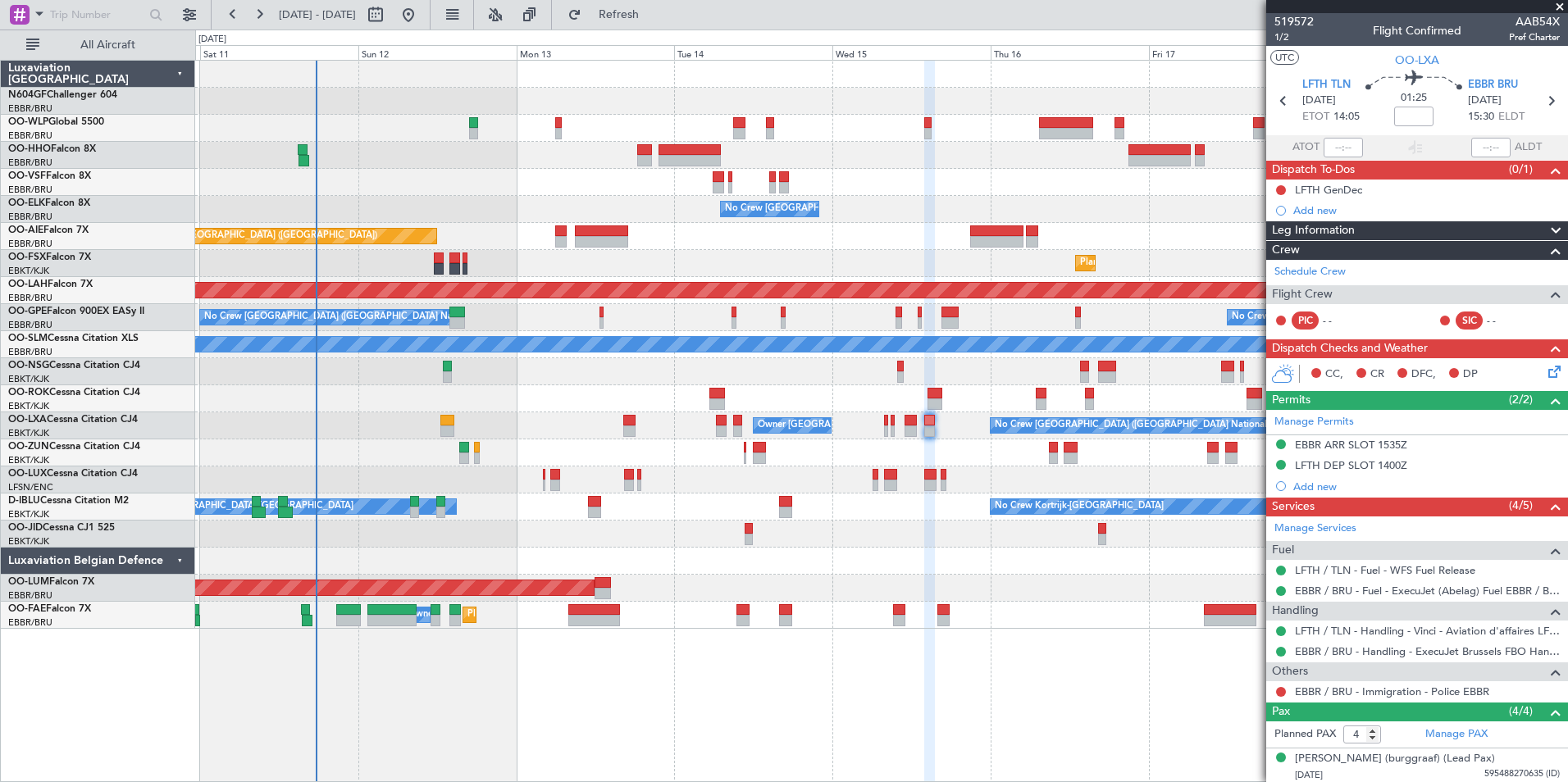
click at [1064, 476] on div "No Crew Nancy (Essey)" at bounding box center [881, 480] width 1372 height 27
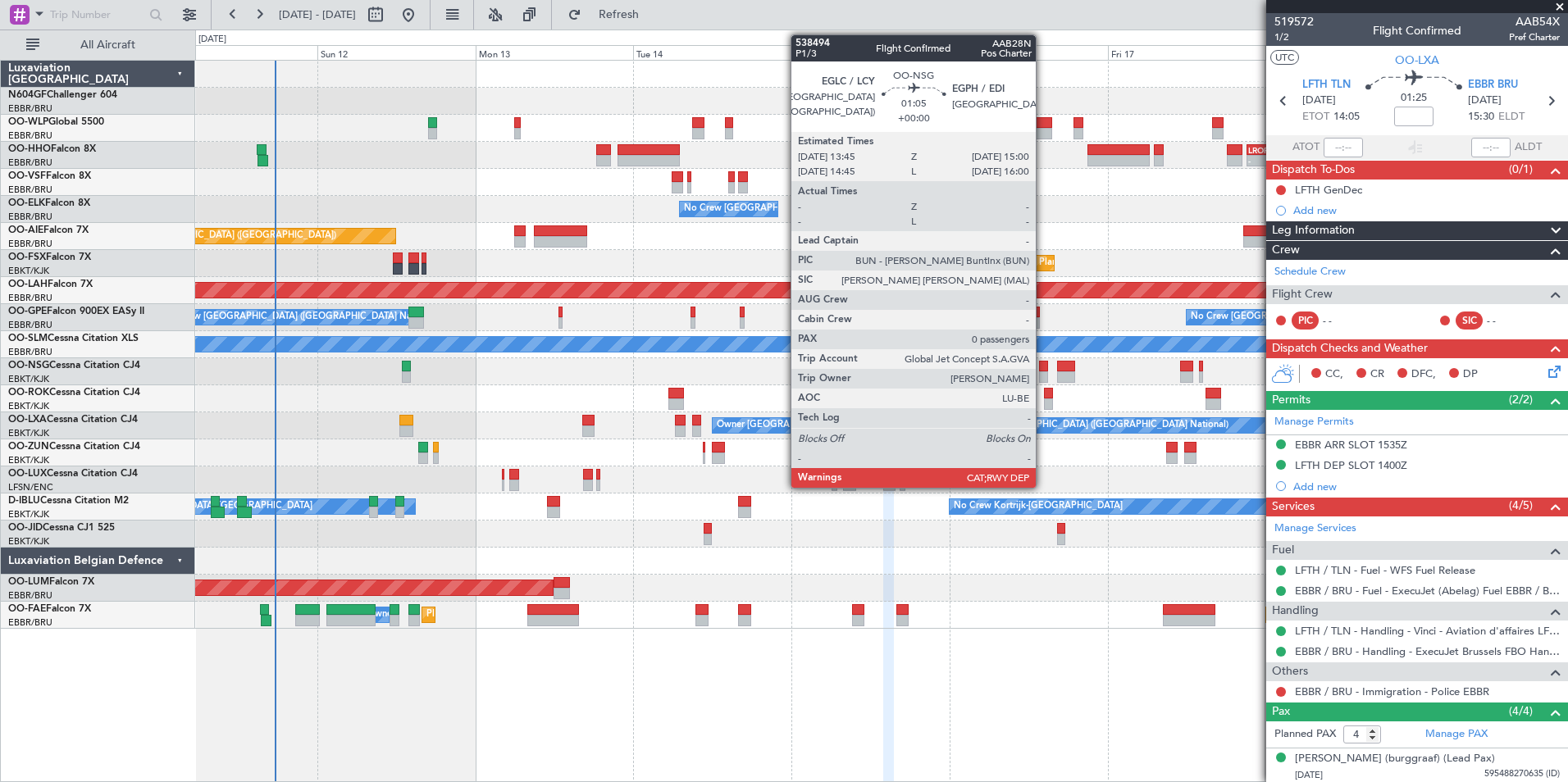
click at [1043, 372] on div at bounding box center [1042, 378] width 9 height 12
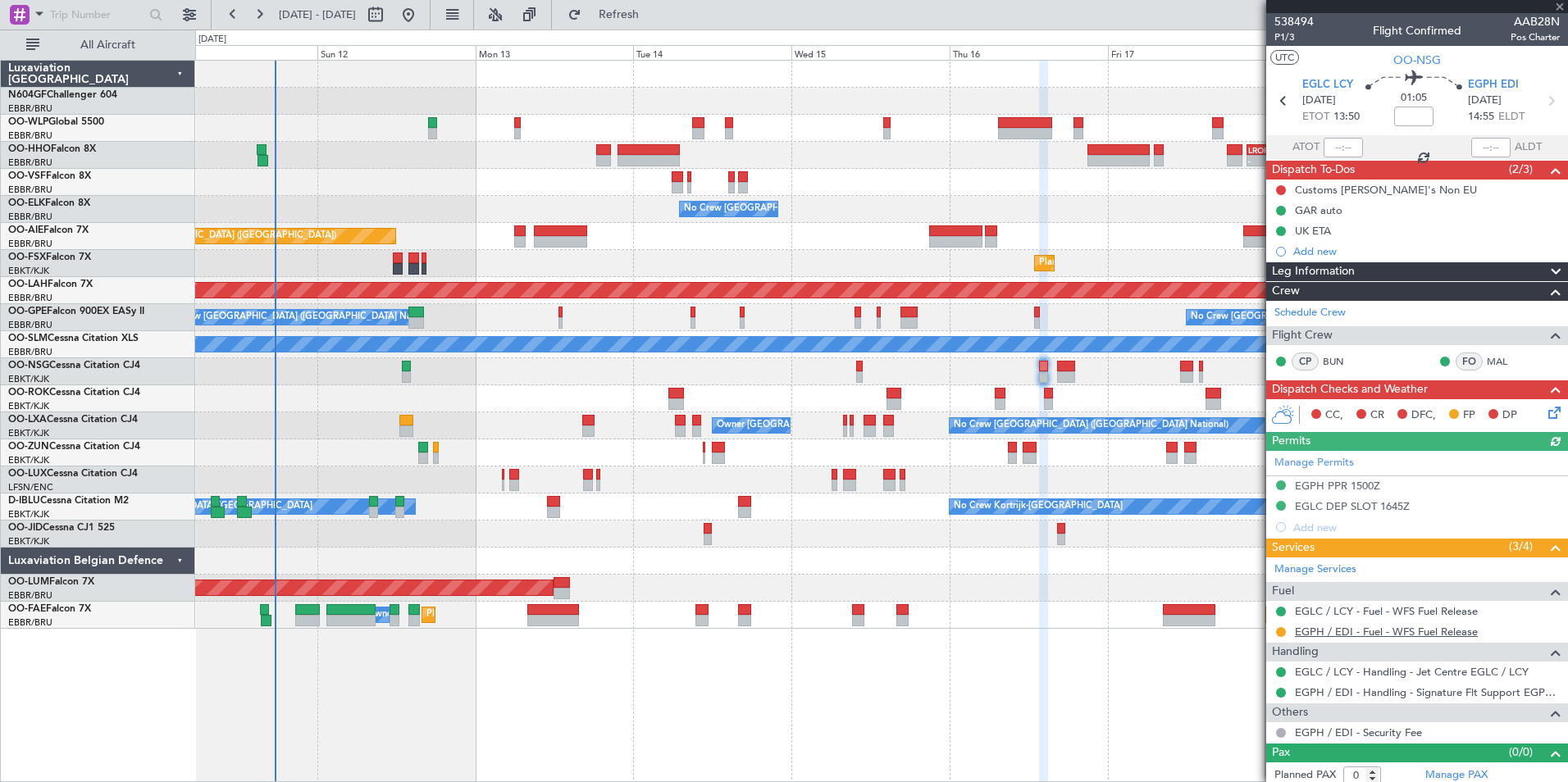
click at [1335, 627] on link "EGPH / EDI - Fuel - WFS Fuel Release" at bounding box center [1386, 631] width 183 height 14
click at [1336, 629] on link "EGPH / EDI - Fuel - WFS Fuel Release" at bounding box center [1386, 631] width 183 height 14
click at [632, 14] on button "Refresh" at bounding box center [609, 14] width 98 height 26
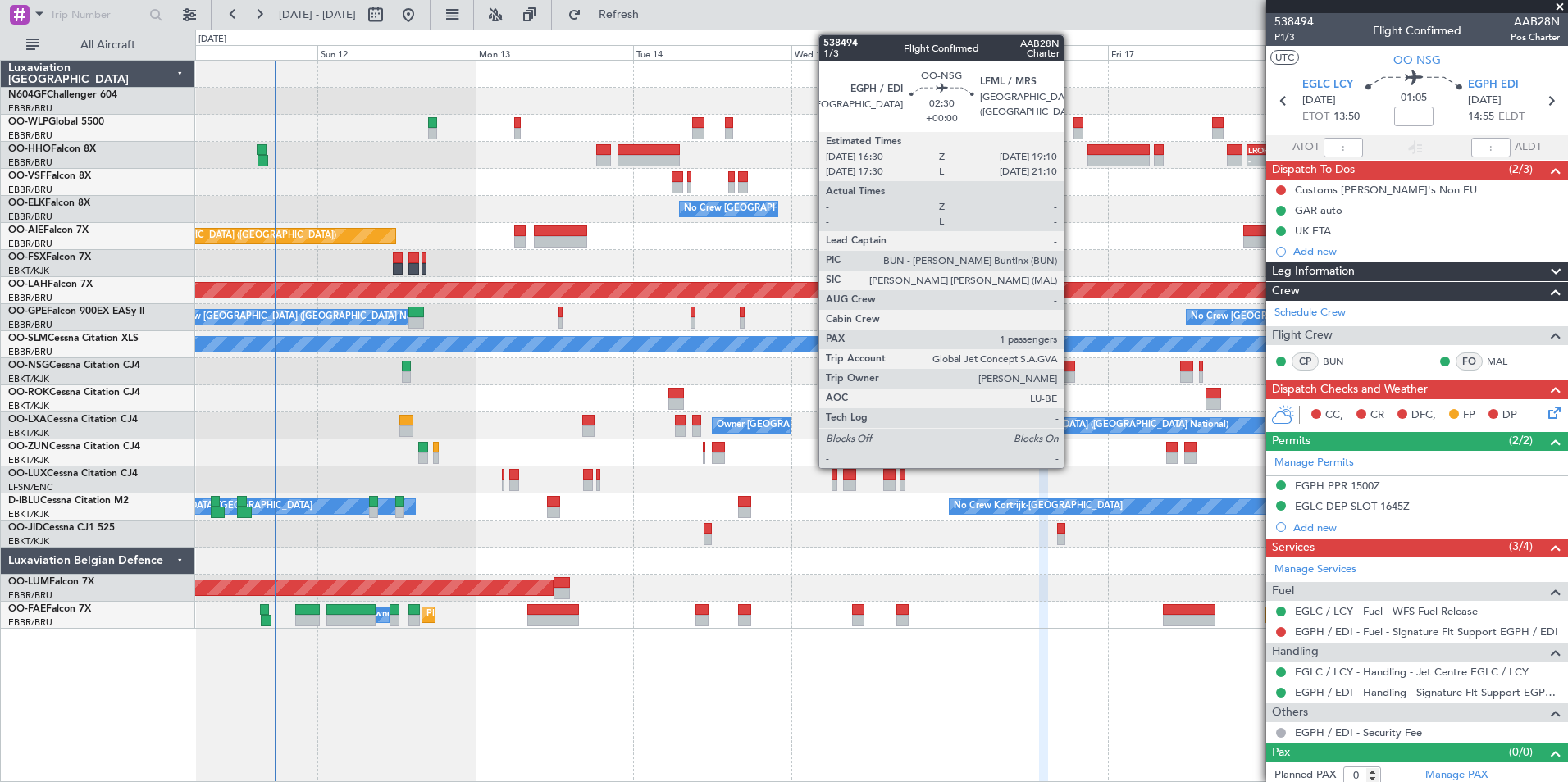
click at [1071, 362] on div at bounding box center [1066, 367] width 18 height 12
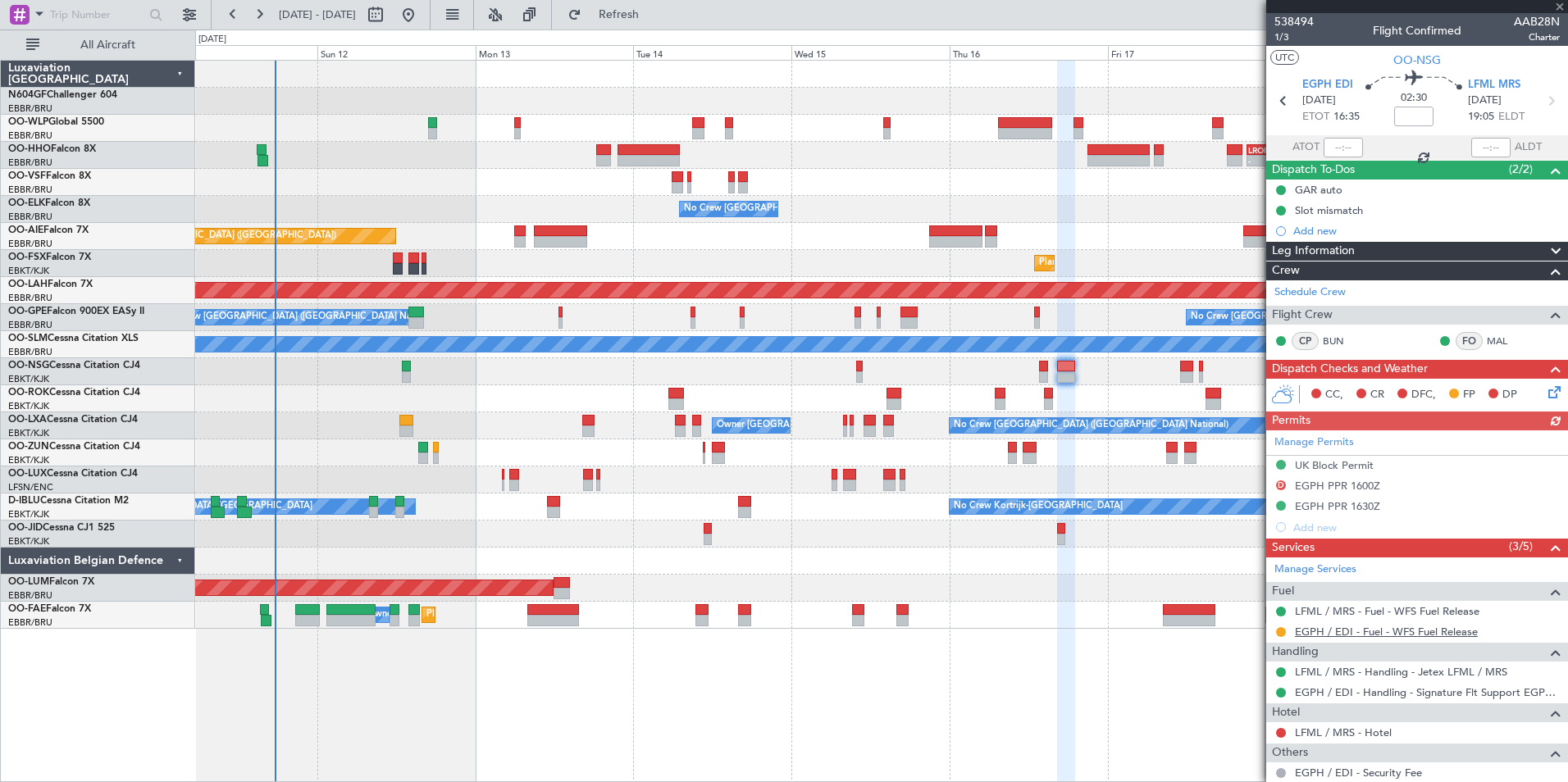
click at [1314, 628] on link "EGPH / EDI - Fuel - WFS Fuel Release" at bounding box center [1386, 631] width 183 height 14
click at [653, 16] on span "Refresh" at bounding box center [619, 14] width 69 height 12
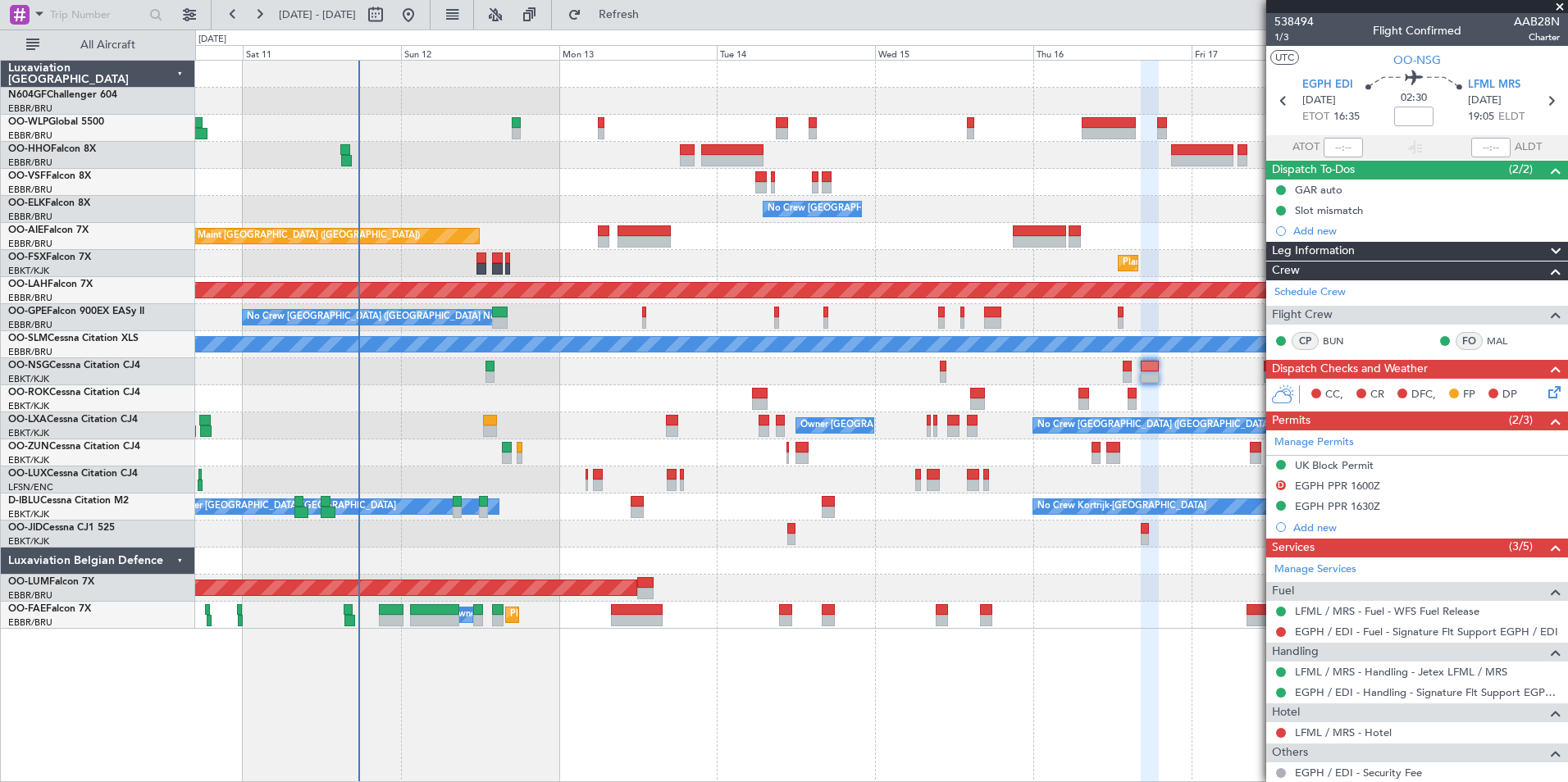
click at [1053, 479] on div "No Crew Nancy (Essey)" at bounding box center [881, 480] width 1372 height 27
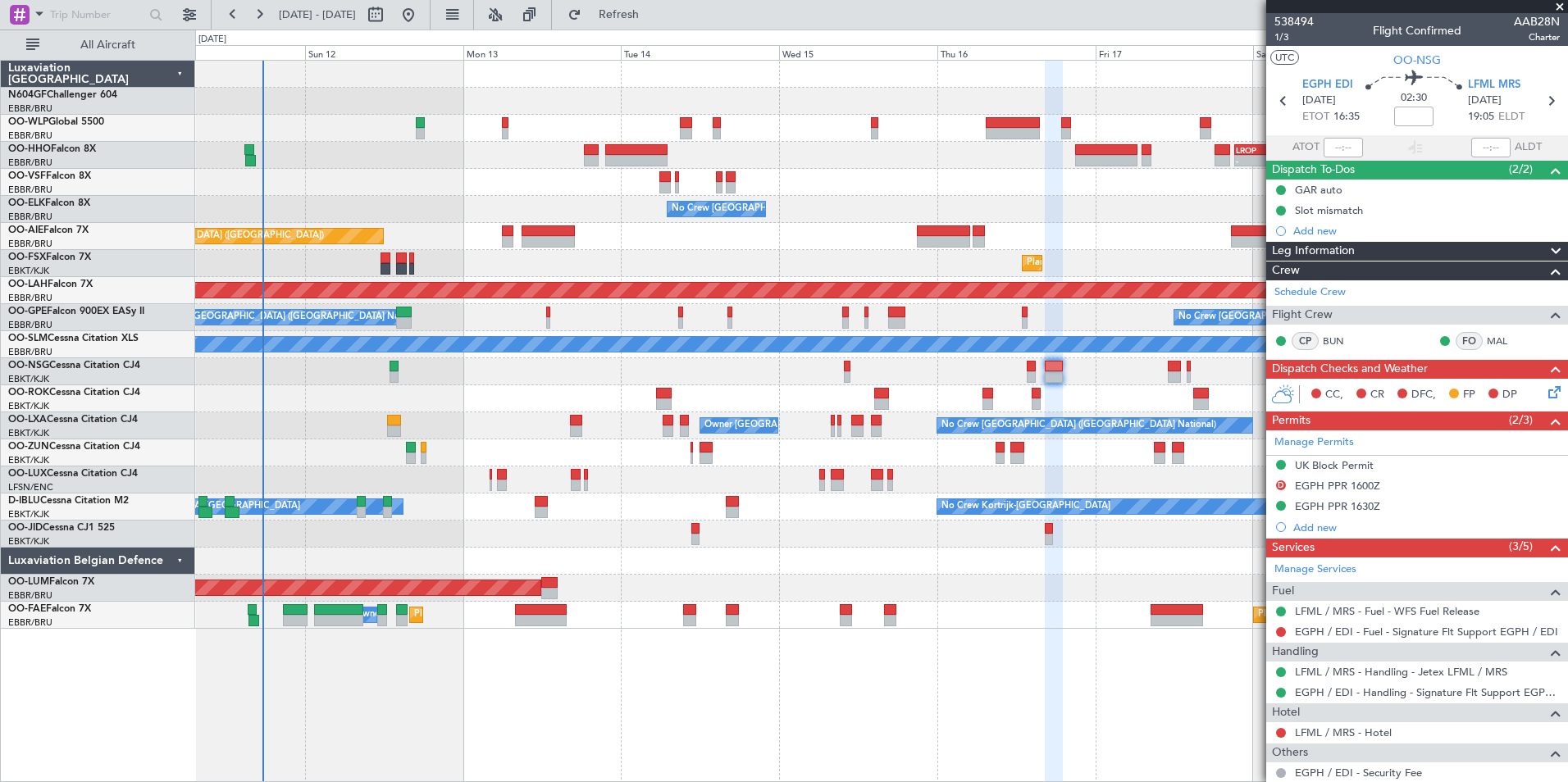
click at [954, 487] on div at bounding box center [881, 480] width 1372 height 27
click at [1284, 632] on button at bounding box center [1281, 632] width 10 height 10
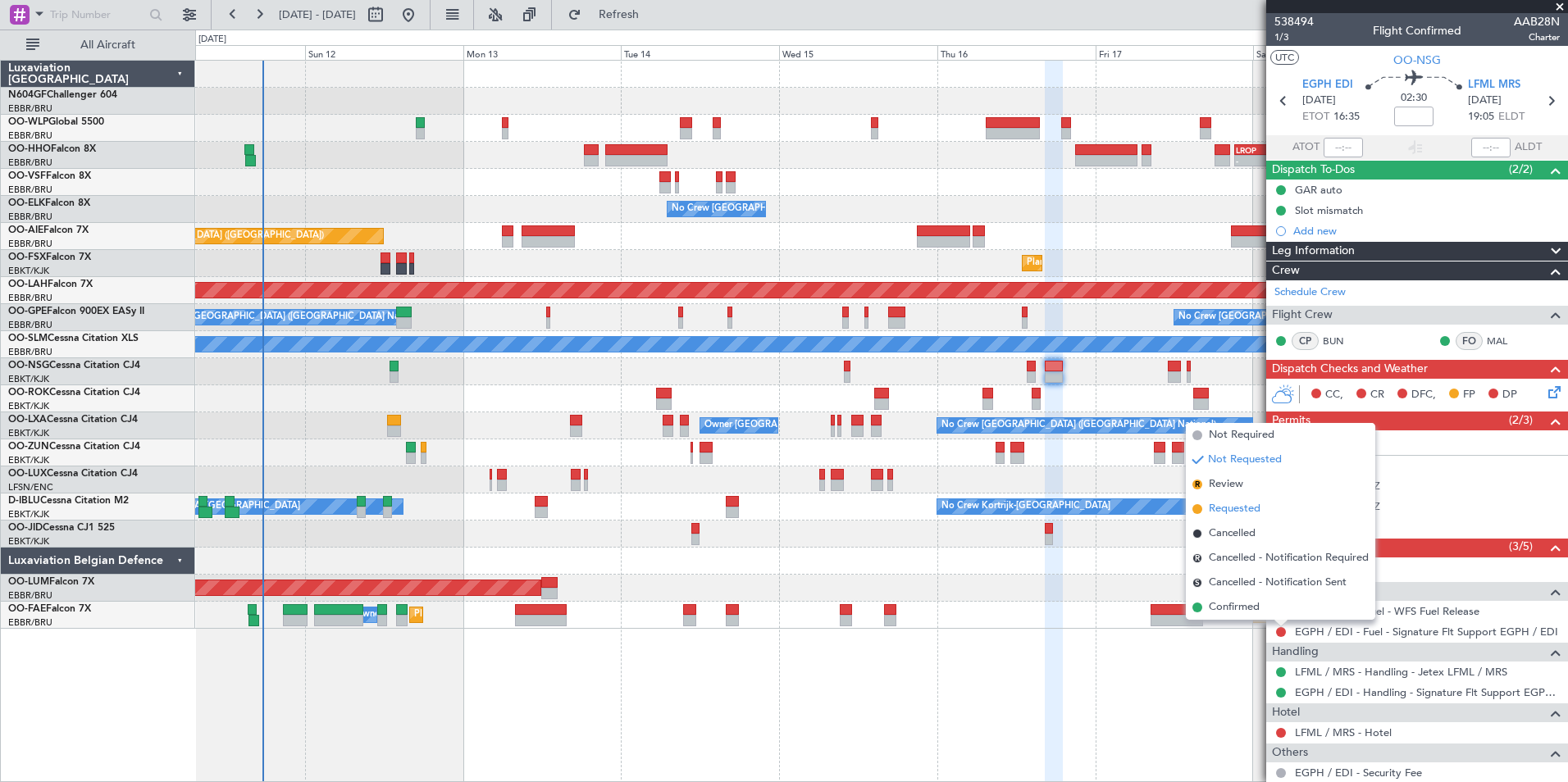
click at [1228, 501] on span "Requested" at bounding box center [1235, 508] width 52 height 16
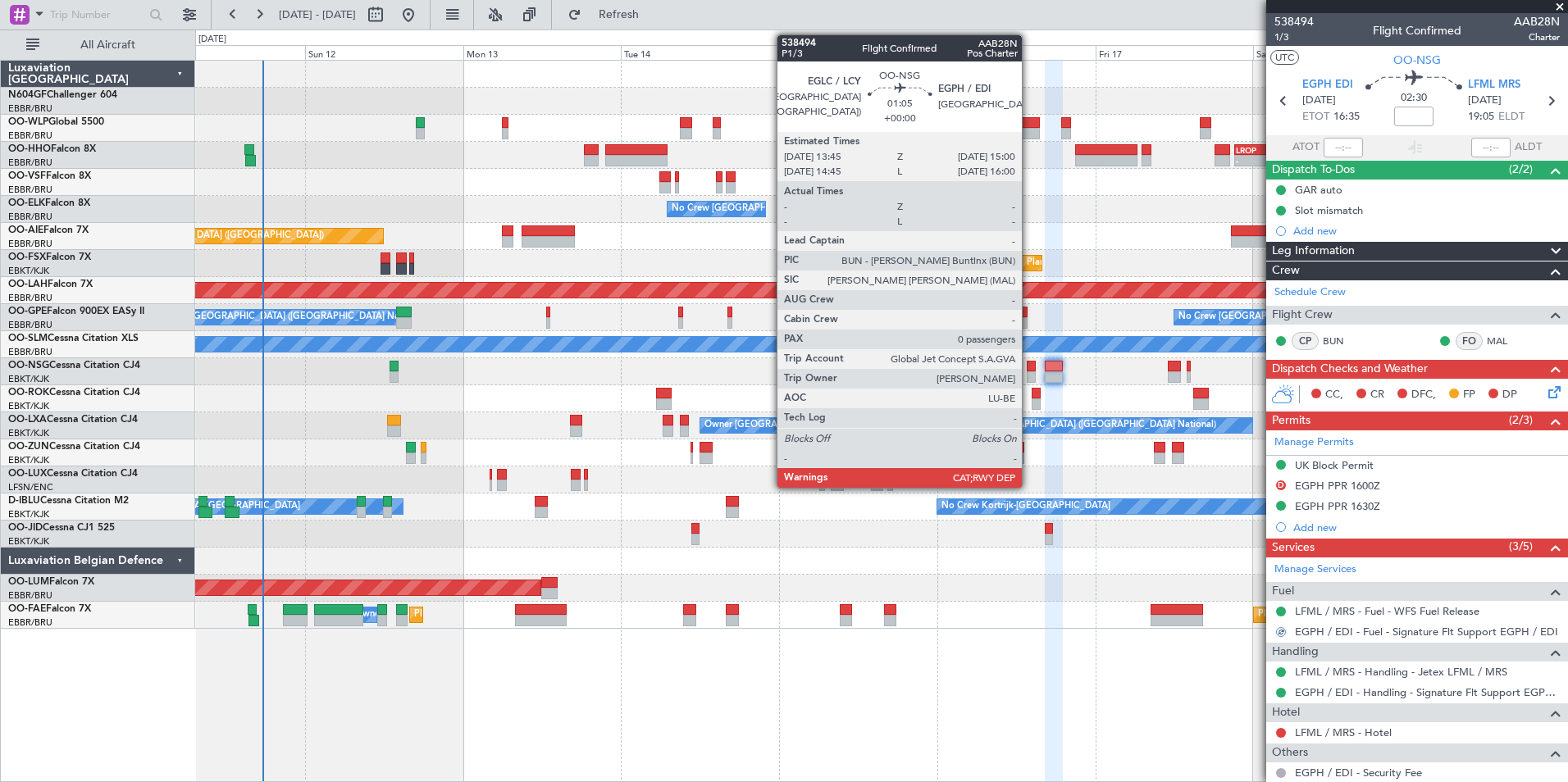
click at [1029, 367] on div at bounding box center [1030, 367] width 9 height 12
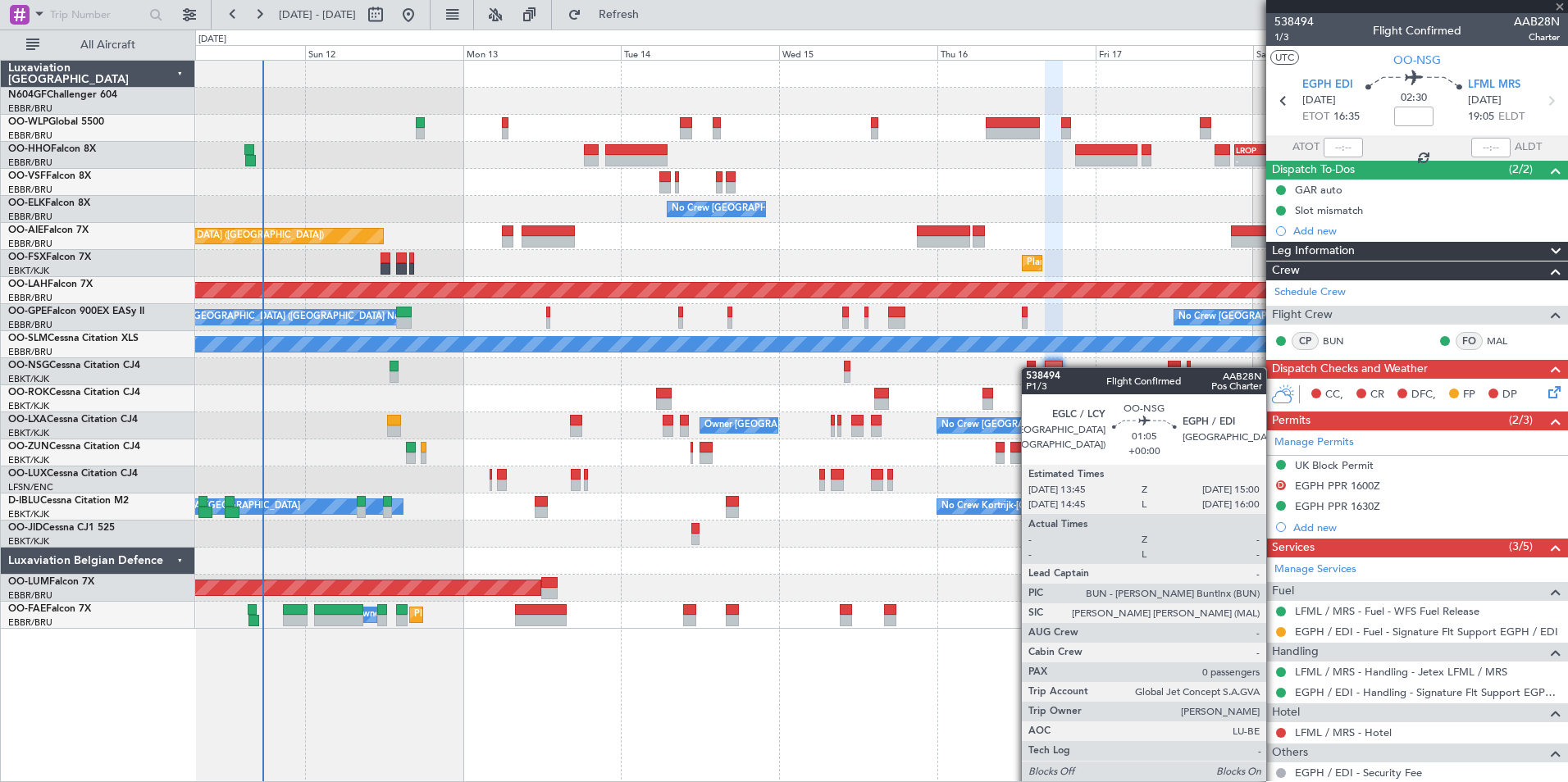
type input "0"
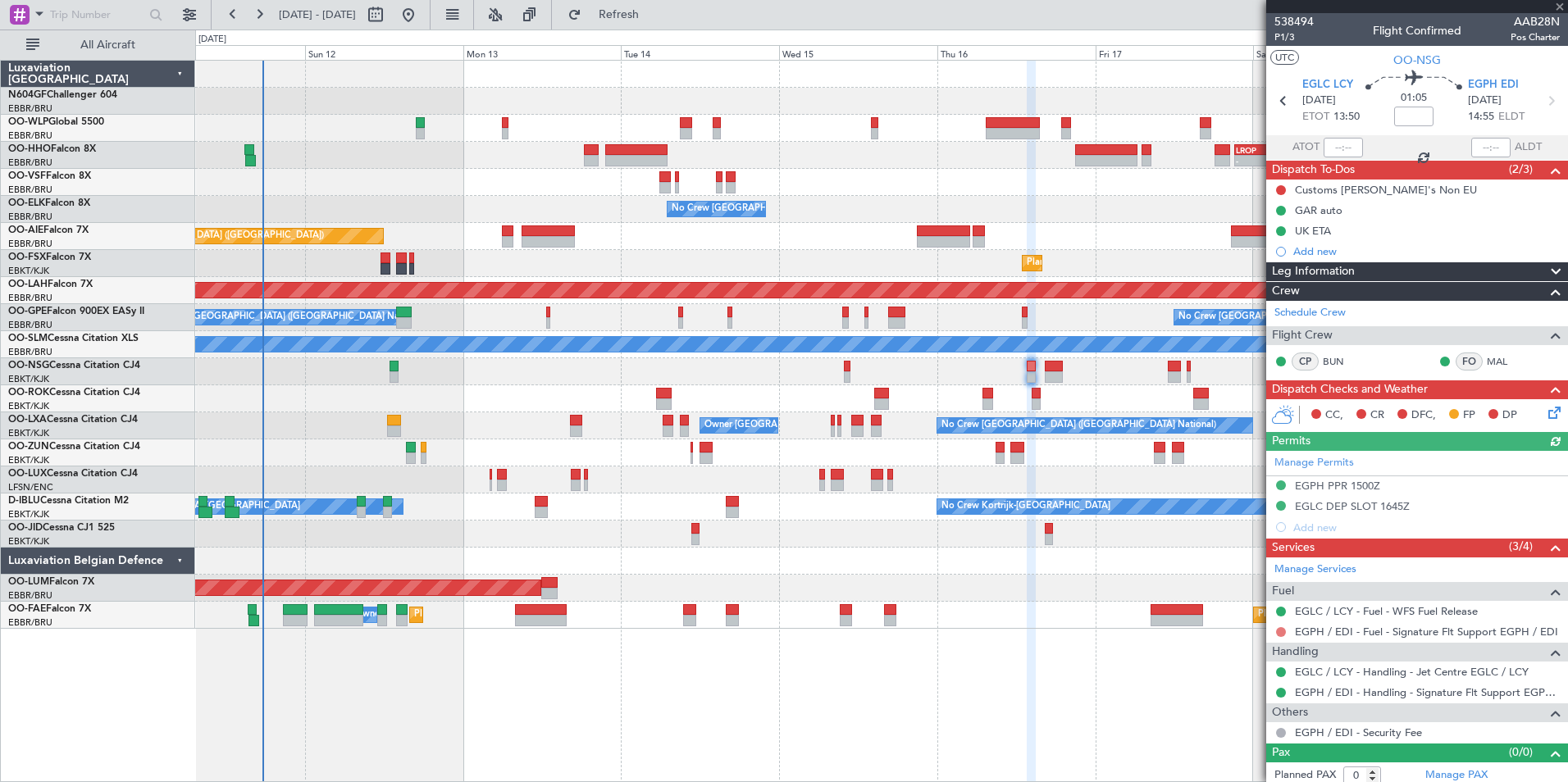
click at [1278, 634] on button at bounding box center [1281, 632] width 10 height 10
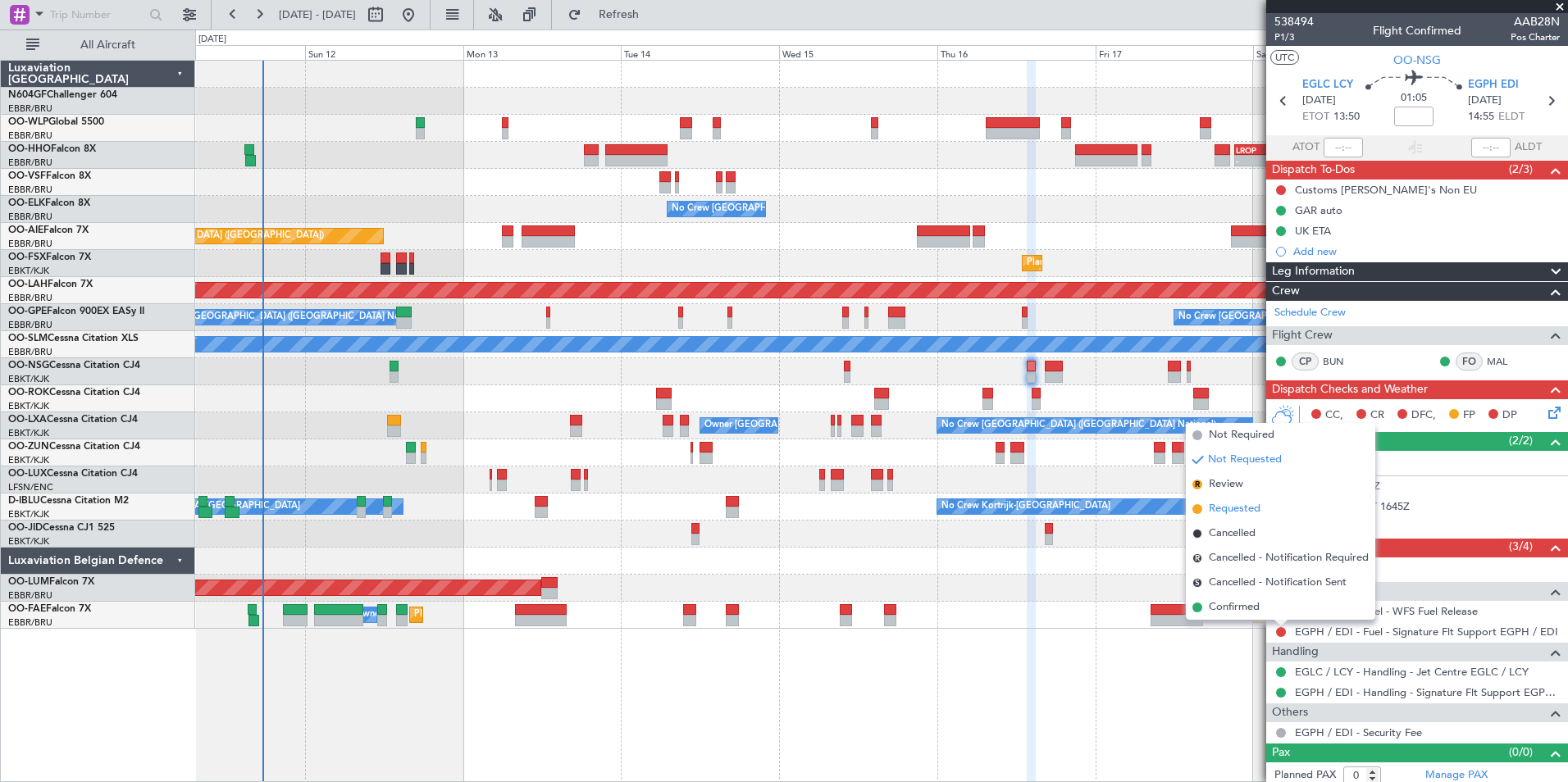
click at [1247, 504] on span "Requested" at bounding box center [1235, 508] width 52 height 16
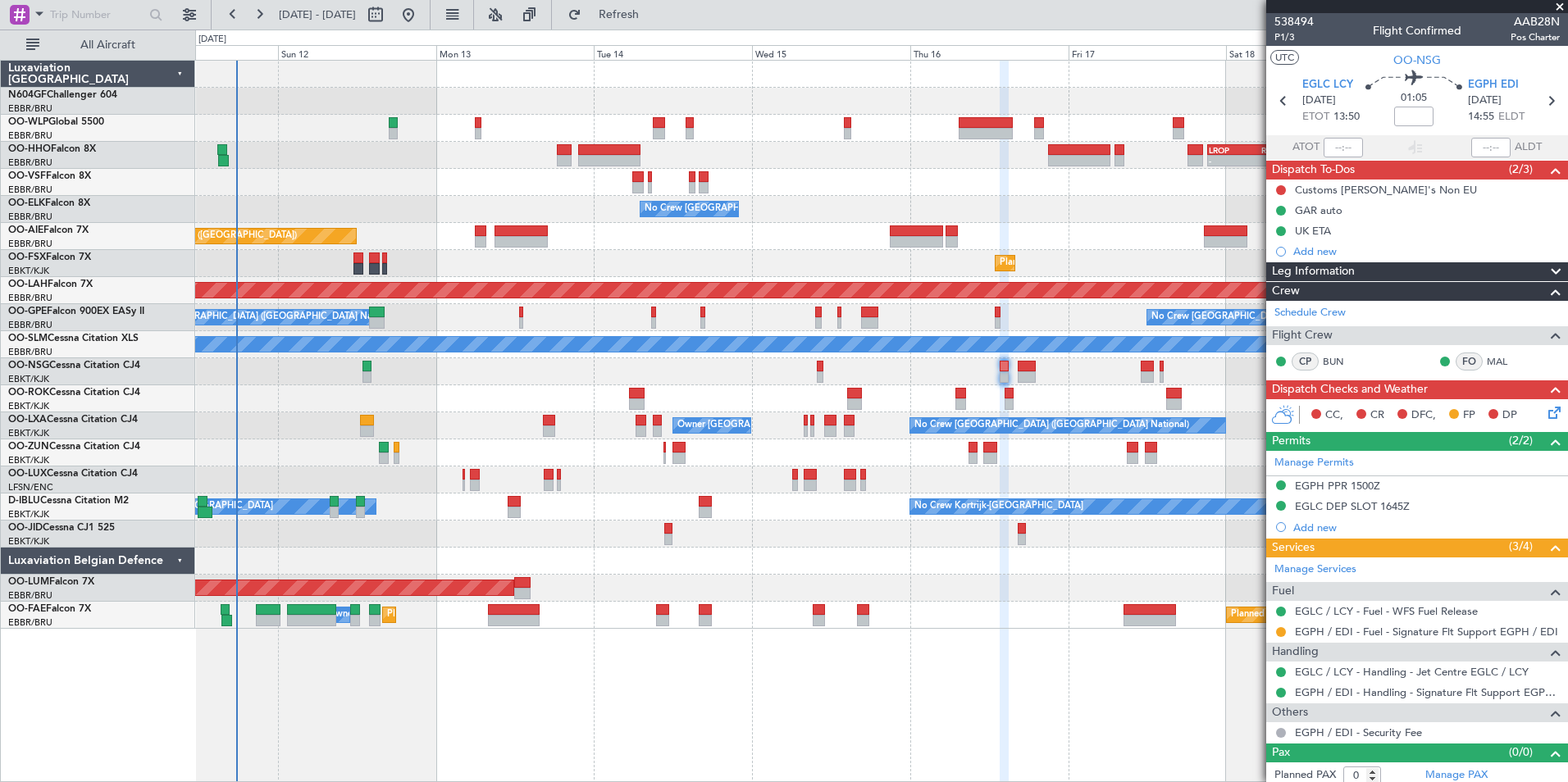
click at [1017, 583] on div "AOG Maint [GEOGRAPHIC_DATA]" at bounding box center [881, 588] width 1372 height 27
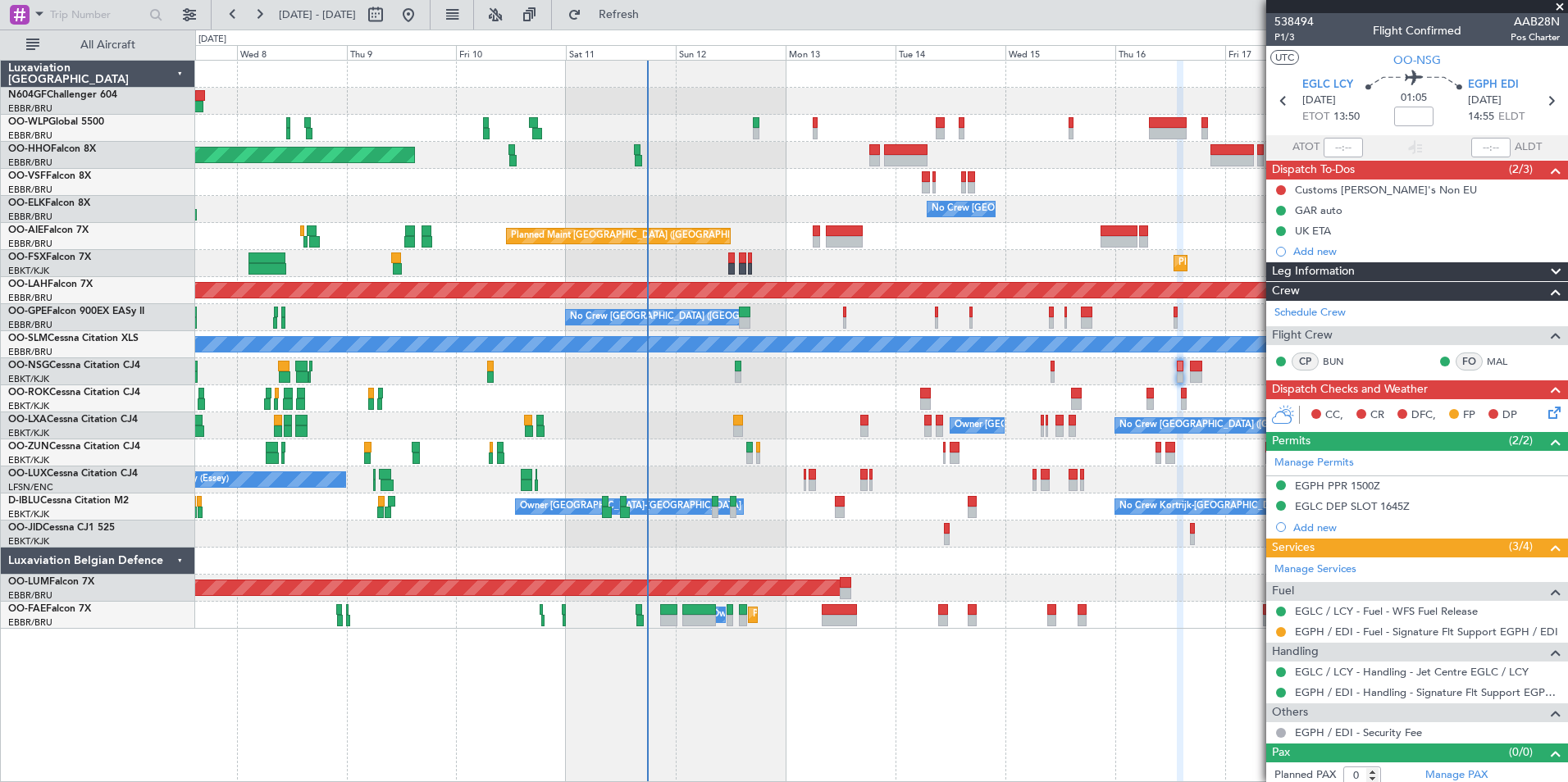
click at [843, 657] on div "Planned Maint Geneva (Cointrin) No Crew Brussels (Brussels National) Planned Ma…" at bounding box center [881, 421] width 1373 height 722
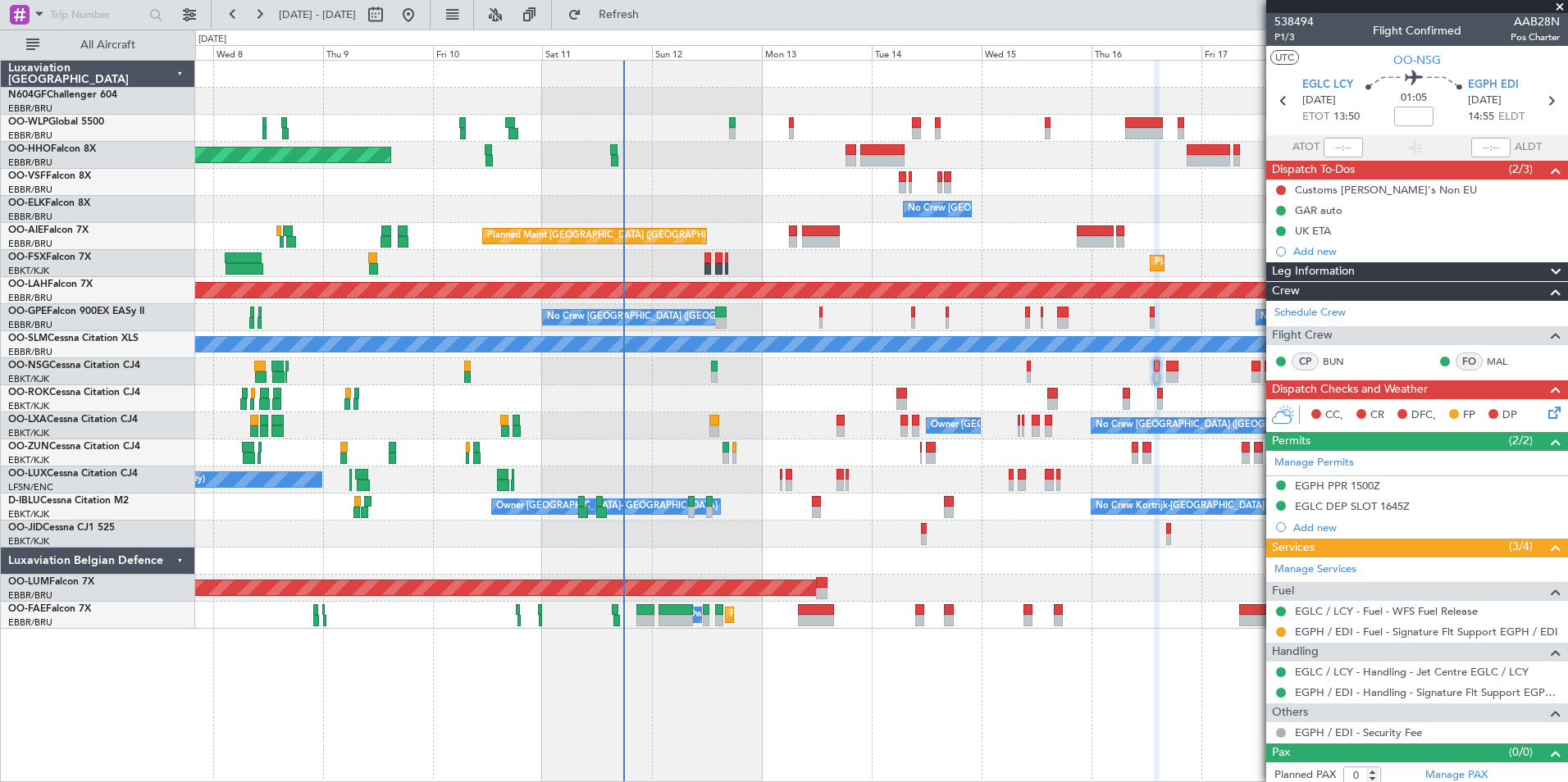
click at [814, 400] on div at bounding box center [881, 399] width 1372 height 27
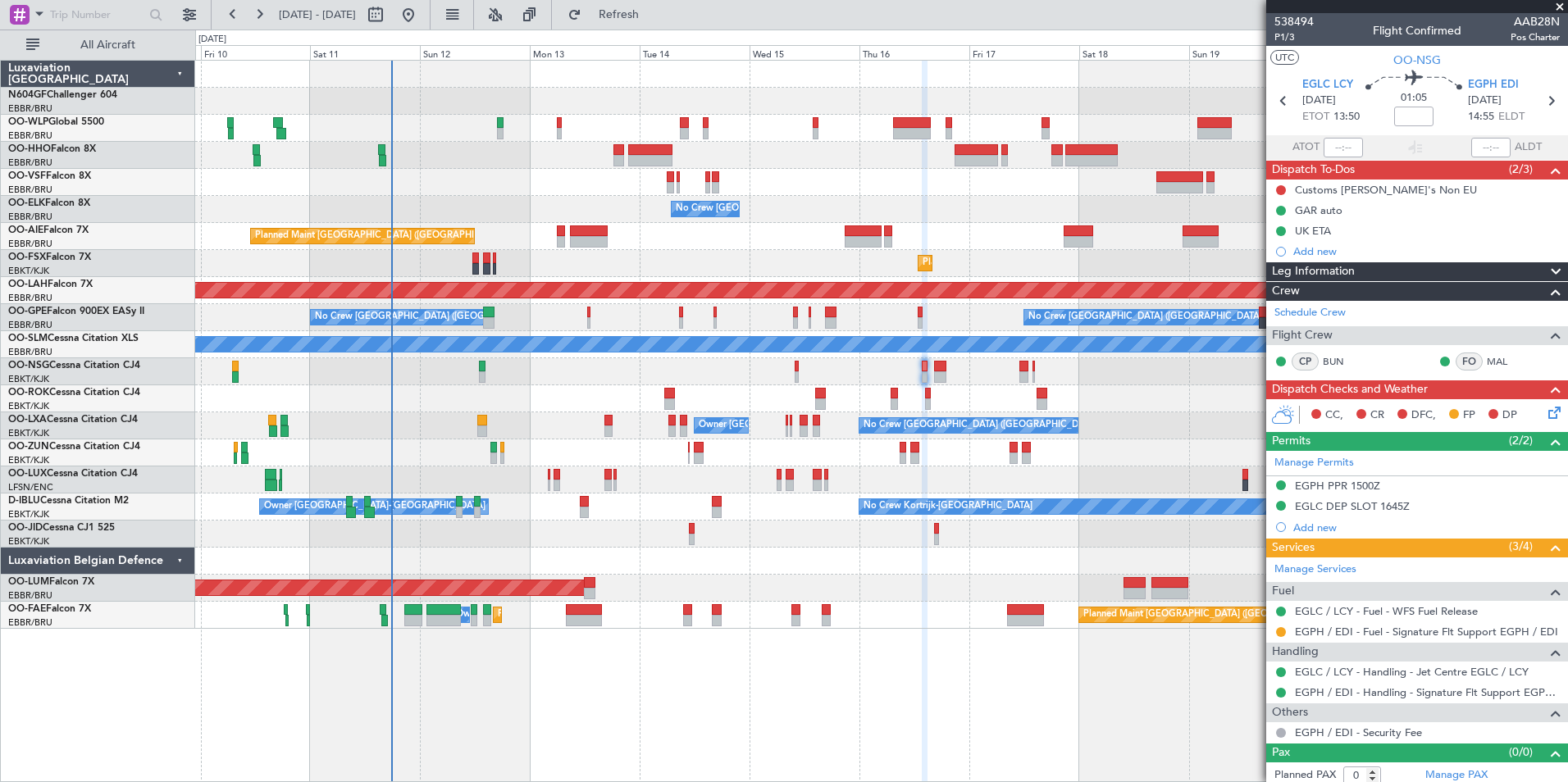
click at [871, 437] on div "Planned Maint Geneva (Cointrin) No Crew Brussels (Brussels National) Planned Ma…" at bounding box center [881, 344] width 1372 height 568
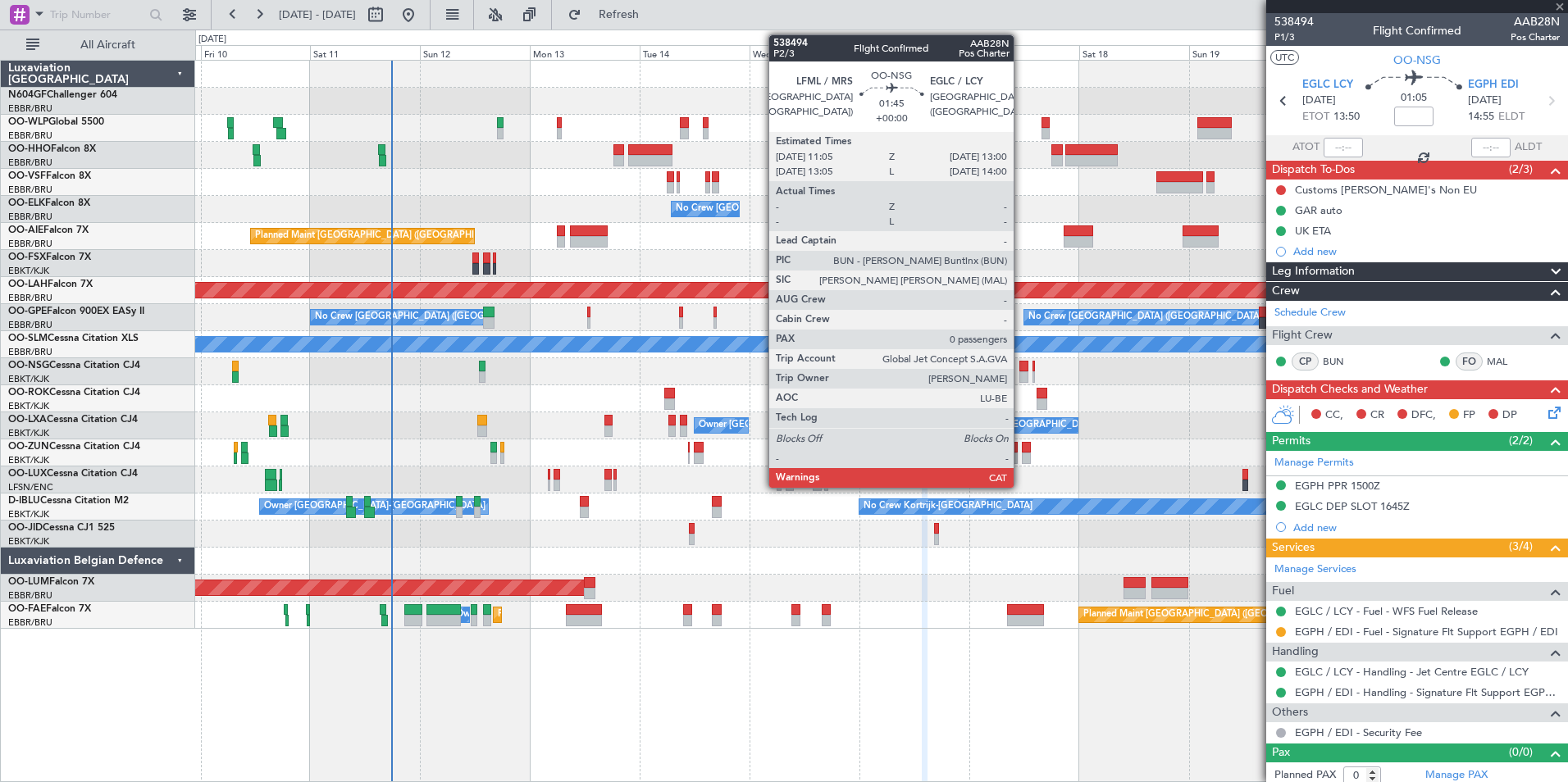
type input "2"
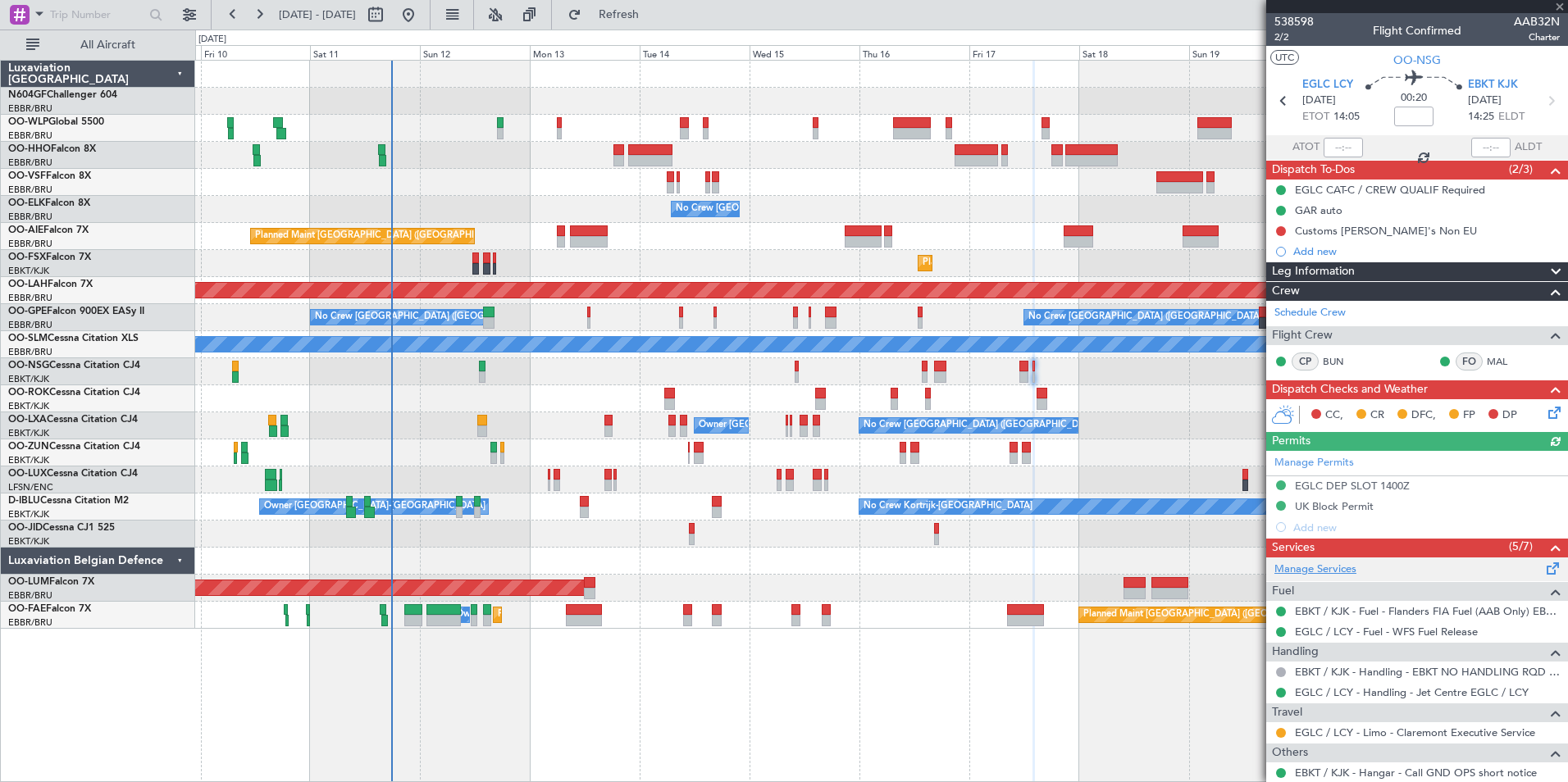
scroll to position [182, 0]
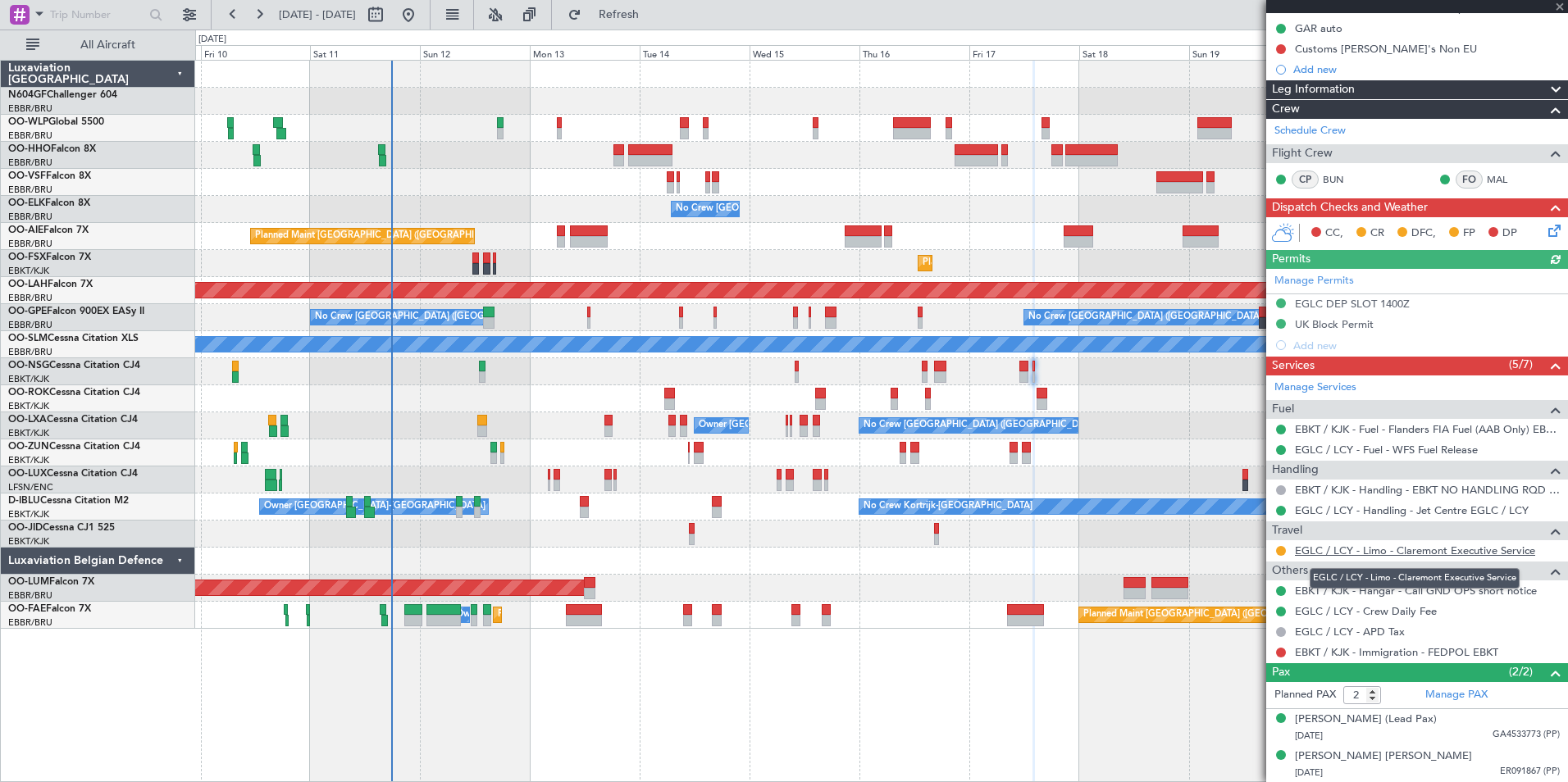
click at [1413, 549] on link "EGLC / LCY - Limo - Claremont Executive Service" at bounding box center [1415, 550] width 240 height 14
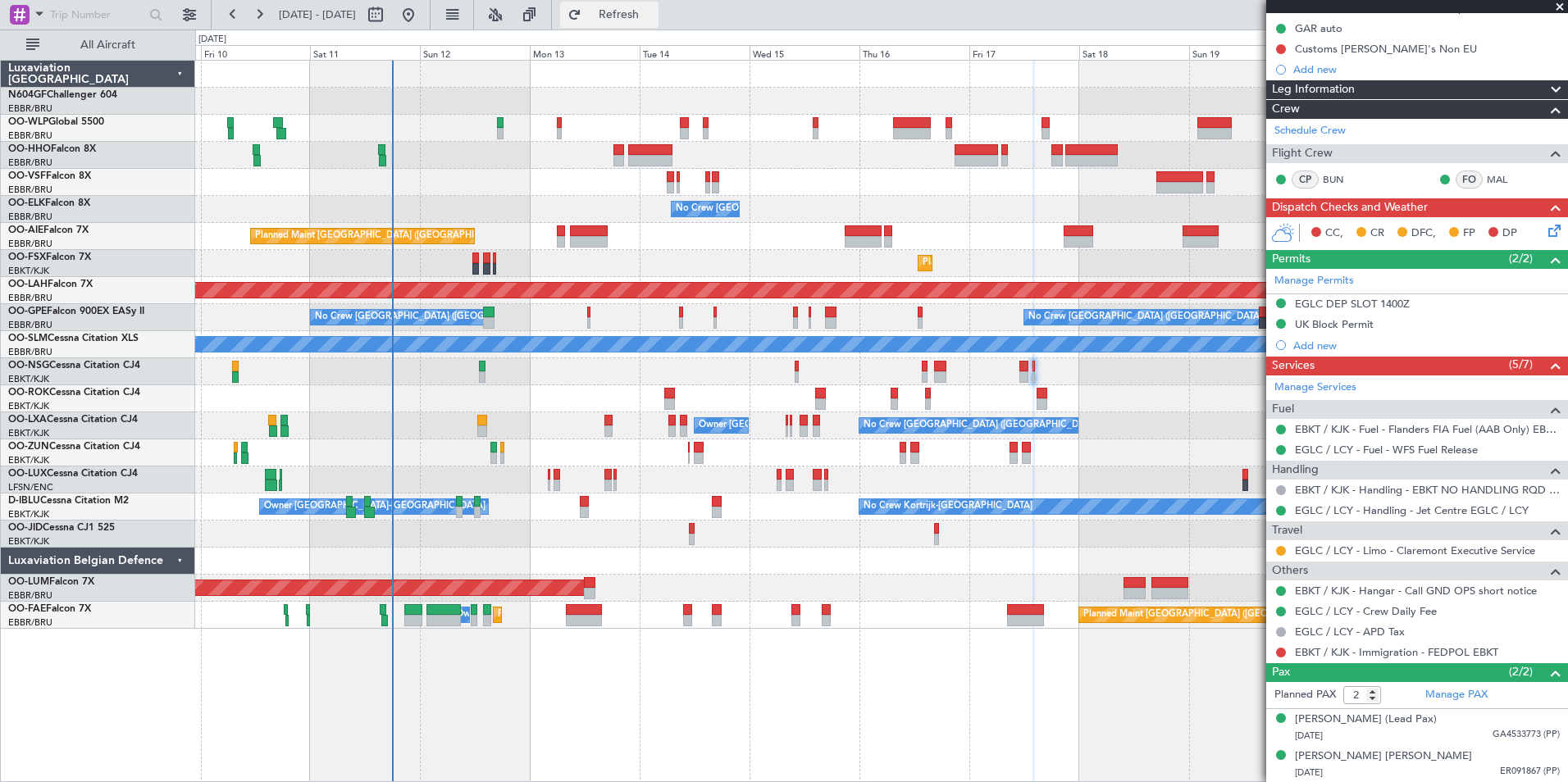
click at [653, 20] on span "Refresh" at bounding box center [619, 14] width 69 height 12
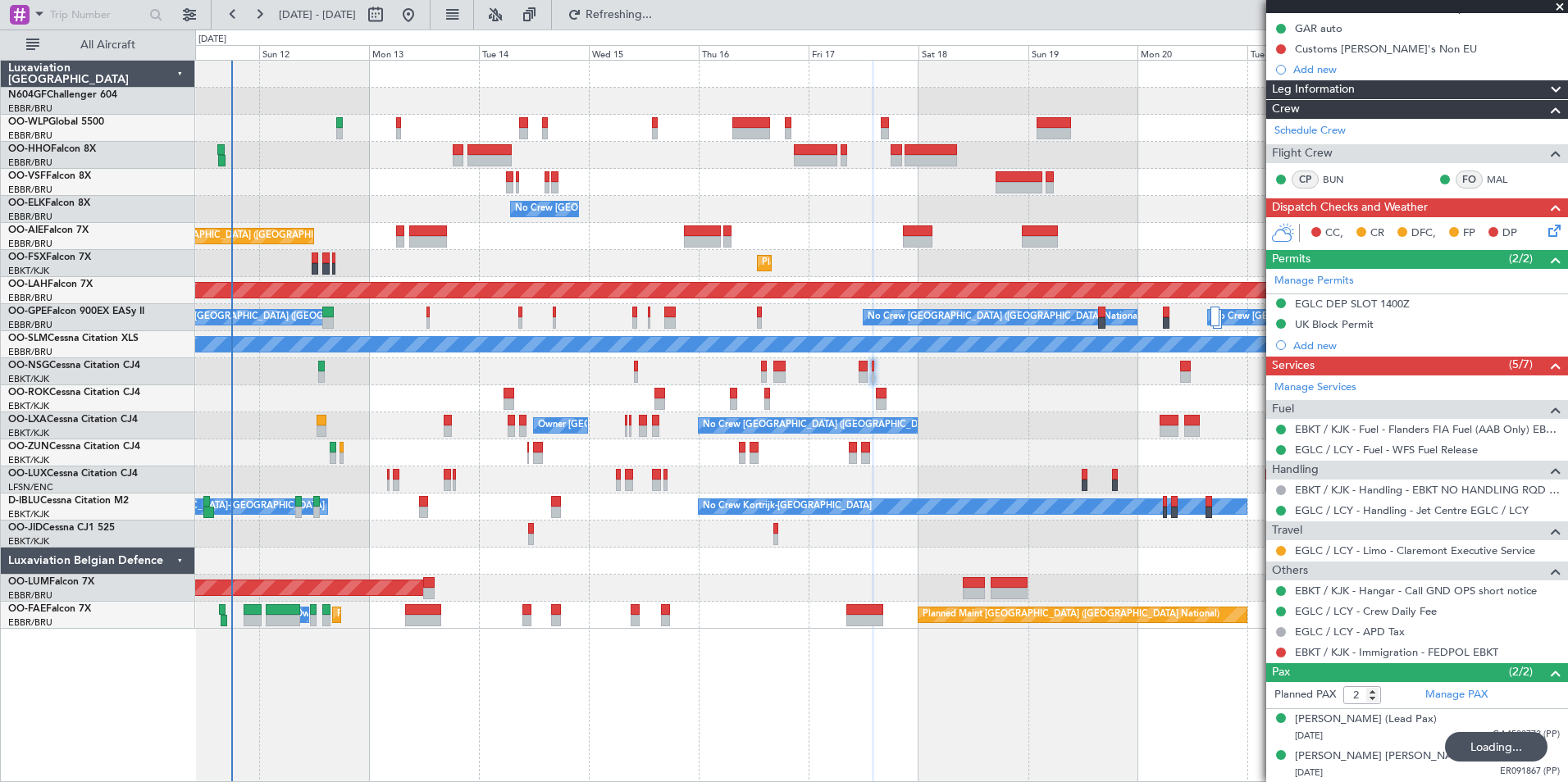
click at [845, 209] on div "Planned Maint Geneva (Cointrin) No Crew [GEOGRAPHIC_DATA] (Brussels National) P…" at bounding box center [881, 344] width 1372 height 568
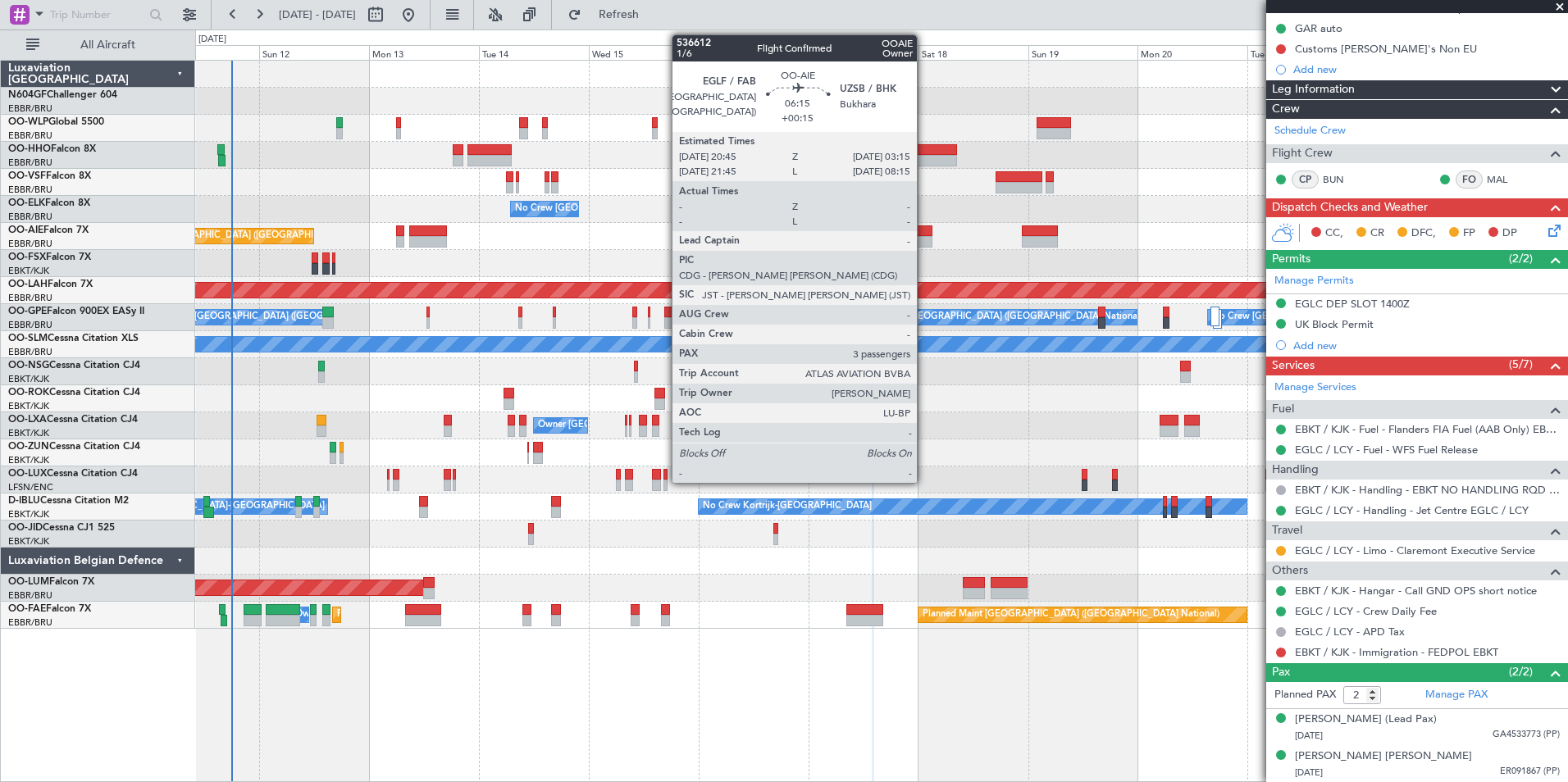
click at [924, 242] on div at bounding box center [919, 242] width 31 height 12
type input "+00:15"
type input "3"
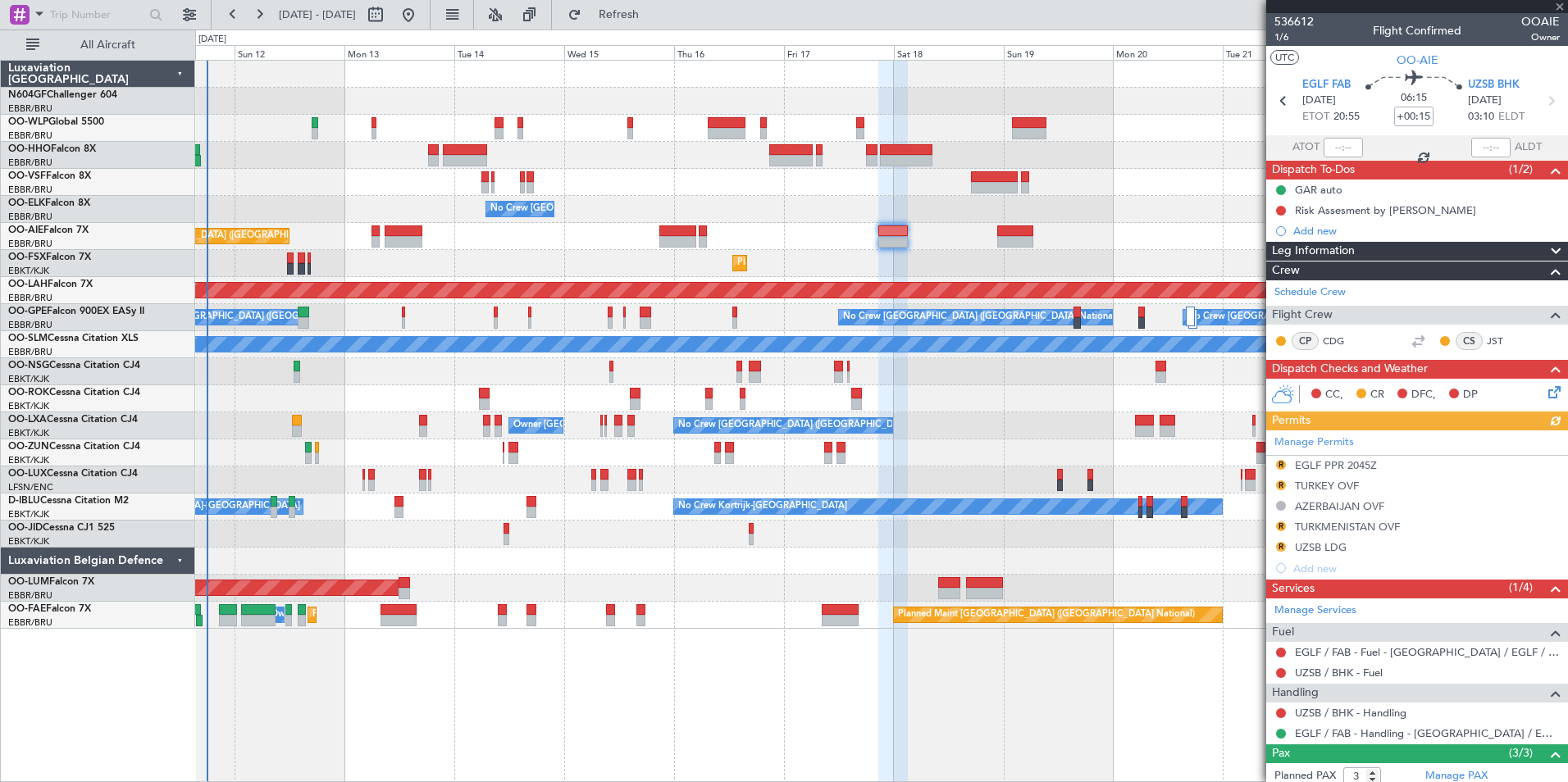
click at [931, 251] on div "Planned Maint Geneva (Cointrin) No Crew [GEOGRAPHIC_DATA] (Brussels National) P…" at bounding box center [881, 344] width 1372 height 568
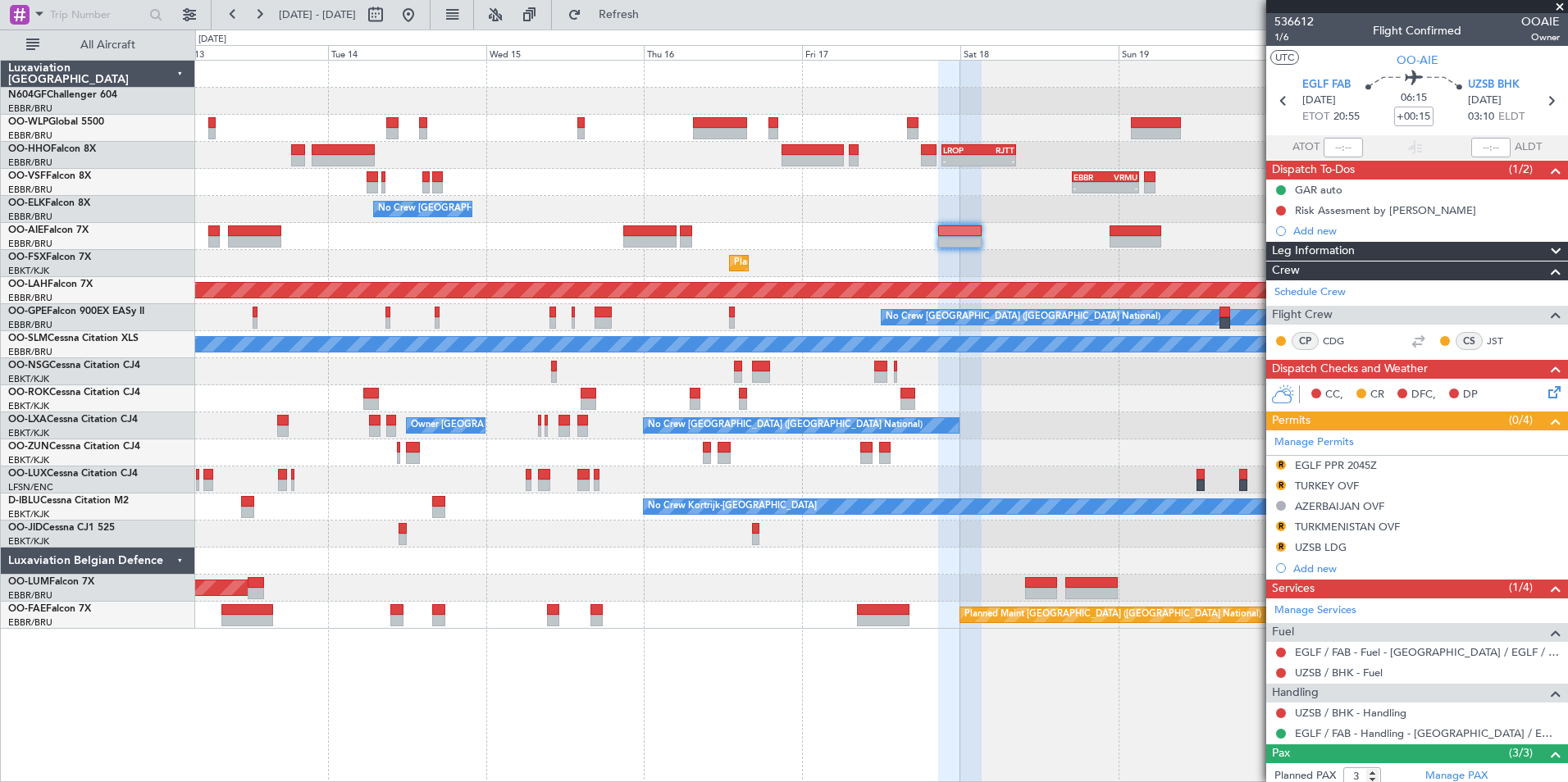
click at [797, 237] on div "Planned Maint [GEOGRAPHIC_DATA] ([GEOGRAPHIC_DATA])" at bounding box center [881, 236] width 1372 height 27
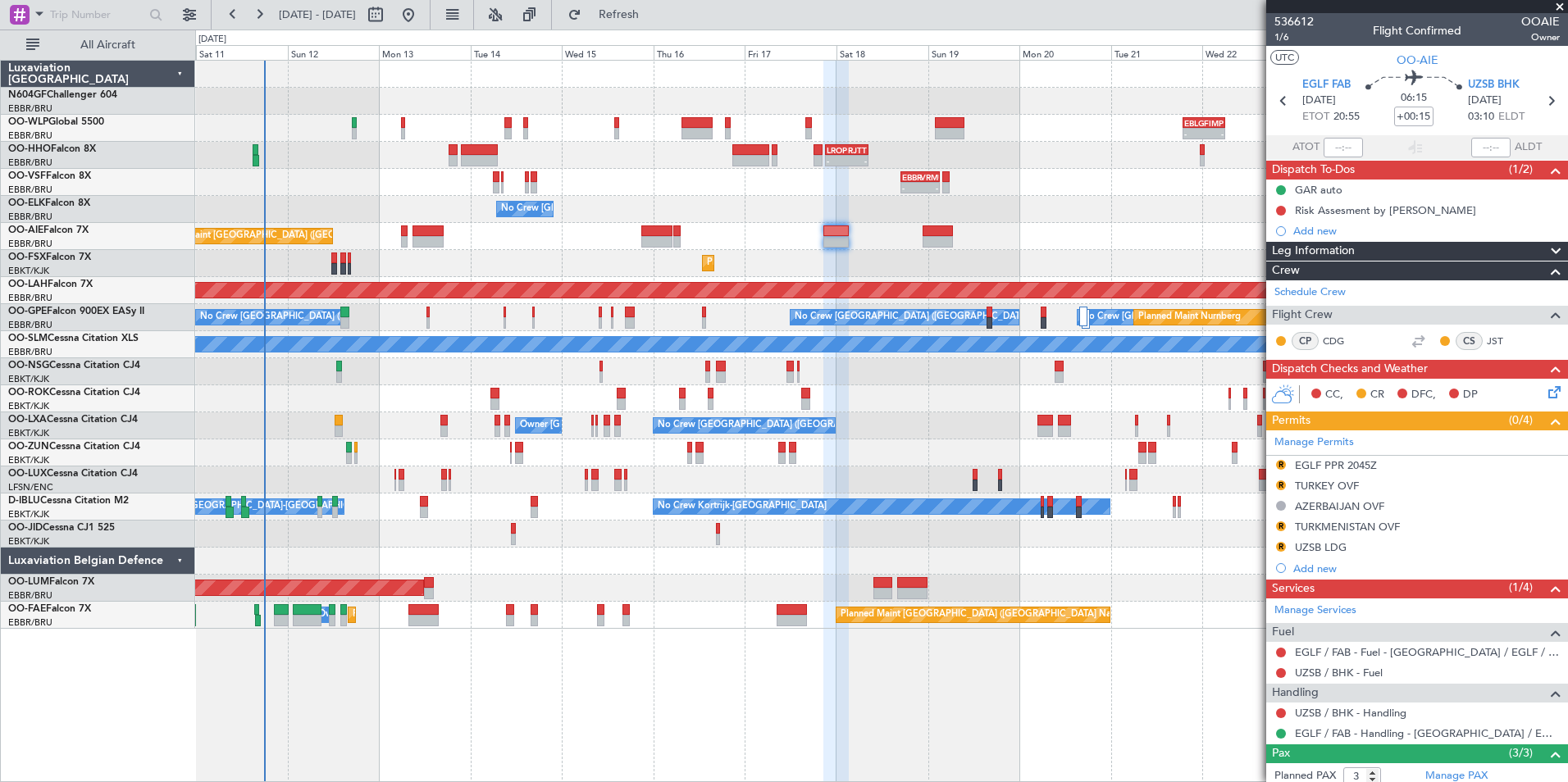
click at [825, 254] on div "- - EBLG 19:00 Z FIMP 06:10 Z - - FIMP 17:00 Z EBLG 05:10 Z - - LROP 21:15 Z RJ…" at bounding box center [881, 344] width 1372 height 568
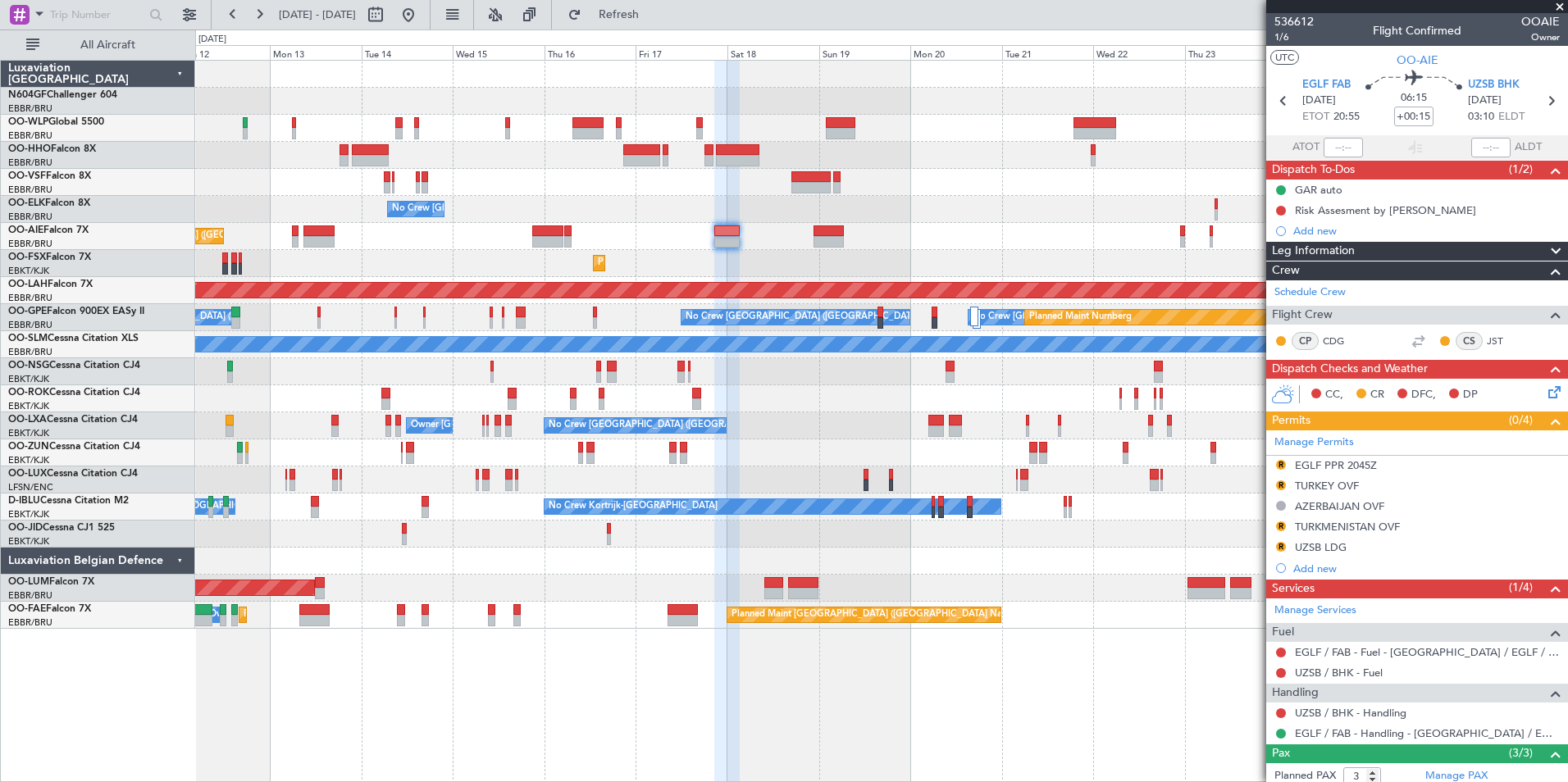
click at [763, 266] on div "Planned Maint Kortrijk-[GEOGRAPHIC_DATA]" at bounding box center [881, 263] width 1372 height 27
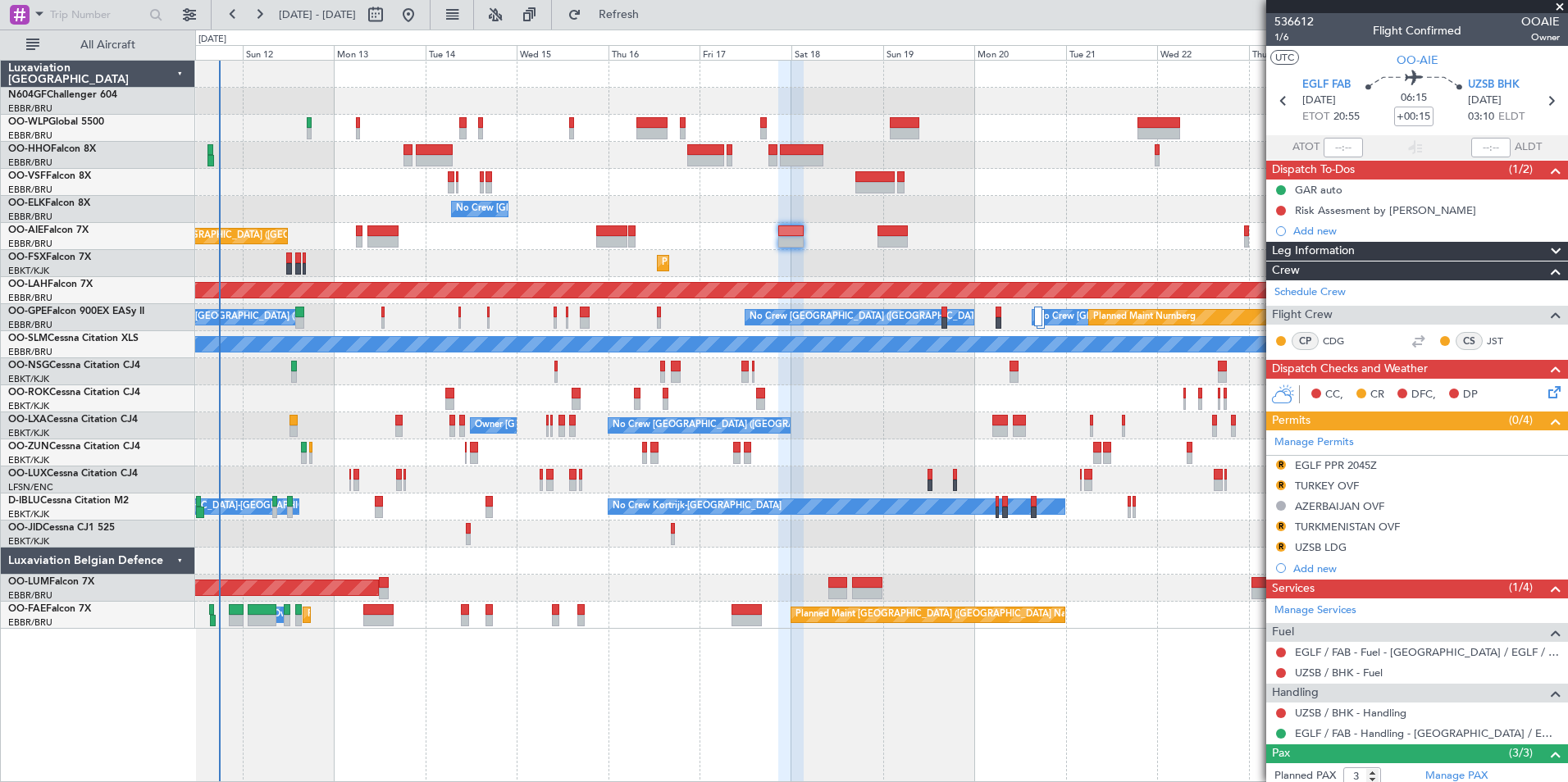
click at [875, 377] on div at bounding box center [881, 372] width 1372 height 27
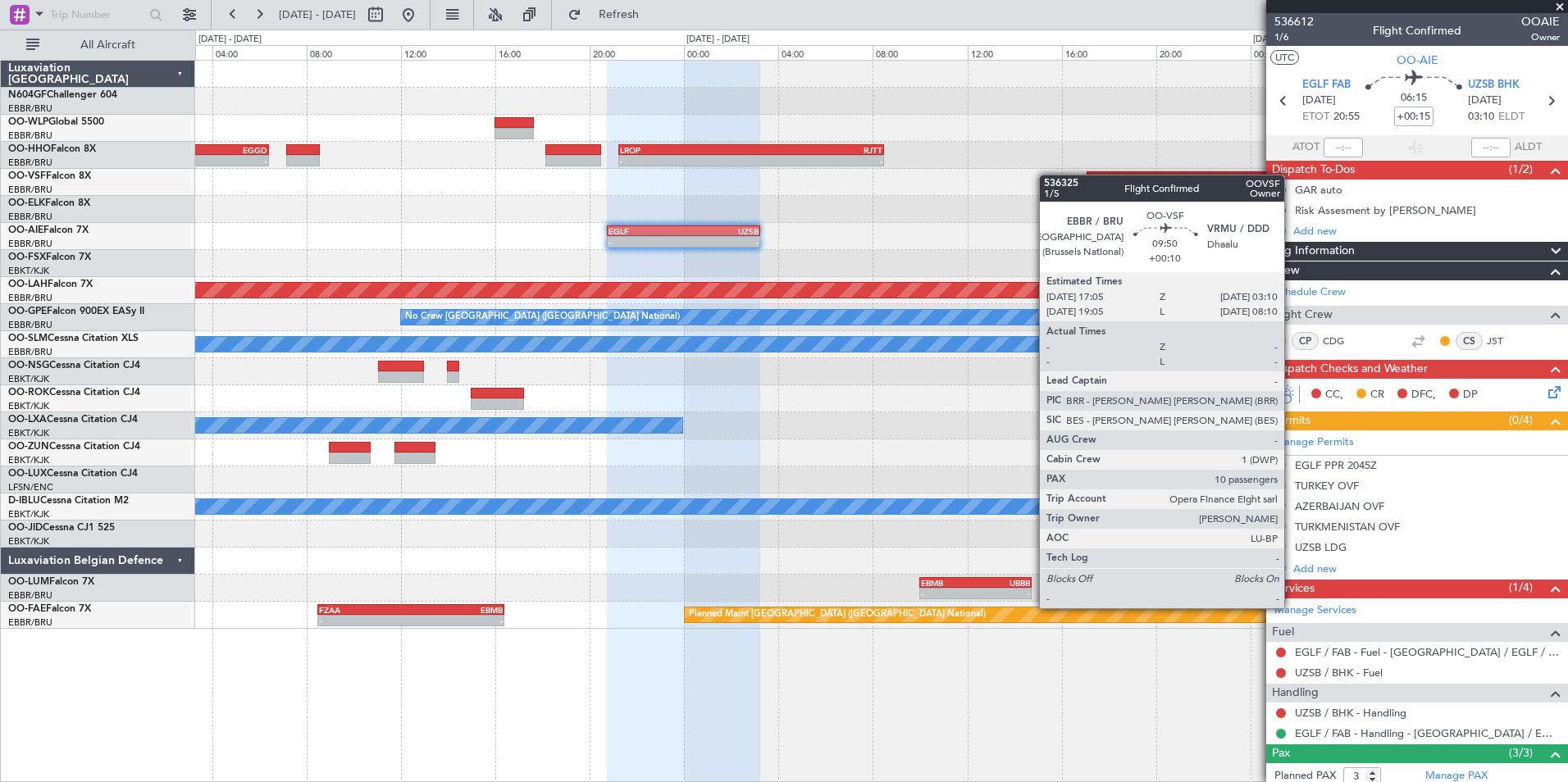
click at [1156, 175] on div "- - KIND 02:05 Z EBLG 09:35 Z EBLG 07:30 Z KIND 15:40 Z - - - - LROP 21:15 Z RJ…" at bounding box center [881, 344] width 1372 height 568
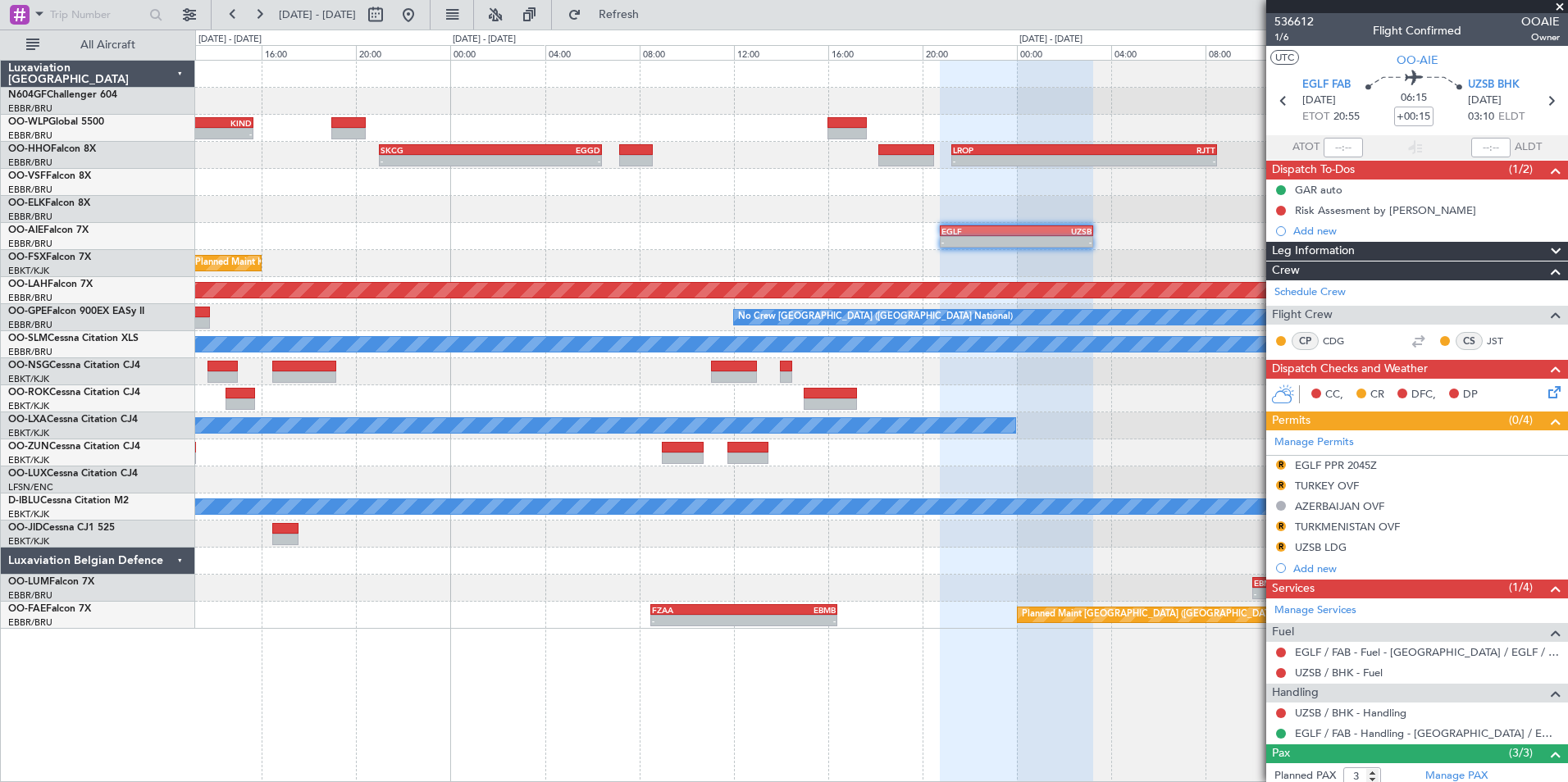
click at [1259, 250] on div "Planned Maint Kortrijk-[GEOGRAPHIC_DATA]" at bounding box center [881, 263] width 1372 height 27
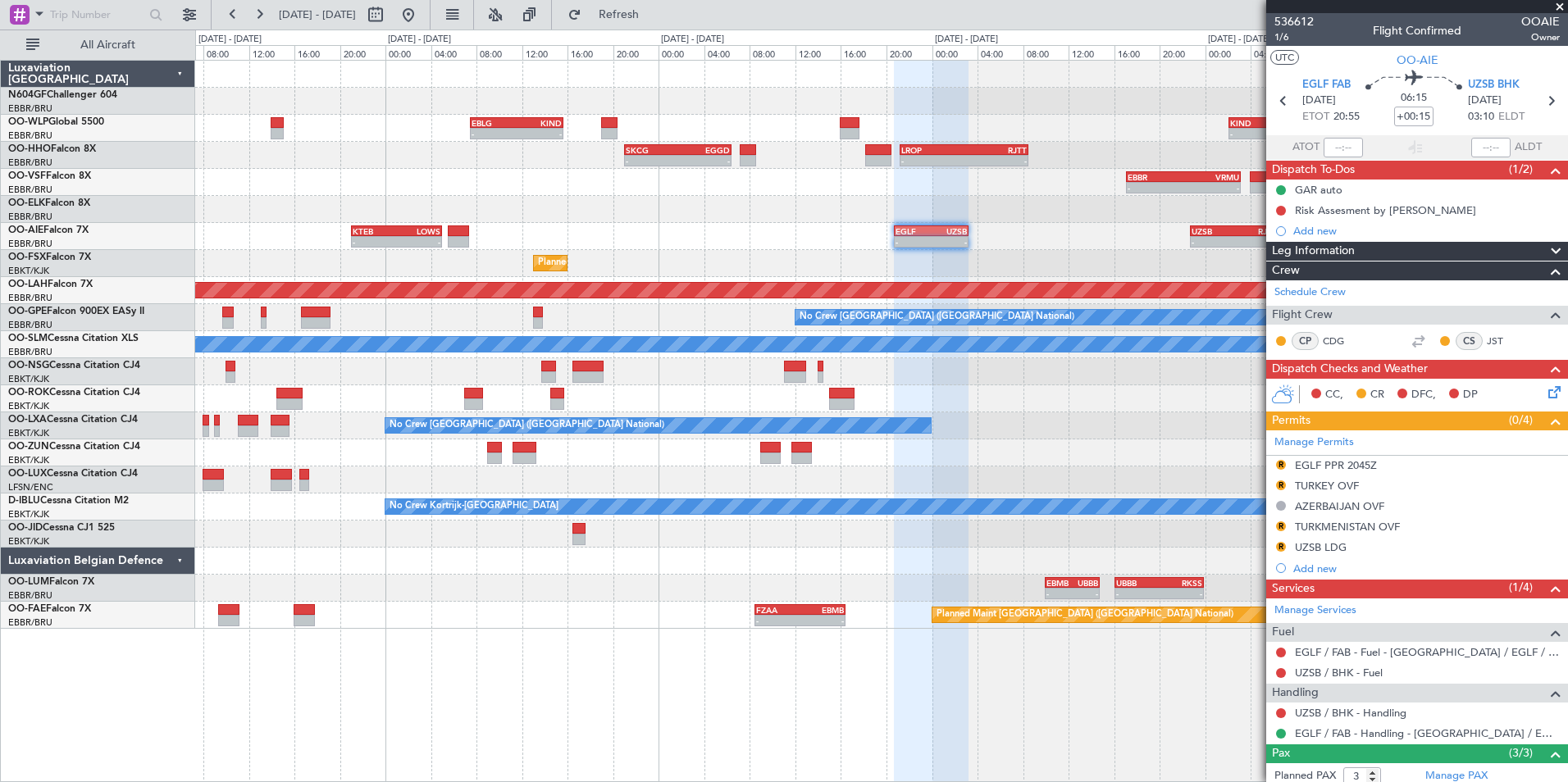
click at [851, 237] on div "- - UZSB 22:45 Z RJAA 06:35 Z EGLF 20:45 Z UZSB 03:15 Z - - KTEB 21:00 Z LOWS 0…" at bounding box center [881, 236] width 1372 height 27
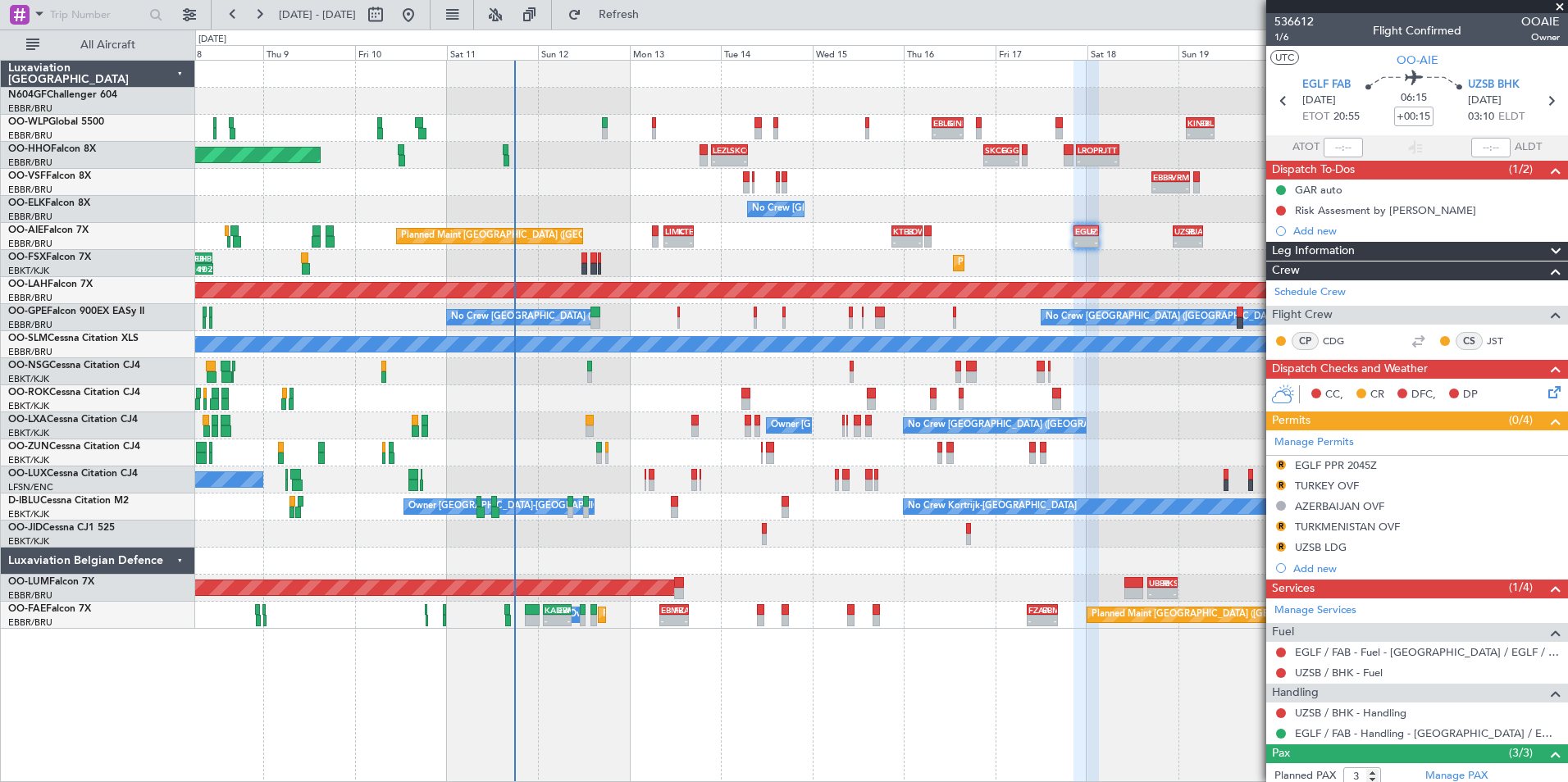
click at [956, 228] on div "- - UZSB 22:45 Z RJAA 06:35 Z EGLF 20:45 Z UZSB 03:15 Z - - KTEB 21:00 Z LOWS 0…" at bounding box center [881, 236] width 1372 height 27
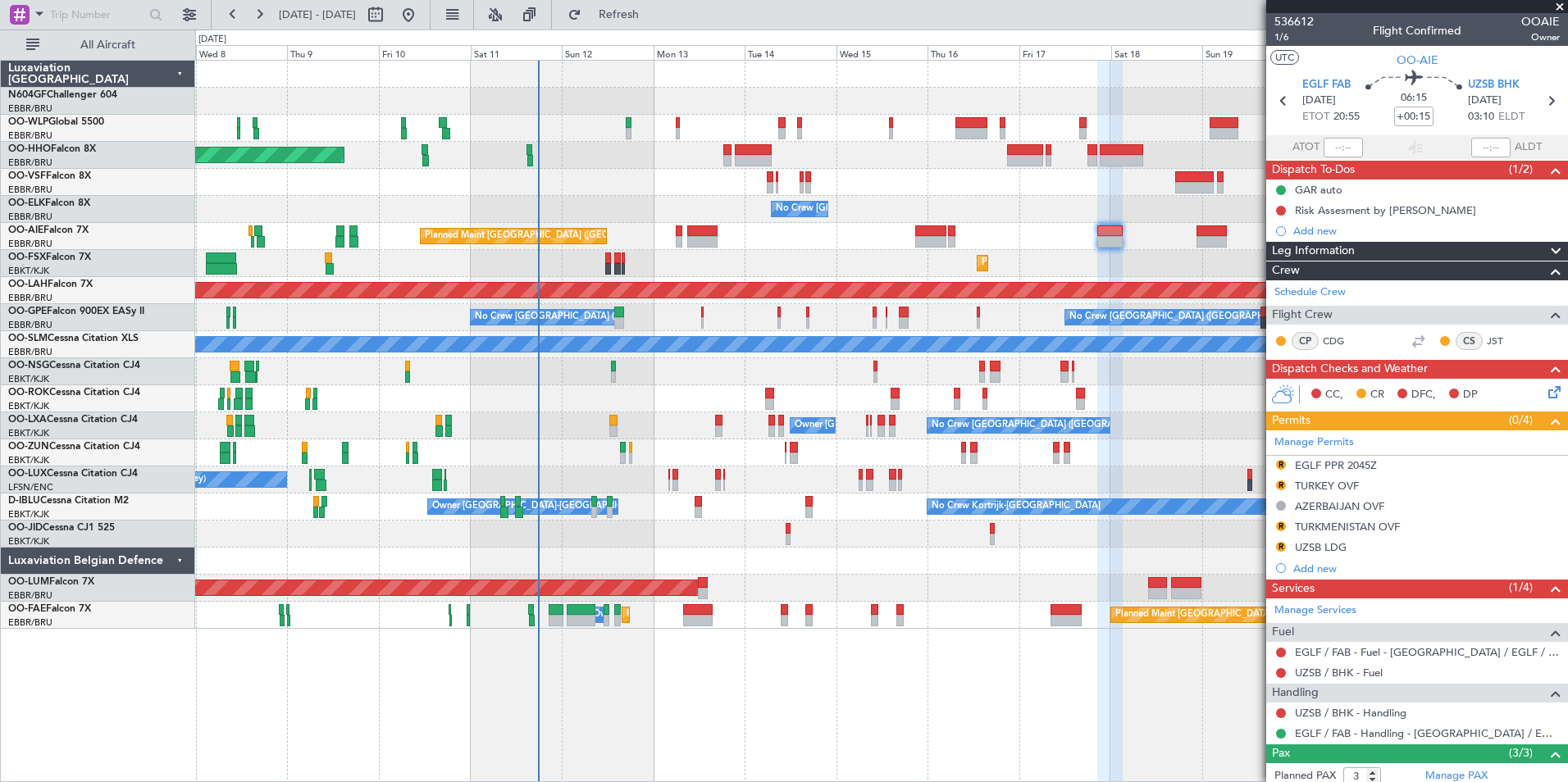
click at [759, 249] on div "Planned Maint [GEOGRAPHIC_DATA] ([GEOGRAPHIC_DATA]) Unplanned Maint [GEOGRAPHIC…" at bounding box center [881, 236] width 1372 height 27
click at [744, 258] on div "Planned Maint Kortrijk-[GEOGRAPHIC_DATA]" at bounding box center [881, 263] width 1372 height 27
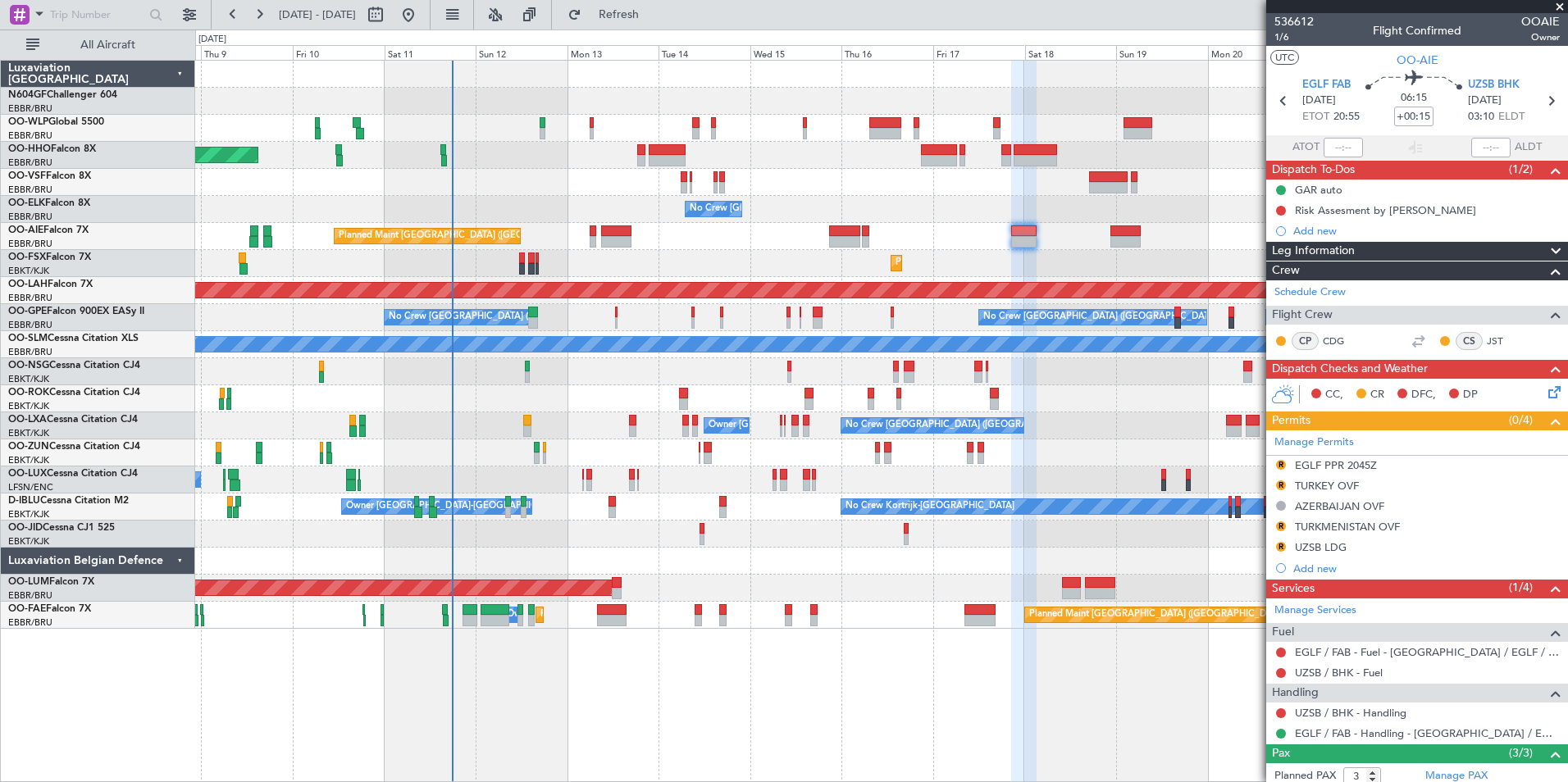
click at [770, 253] on div "Planned Maint Kortrijk-[GEOGRAPHIC_DATA]" at bounding box center [881, 263] width 1372 height 27
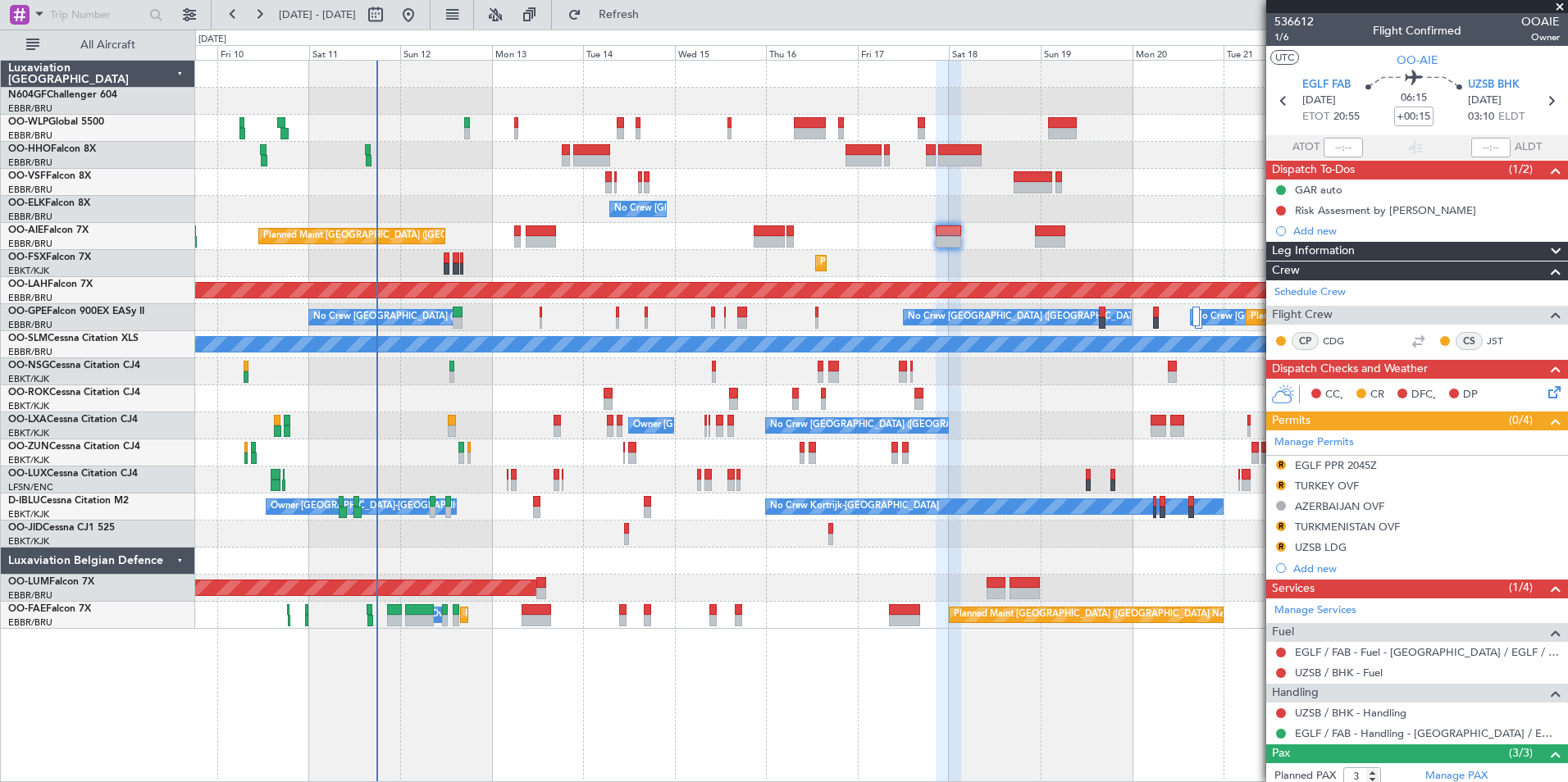
click at [766, 249] on div "Planned Maint Geneva (Cointrin) No Crew [GEOGRAPHIC_DATA] (Brussels National) P…" at bounding box center [881, 344] width 1372 height 568
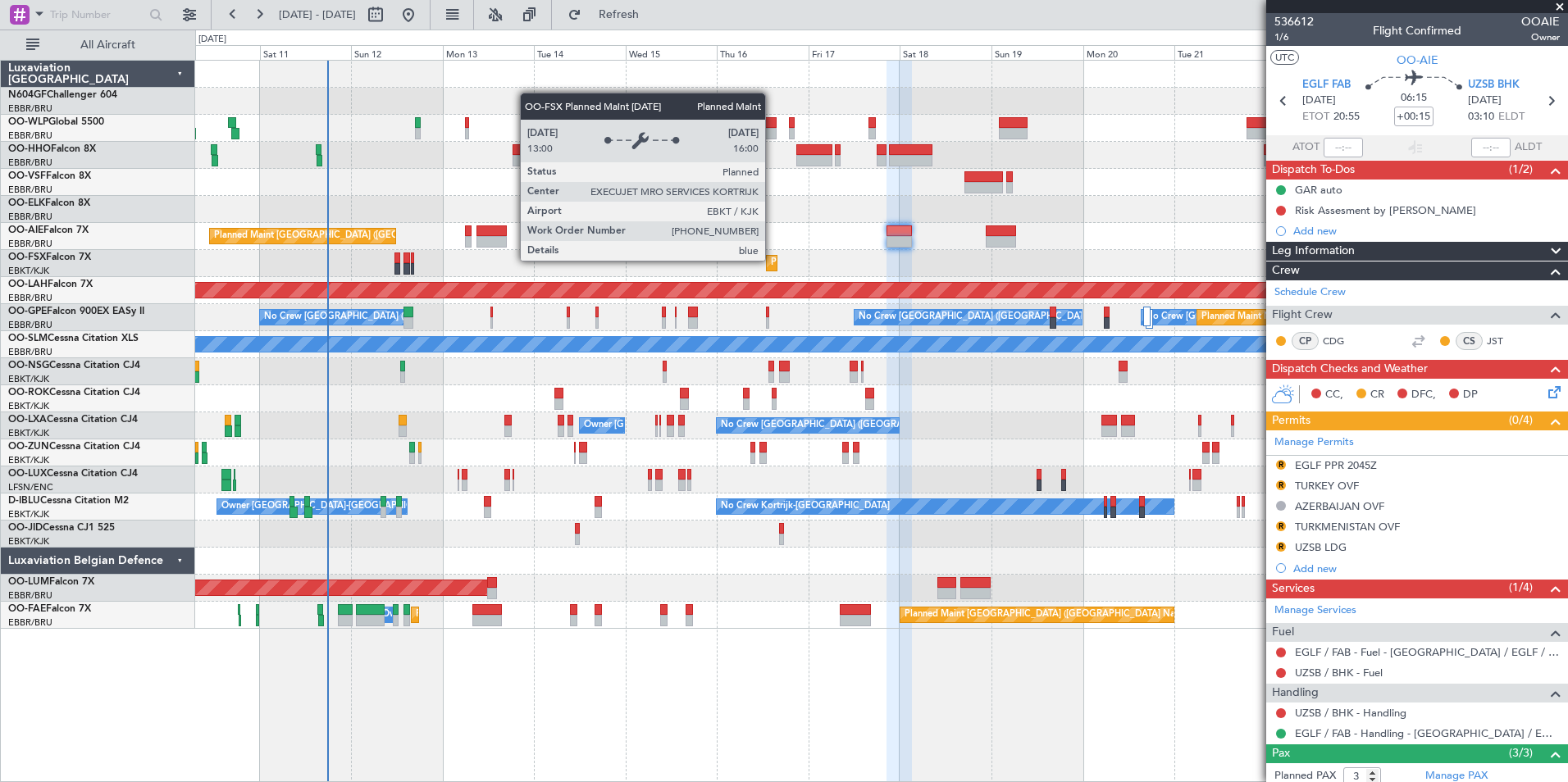
click at [772, 260] on div "Planned Maint Kortrijk-[GEOGRAPHIC_DATA]" at bounding box center [866, 263] width 191 height 25
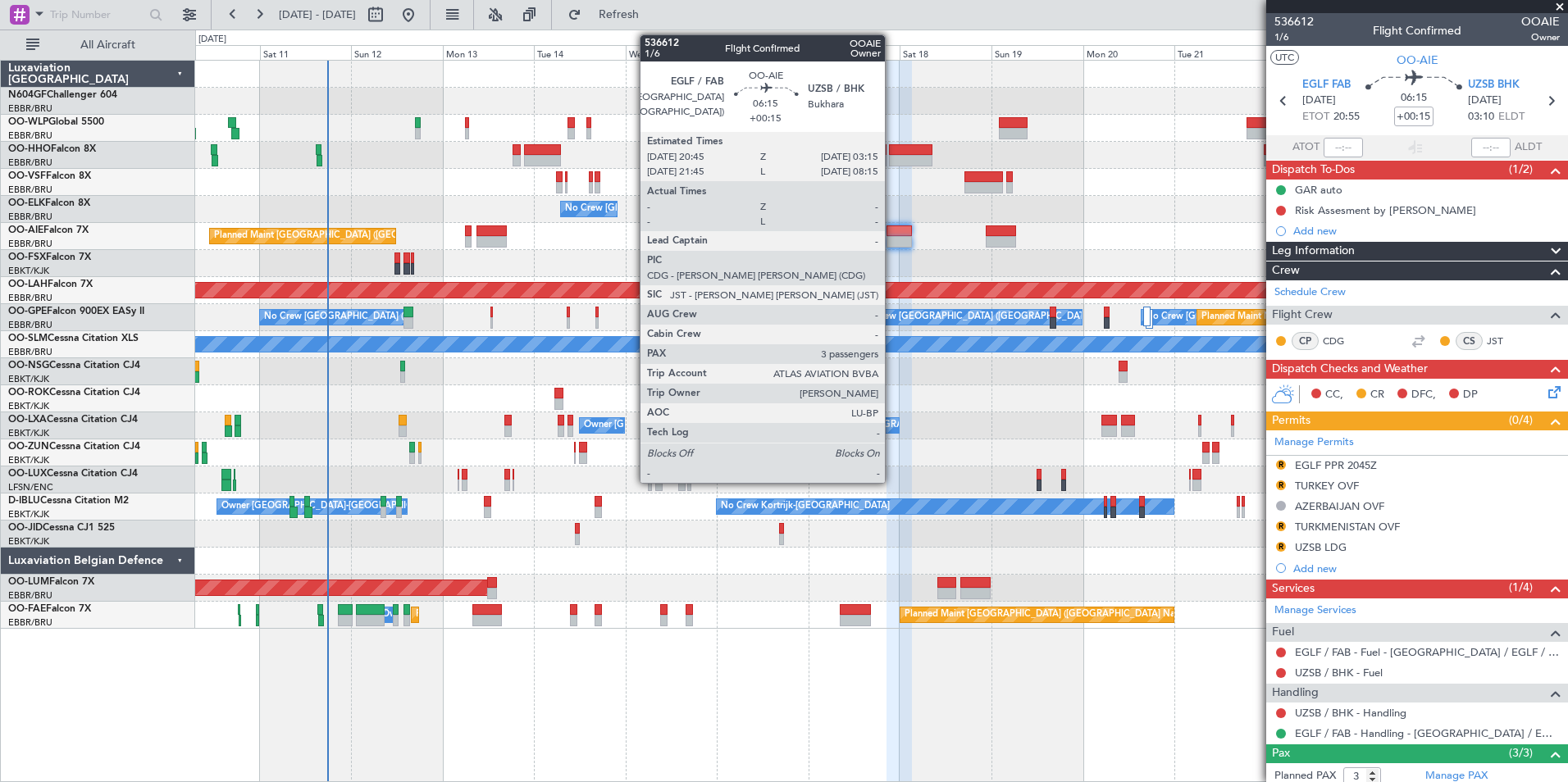
click at [893, 231] on div at bounding box center [899, 232] width 25 height 12
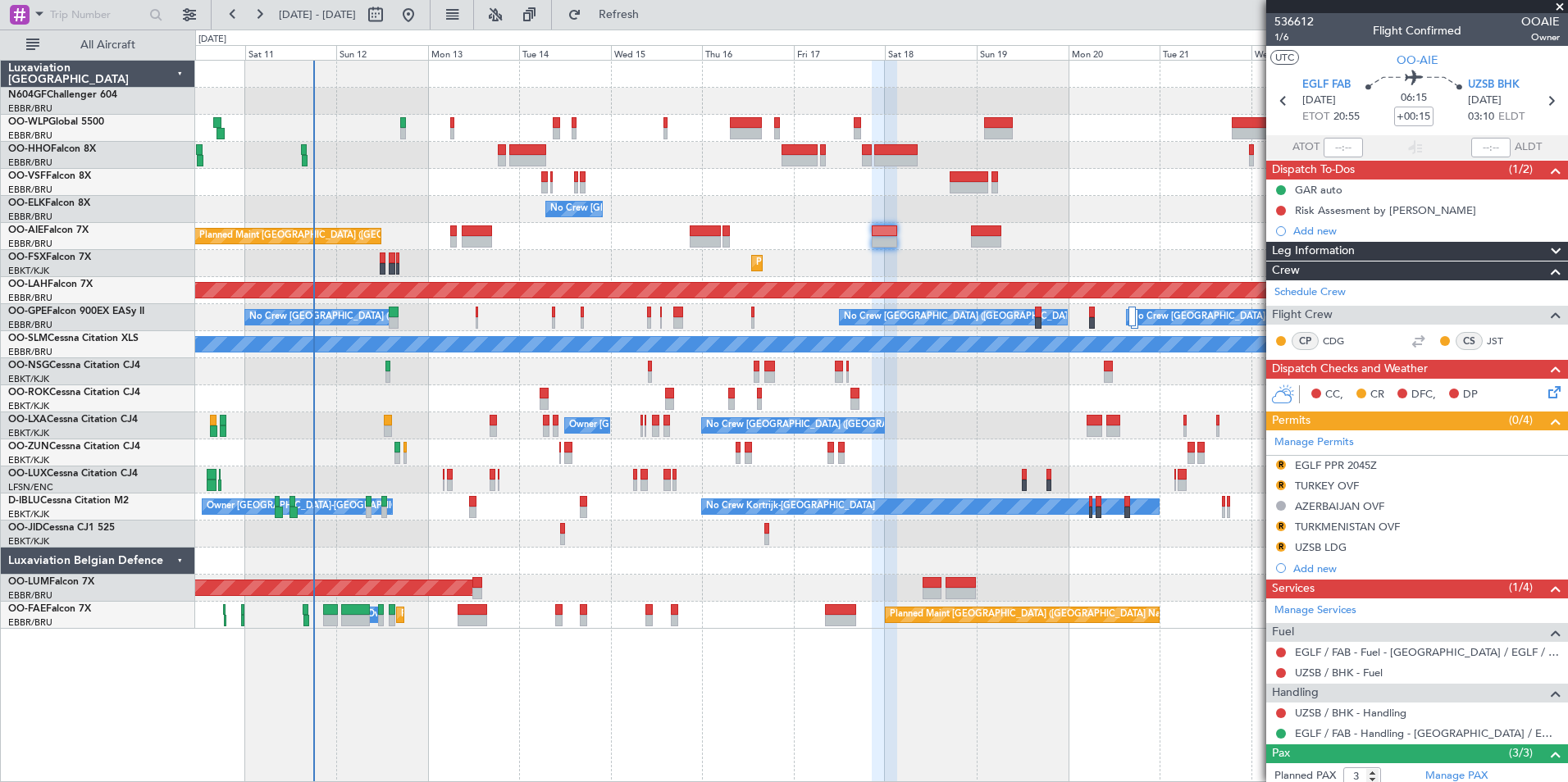
click at [726, 207] on div "No Crew [GEOGRAPHIC_DATA] ([GEOGRAPHIC_DATA] National)" at bounding box center [881, 209] width 1372 height 27
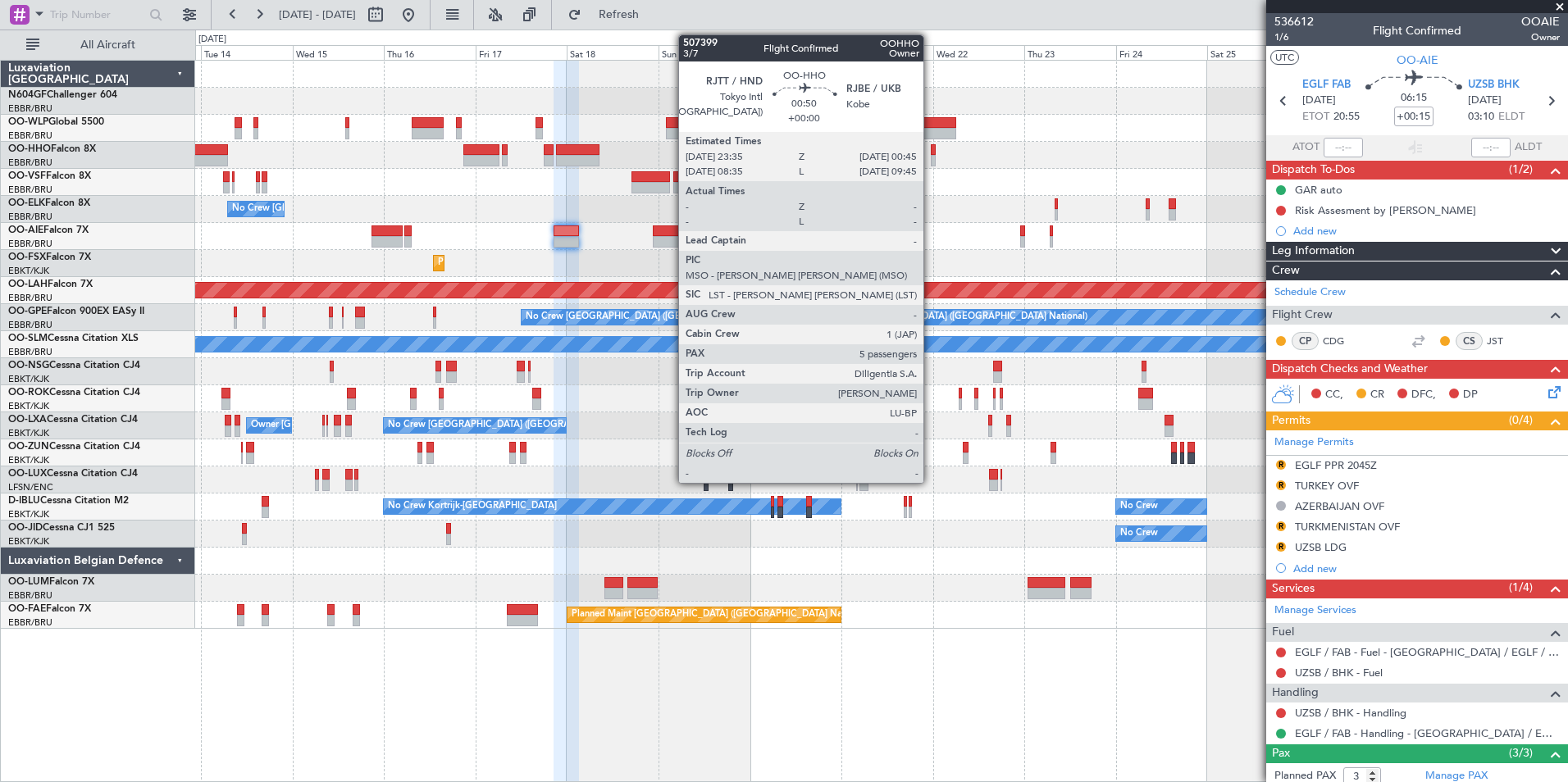
click at [931, 159] on div at bounding box center [933, 160] width 5 height 12
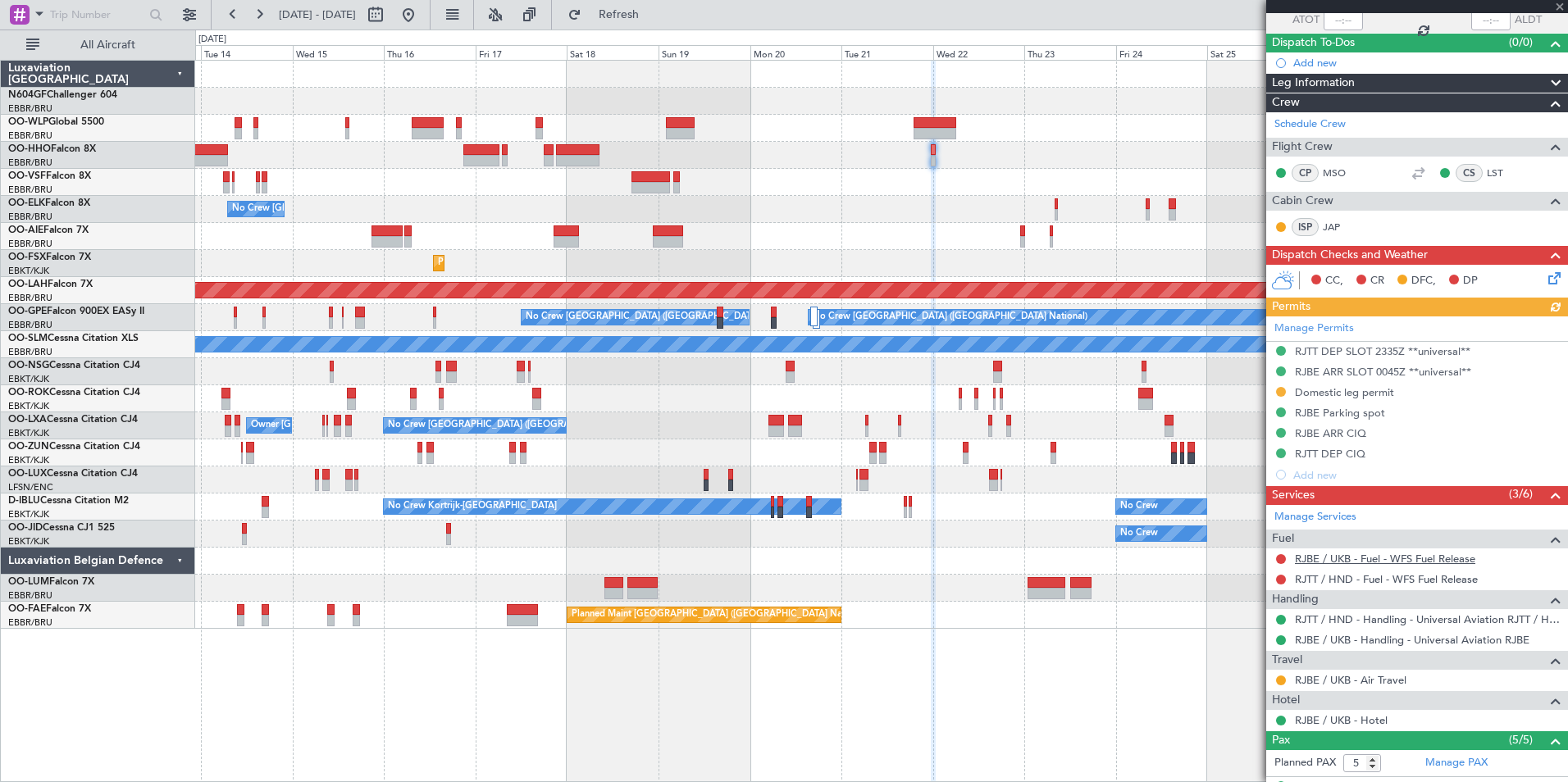
scroll to position [305, 0]
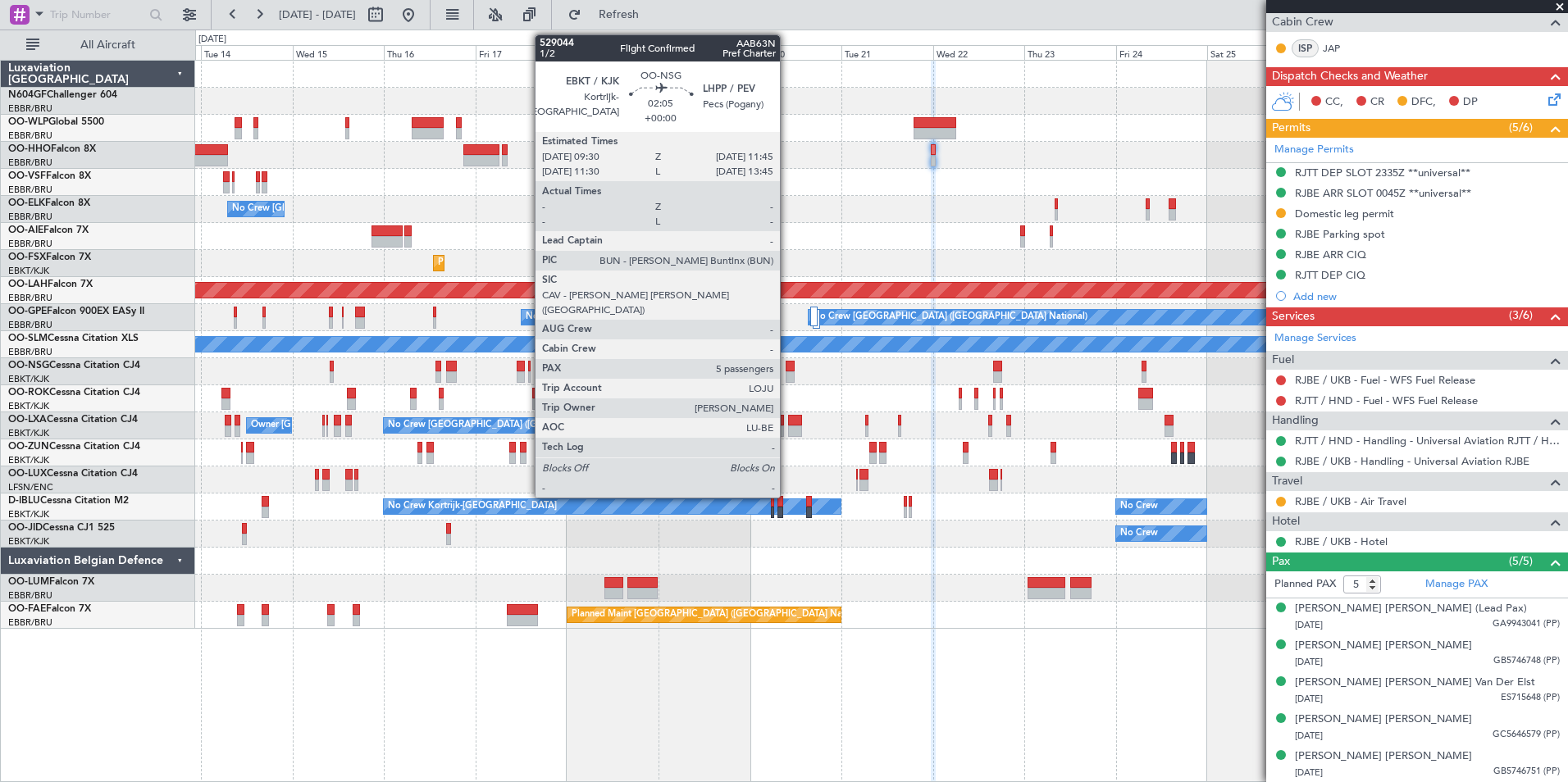
click at [787, 374] on div at bounding box center [790, 378] width 9 height 12
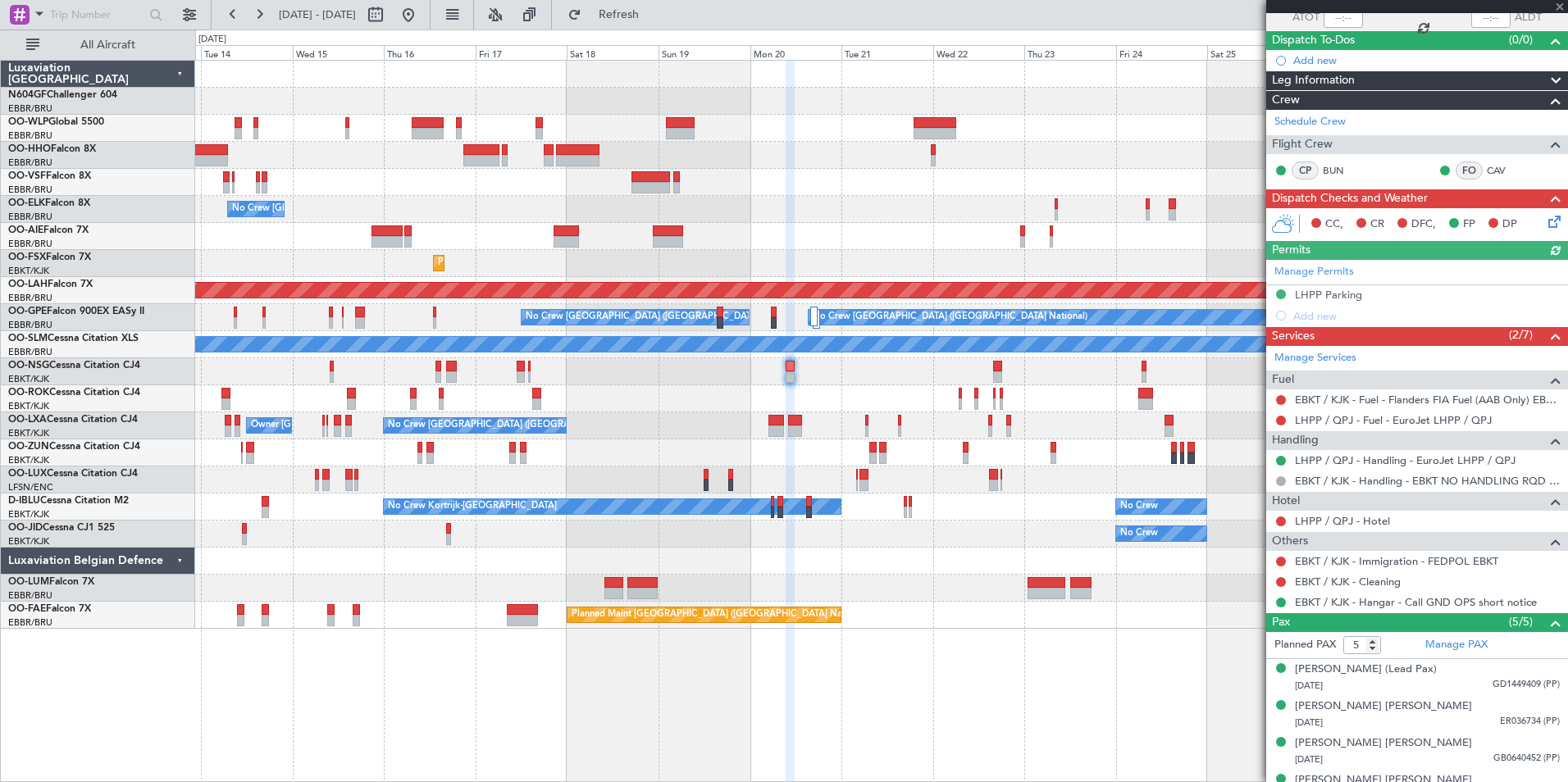
scroll to position [190, 0]
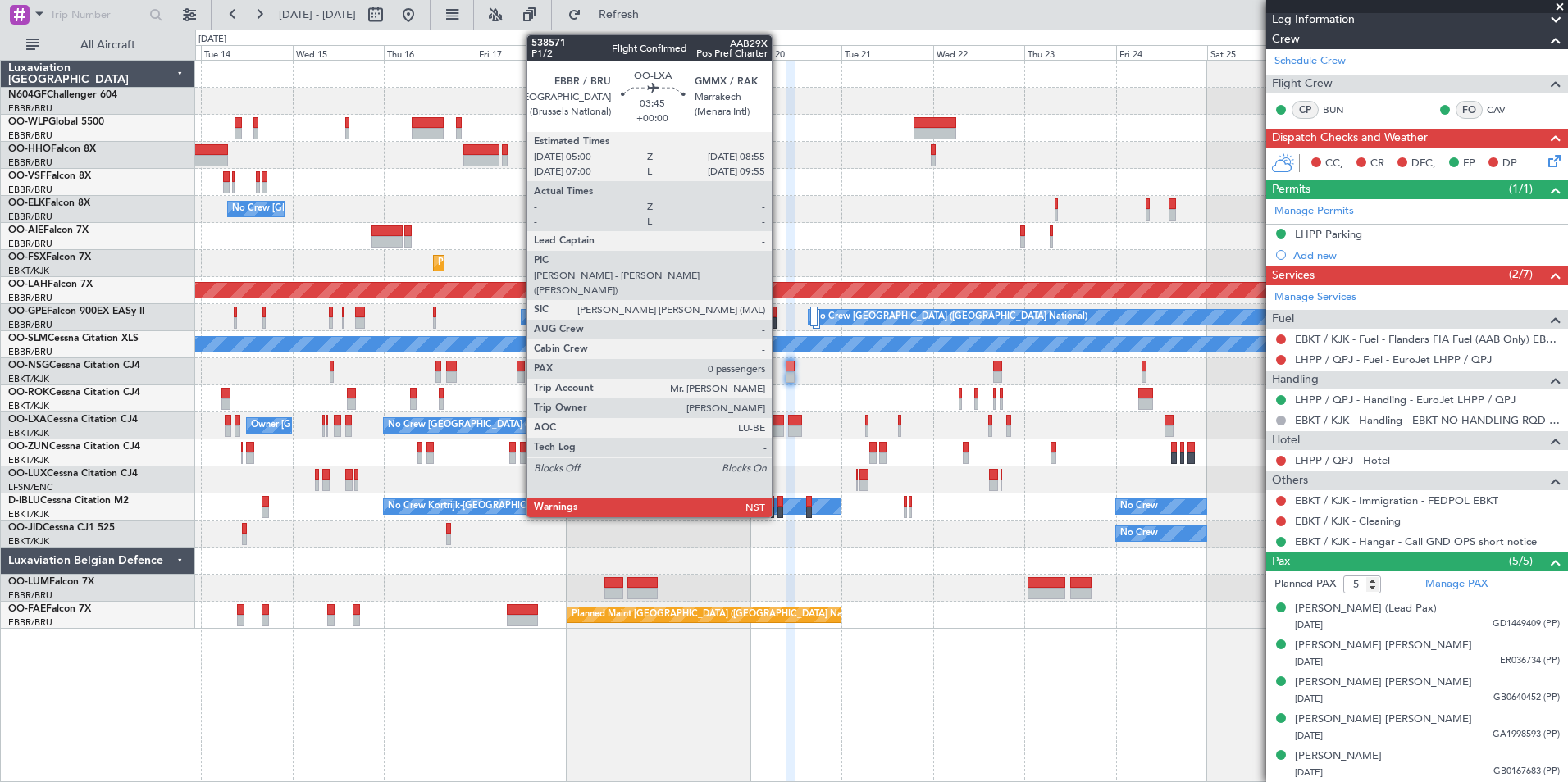
click at [779, 421] on div at bounding box center [776, 421] width 15 height 12
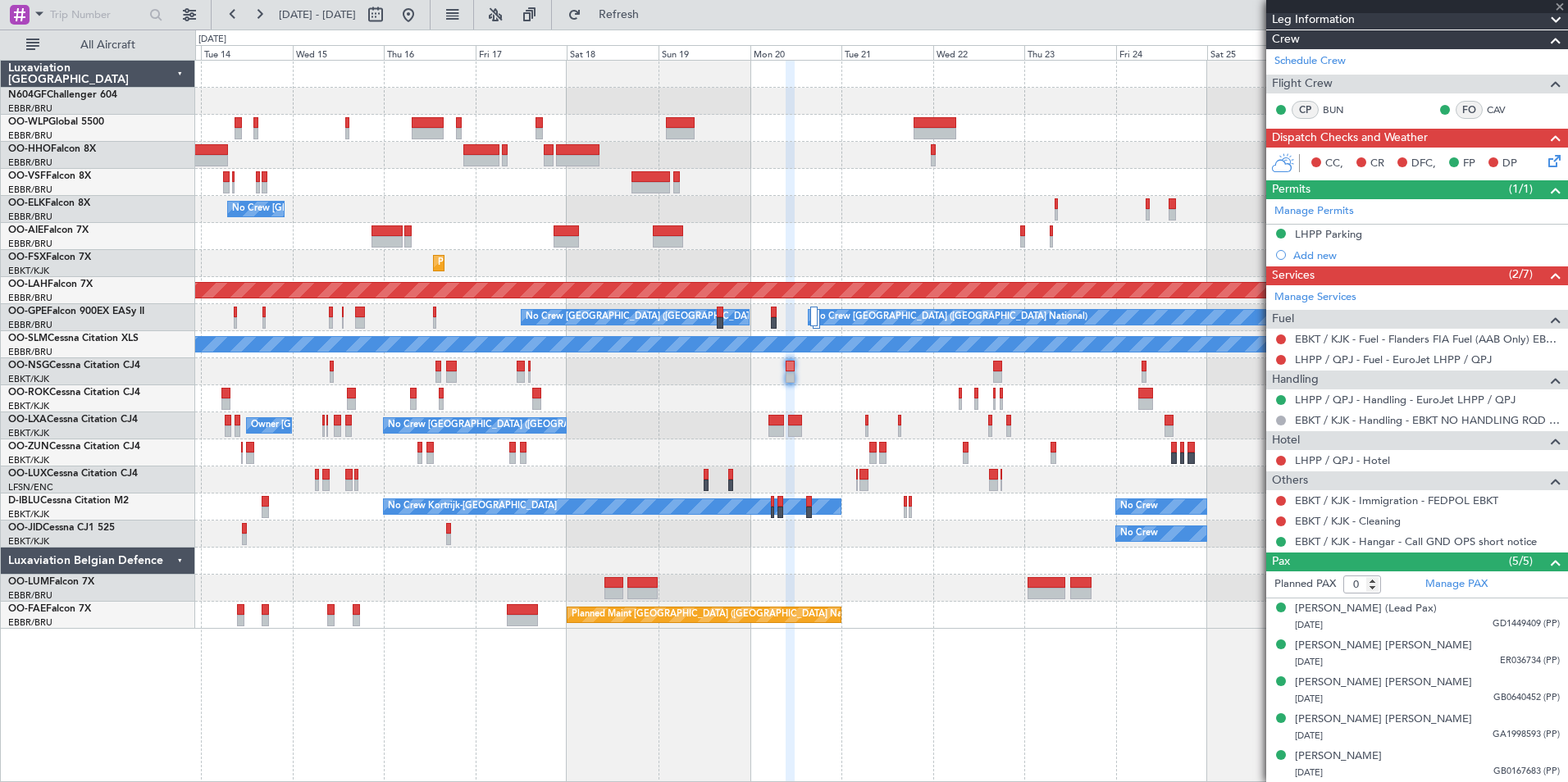
scroll to position [0, 0]
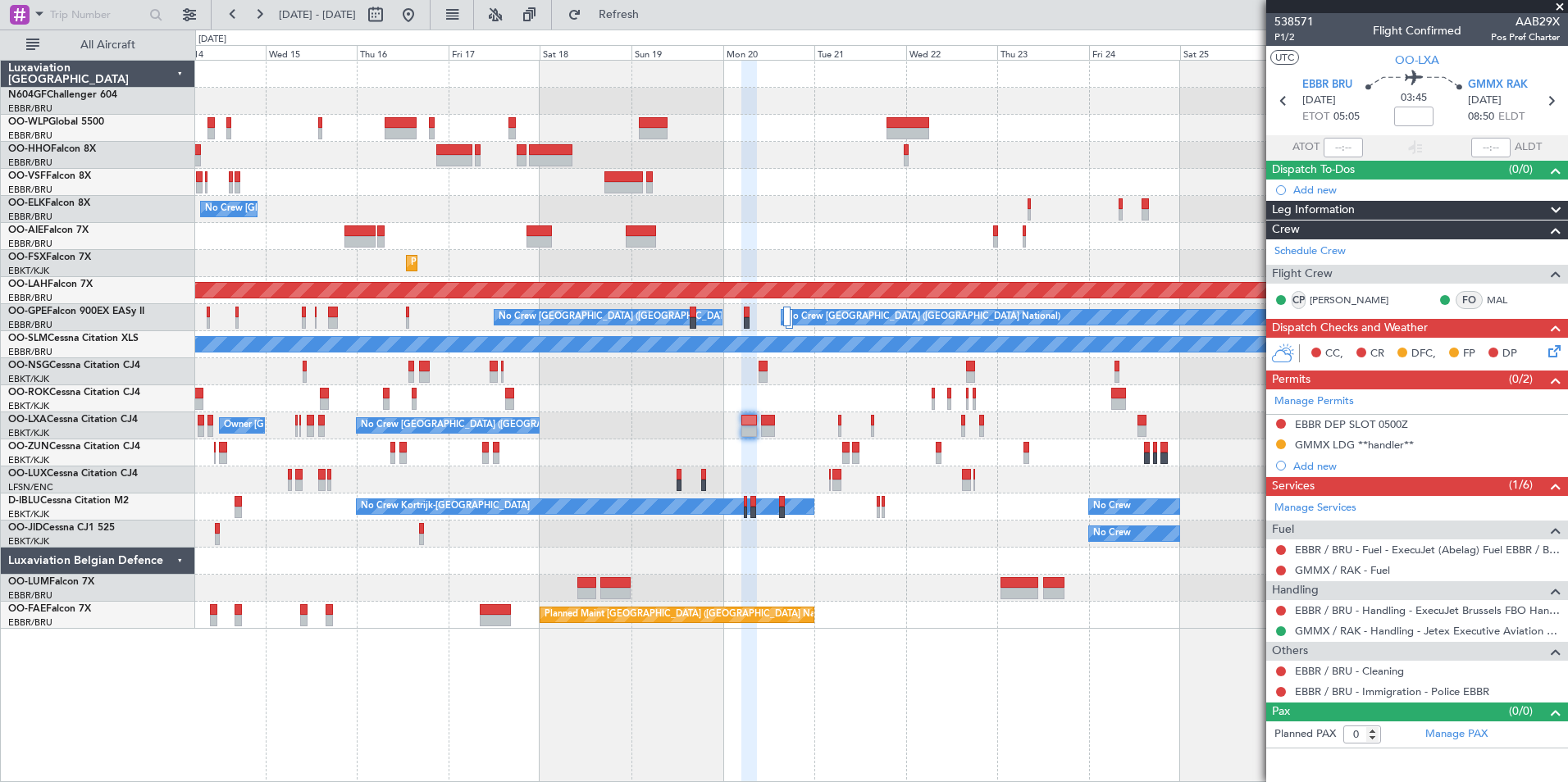
click at [803, 407] on div "No Crew [GEOGRAPHIC_DATA] ([GEOGRAPHIC_DATA] National) Planned Maint [GEOGRAPHI…" at bounding box center [881, 344] width 1372 height 568
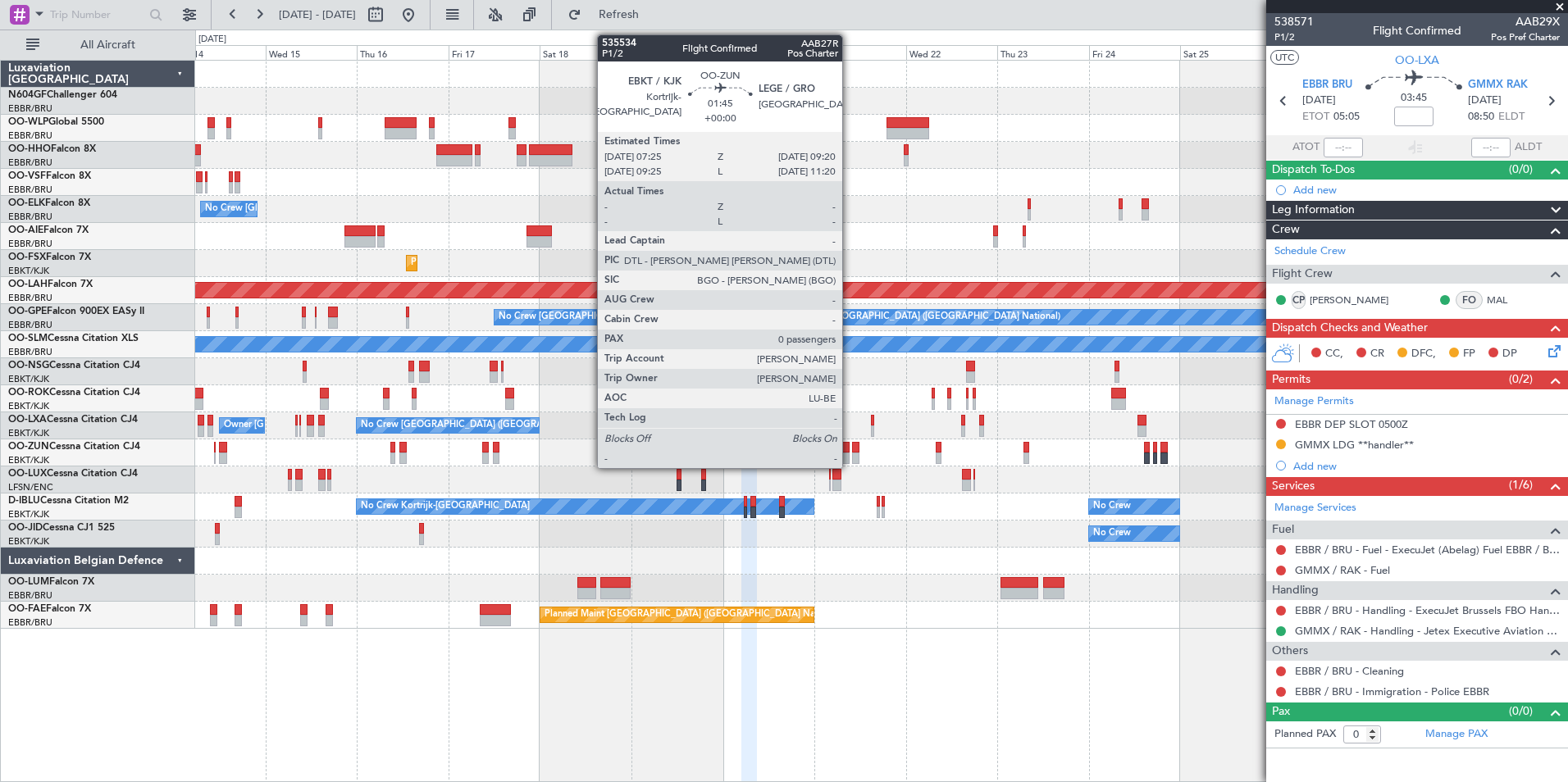
click at [849, 453] on div at bounding box center [845, 458] width 8 height 12
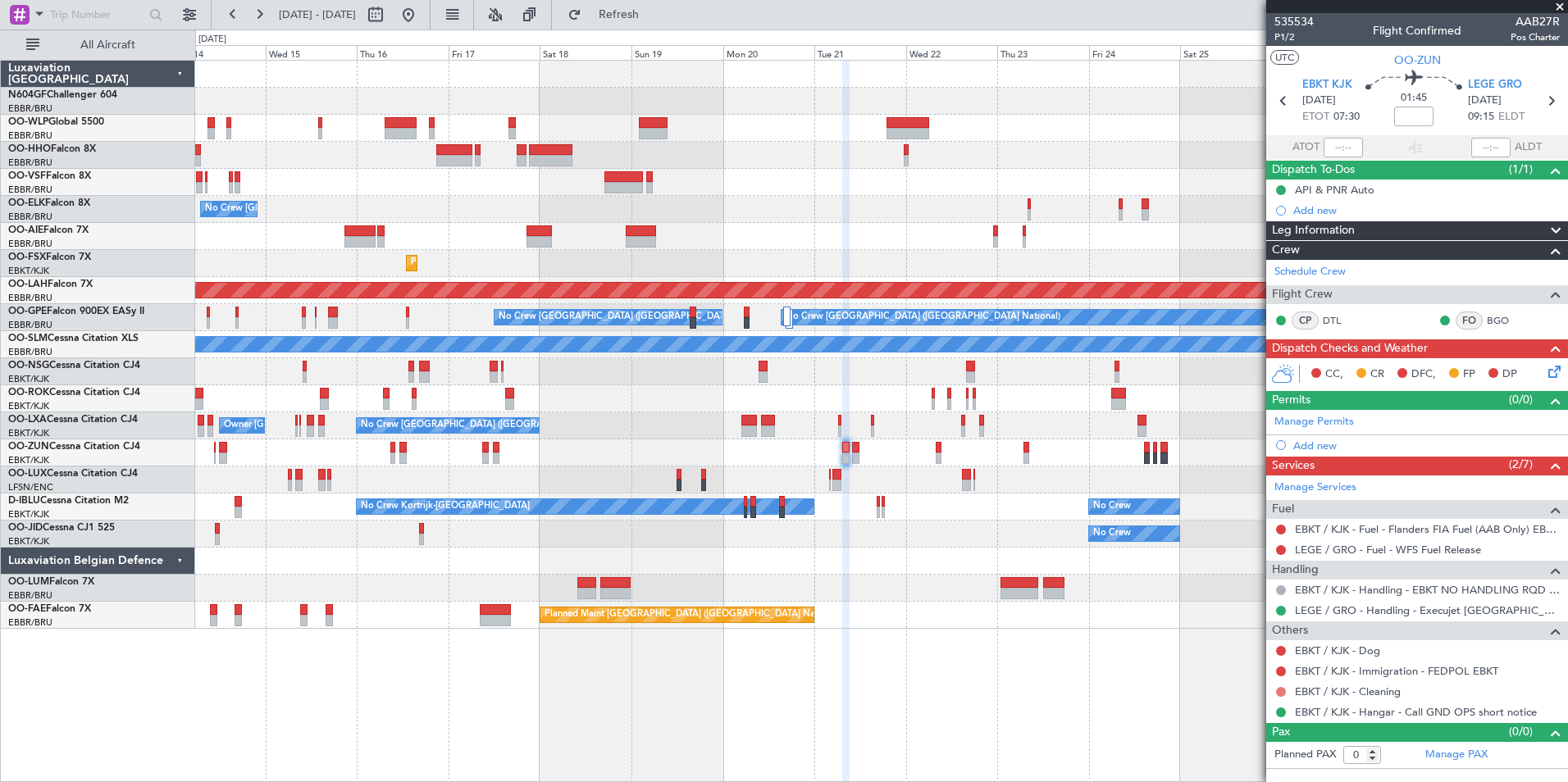
click at [1279, 691] on button at bounding box center [1281, 692] width 10 height 10
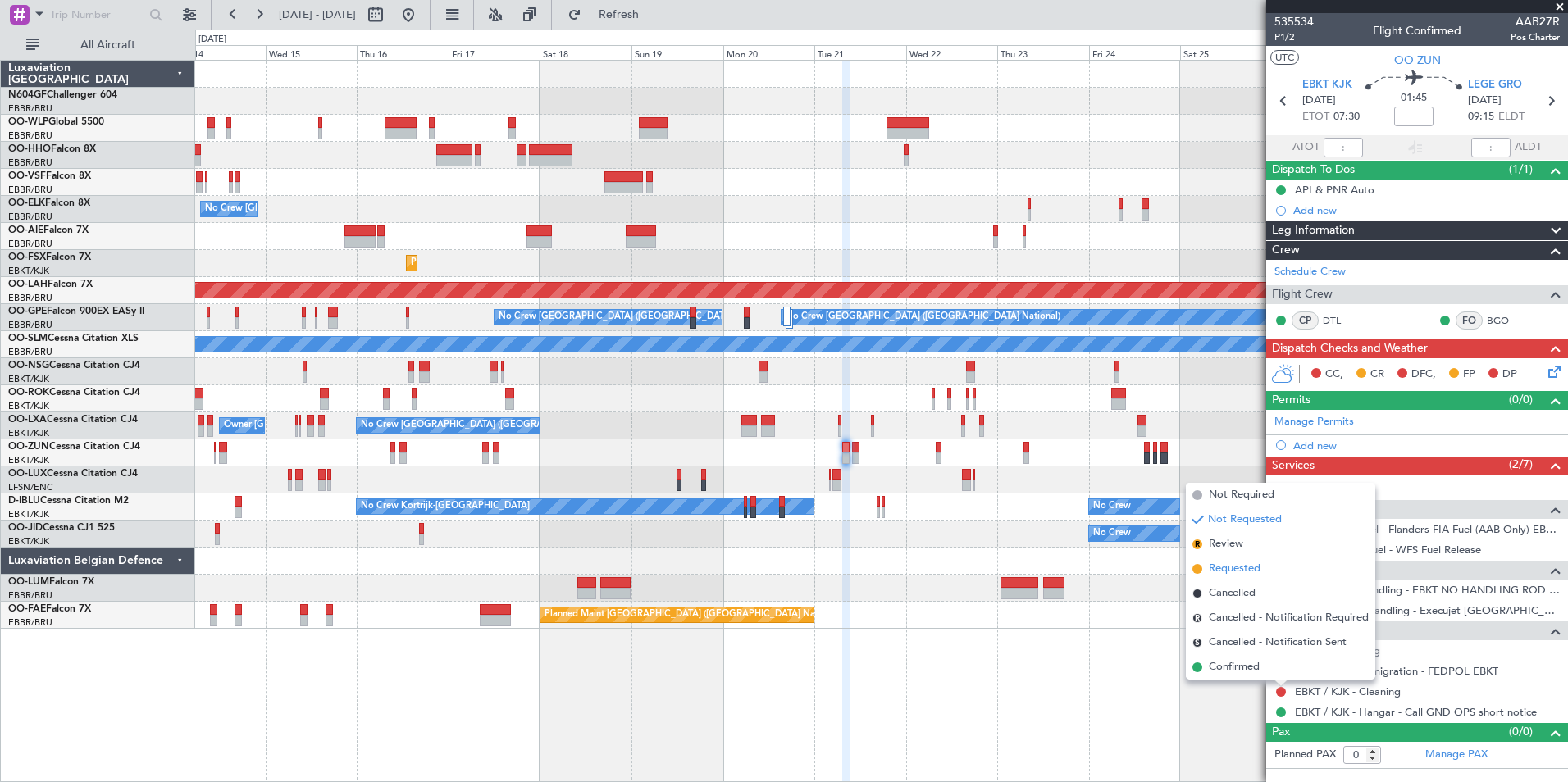
click at [1229, 574] on span "Requested" at bounding box center [1235, 569] width 52 height 16
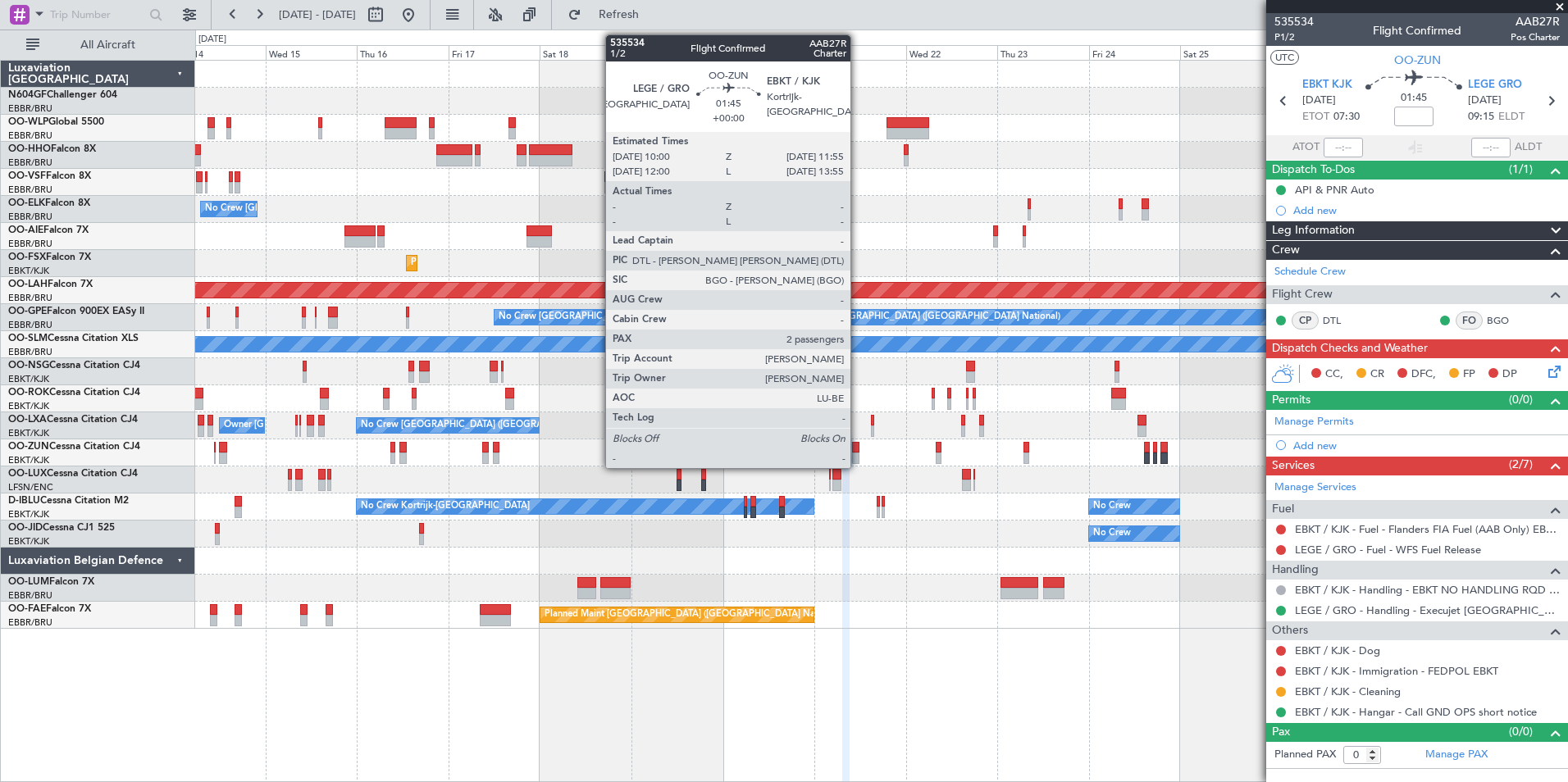
click at [858, 452] on div at bounding box center [856, 458] width 8 height 12
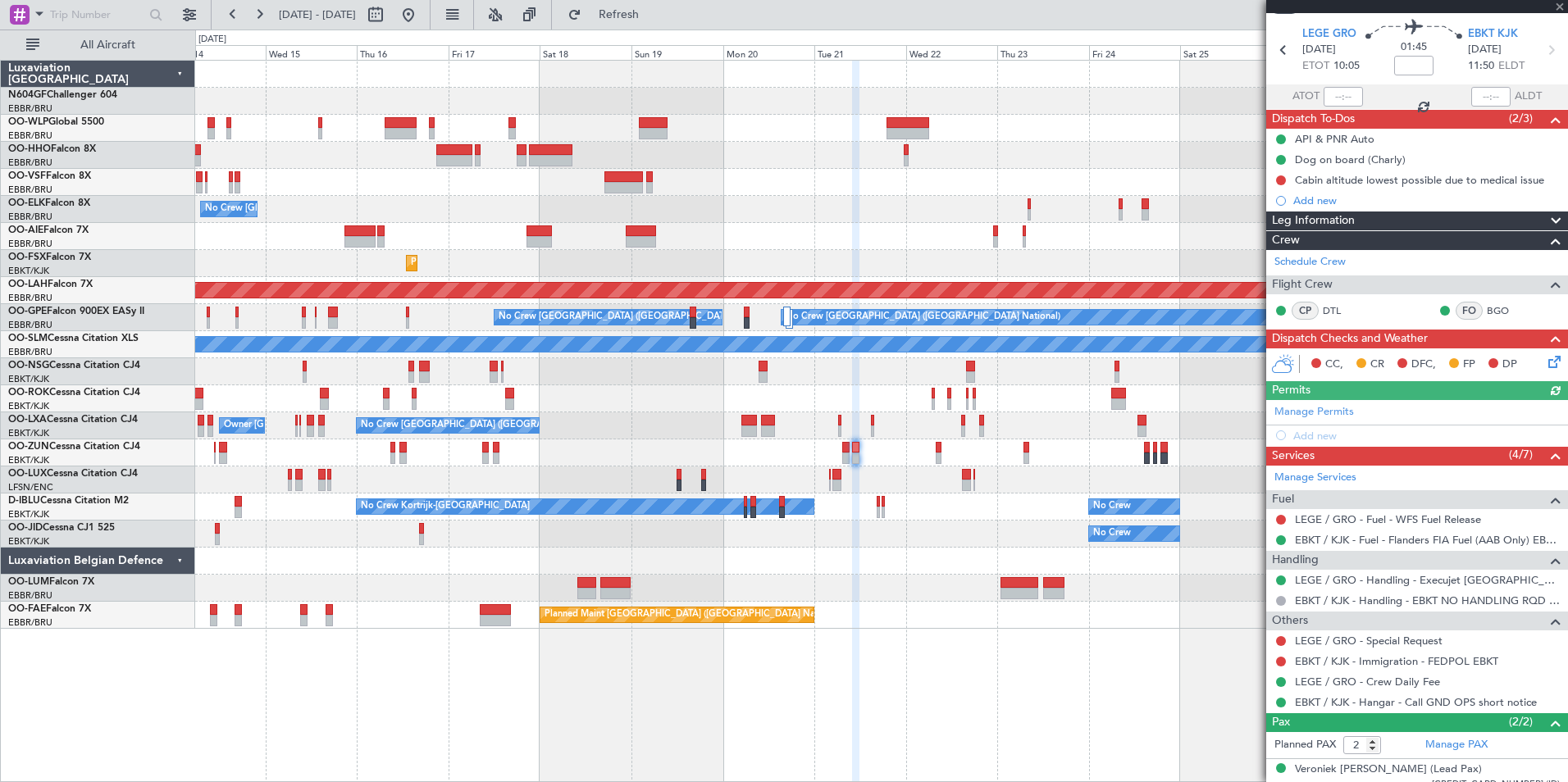
scroll to position [101, 0]
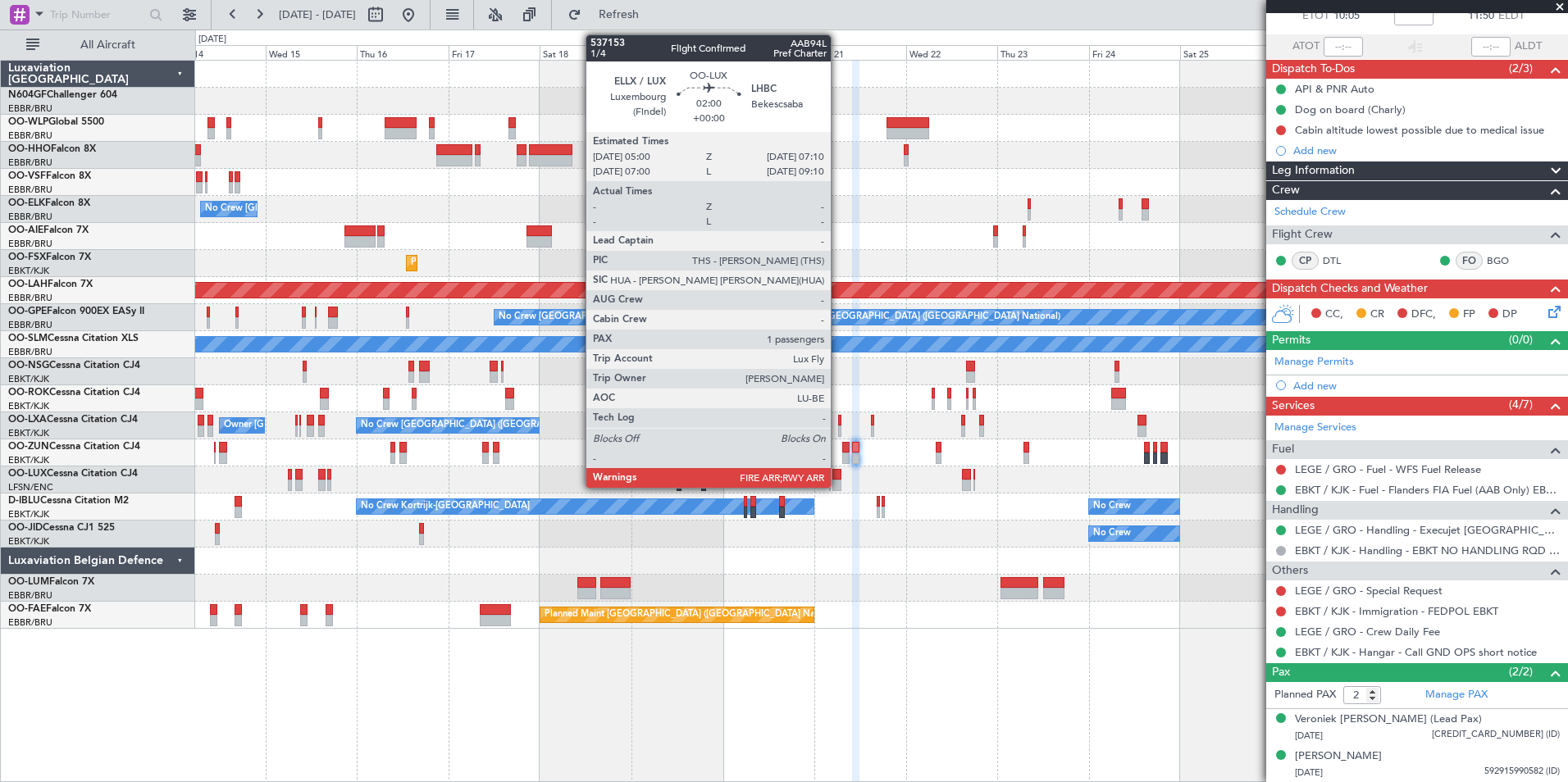
click at [838, 483] on div at bounding box center [836, 485] width 9 height 12
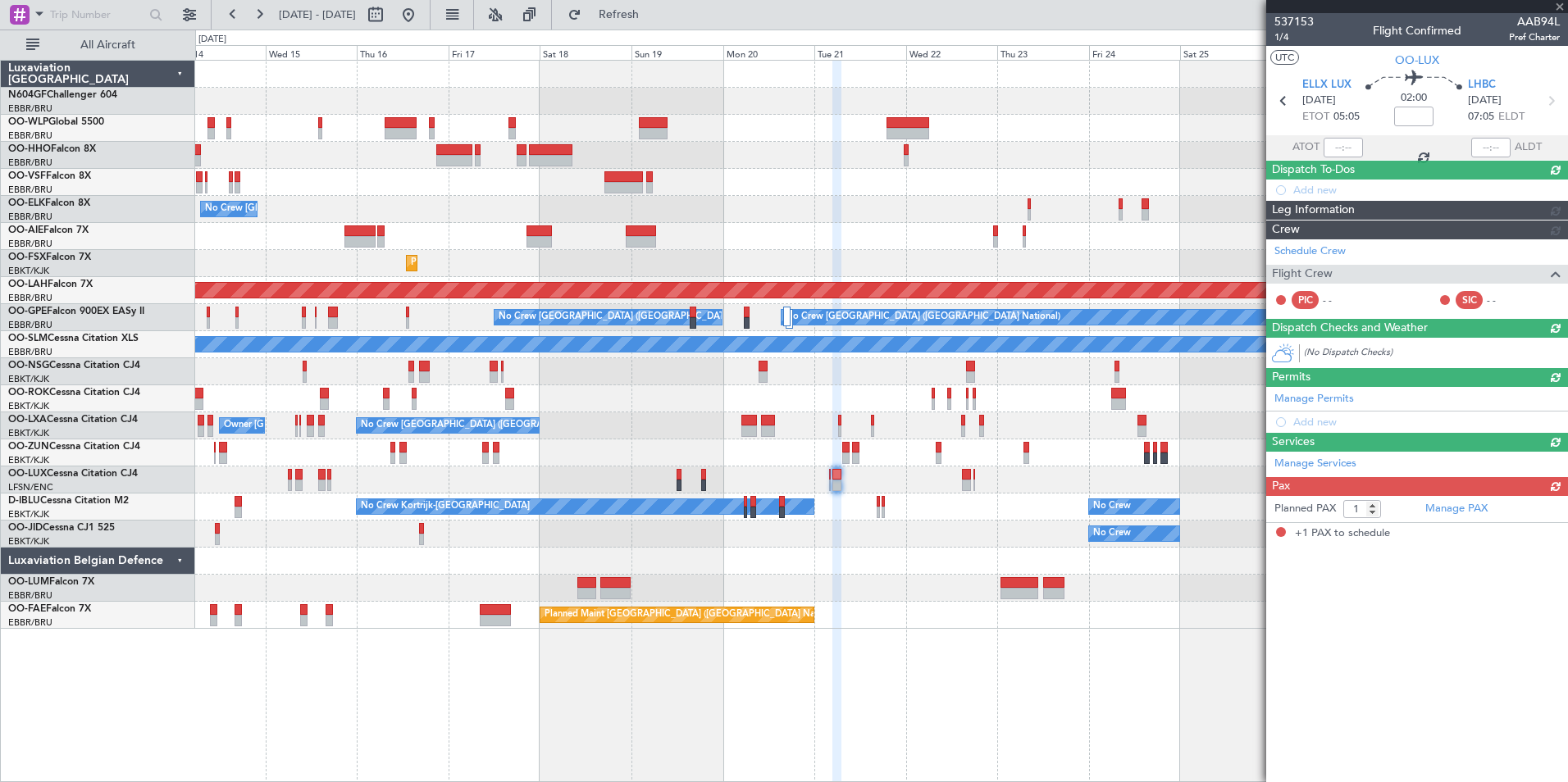
scroll to position [0, 0]
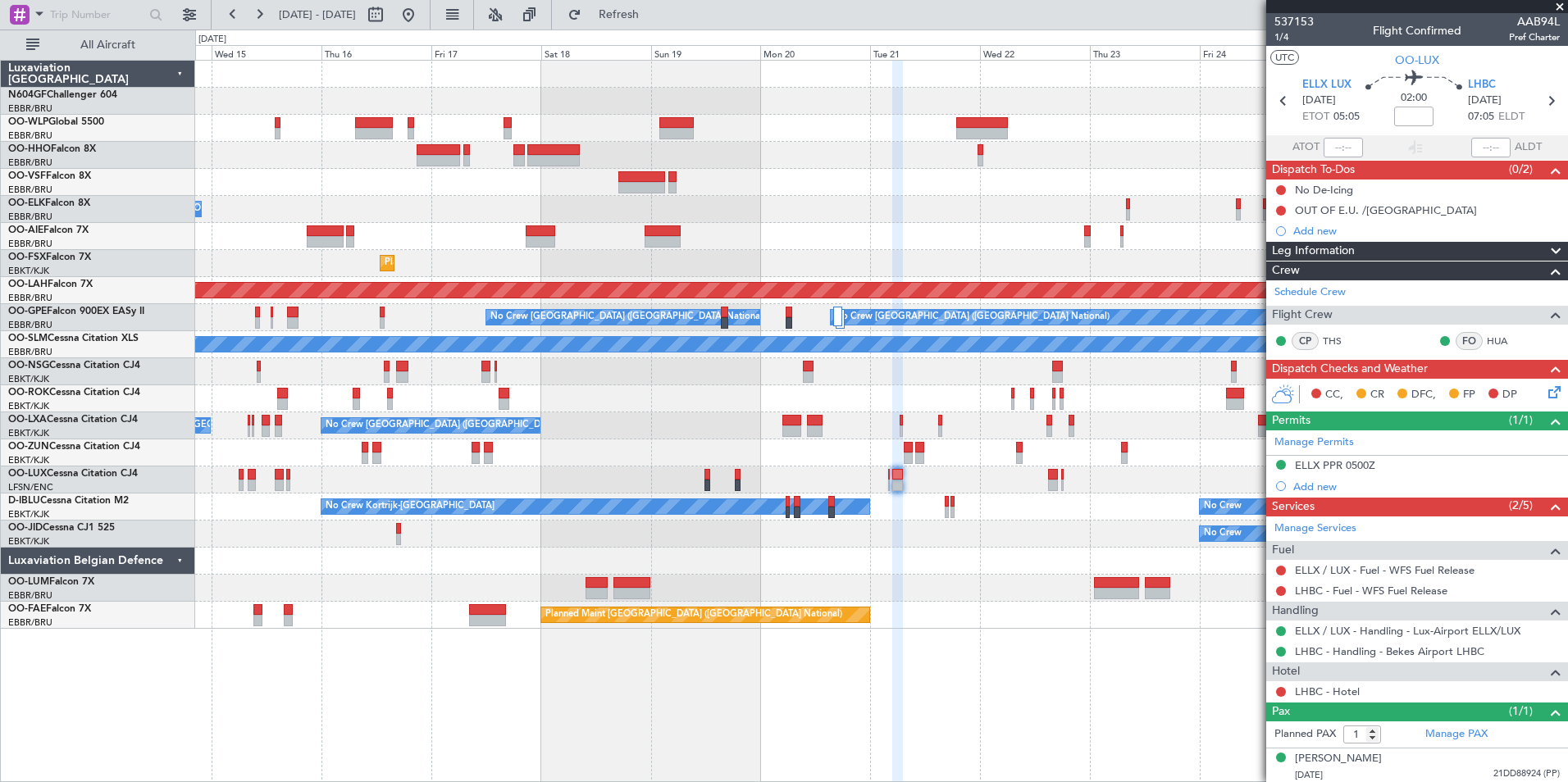
click at [972, 529] on div "Planned Maint Kortrijk-[GEOGRAPHIC_DATA] No Crew" at bounding box center [881, 534] width 1372 height 27
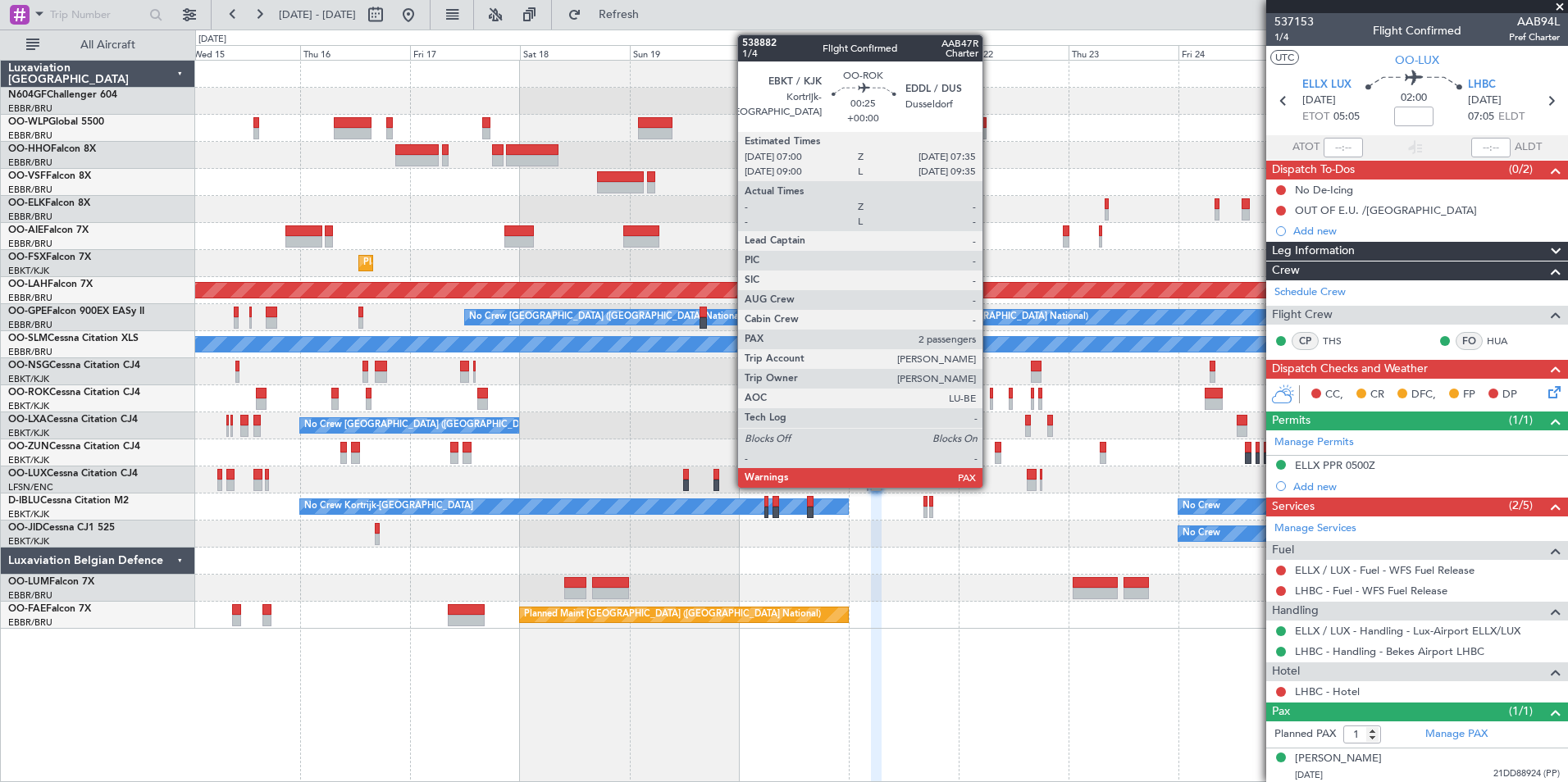
click at [990, 400] on div at bounding box center [991, 404] width 3 height 12
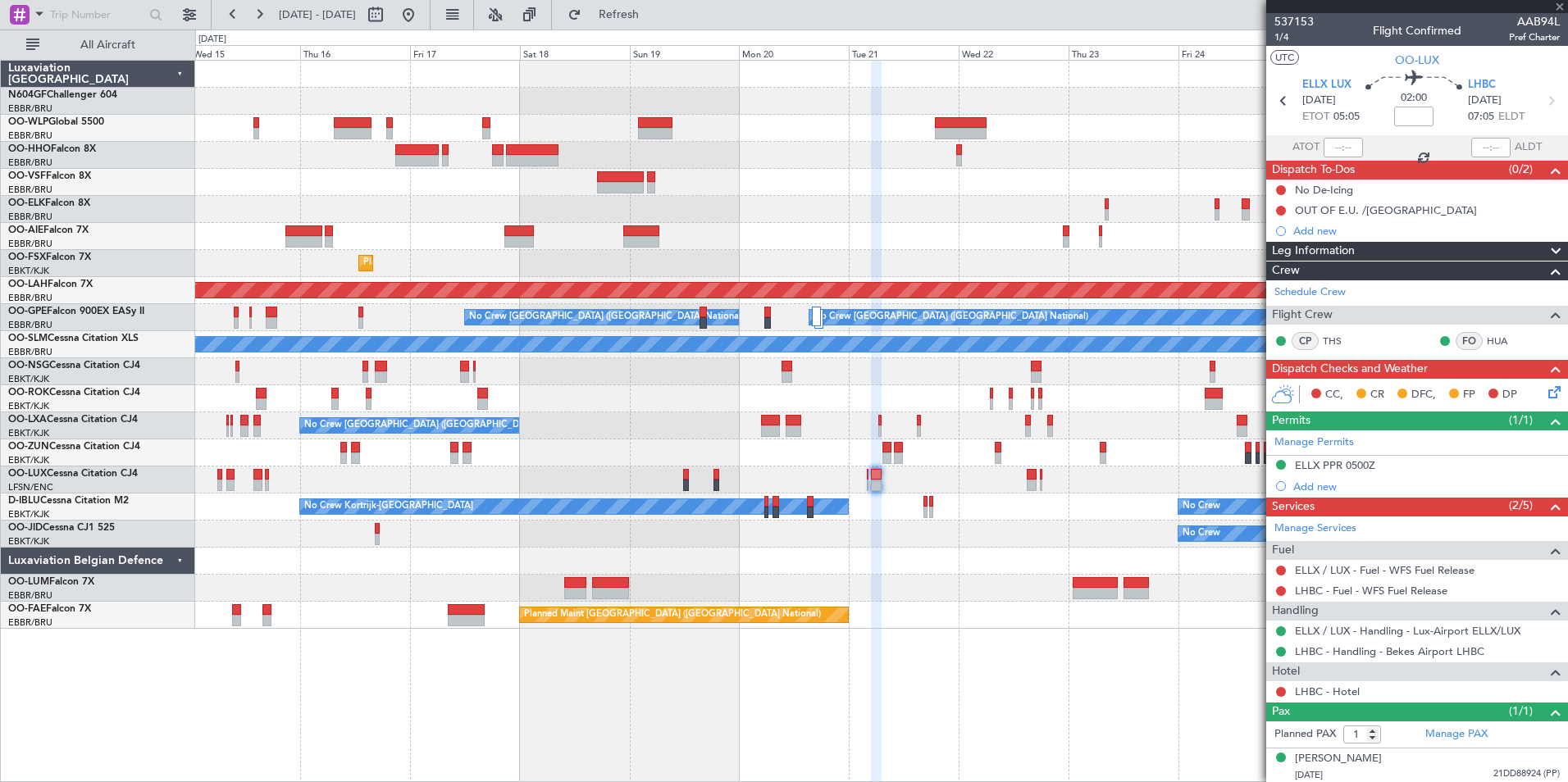
type input "2"
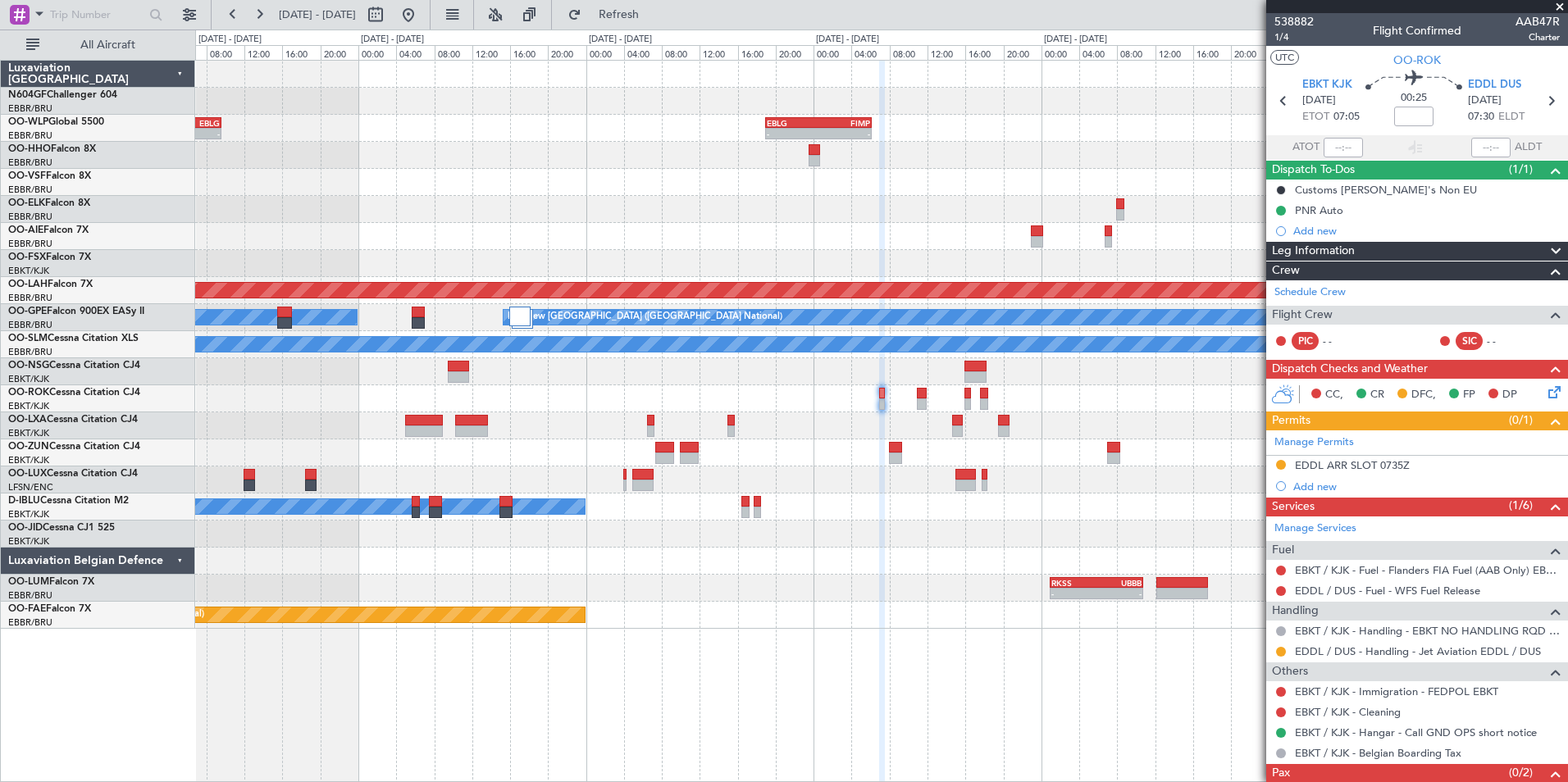
scroll to position [48, 0]
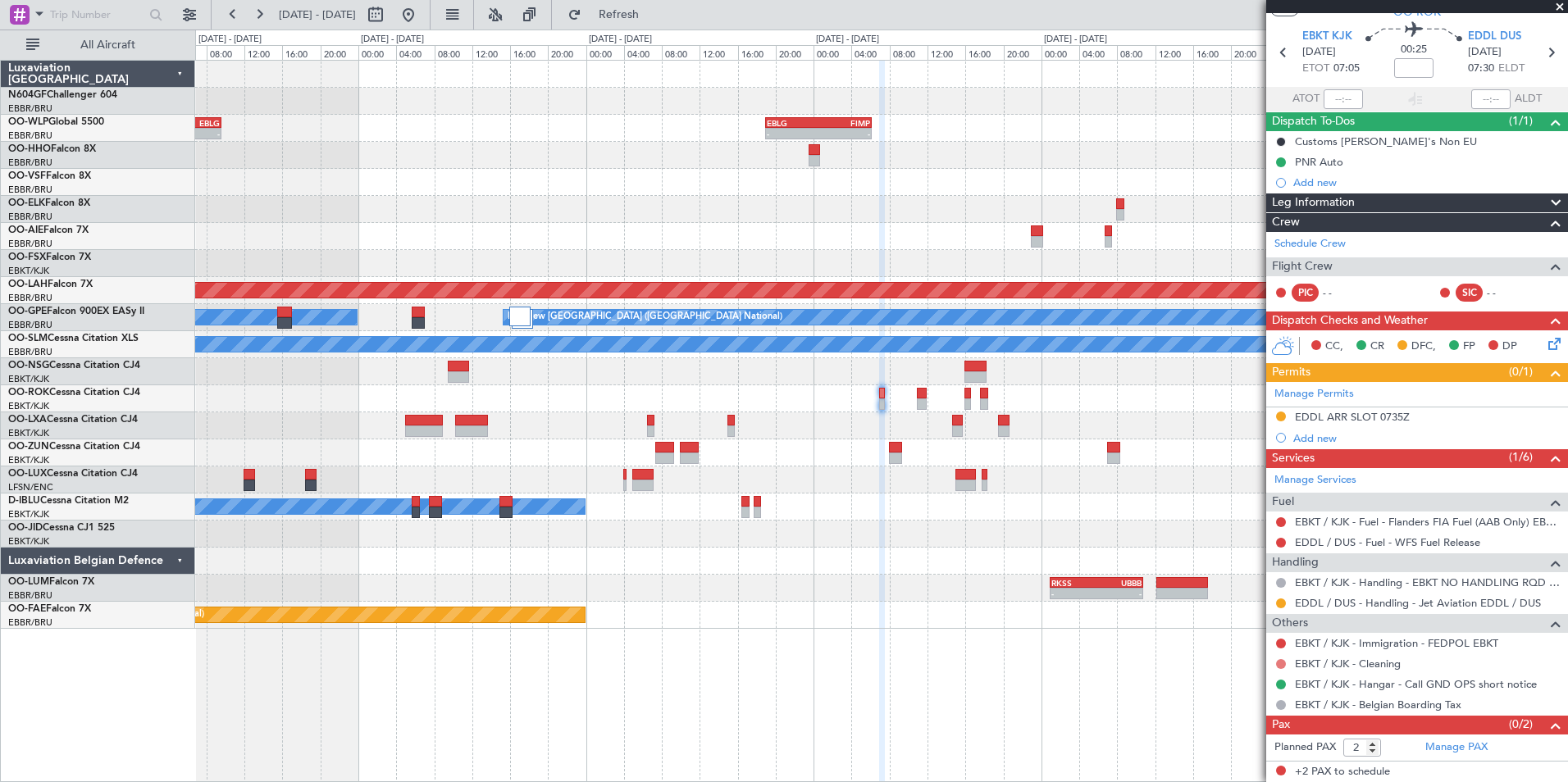
click at [1282, 662] on button at bounding box center [1281, 664] width 10 height 10
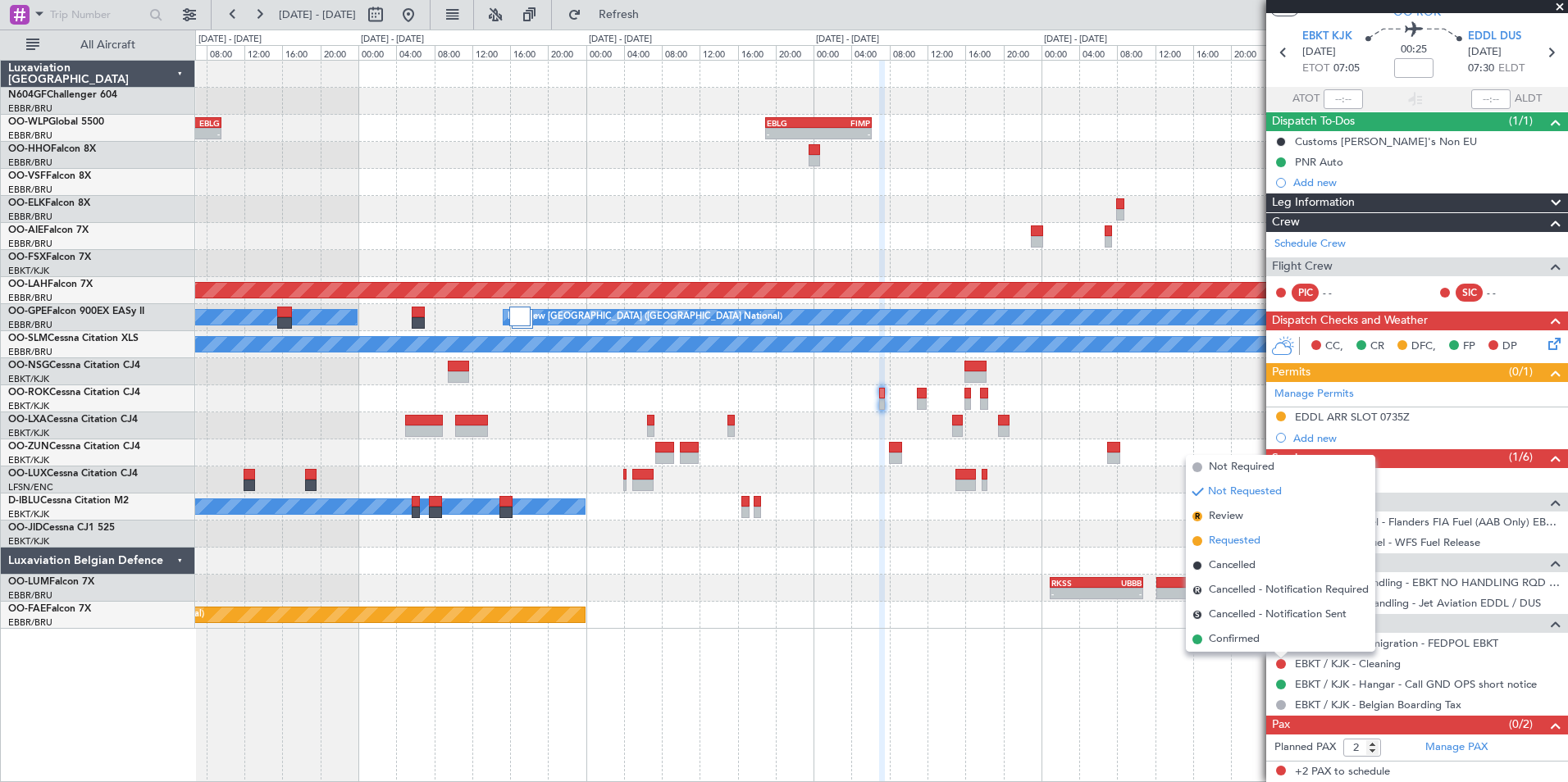
click at [1234, 541] on span "Requested" at bounding box center [1235, 541] width 52 height 16
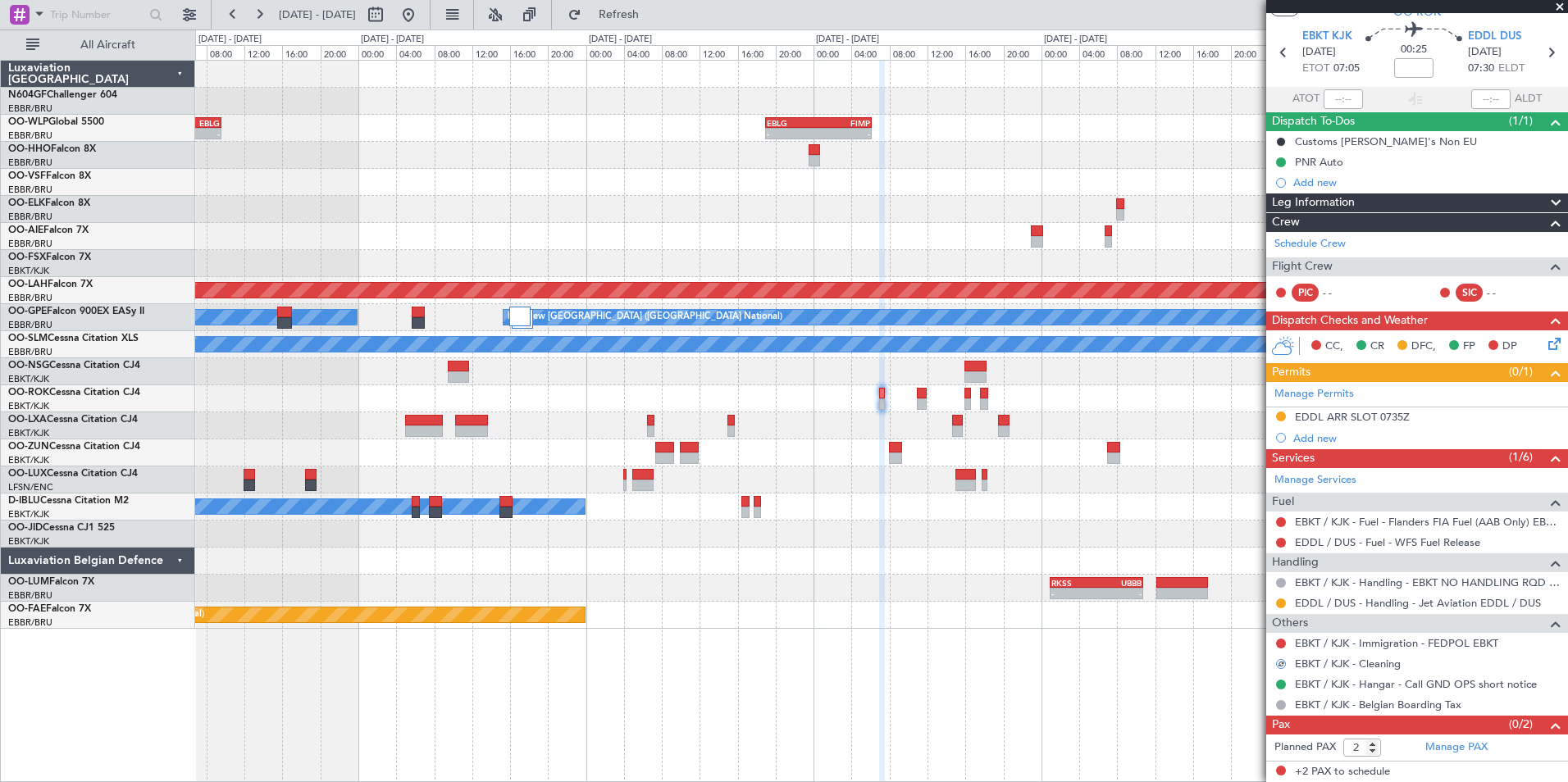
scroll to position [0, 0]
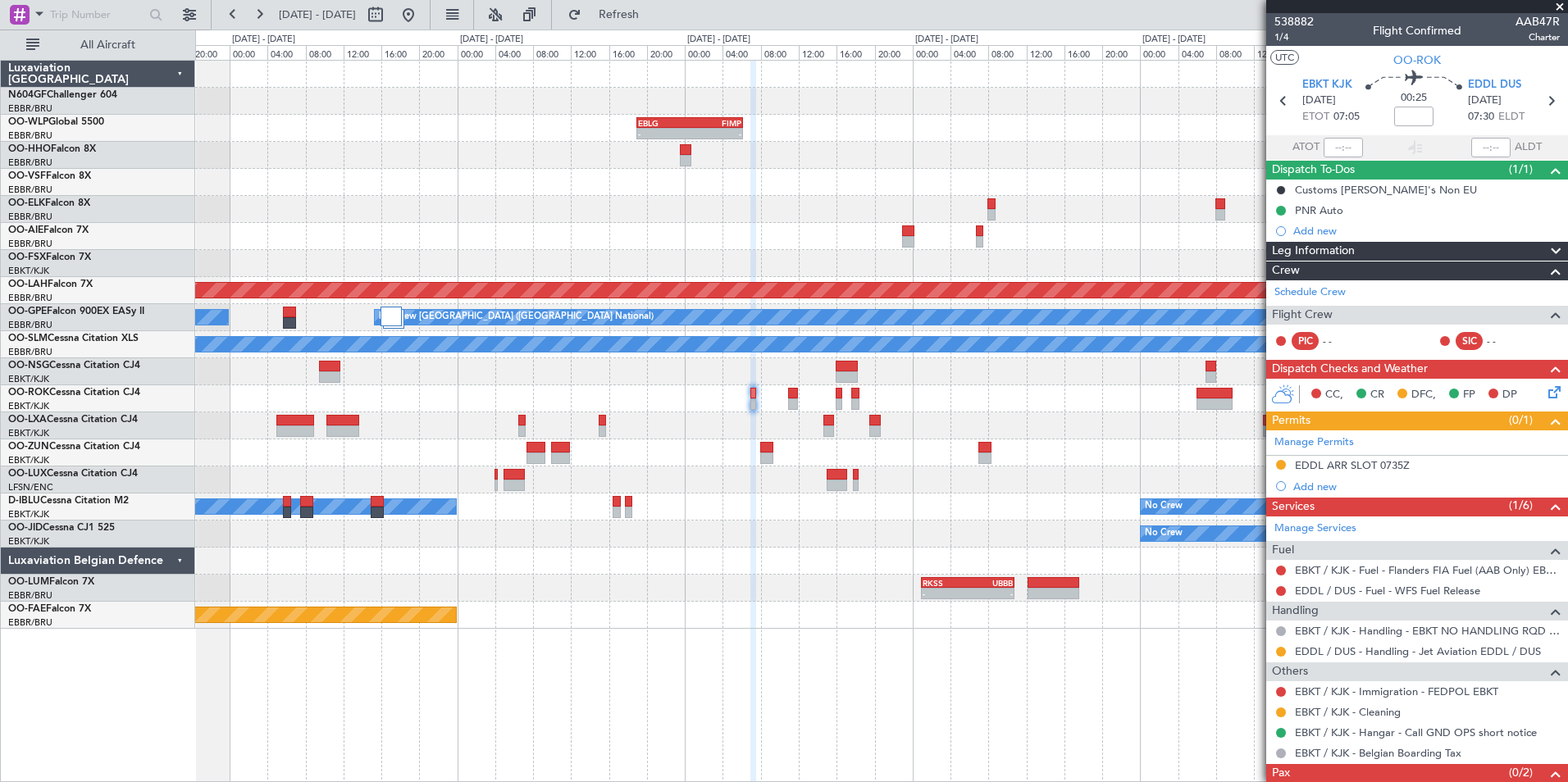
click at [803, 423] on div at bounding box center [881, 426] width 1372 height 27
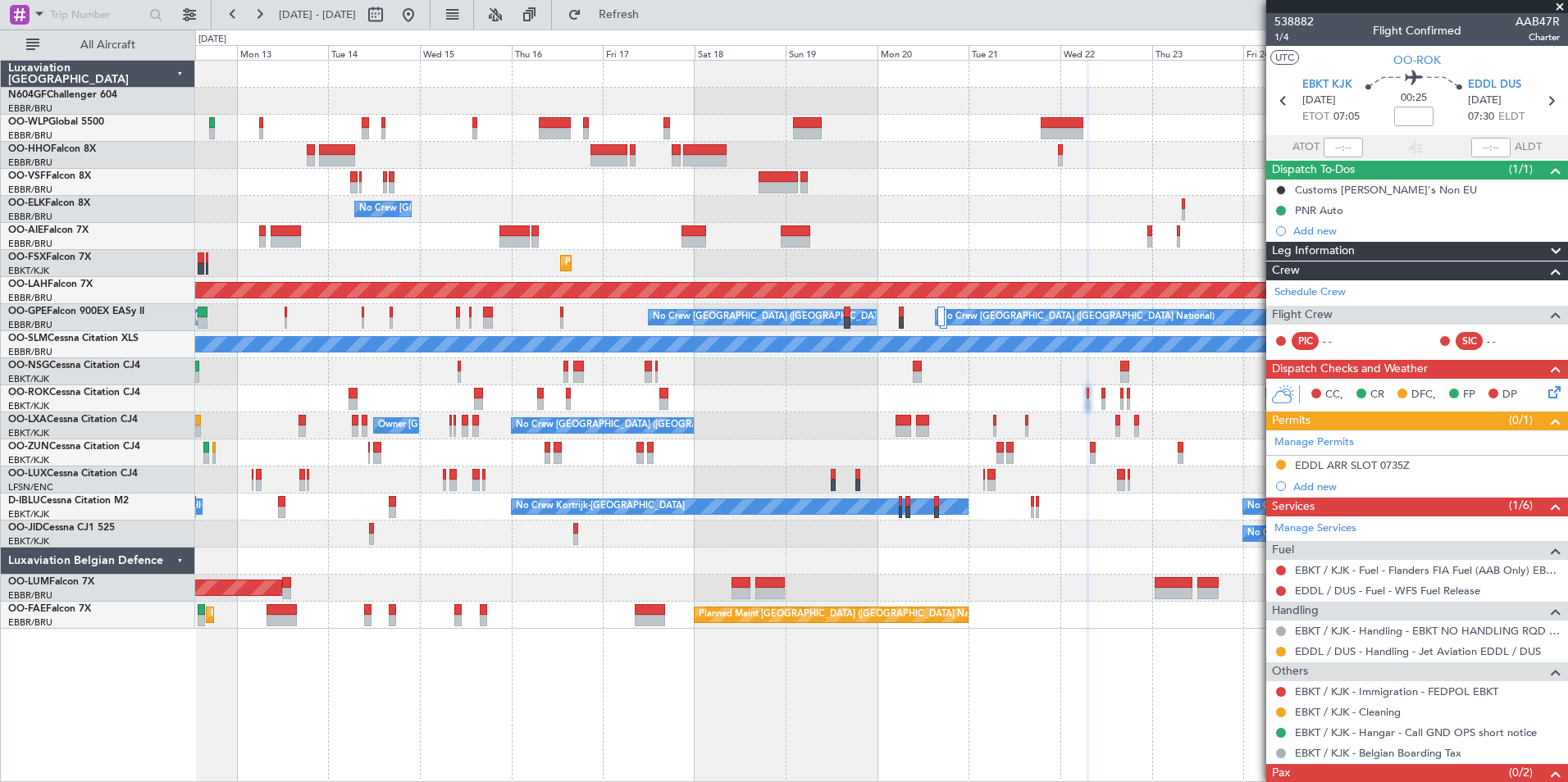
click at [1062, 427] on div "No Crew [GEOGRAPHIC_DATA] ([GEOGRAPHIC_DATA] National) Owner [GEOGRAPHIC_DATA]-…" at bounding box center [881, 426] width 1372 height 27
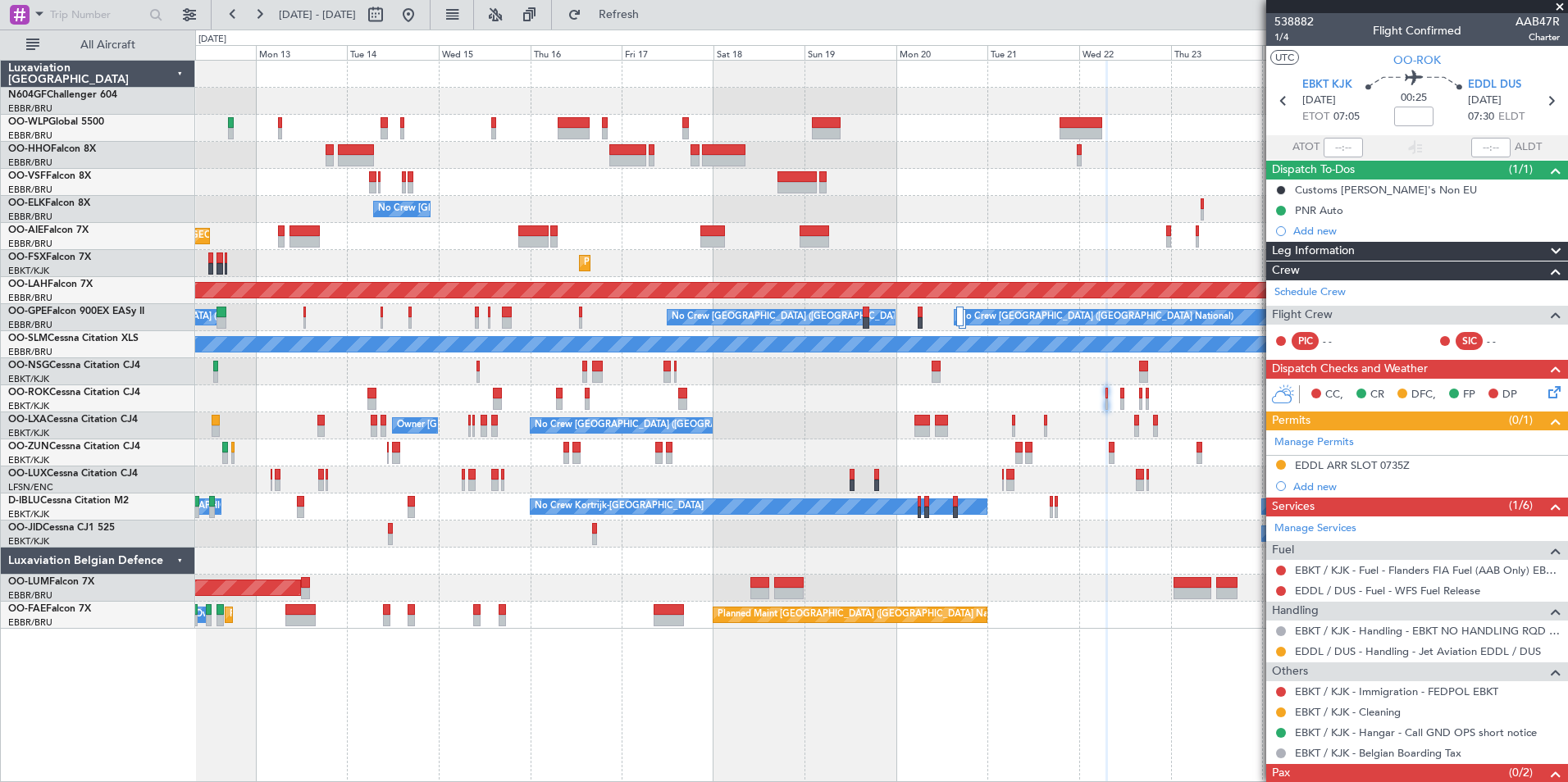
click at [626, 478] on div "Planned Maint [GEOGRAPHIC_DATA] ([GEOGRAPHIC_DATA]) No Crew [PERSON_NAME] ([PER…" at bounding box center [881, 480] width 1372 height 27
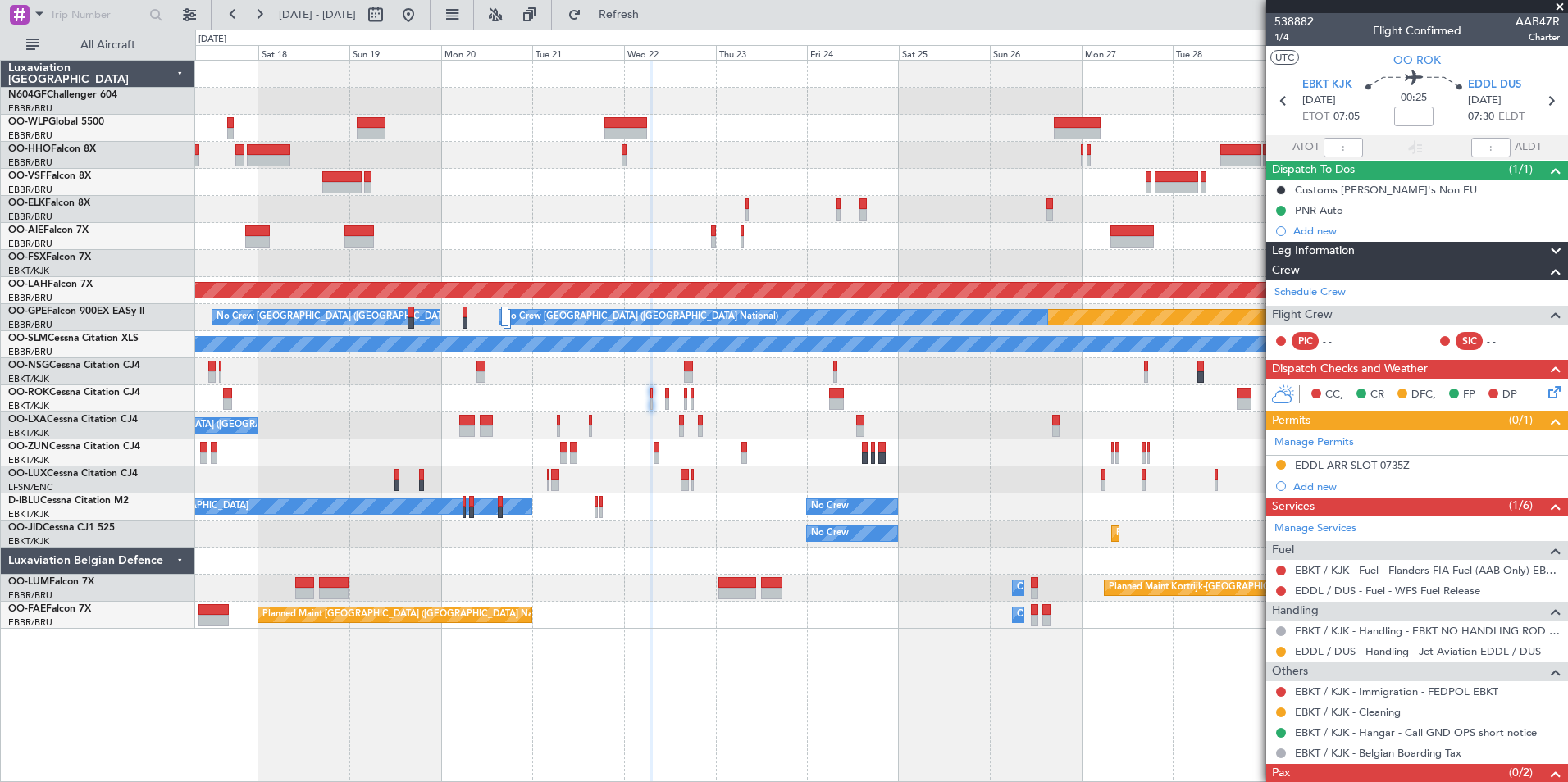
click at [428, 457] on div at bounding box center [881, 452] width 1372 height 27
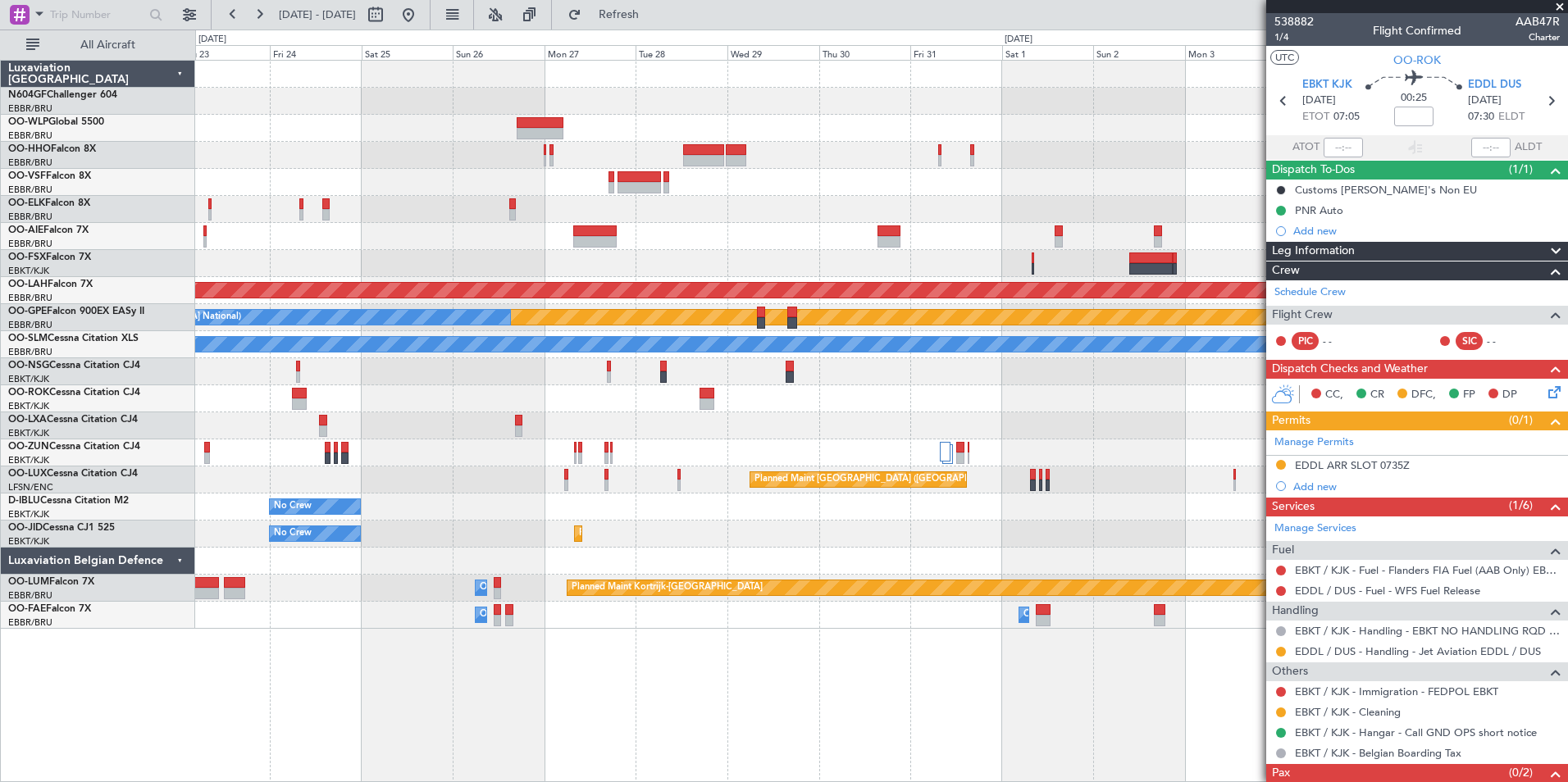
click at [436, 442] on div at bounding box center [881, 452] width 1372 height 27
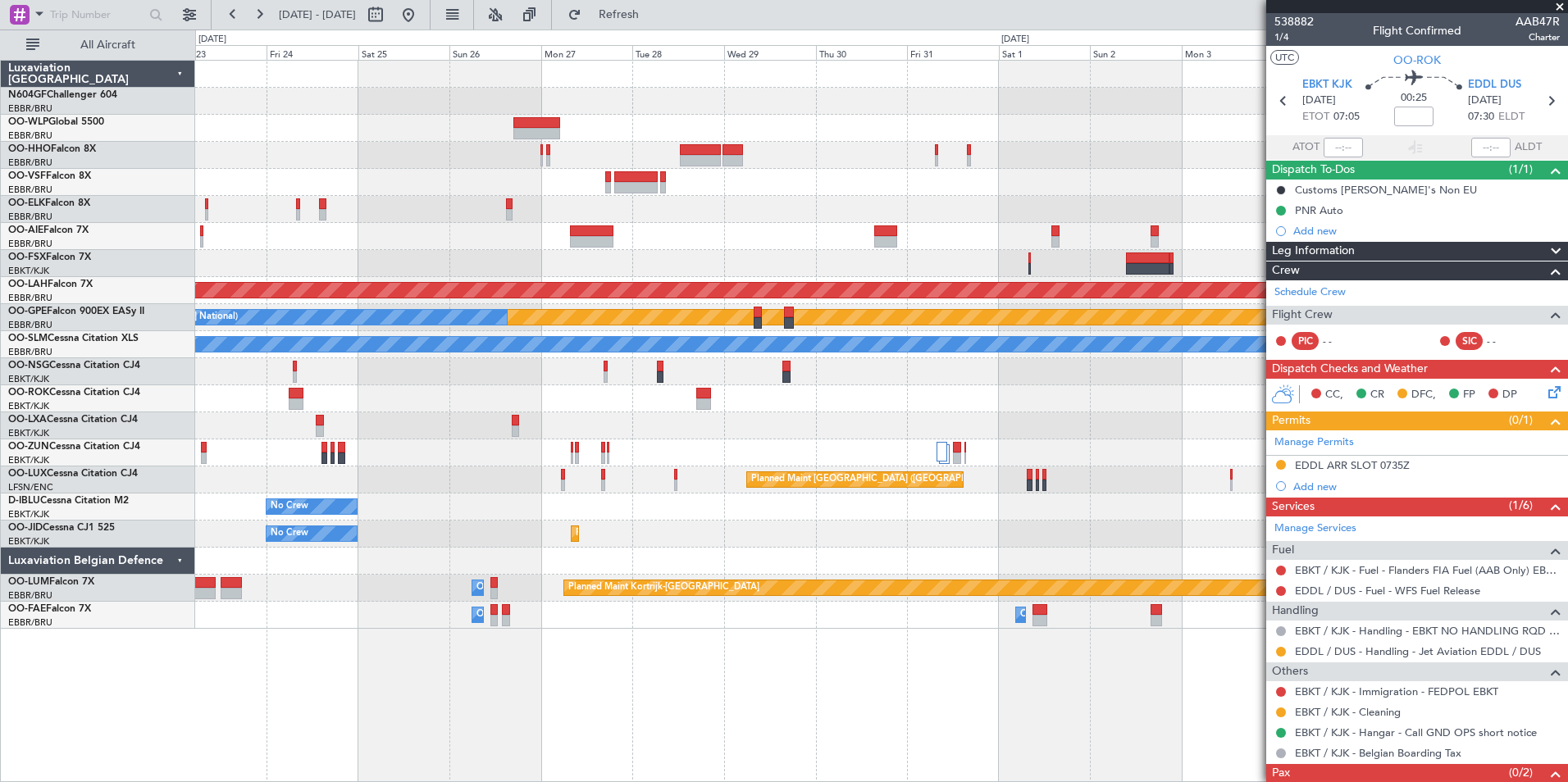
click at [332, 436] on div "Planned Maint [PERSON_NAME]-[GEOGRAPHIC_DATA][PERSON_NAME] ([GEOGRAPHIC_DATA][P…" at bounding box center [881, 344] width 1372 height 568
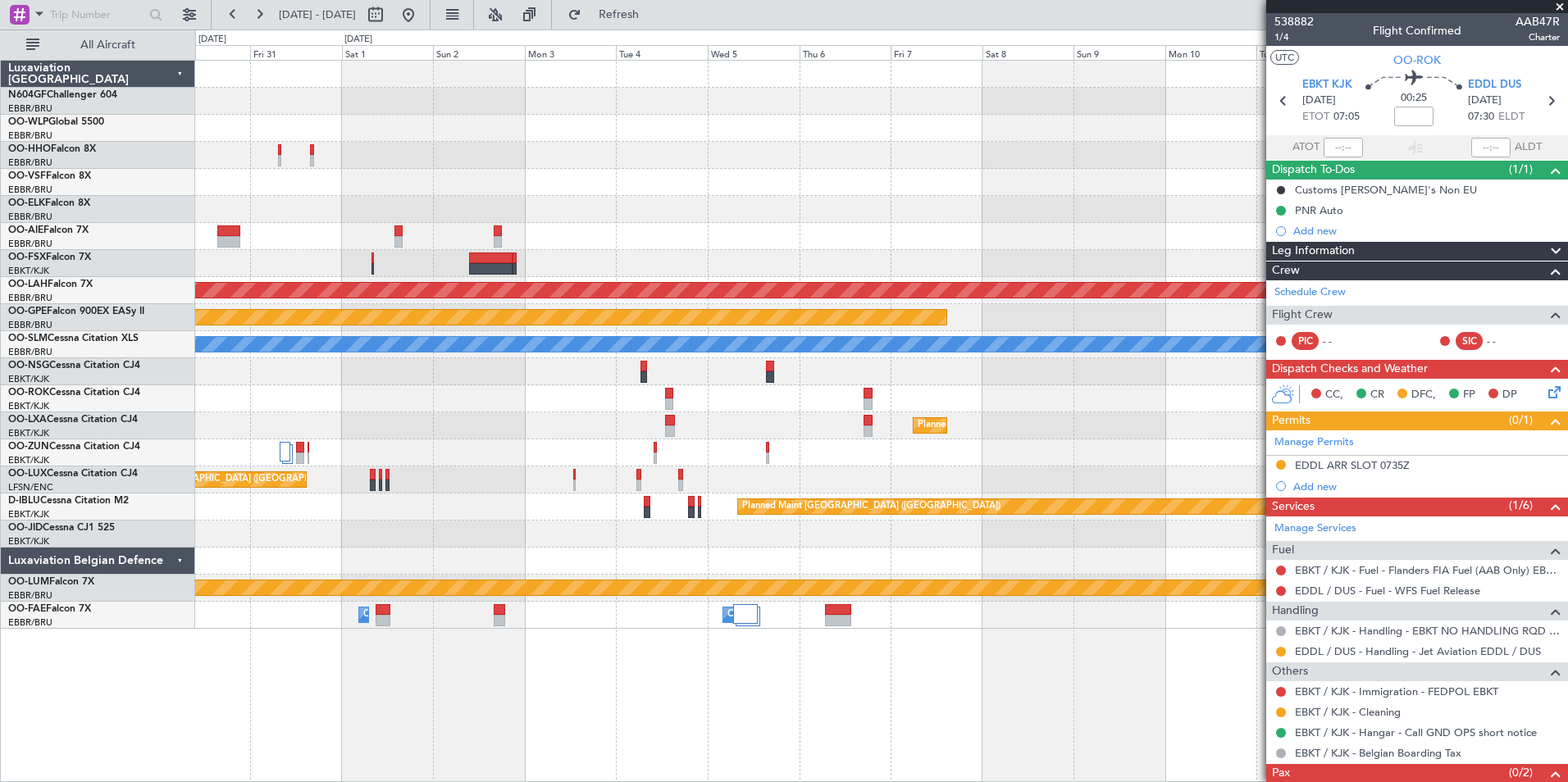
click at [351, 427] on div "Planned Maint Kortrijk-[GEOGRAPHIC_DATA]" at bounding box center [881, 426] width 1372 height 27
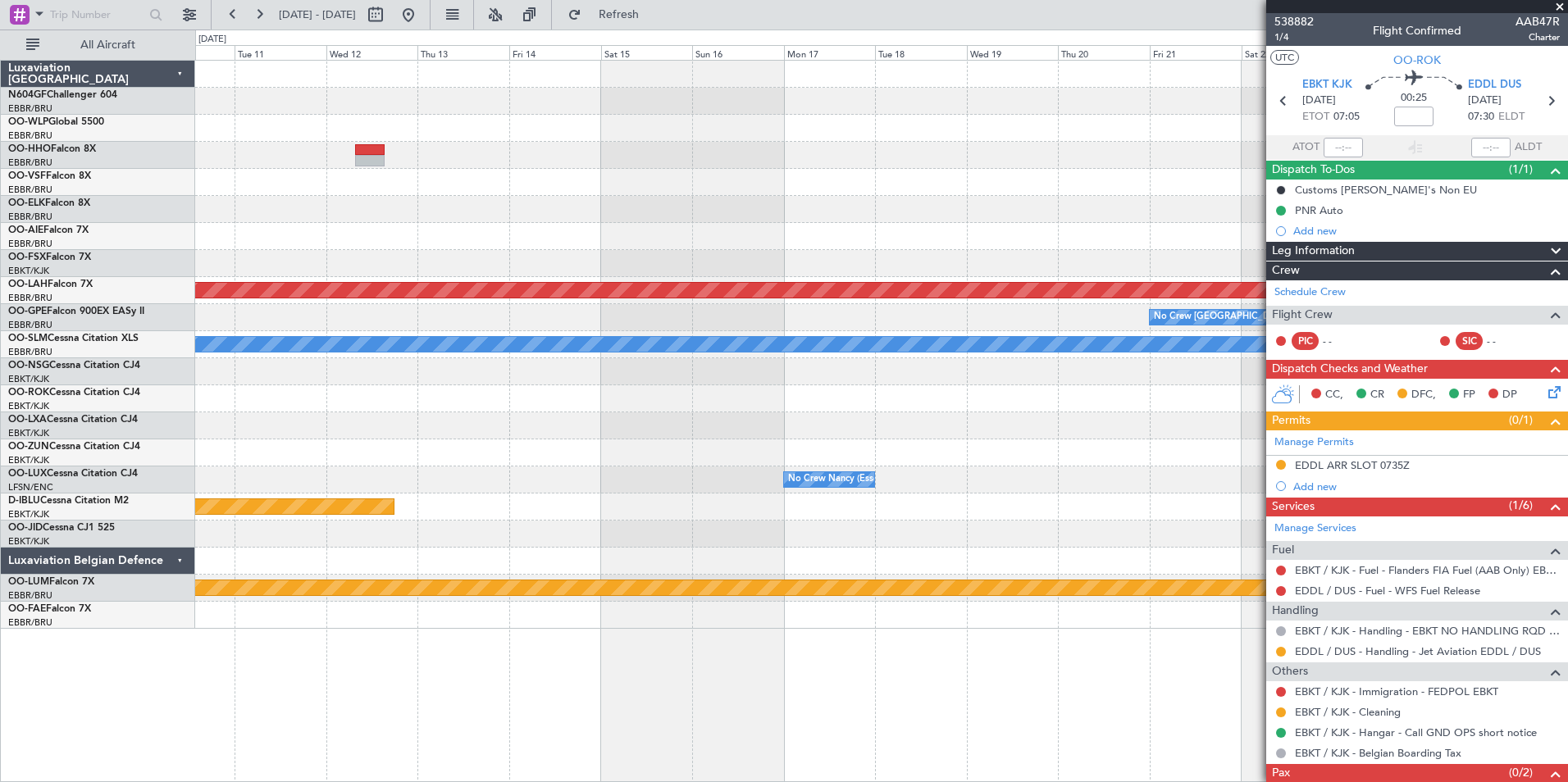
click at [314, 423] on div "Planned Maint Kortrijk-[GEOGRAPHIC_DATA]" at bounding box center [881, 426] width 1372 height 27
click at [863, 413] on div "Planned Maint Kortrijk-[GEOGRAPHIC_DATA]" at bounding box center [881, 426] width 1372 height 27
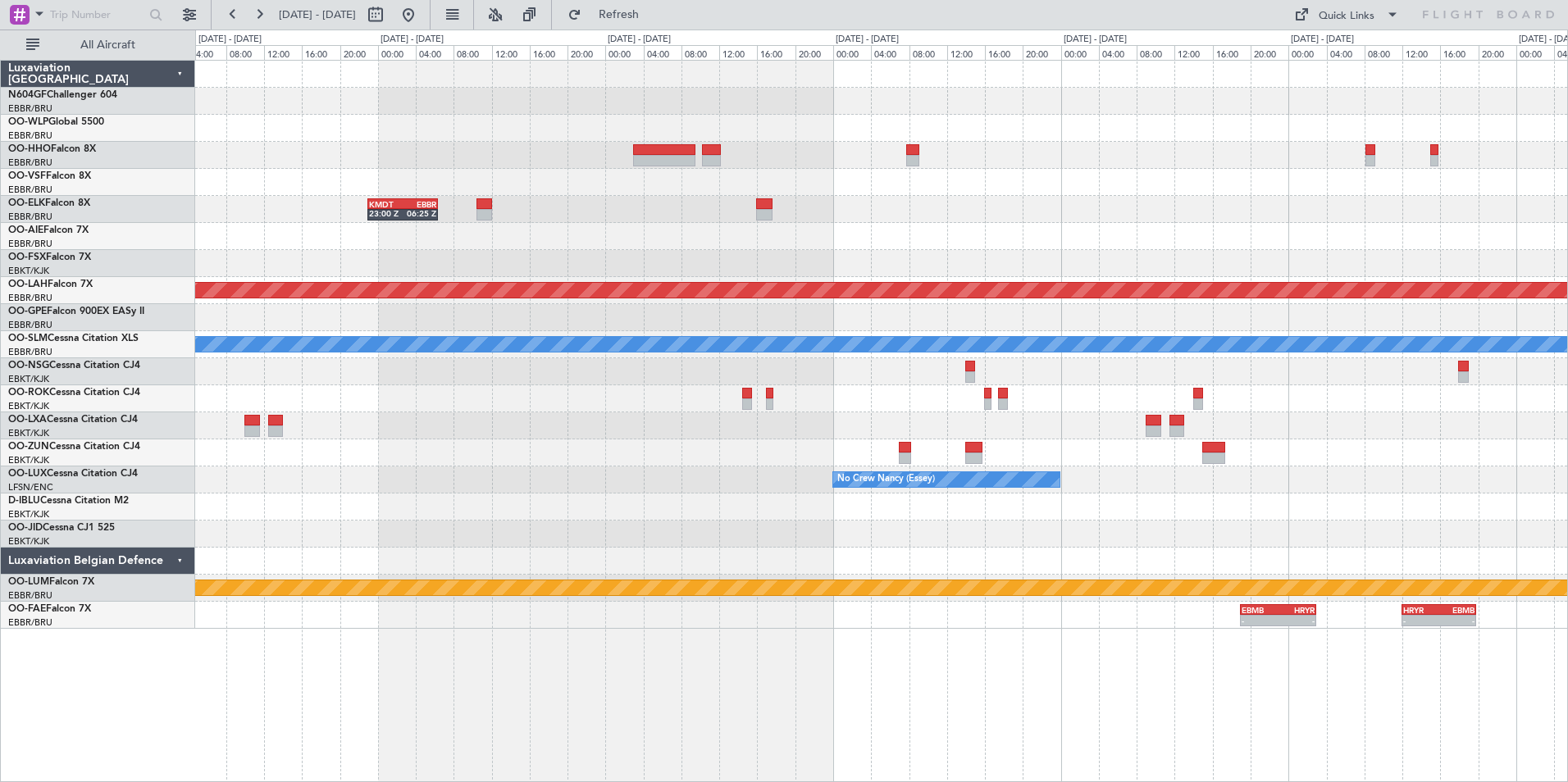
click at [811, 452] on div at bounding box center [881, 452] width 1372 height 27
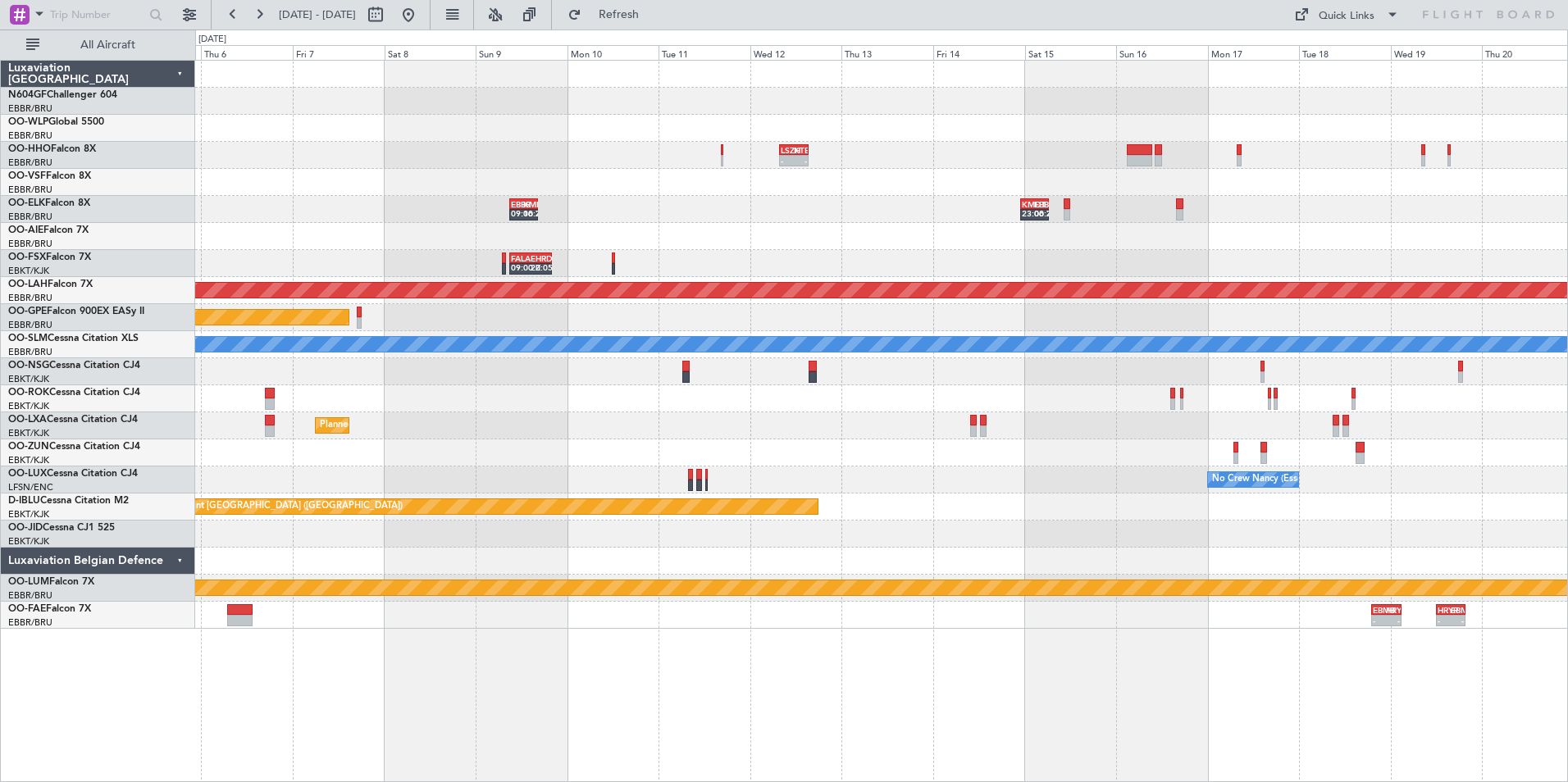
click at [1164, 454] on div at bounding box center [881, 452] width 1372 height 27
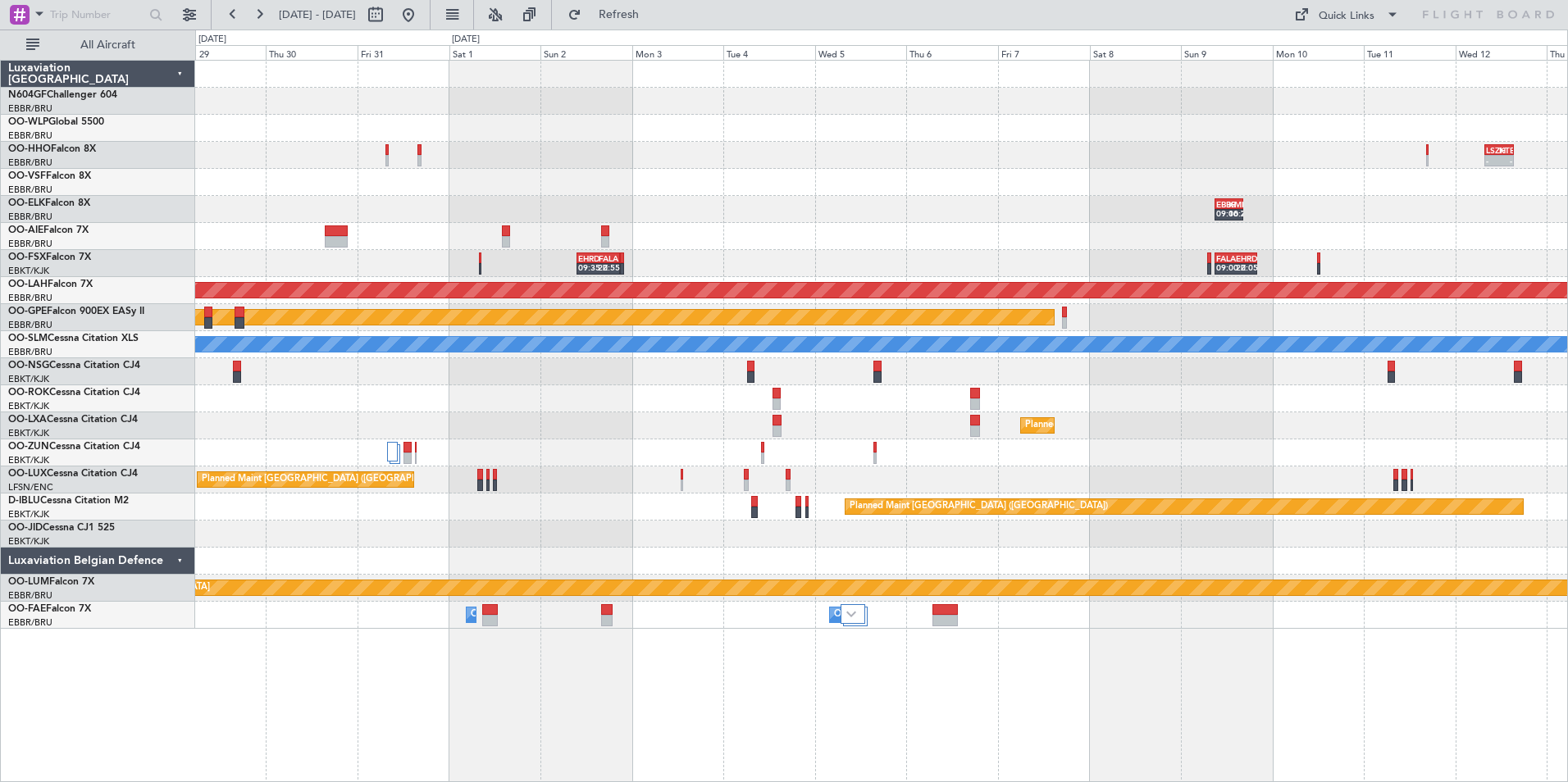
click at [1143, 426] on div "- - LSZH 07:50 Z KTEB 15:30 Z RJFK 12:30 Z UBBB 23:10 Z - - EBBR 09:00 Z KMDT 1…" at bounding box center [881, 344] width 1372 height 568
click at [1178, 428] on div "- - LSZH 07:50 Z KTEB 15:30 Z RJFK 12:30 Z UBBB 23:10 Z - - EBBR 09:00 Z KMDT 1…" at bounding box center [881, 344] width 1372 height 568
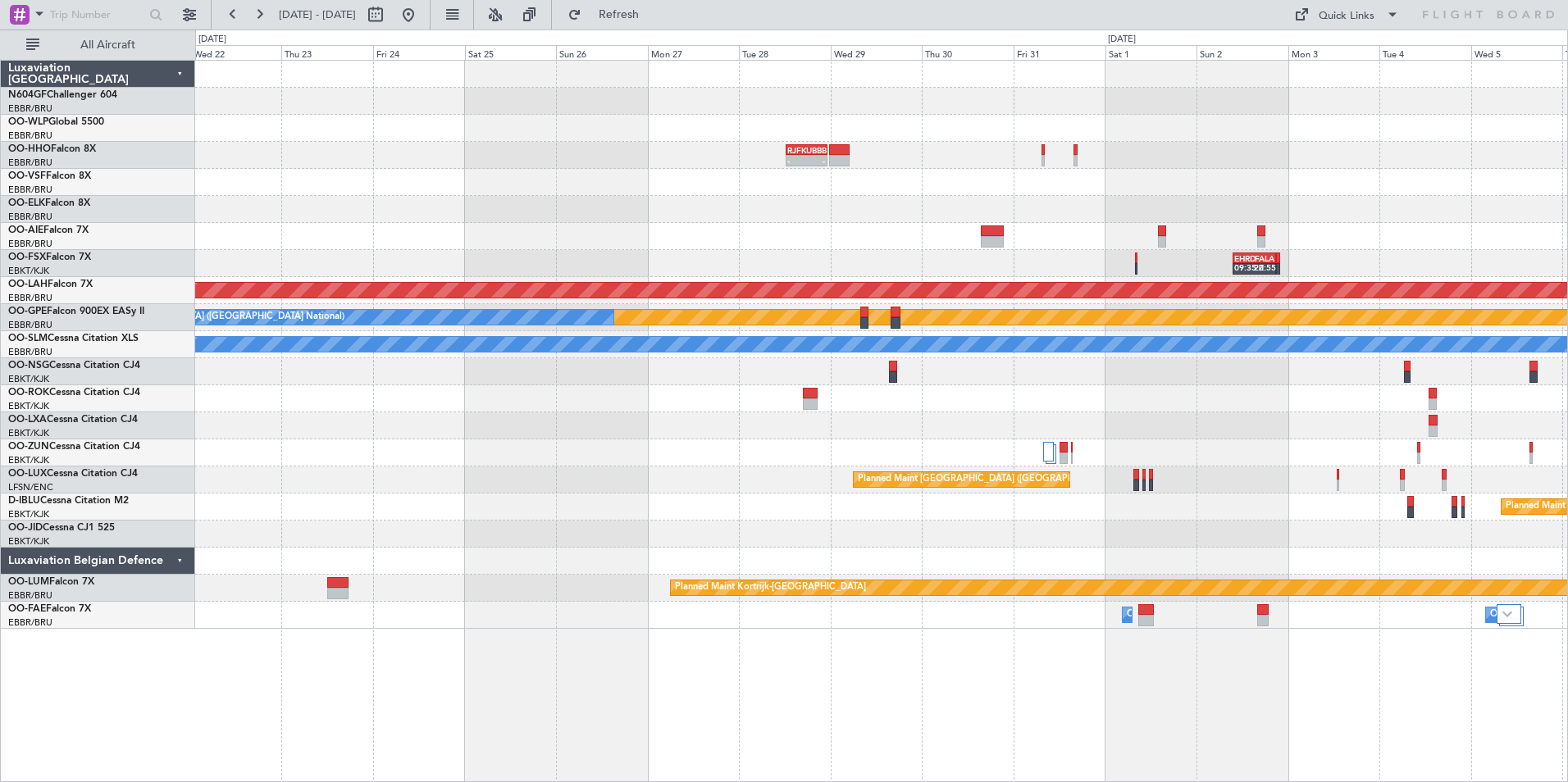
click at [898, 377] on div "RJFK 12:30 Z UBBB 23:10 Z - - EBBR 09:00 Z KMDT 16:25 Z EHRD 09:35 Z FALA 20:55…" at bounding box center [881, 344] width 1372 height 568
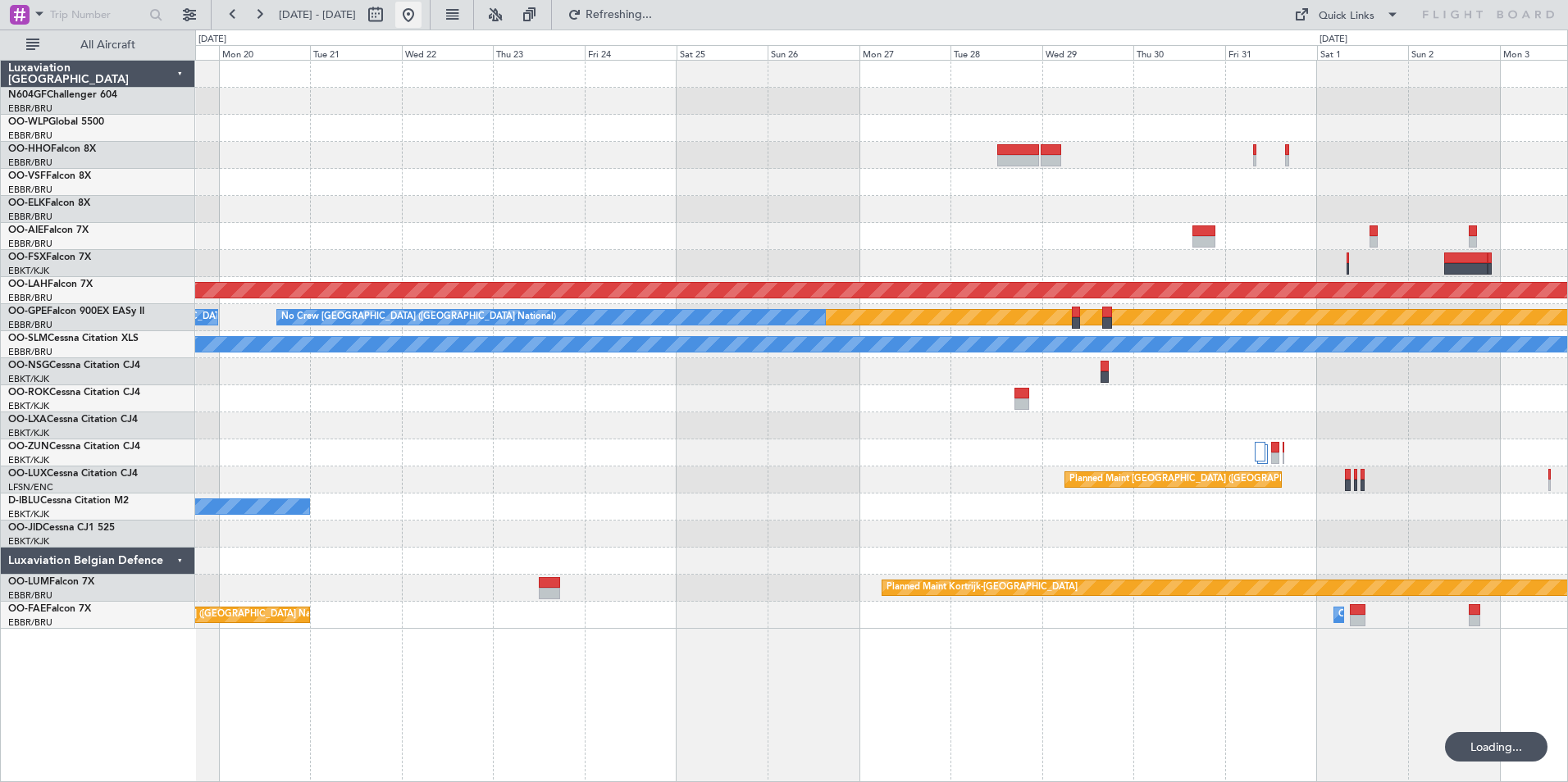
click at [422, 13] on button at bounding box center [407, 14] width 26 height 26
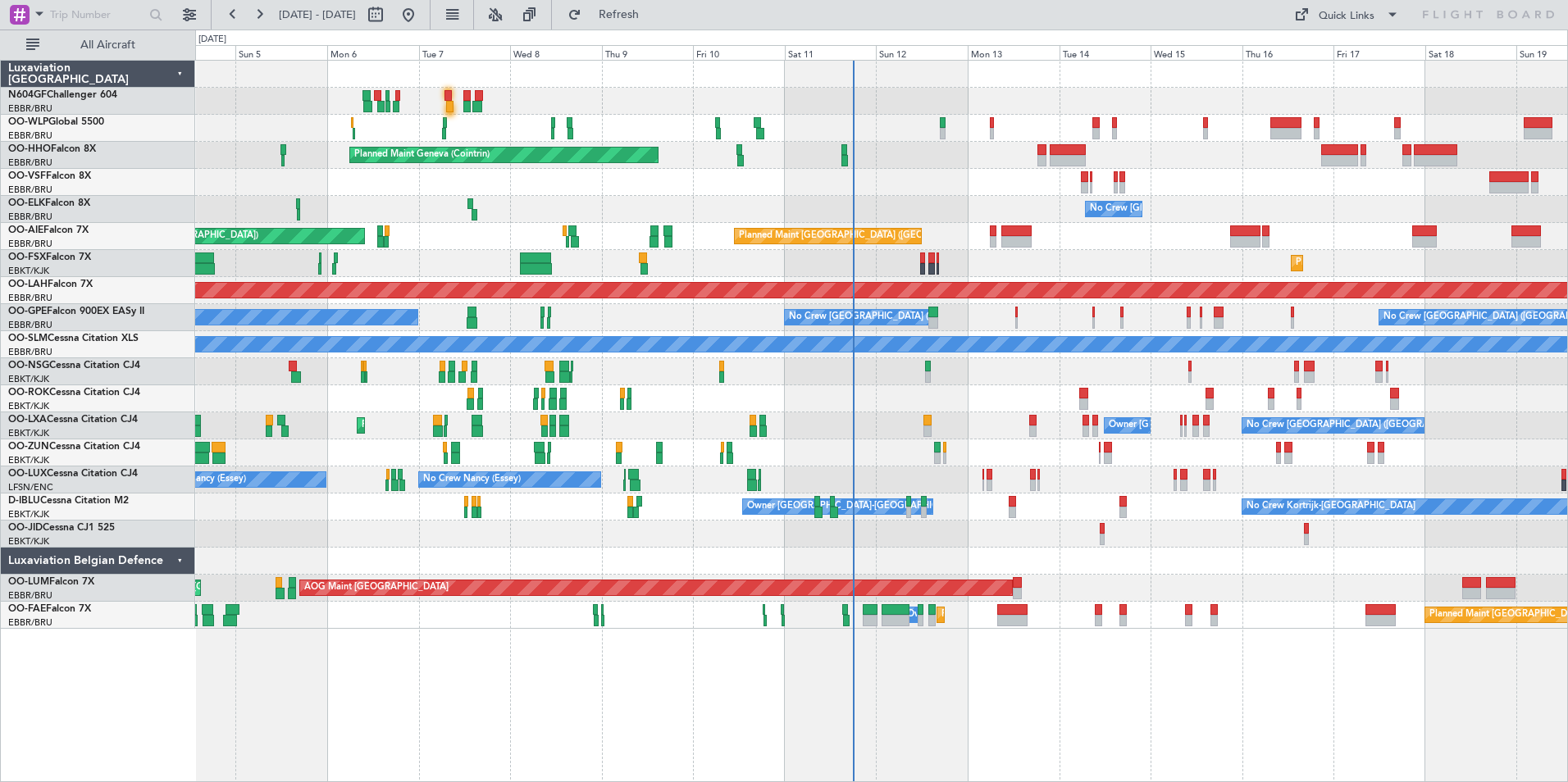
click at [1002, 405] on div "AOG Maint Kortrijk-[GEOGRAPHIC_DATA]" at bounding box center [881, 399] width 1372 height 27
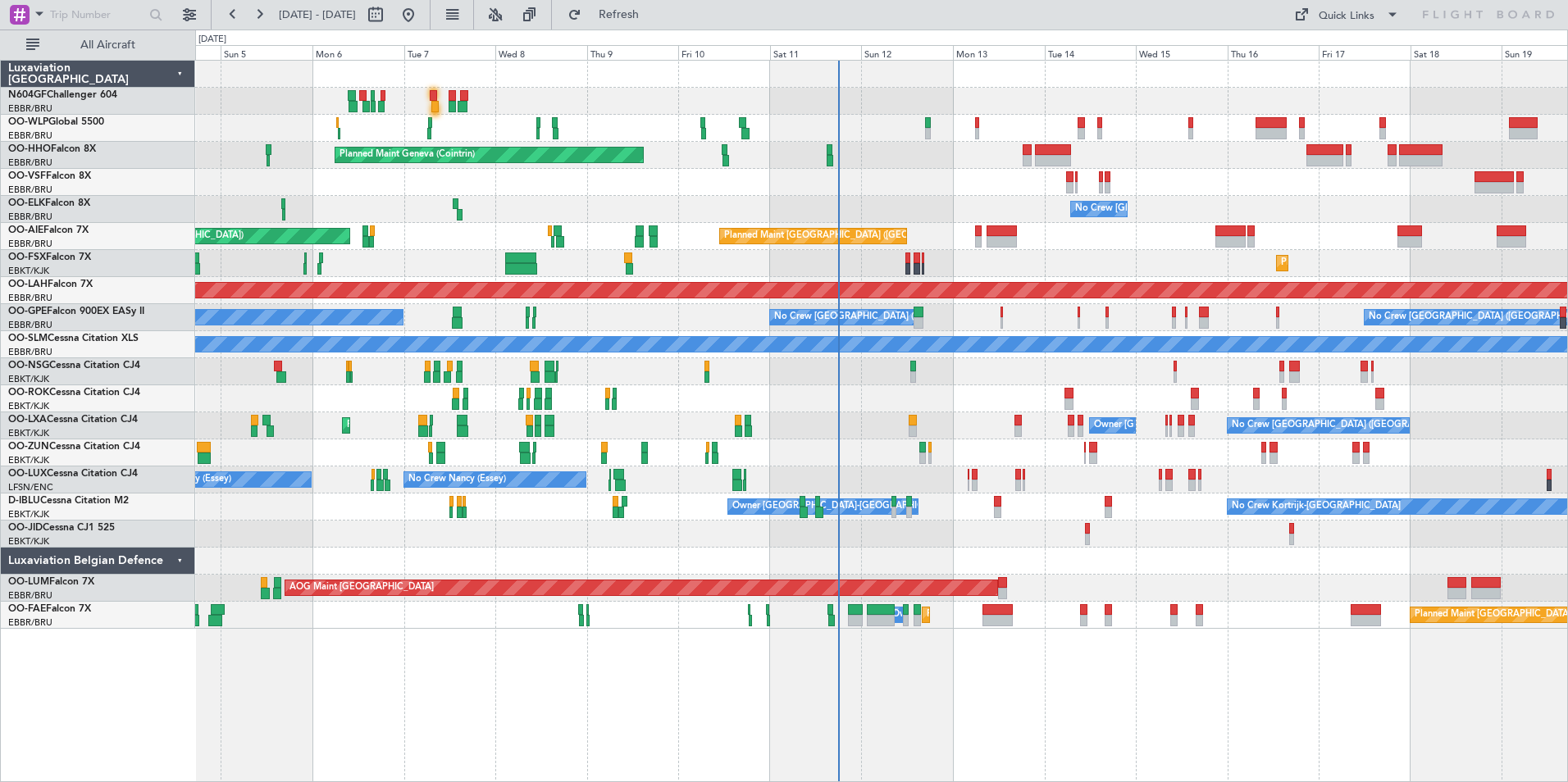
click at [972, 395] on div "AOG Maint Kortrijk-[GEOGRAPHIC_DATA]" at bounding box center [881, 399] width 1372 height 27
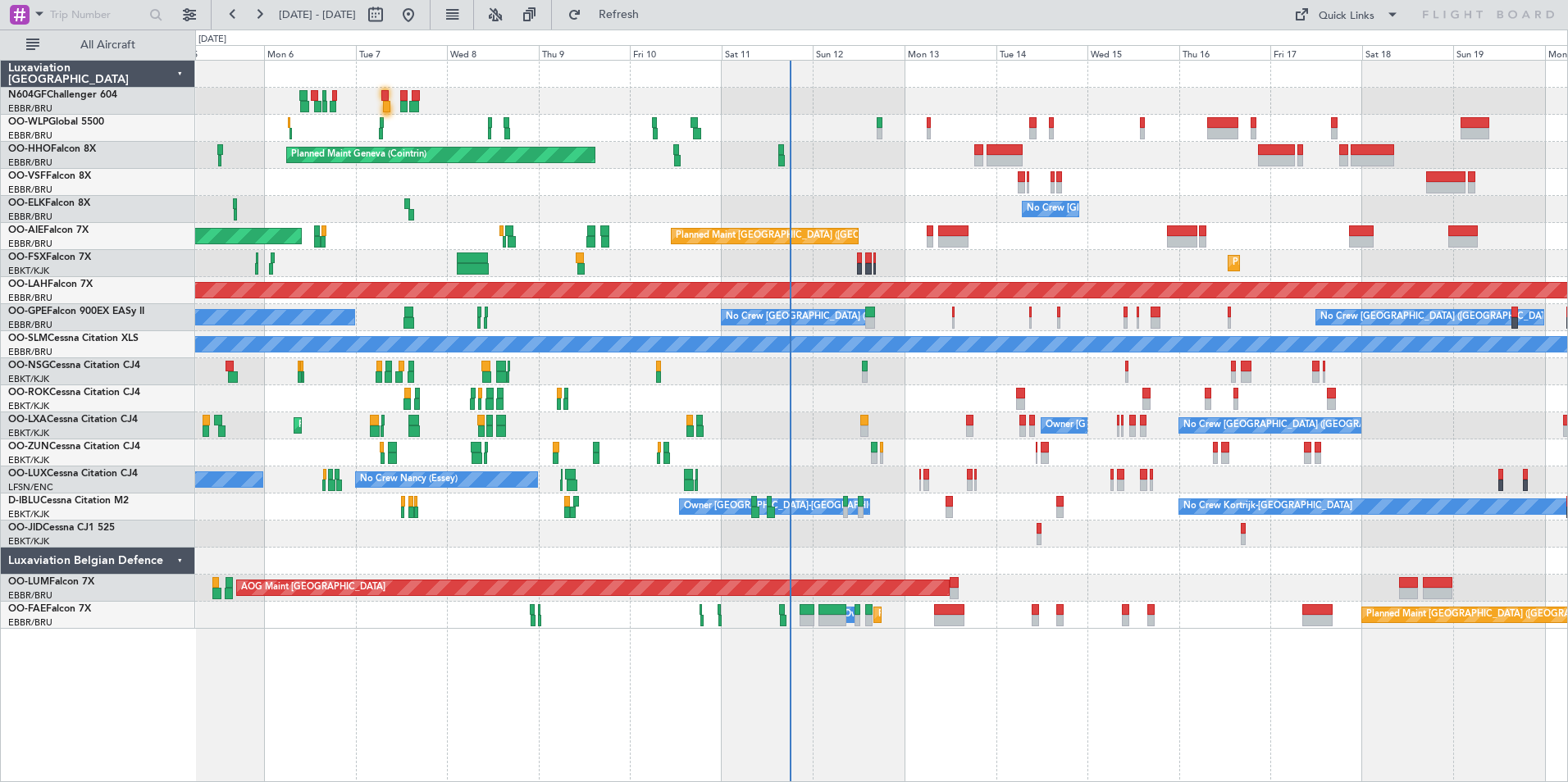
click at [983, 395] on div "AOG Maint Kortrijk-[GEOGRAPHIC_DATA]" at bounding box center [881, 399] width 1372 height 27
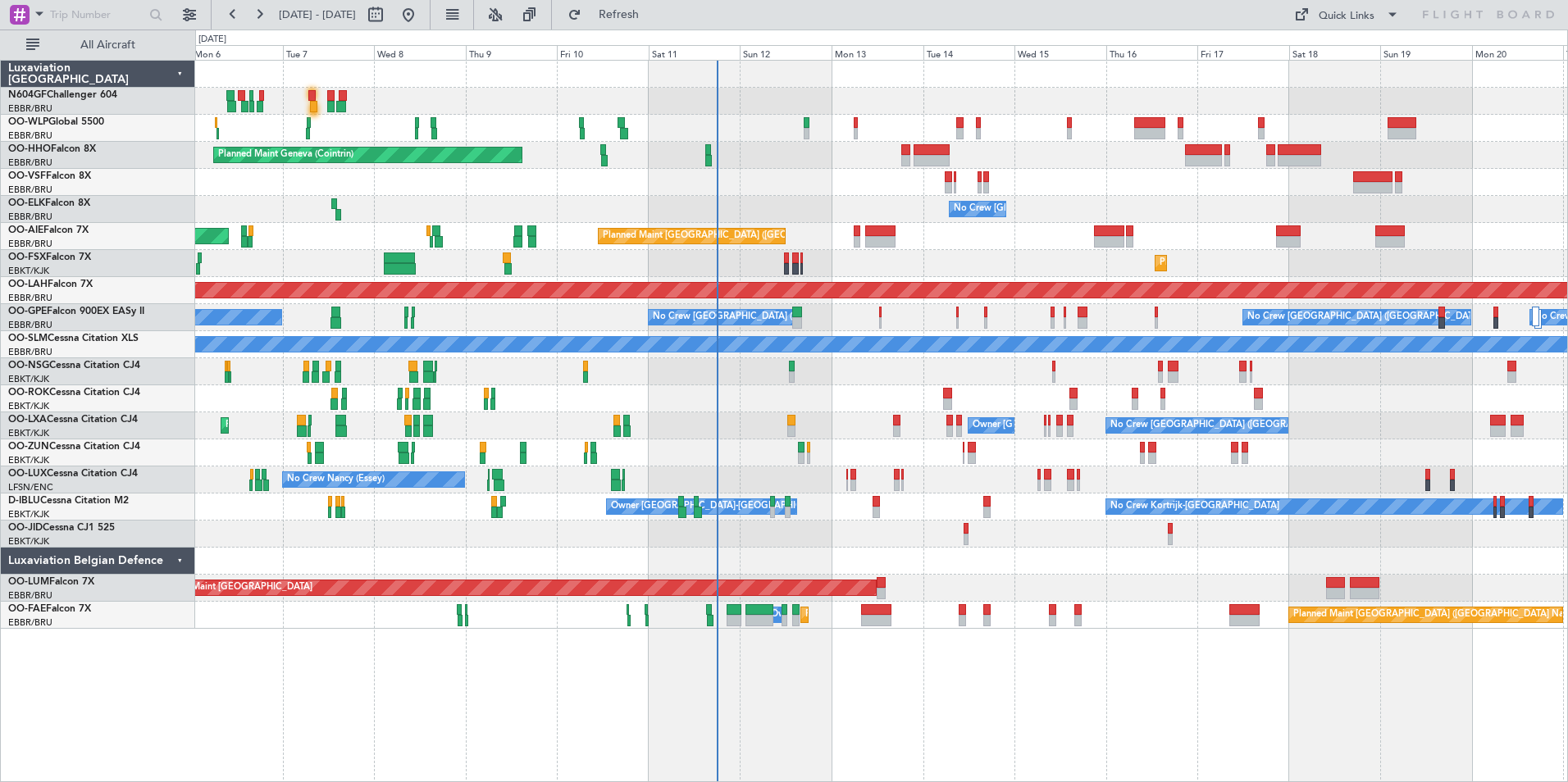
click at [1022, 379] on div "Planned Maint Milan (Linate) Planned Maint Geneva ([GEOGRAPHIC_DATA]) No Crew […" at bounding box center [881, 344] width 1372 height 568
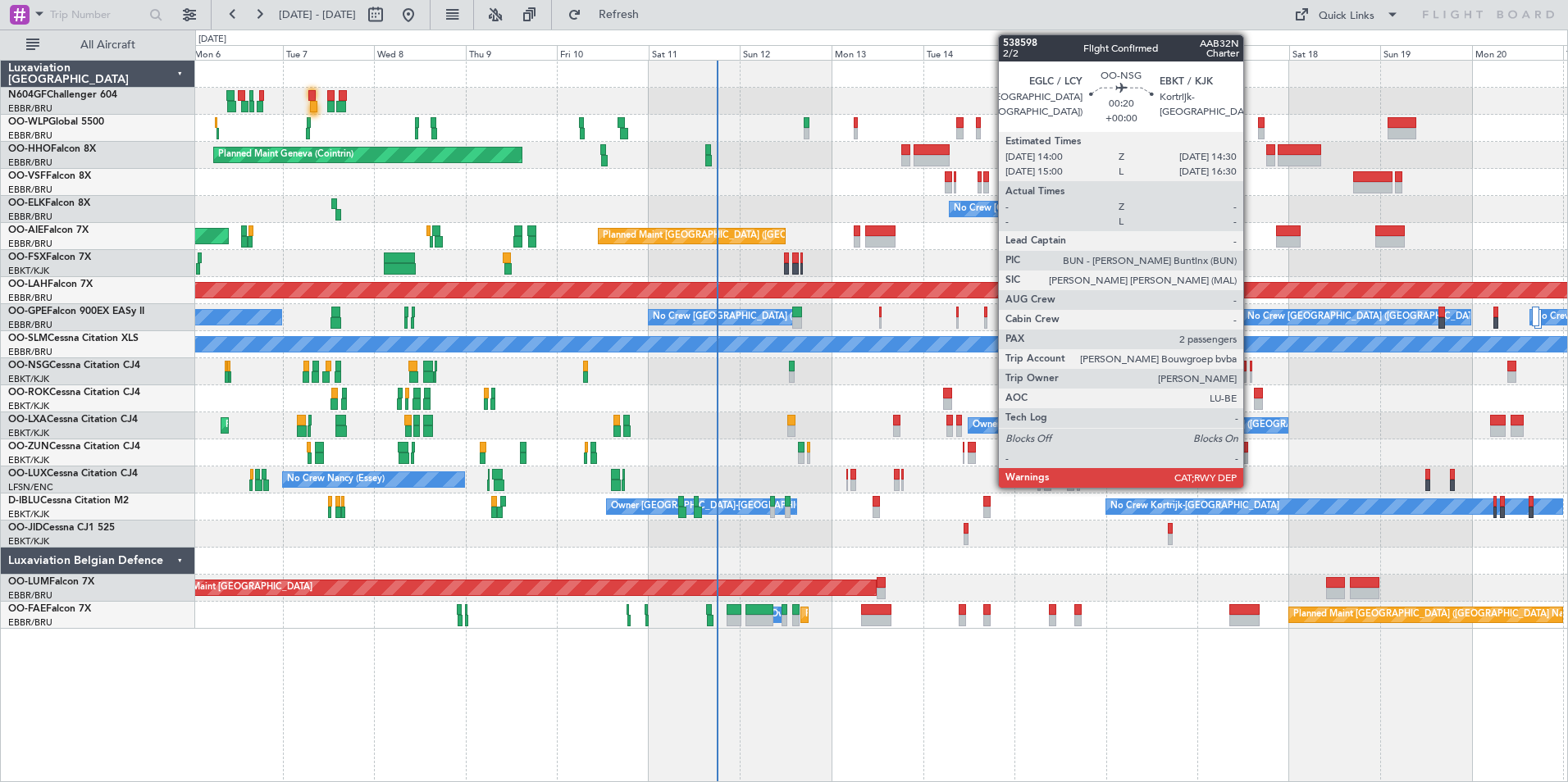
click at [1250, 369] on div at bounding box center [1251, 367] width 3 height 12
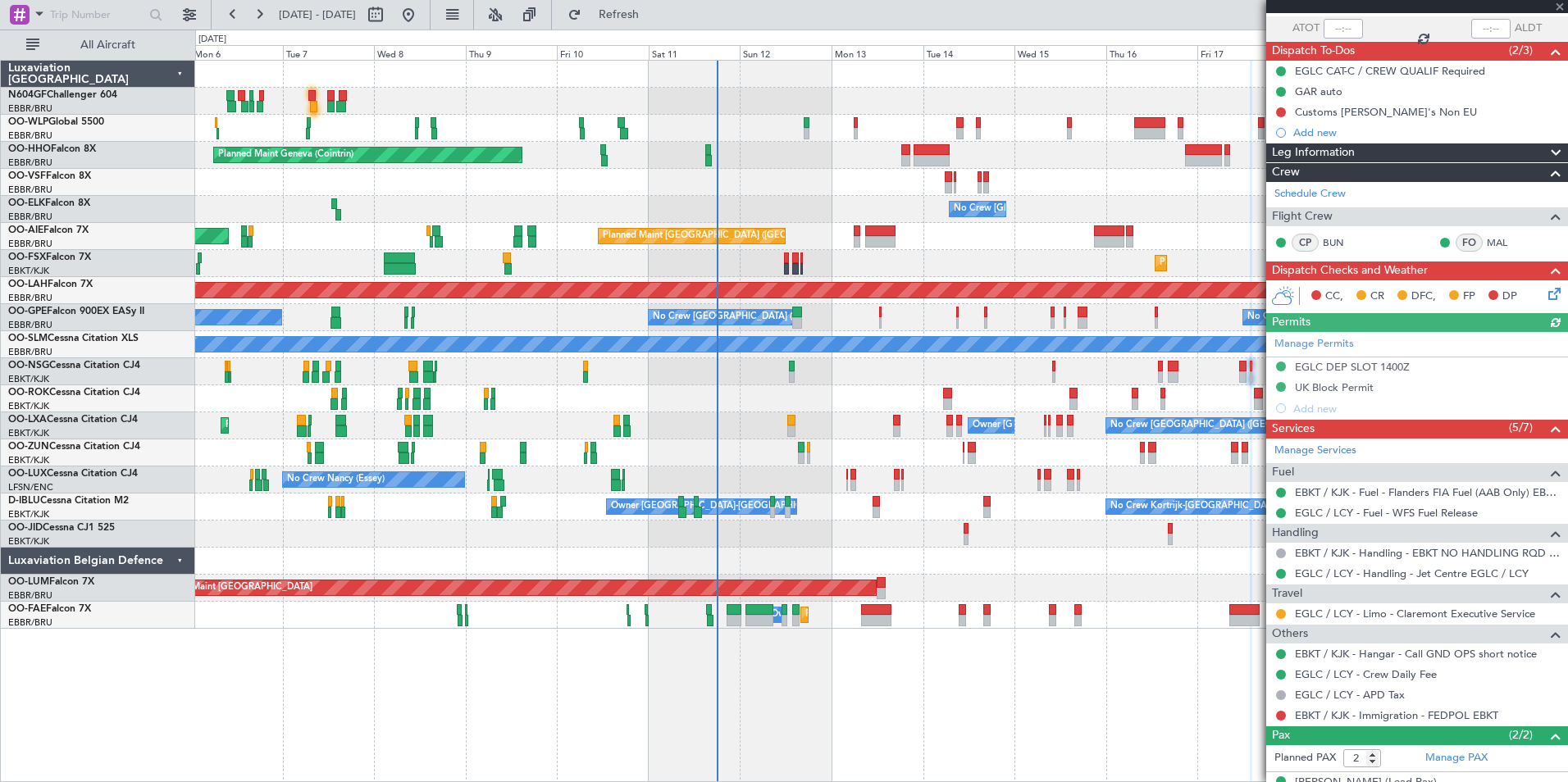
scroll to position [182, 0]
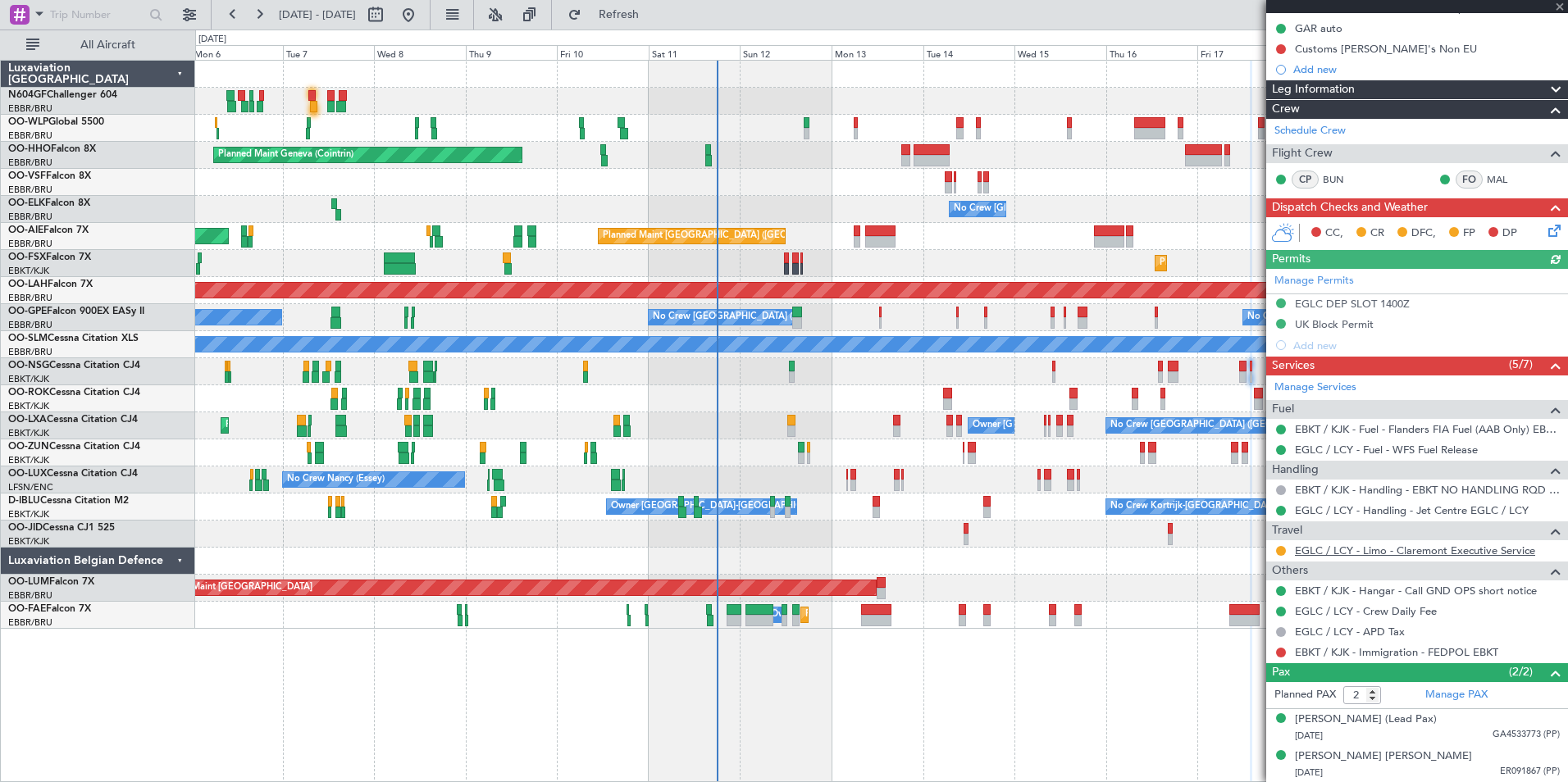
click at [1380, 549] on link "EGLC / LCY - Limo - Claremont Executive Service" at bounding box center [1415, 550] width 240 height 14
click at [1332, 508] on link "EGLC / LCY - Handling - Jet Centre EGLC / LCY" at bounding box center [1411, 510] width 233 height 14
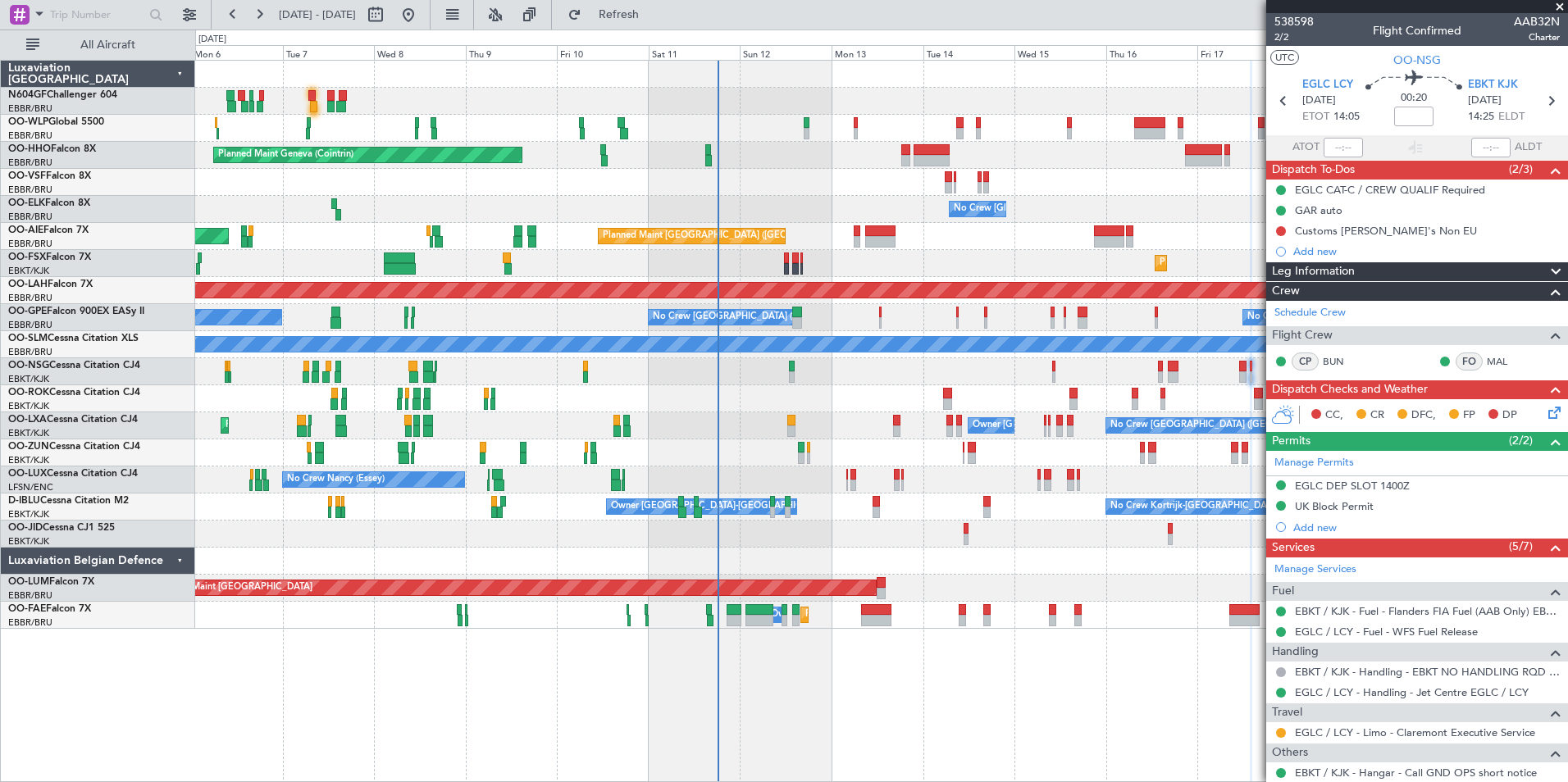
scroll to position [182, 0]
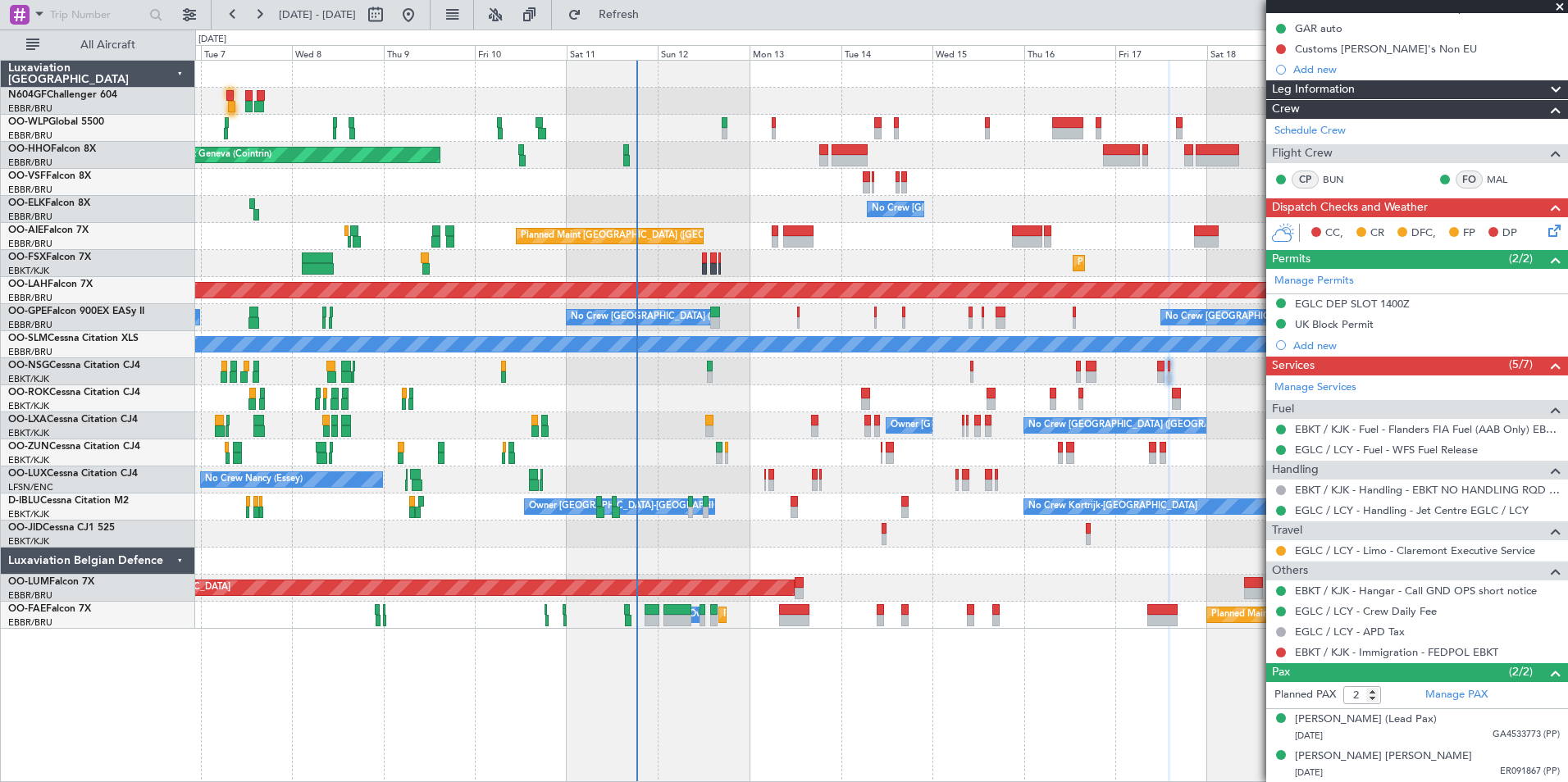
click at [933, 378] on div at bounding box center [881, 372] width 1372 height 27
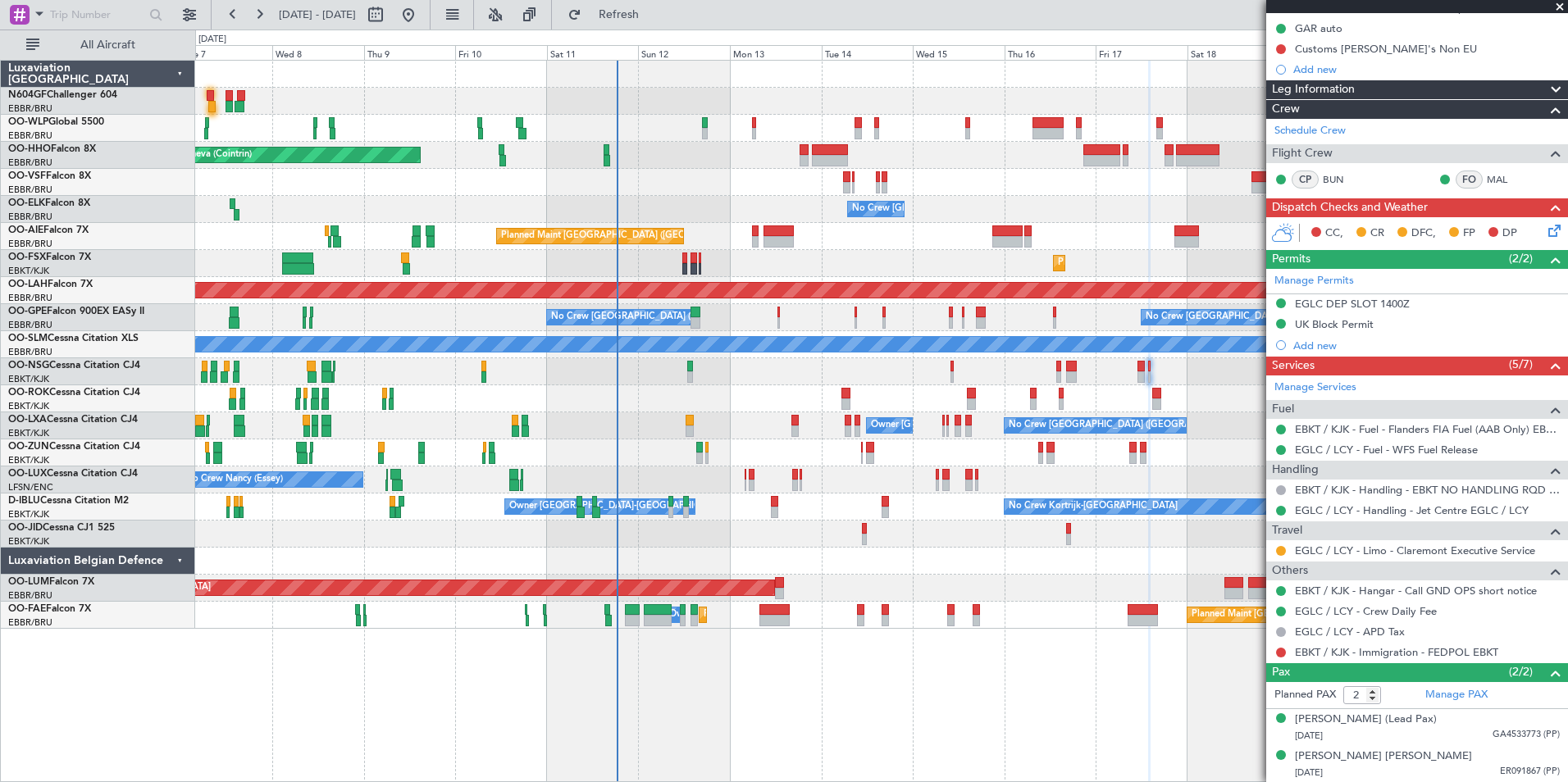
click at [960, 542] on div "No Crew" at bounding box center [881, 534] width 1372 height 27
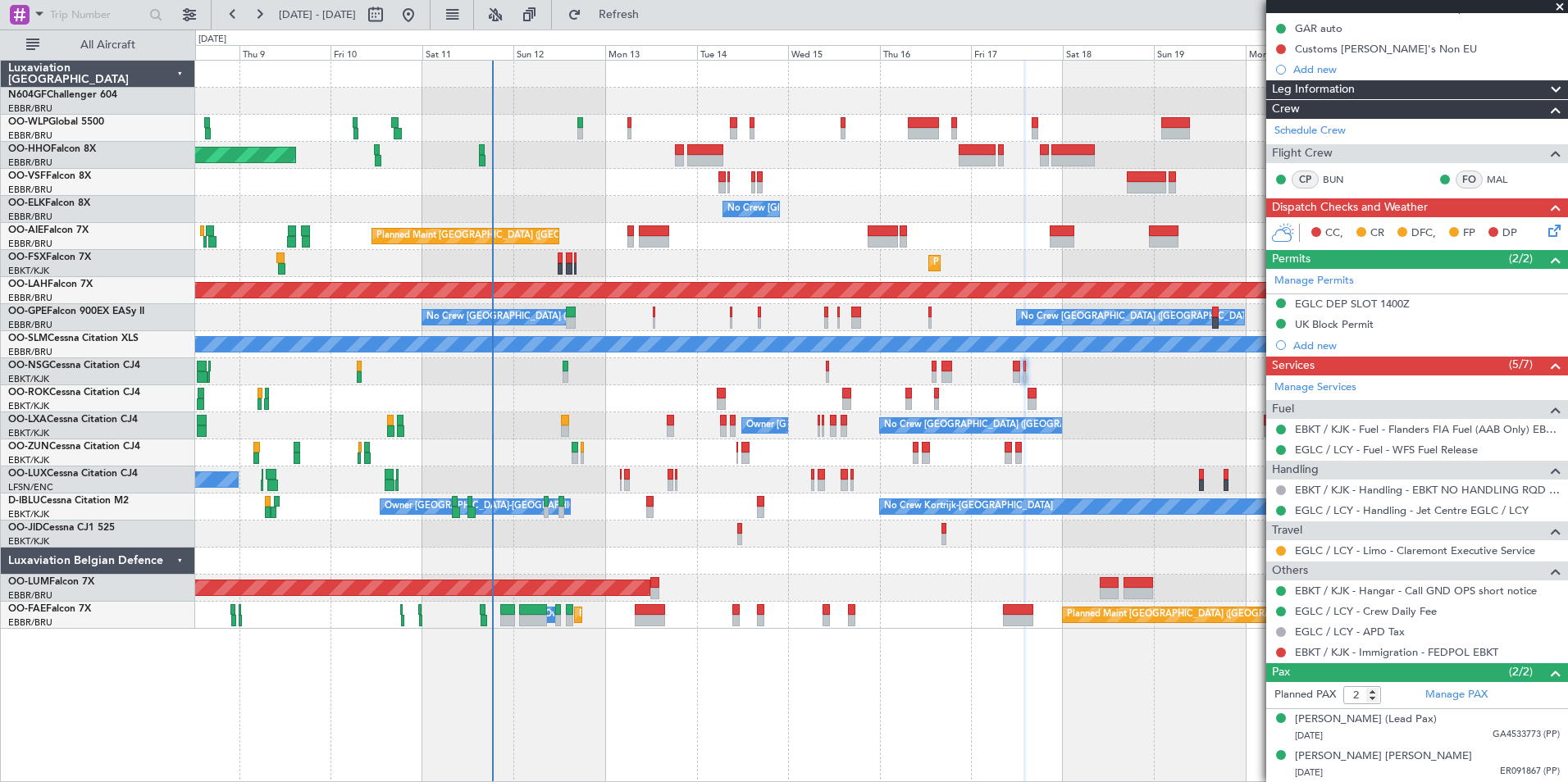
click at [717, 488] on div "No Crew [PERSON_NAME] ([PERSON_NAME]) No Crew [PERSON_NAME] ([PERSON_NAME])" at bounding box center [881, 480] width 1372 height 27
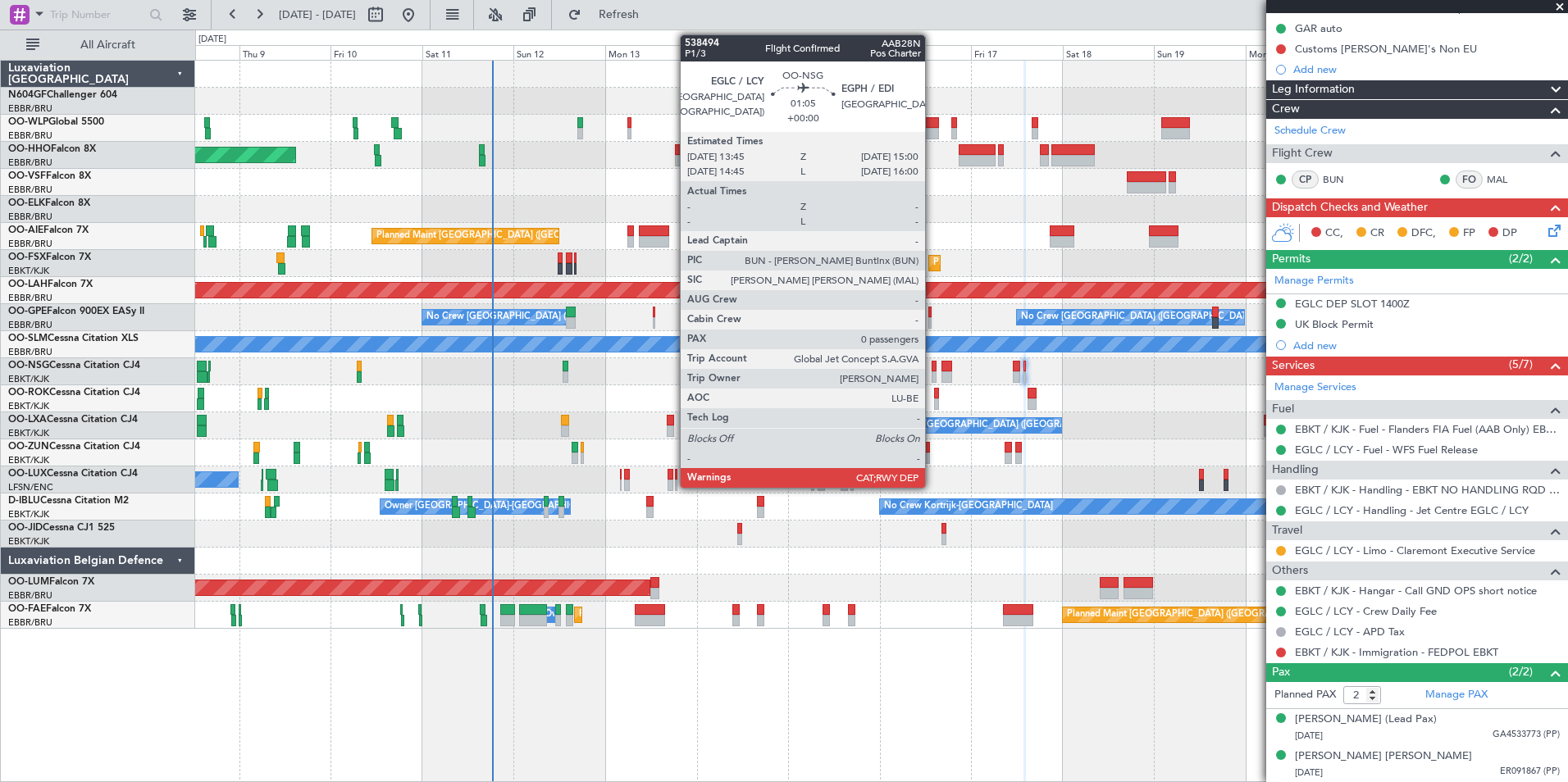
click at [932, 367] on div at bounding box center [933, 367] width 5 height 12
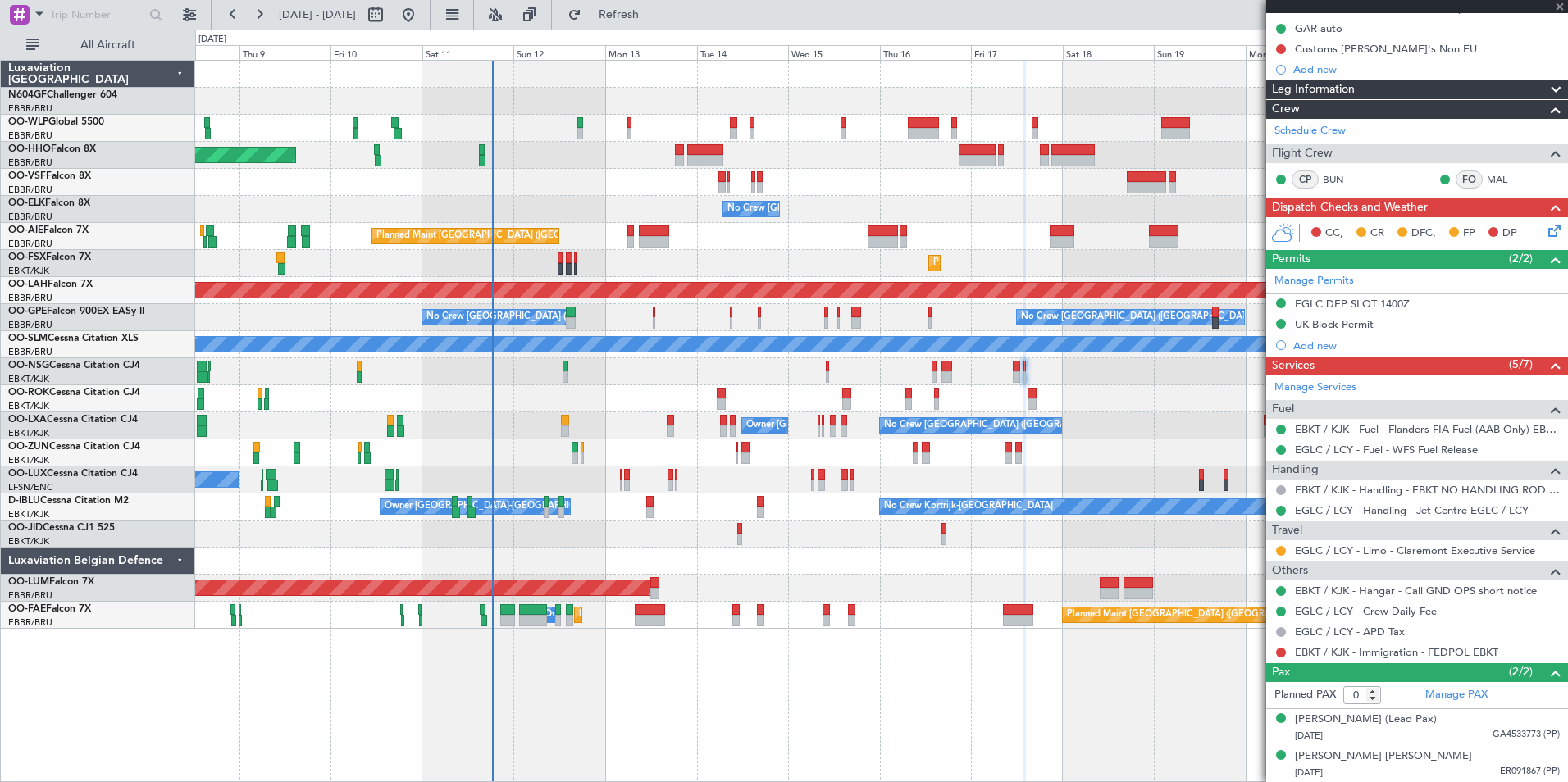
scroll to position [0, 0]
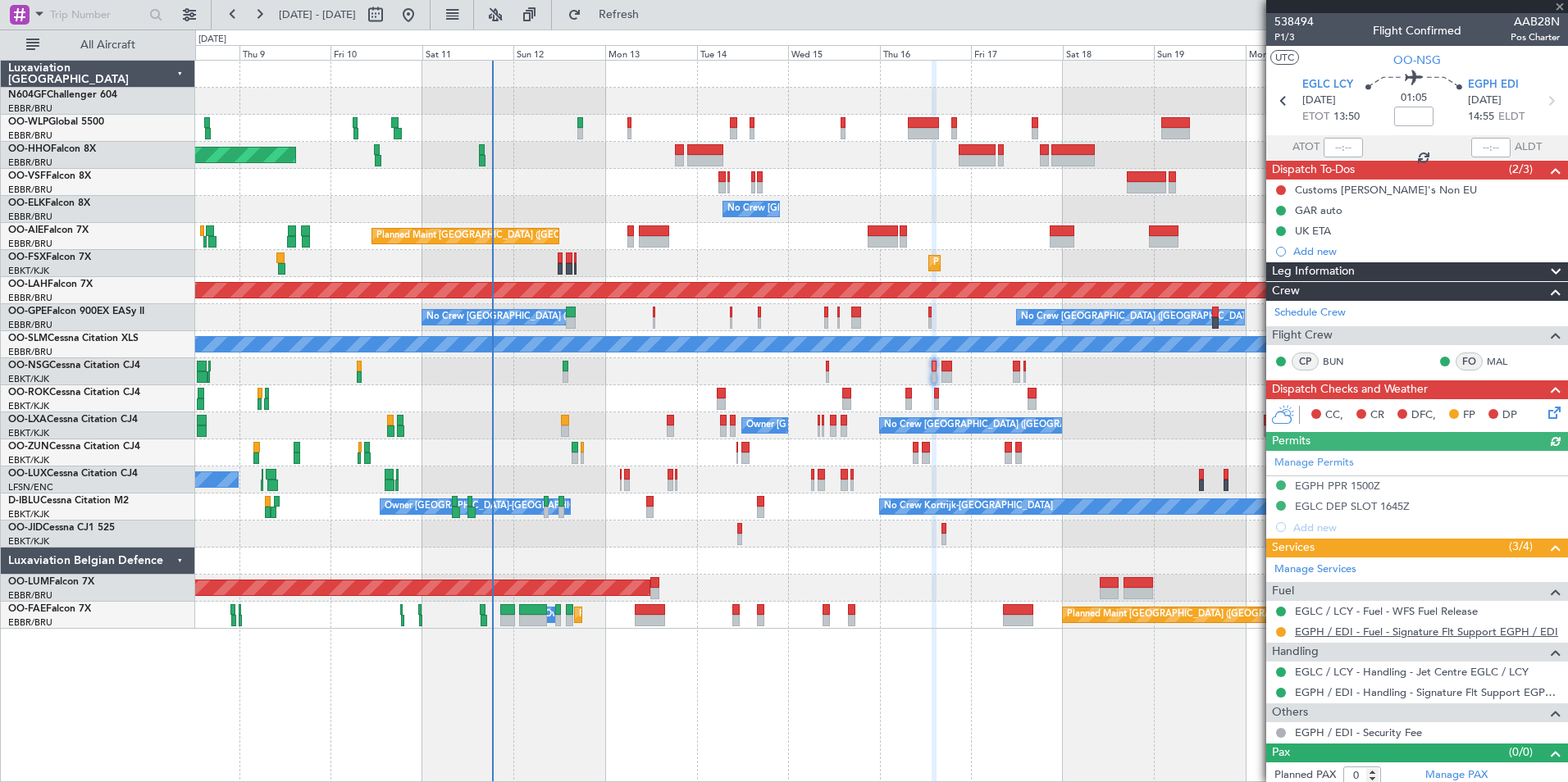
click at [1366, 635] on link "EGPH / EDI - Fuel - Signature Flt Support EGPH / EDI" at bounding box center [1427, 631] width 263 height 14
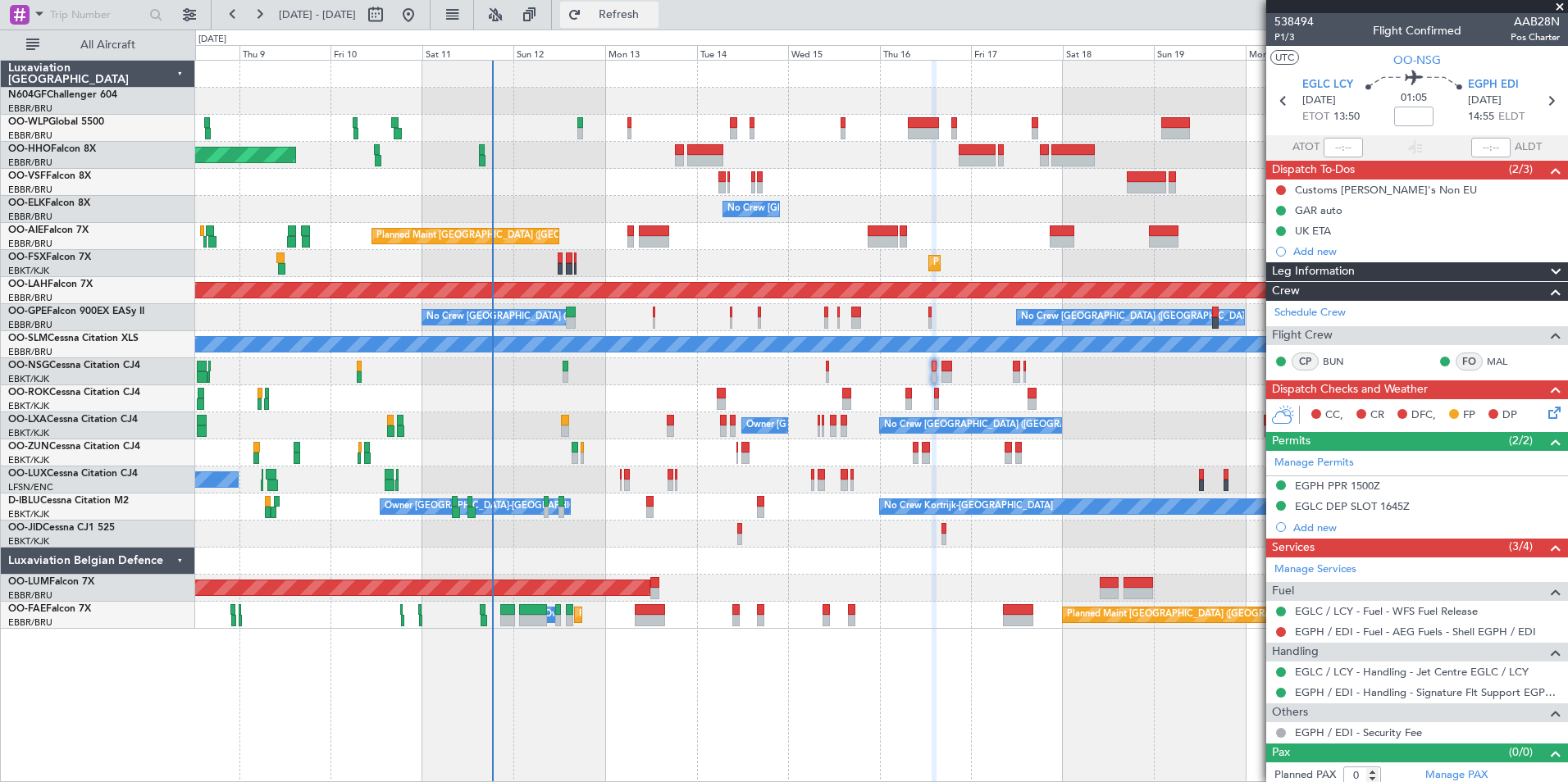
click at [653, 14] on span "Refresh" at bounding box center [619, 14] width 69 height 12
click at [1284, 630] on button at bounding box center [1281, 632] width 10 height 10
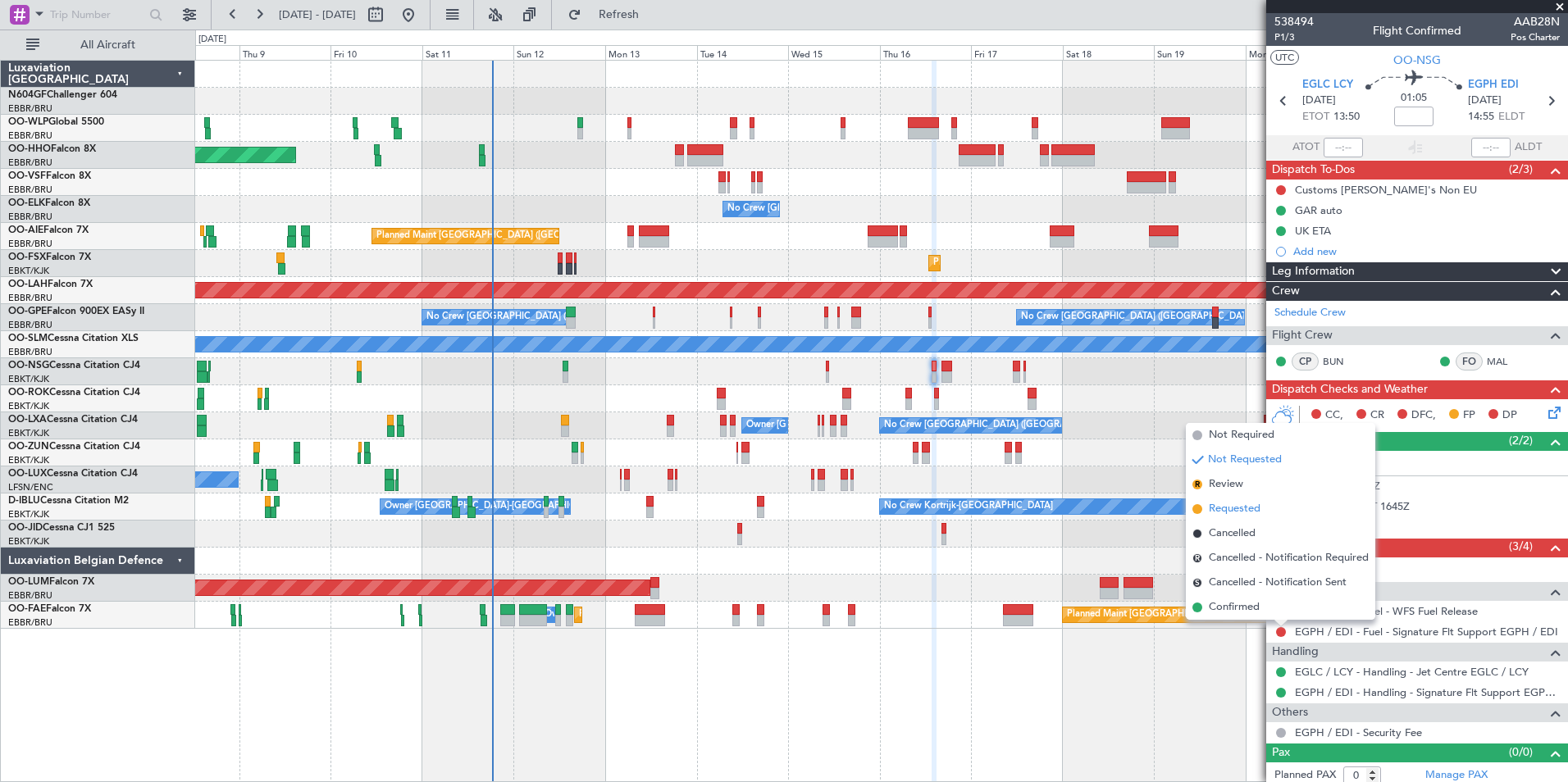
click at [1259, 509] on span "Requested" at bounding box center [1235, 508] width 52 height 16
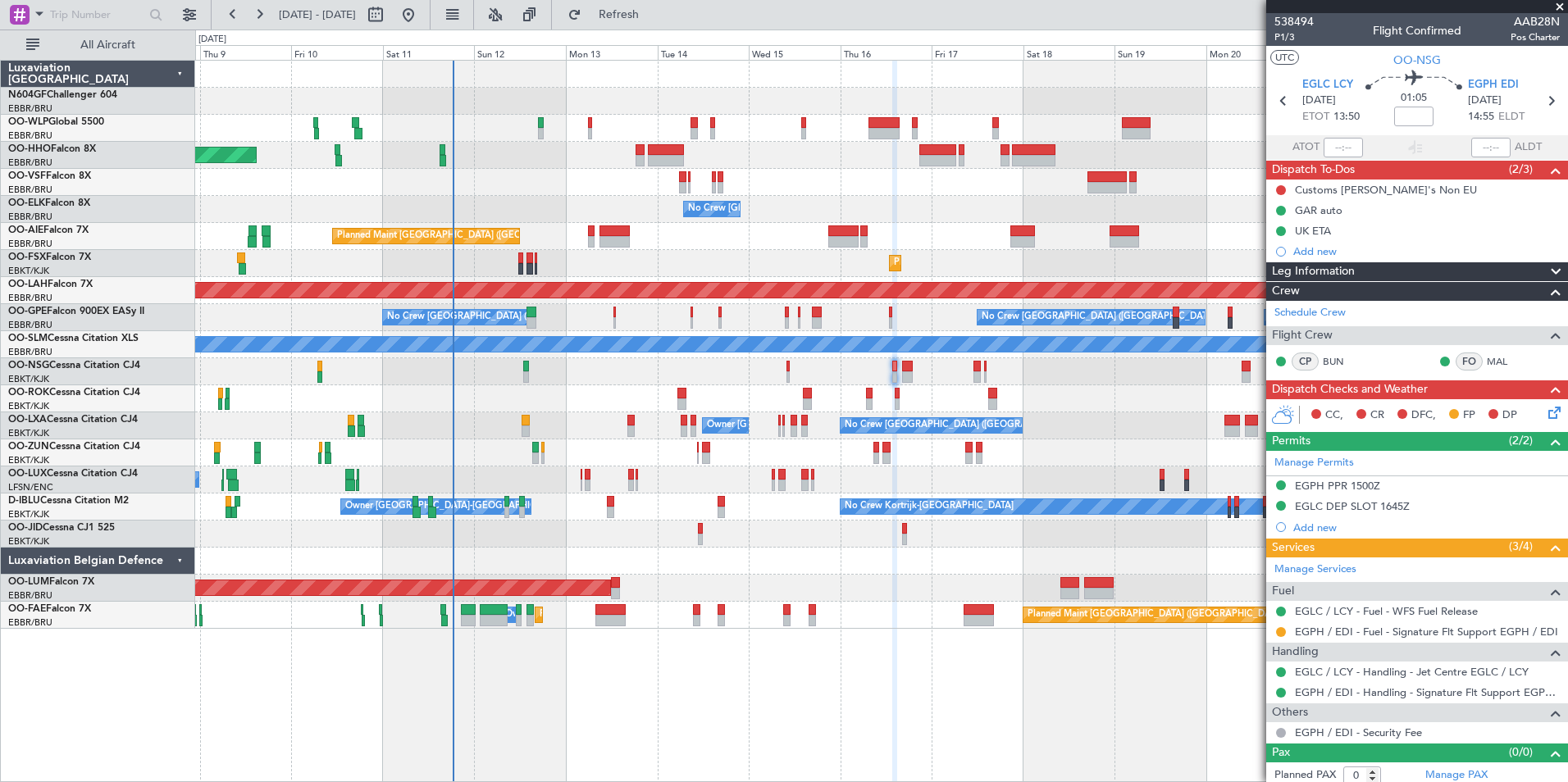
click at [934, 476] on div "No Crew Nancy (Essey) No Crew Nancy (Essey)" at bounding box center [881, 480] width 1372 height 27
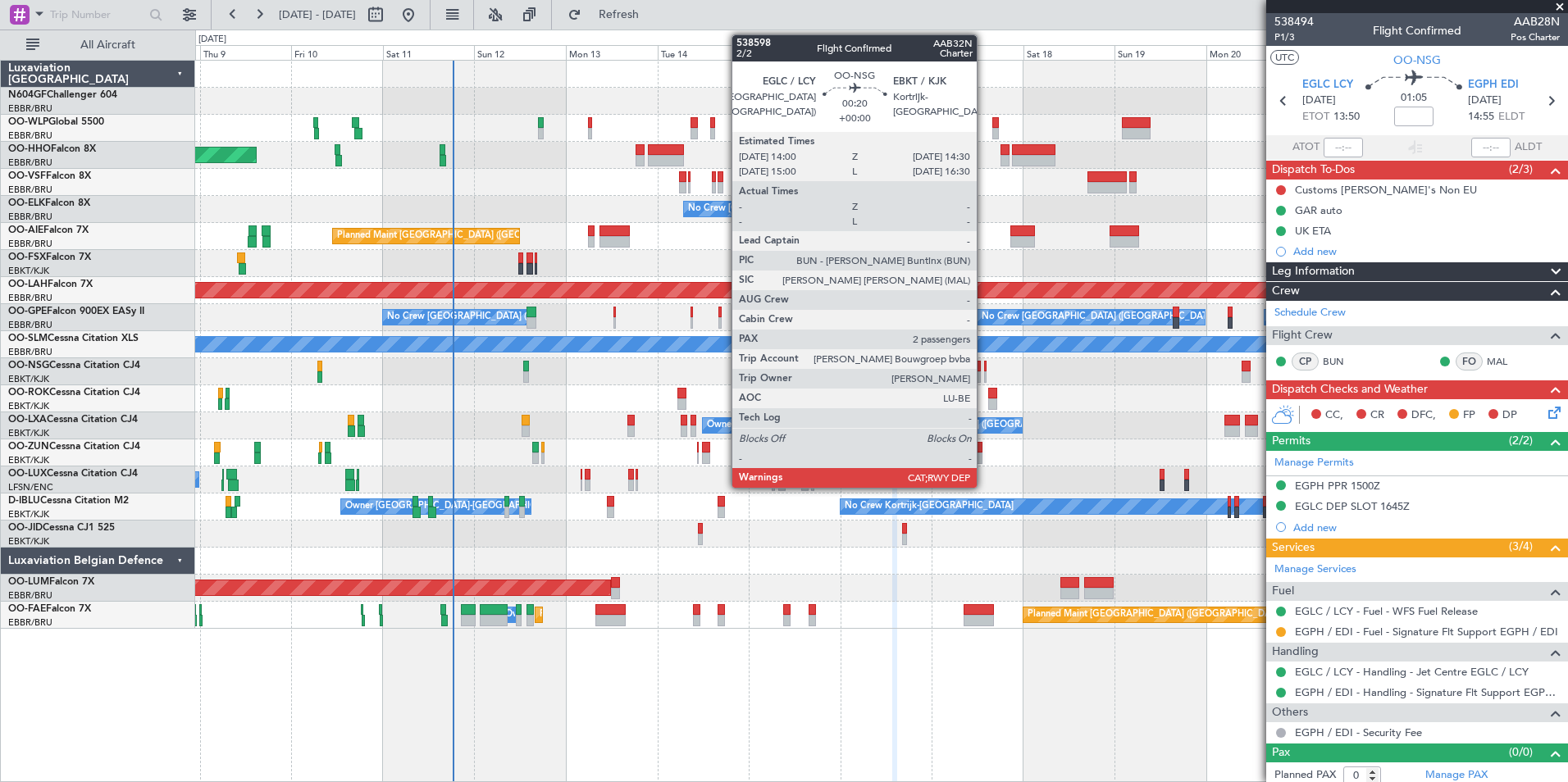
click at [984, 371] on div at bounding box center [985, 367] width 3 height 12
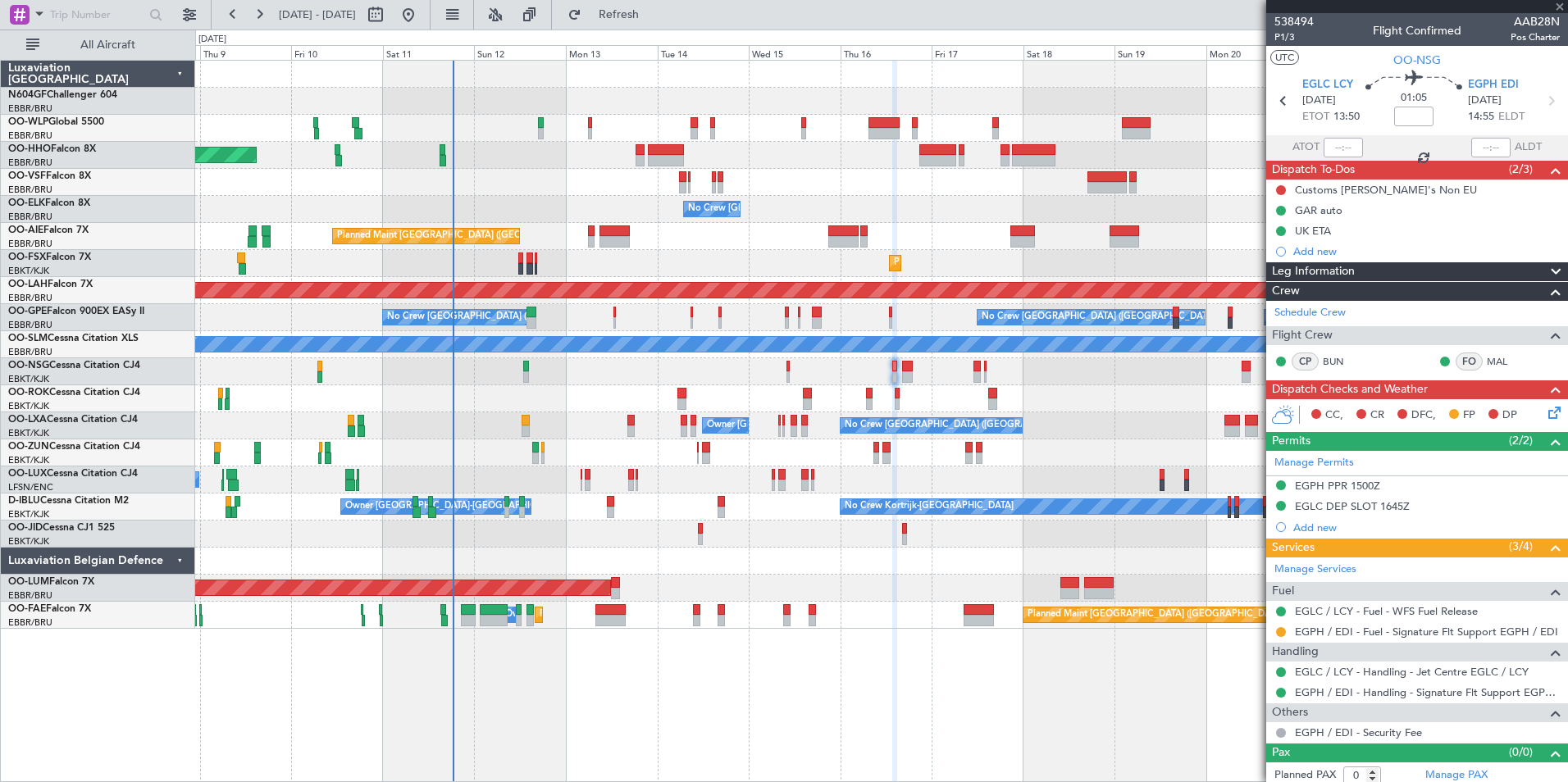
type input "2"
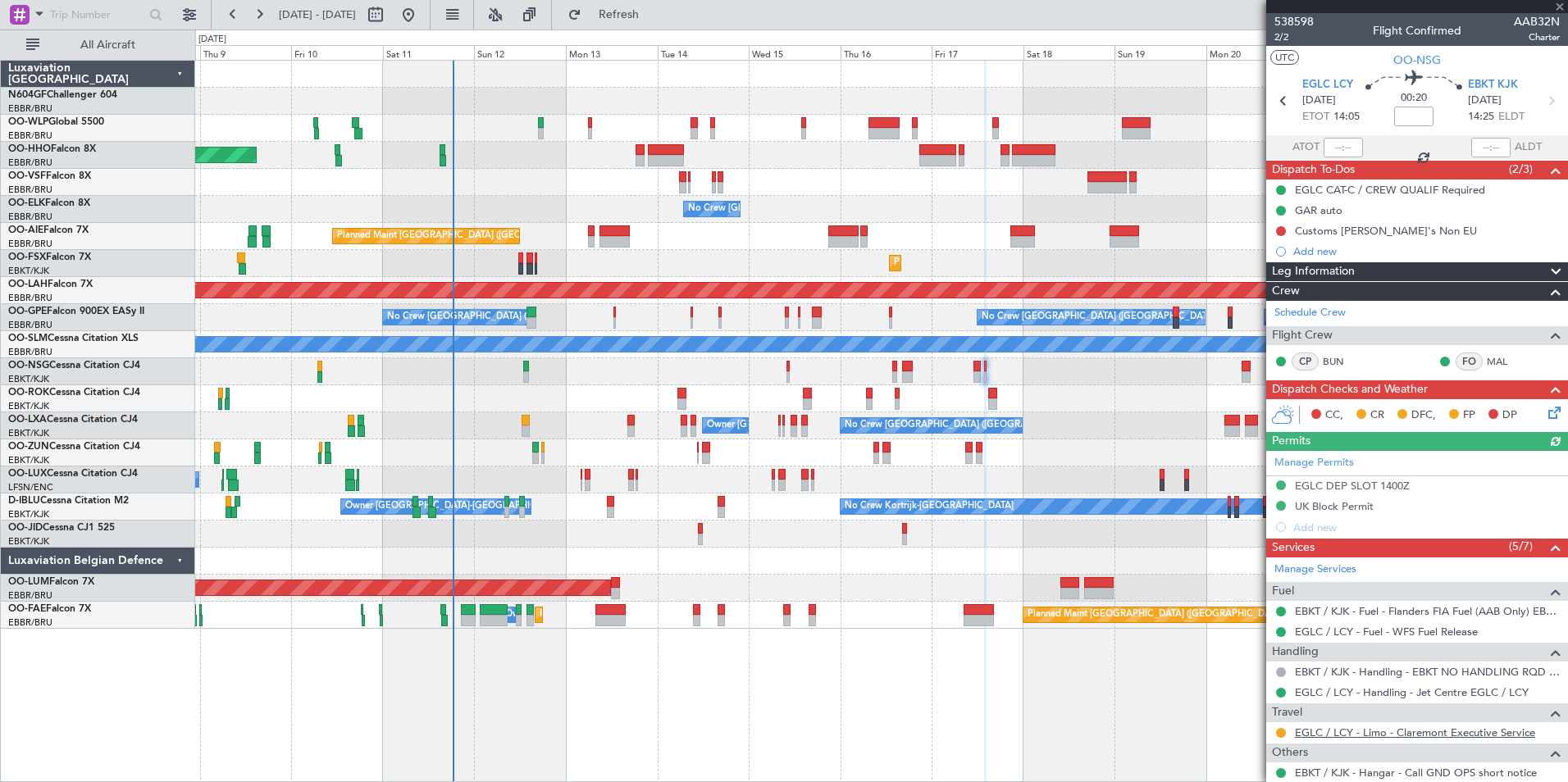
click at [1334, 730] on link "EGLC / LCY - Limo - Claremont Executive Service" at bounding box center [1415, 732] width 240 height 14
click at [658, 22] on button "Refresh" at bounding box center [609, 14] width 98 height 26
click at [1364, 735] on link "EGLC / LCY - Limo - Claremont Executive Service" at bounding box center [1415, 732] width 240 height 14
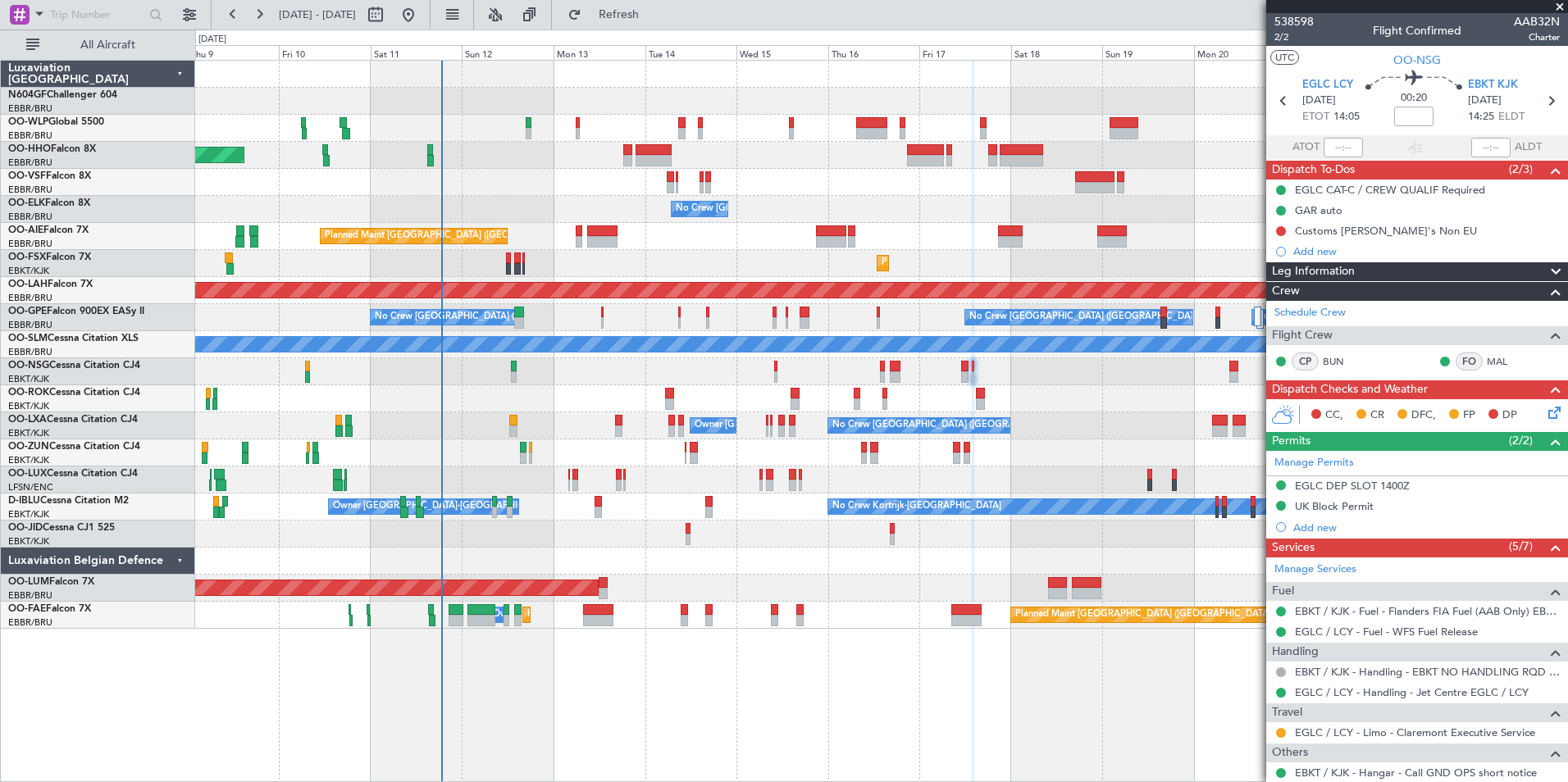
click at [546, 489] on div "Planned Maint Geneva (Cointrin) No Crew Brussels (Brussels National) Planned Ma…" at bounding box center [881, 344] width 1372 height 568
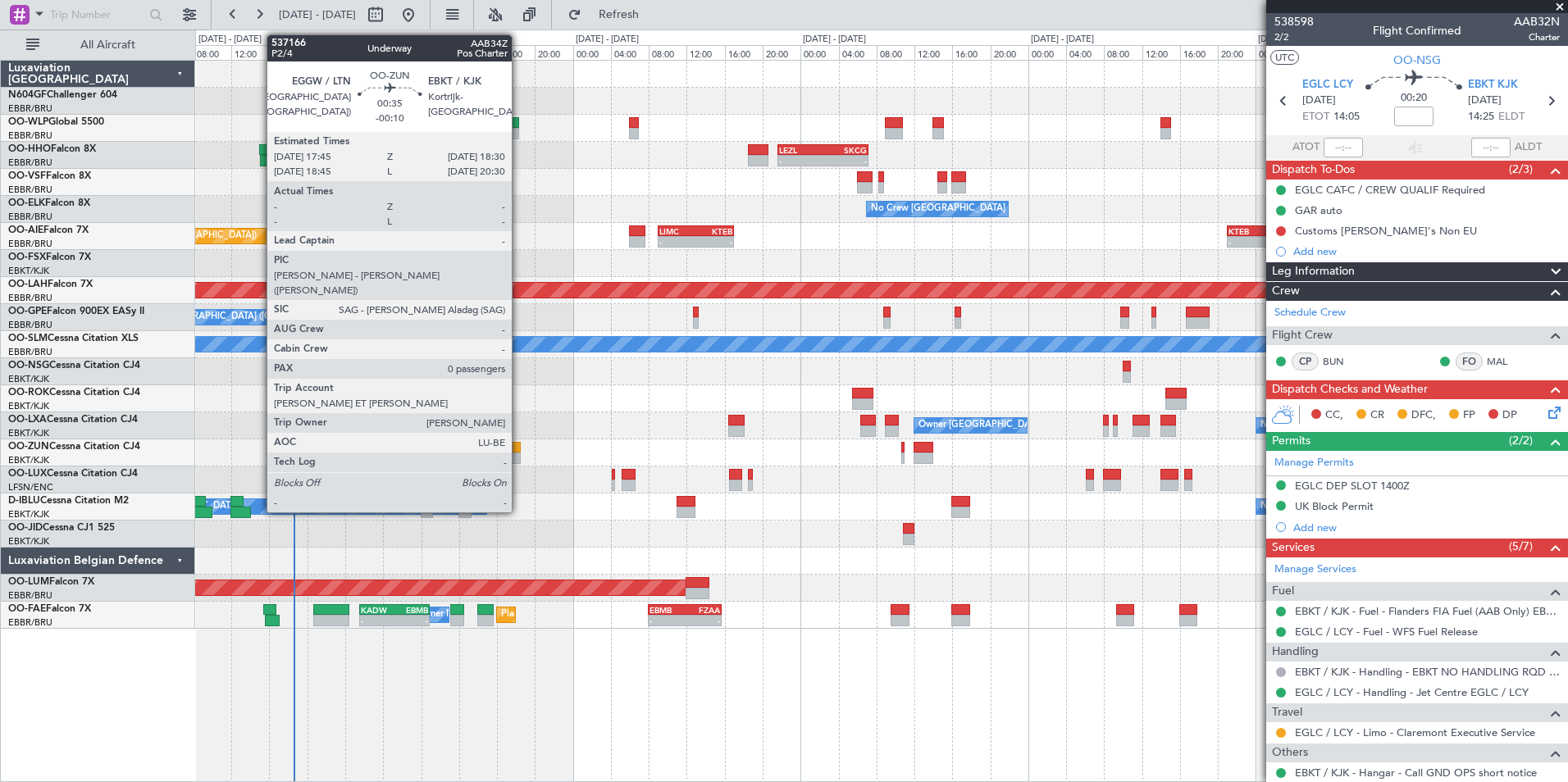
click at [519, 457] on div at bounding box center [516, 458] width 8 height 12
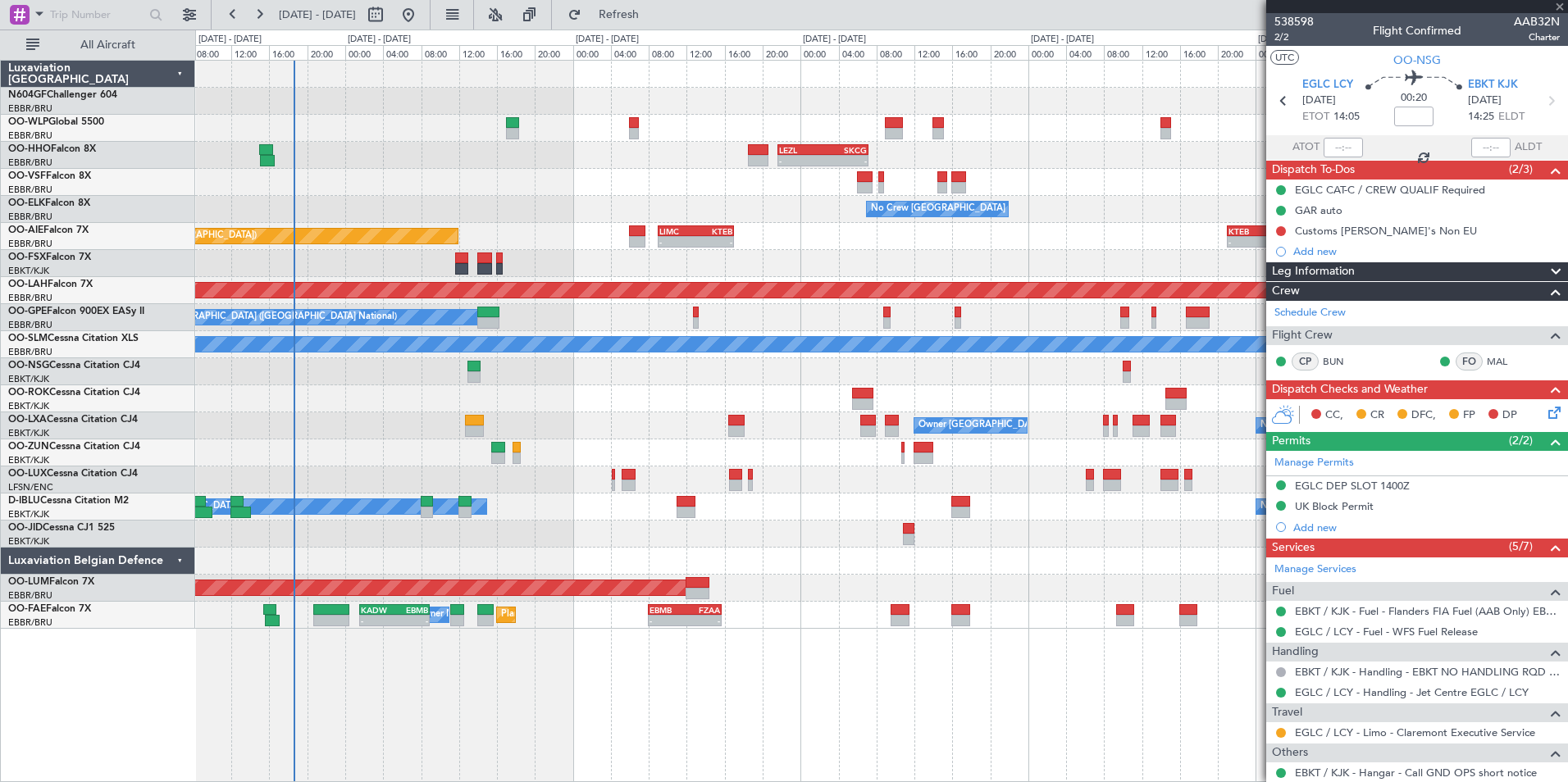
type input "-00:10"
type input "0"
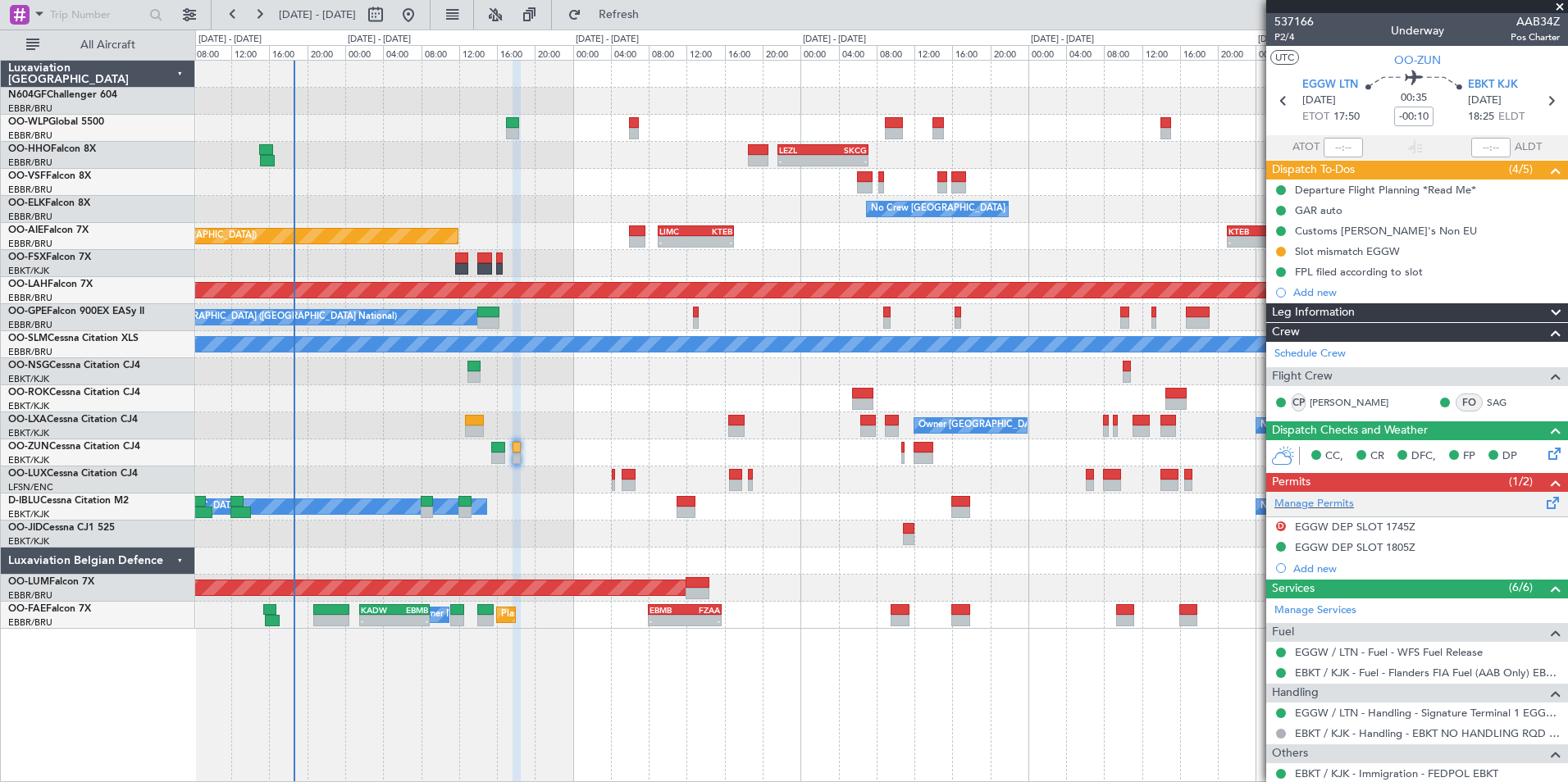
scroll to position [88, 0]
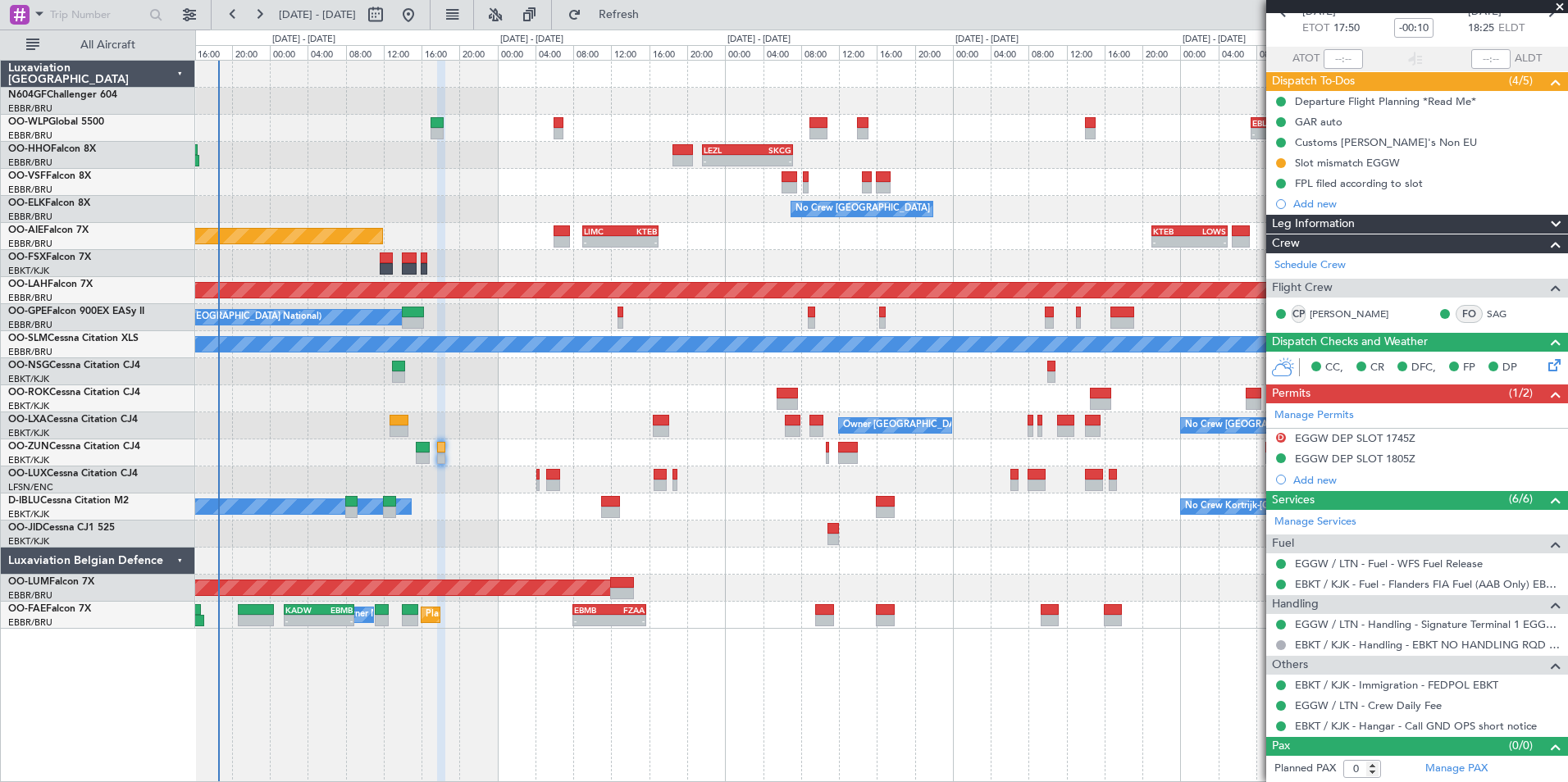
click at [623, 512] on div "No Crew Kortrijk-Wevelgem Owner Kortrijk-Wevelgem" at bounding box center [881, 507] width 1372 height 27
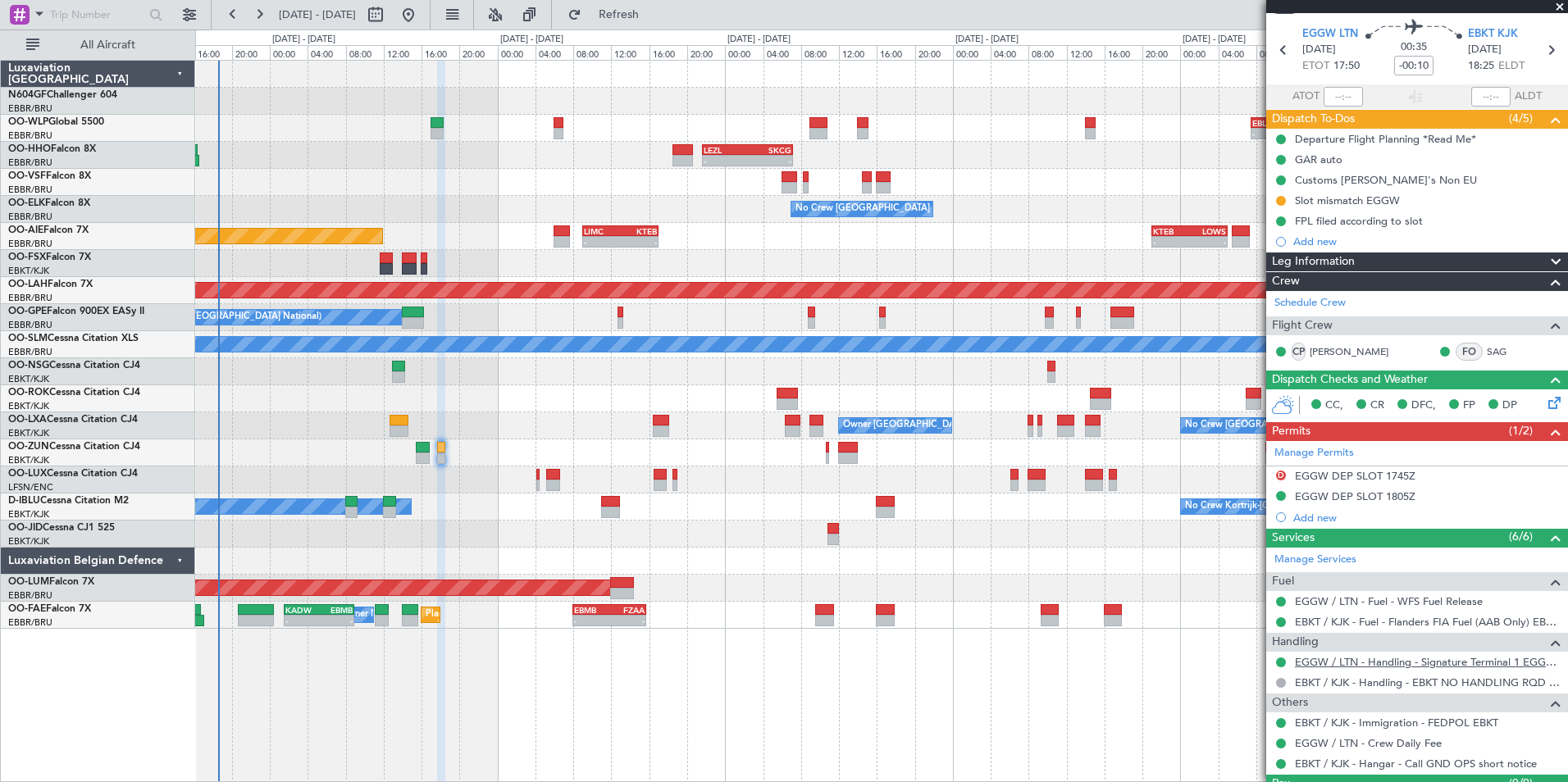
scroll to position [0, 0]
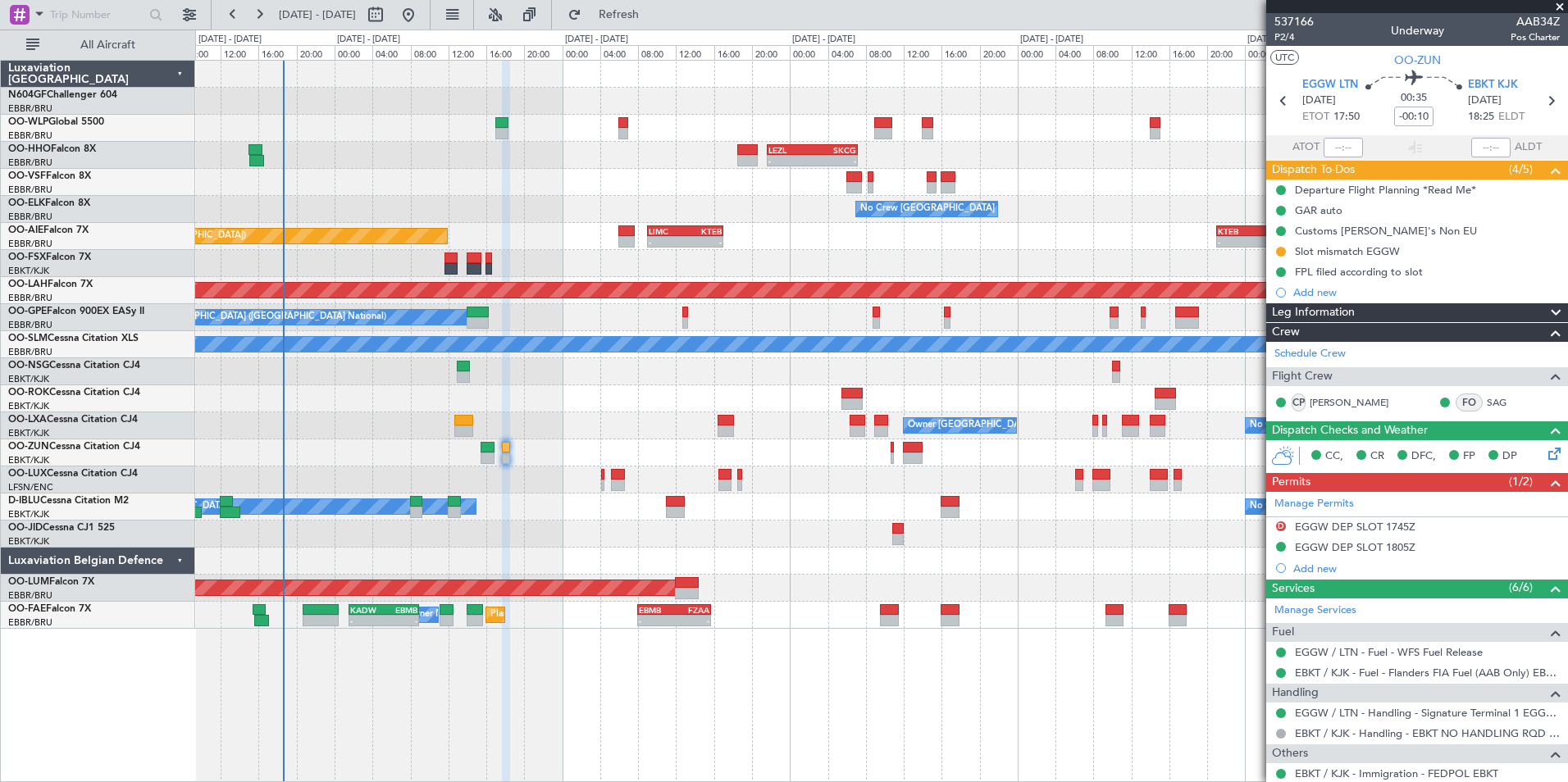
click at [506, 501] on div "No Crew Kortrijk-Wevelgem Owner Kortrijk-Wevelgem" at bounding box center [881, 507] width 1372 height 27
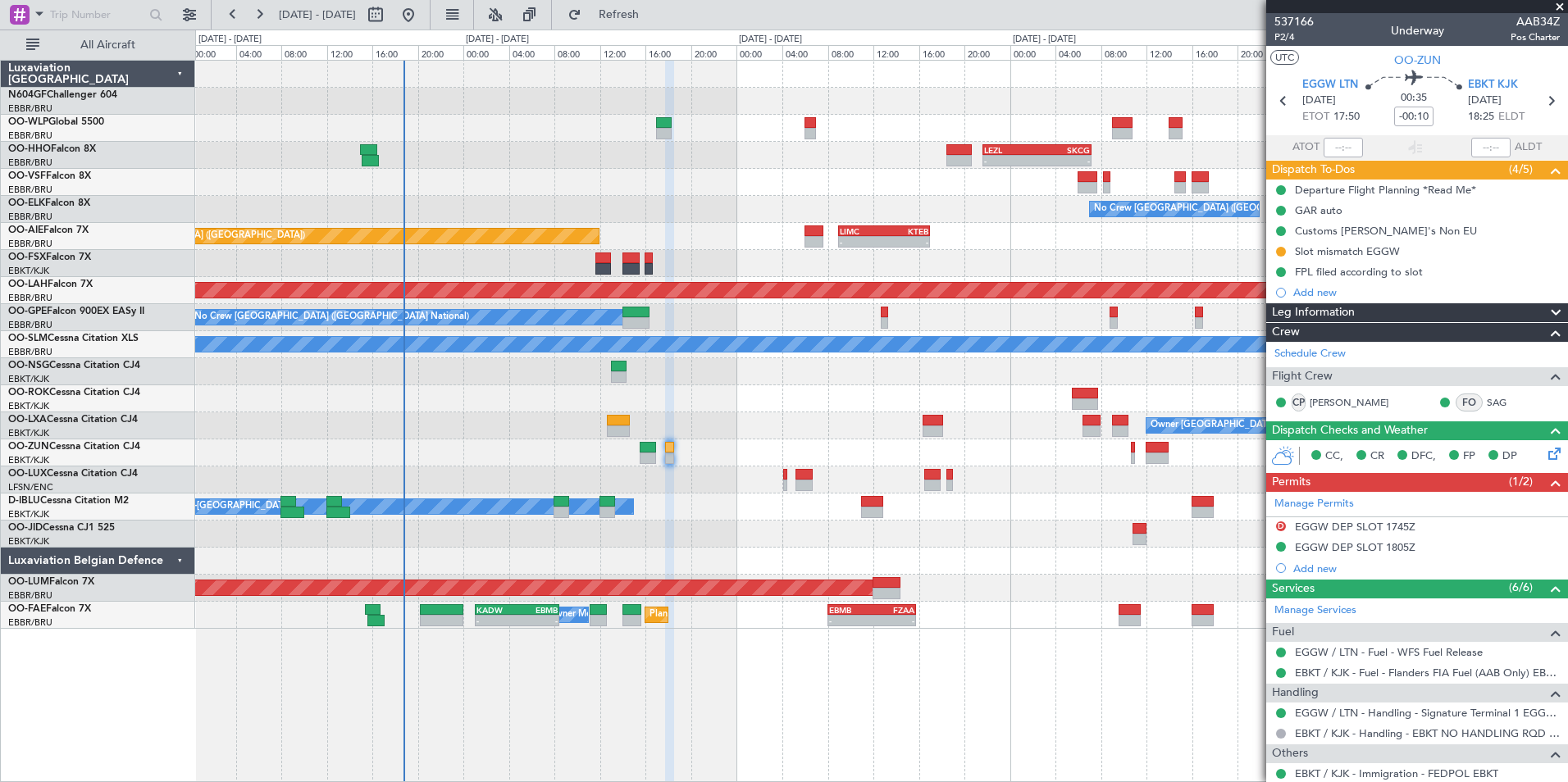
click at [450, 525] on div at bounding box center [881, 534] width 1372 height 27
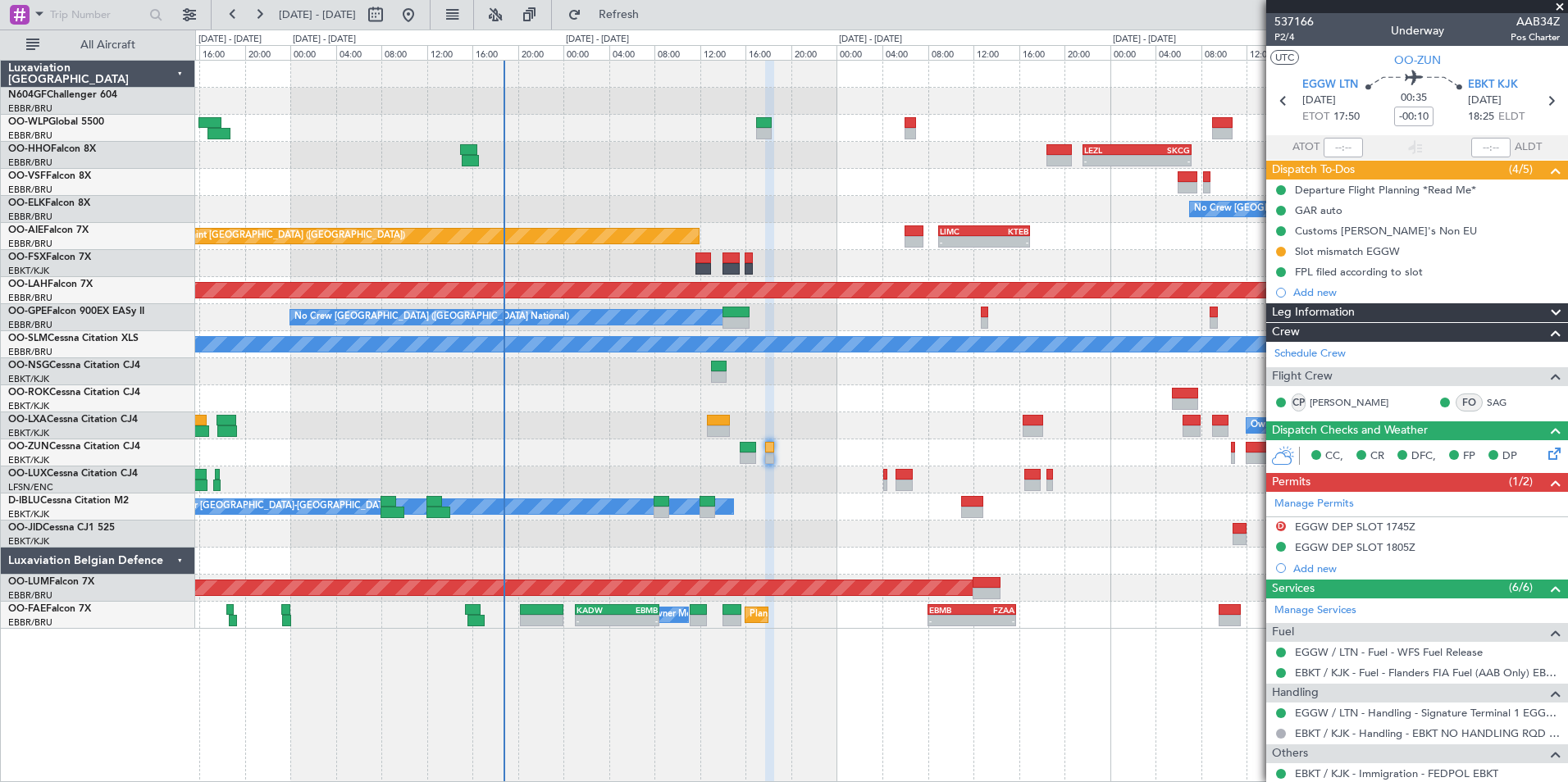
click at [572, 547] on div at bounding box center [881, 534] width 1372 height 27
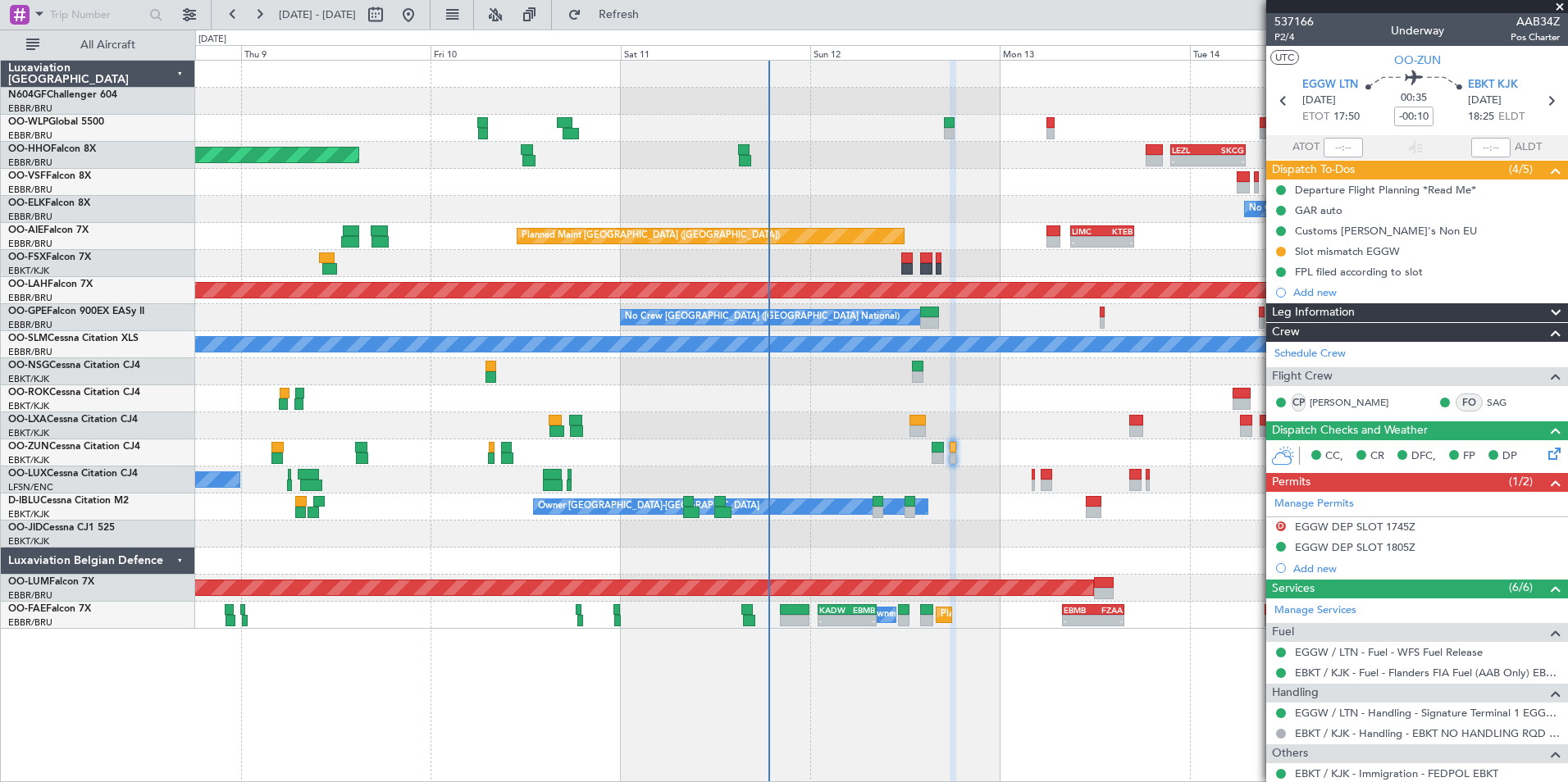
click at [842, 664] on div "- - EBLG 07:30 Z KIND 15:40 Z LEZL 21:40 Z SKCG 07:10 Z - - Planned Maint Genev…" at bounding box center [881, 421] width 1373 height 722
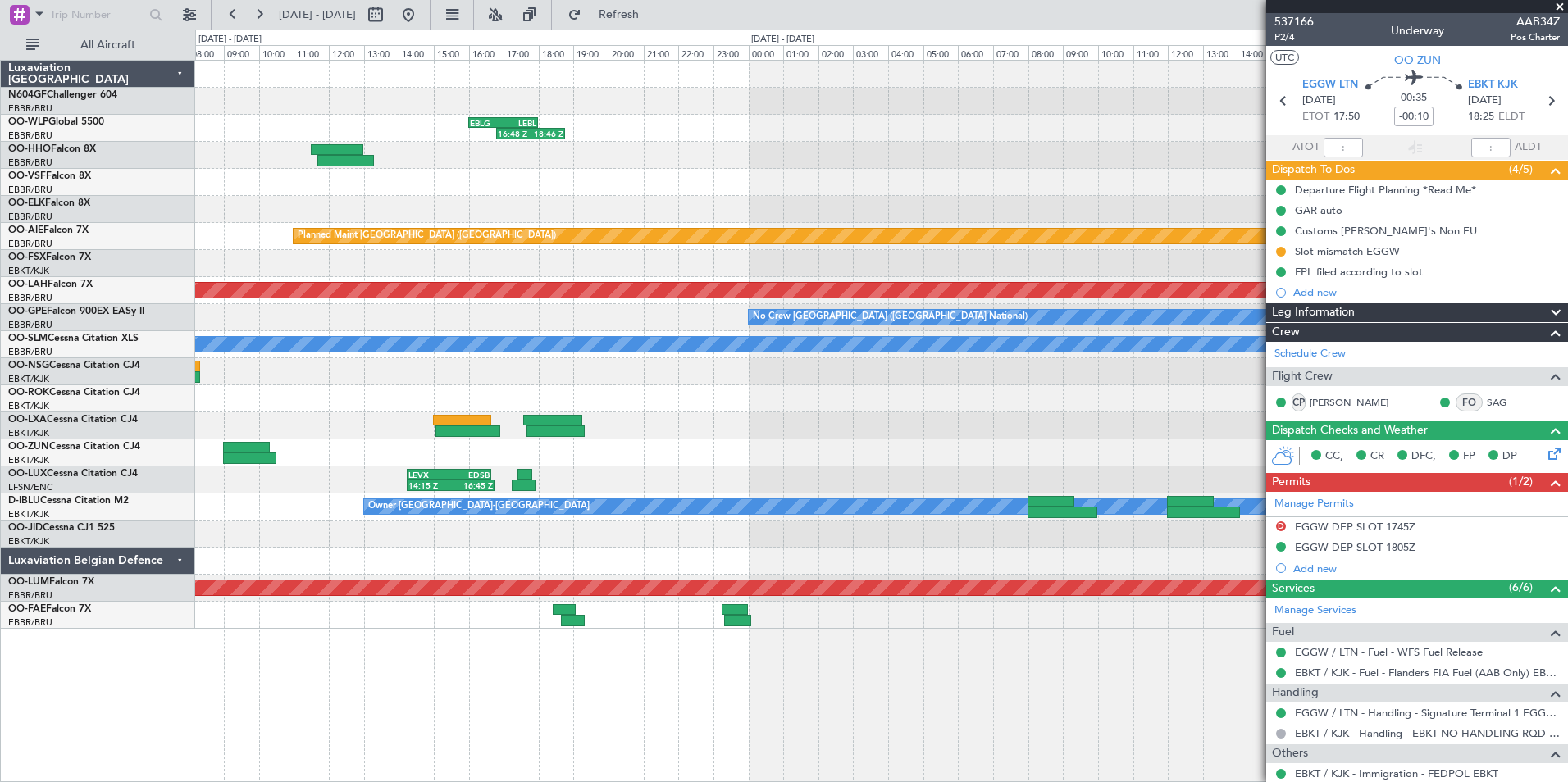
click at [777, 649] on div "16:48 Z 18:46 Z EBLG 16:00 Z LEBL 18:00 Z Planned Maint London (Farnborough) Pl…" at bounding box center [881, 421] width 1373 height 722
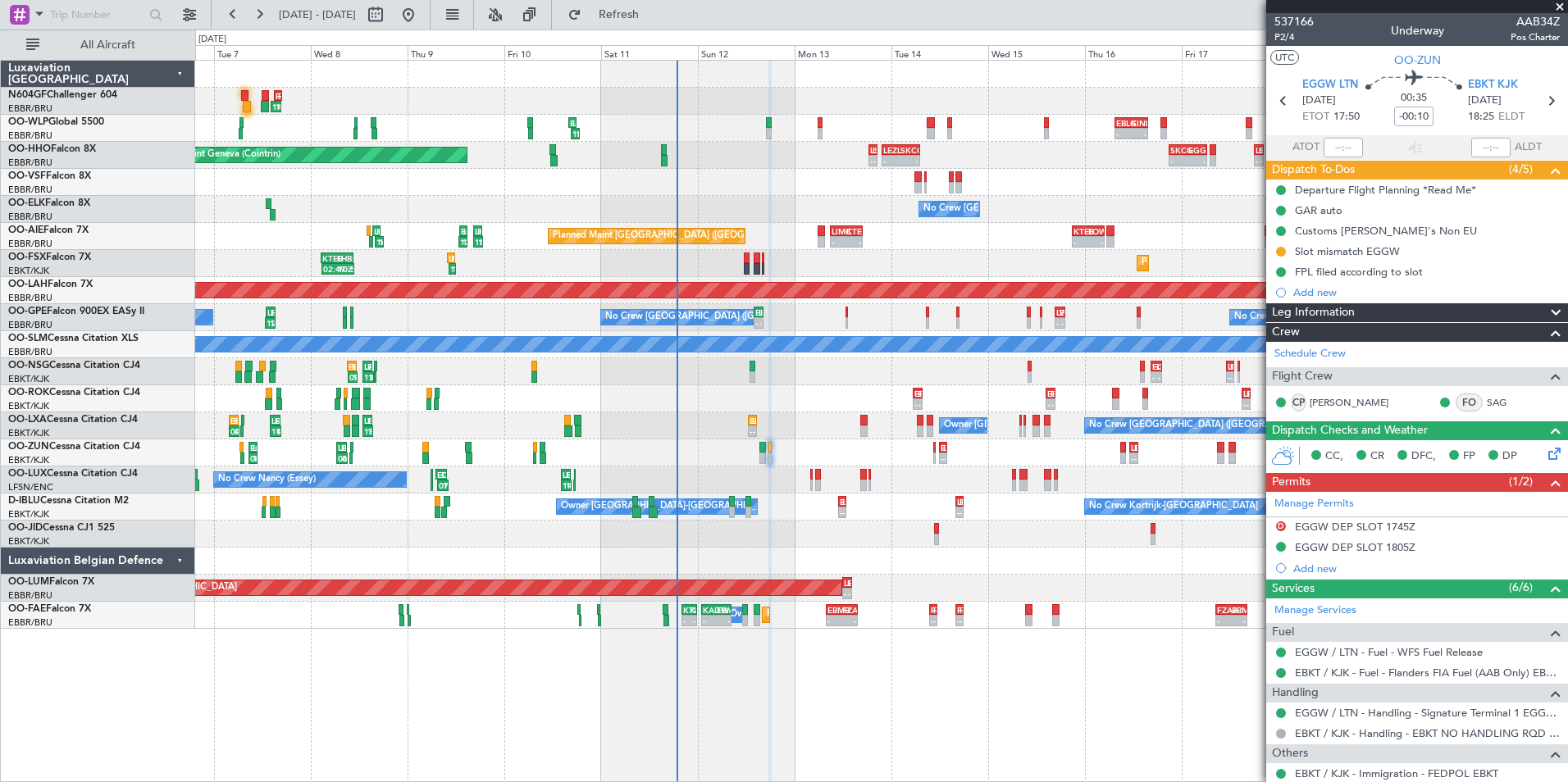
click at [778, 680] on div "14:20 Z 16:45 Z FZAA 15:00 Z FZQA 17:05 Z 09:45 Z 12:00 Z FZQA 09:30 Z FZAA 11:…" at bounding box center [881, 421] width 1373 height 722
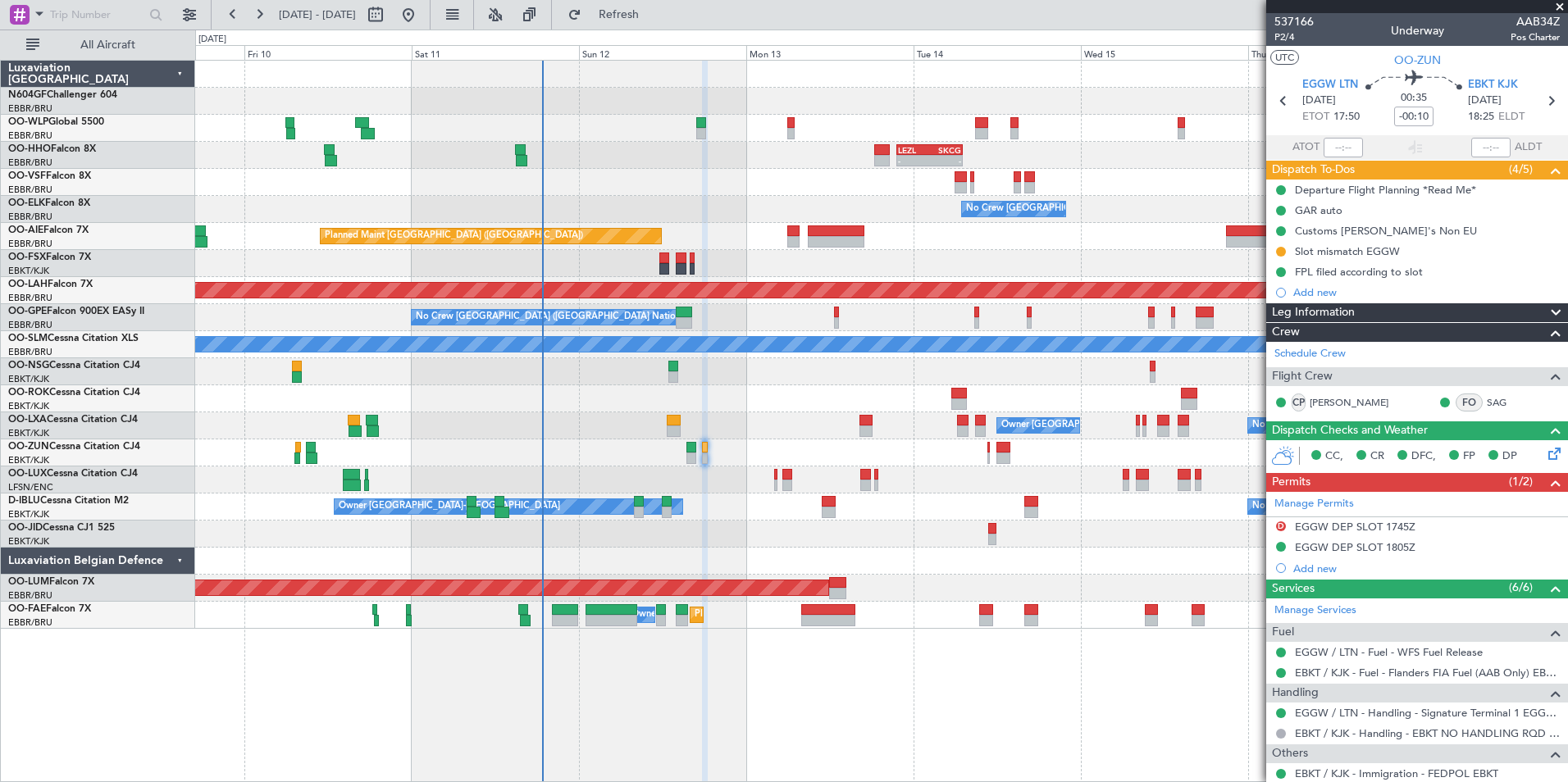
click at [866, 622] on div "LEZL 21:40 Z SKCG 07:10 Z - - - - SKCG 21:00 Z EGGD 06:25 Z - - LROP 21:15 Z RJ…" at bounding box center [881, 421] width 1373 height 722
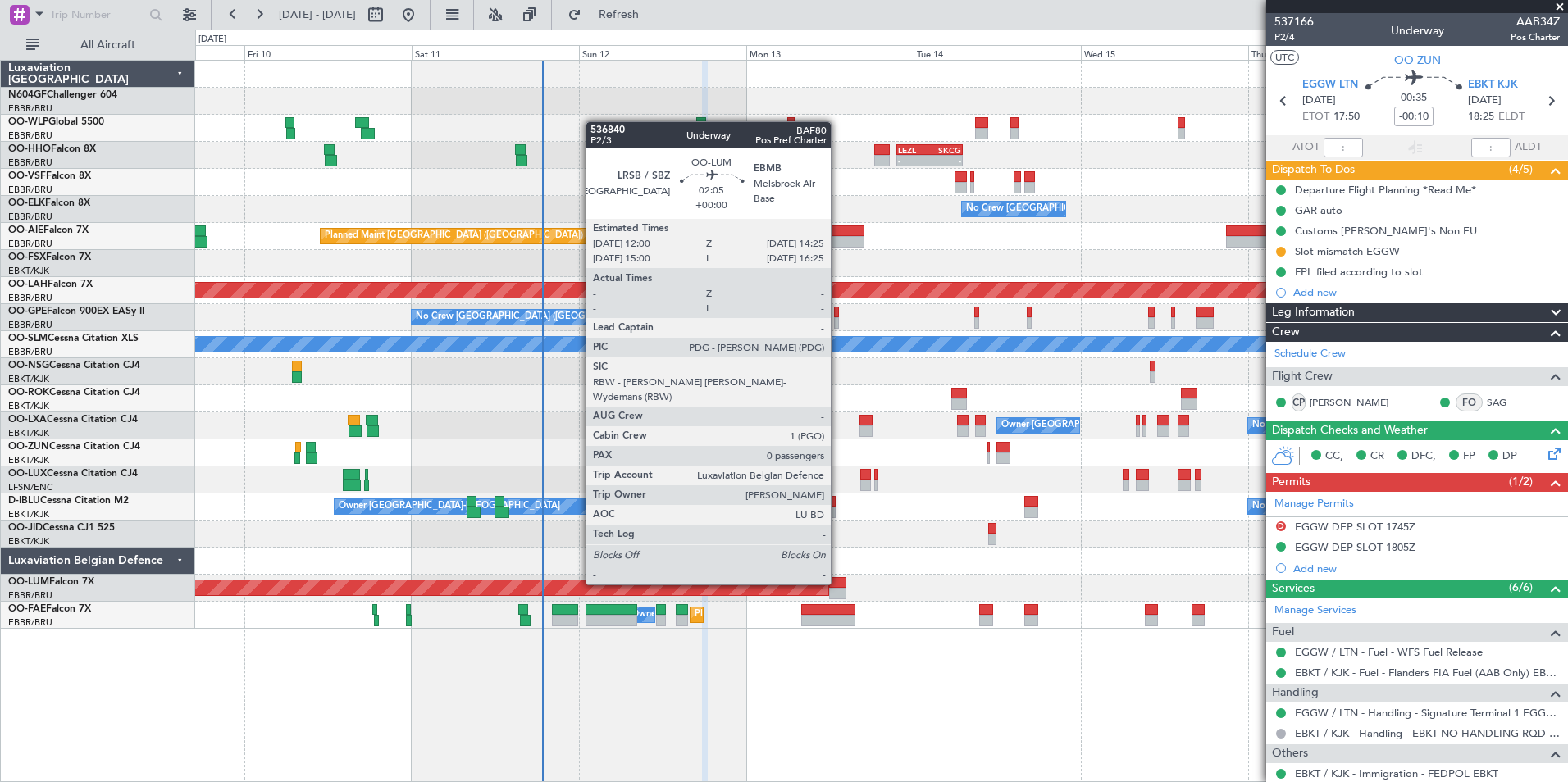
click at [838, 583] on div at bounding box center [838, 583] width 17 height 12
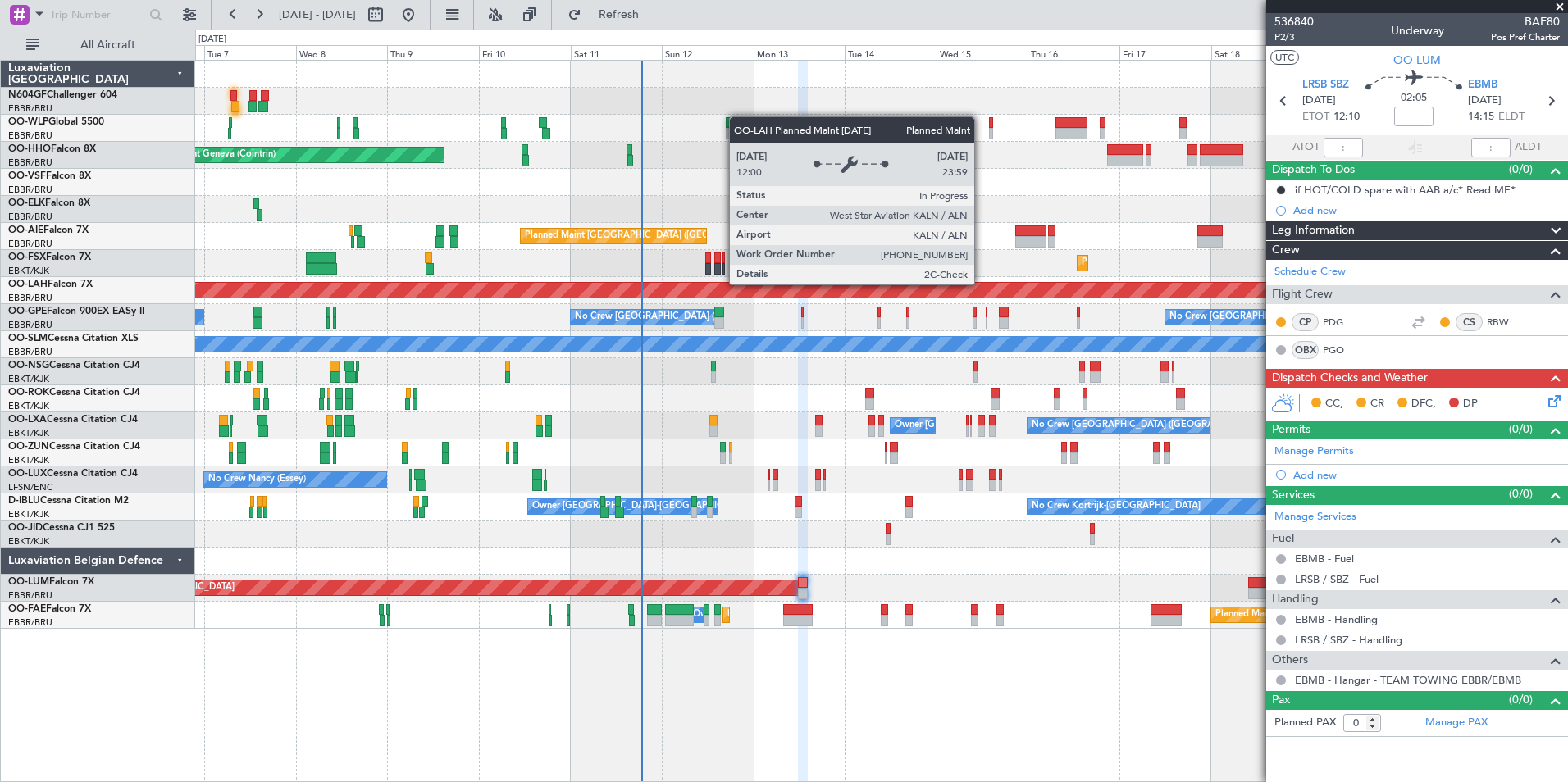
click at [845, 289] on div "Planned Maint [PERSON_NAME]-[GEOGRAPHIC_DATA][PERSON_NAME] ([GEOGRAPHIC_DATA][P…" at bounding box center [881, 289] width 4114 height 14
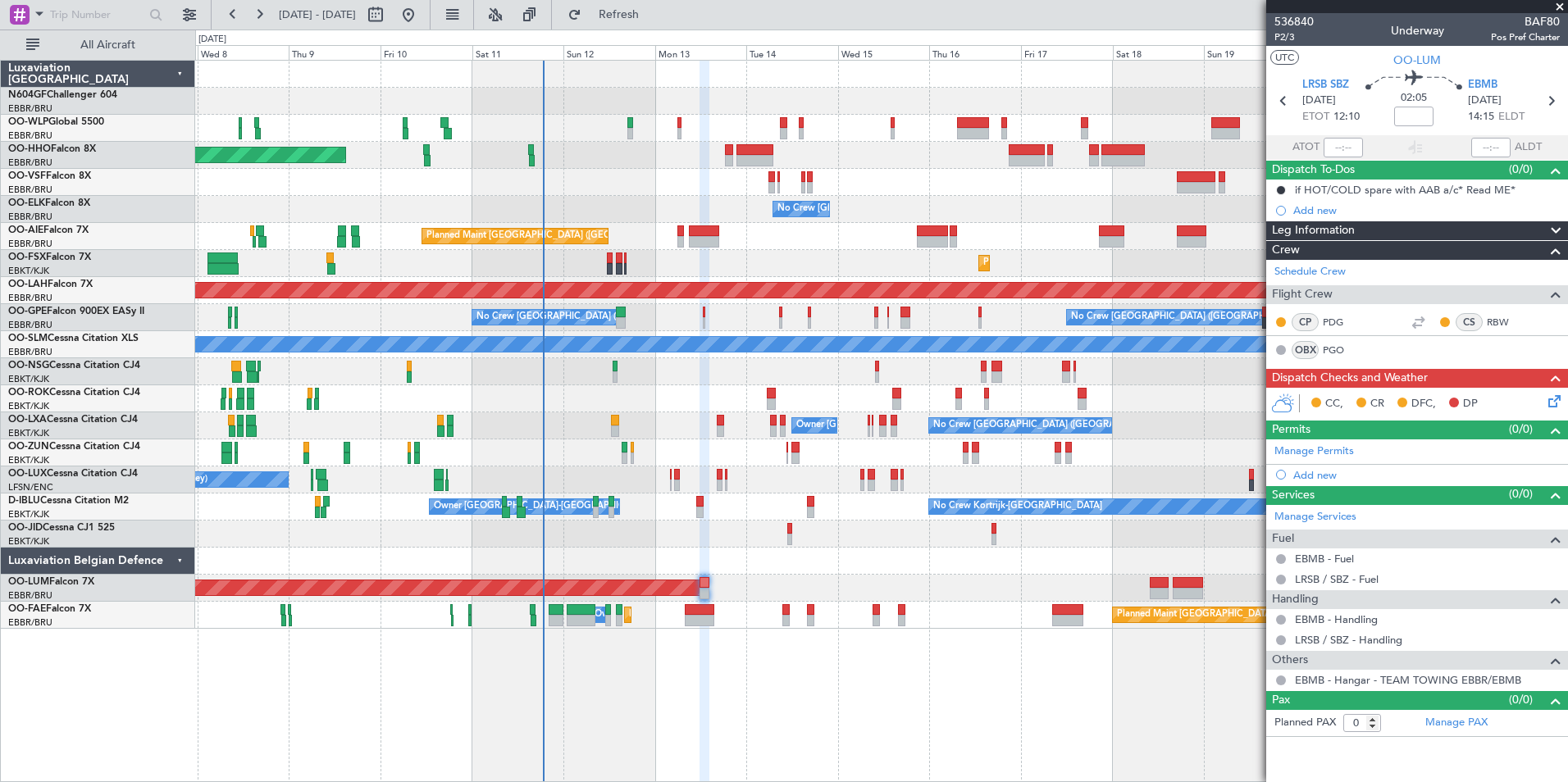
click at [894, 265] on div "Planned Maint Kortrijk-[GEOGRAPHIC_DATA]" at bounding box center [881, 263] width 1372 height 27
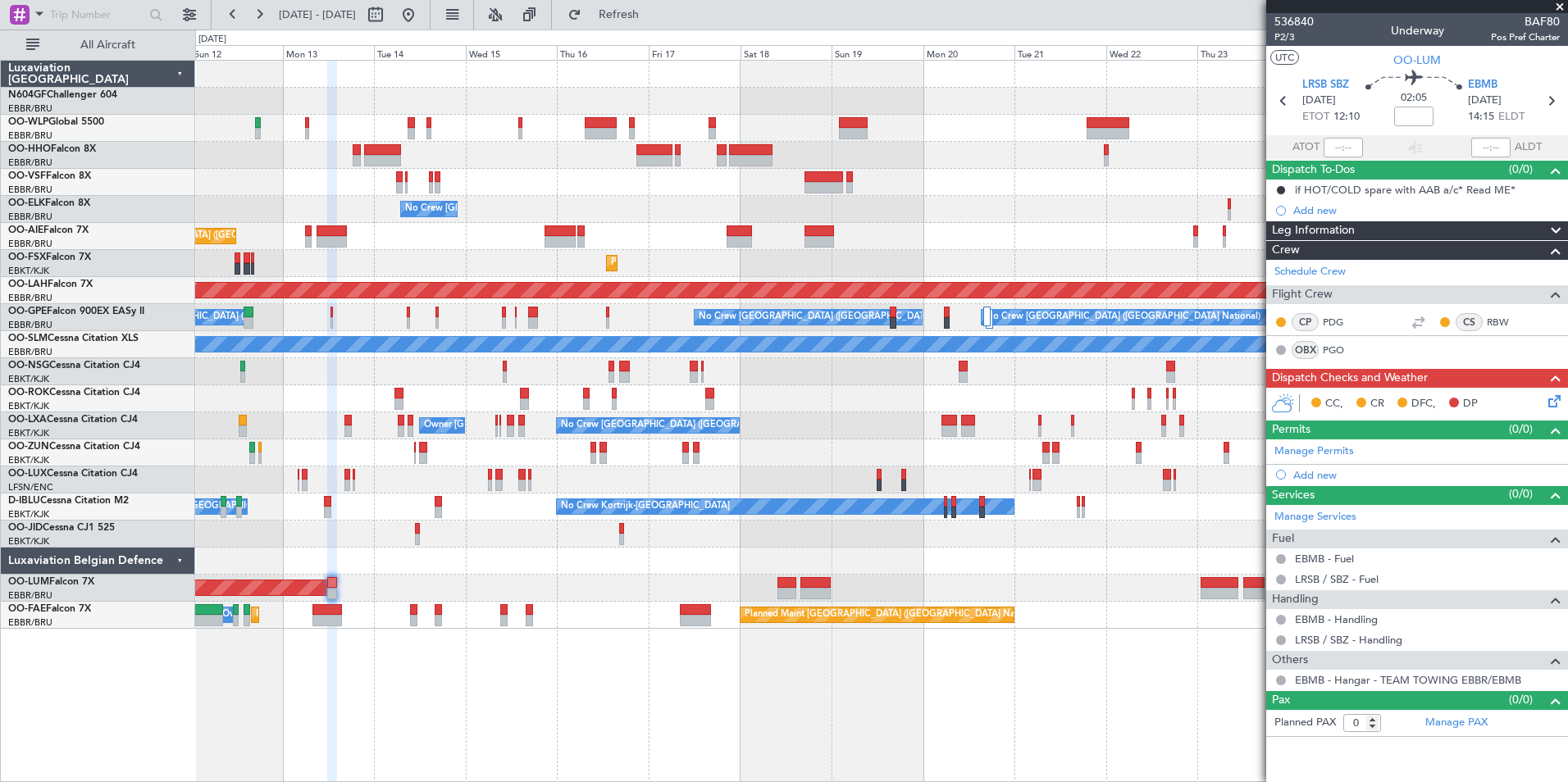
click at [934, 204] on div "No Crew [GEOGRAPHIC_DATA] ([GEOGRAPHIC_DATA] National)" at bounding box center [881, 209] width 1372 height 27
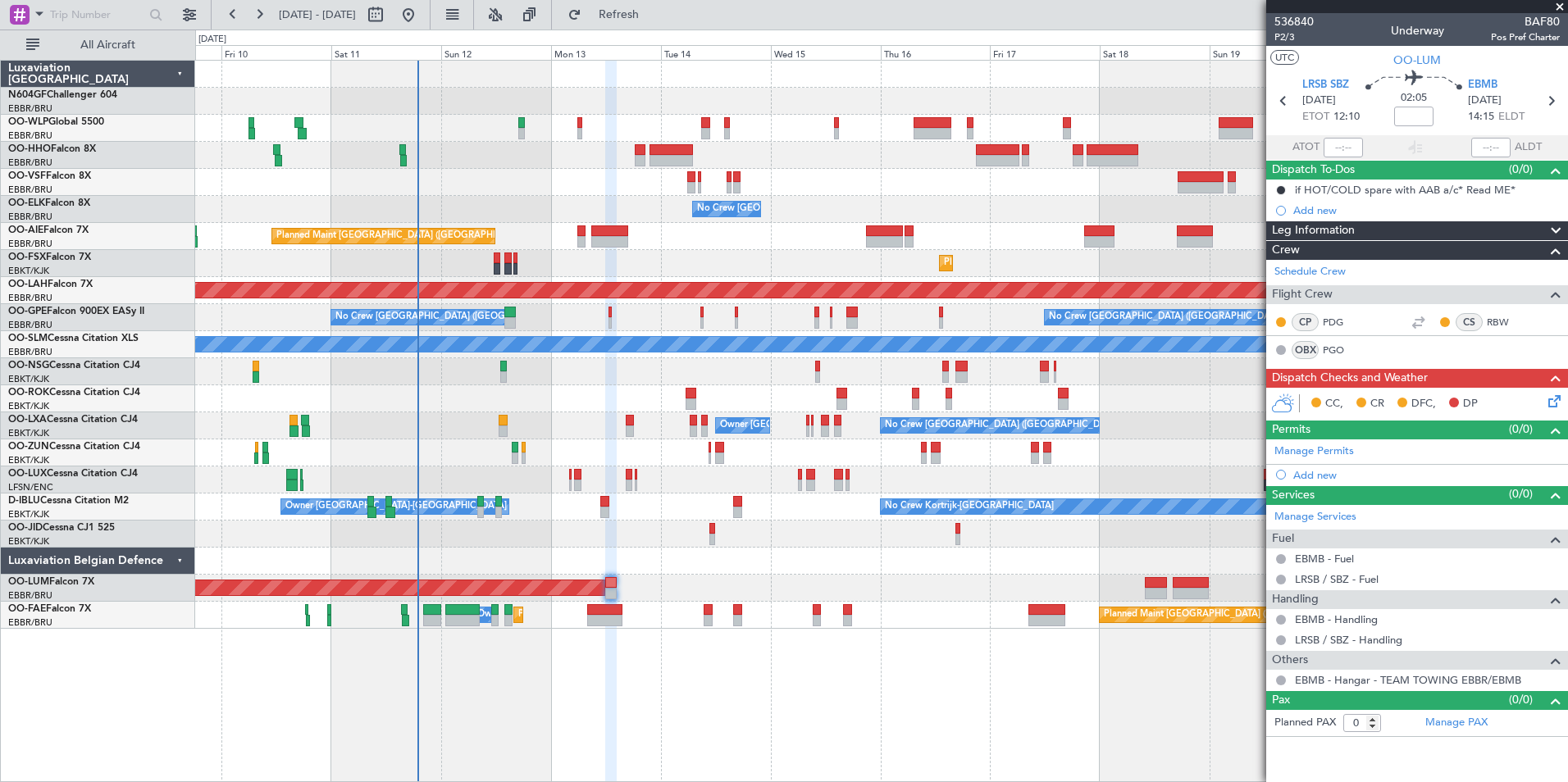
click at [1009, 456] on div at bounding box center [881, 452] width 1372 height 27
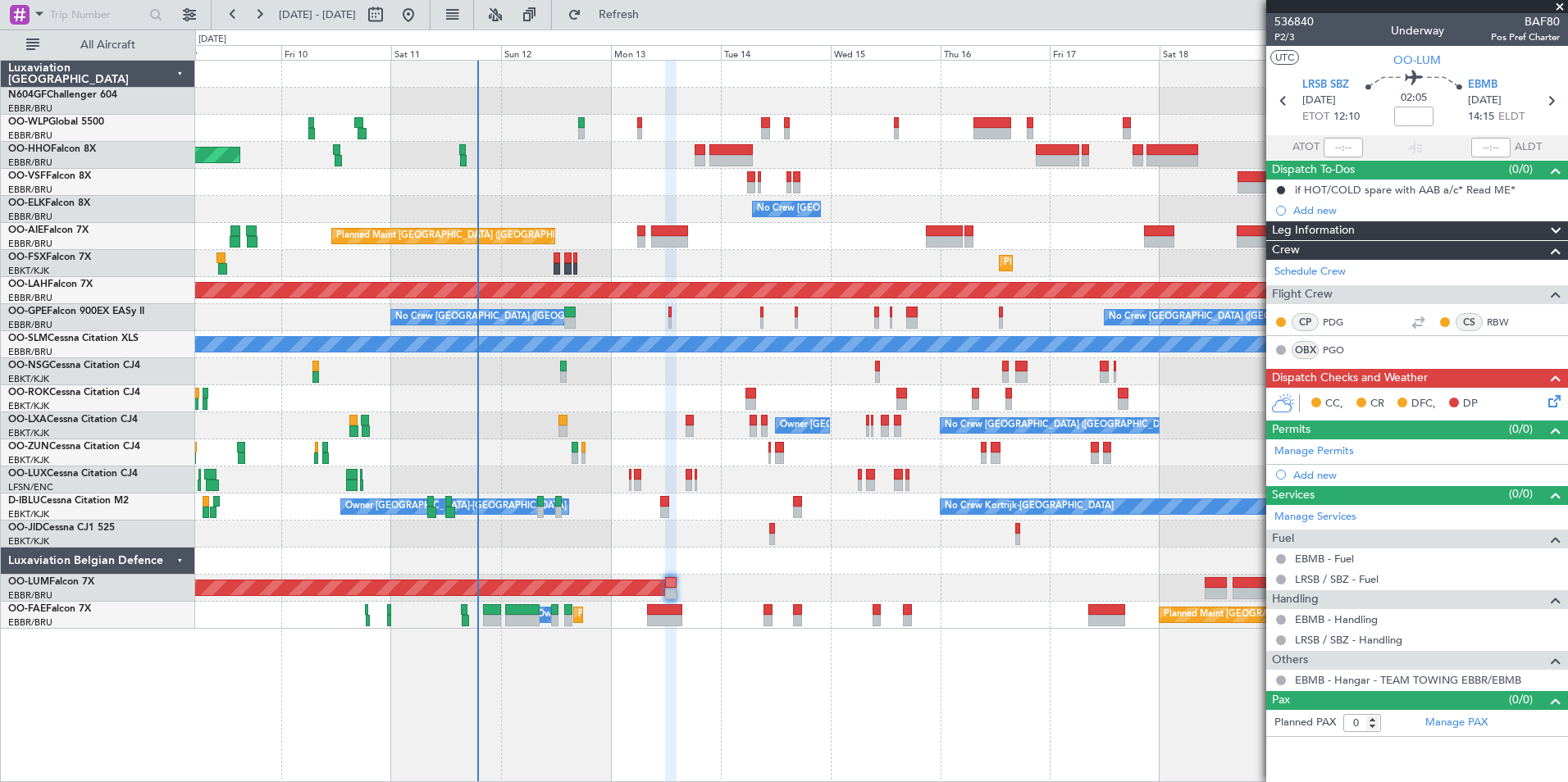
click at [816, 510] on div "Planned Maint Geneva (Cointrin) No Crew Brussels (Brussels National) Planned Ma…" at bounding box center [881, 344] width 1372 height 568
click at [901, 528] on div "No Crew" at bounding box center [881, 534] width 1372 height 27
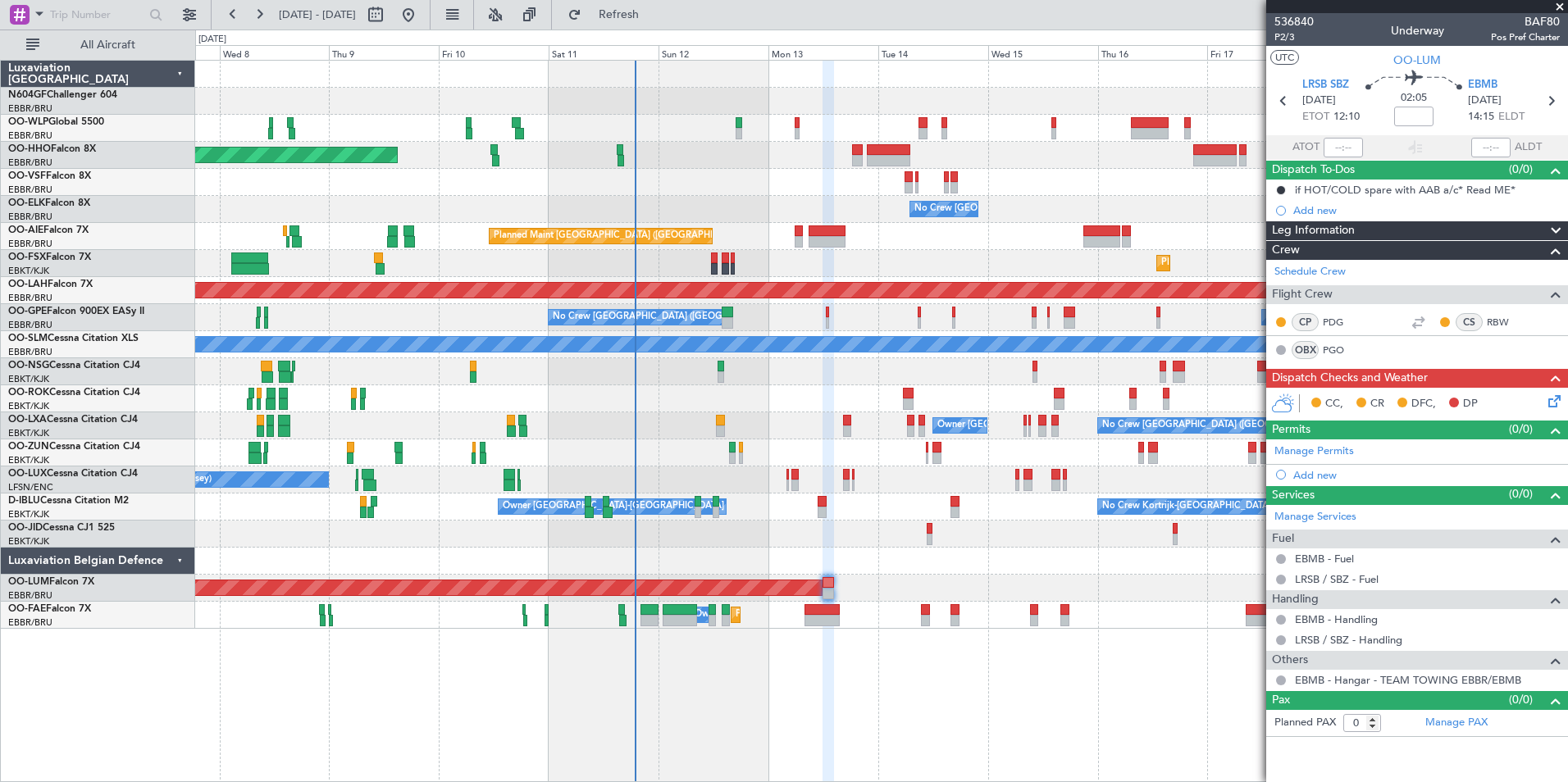
click at [713, 528] on div at bounding box center [881, 534] width 1372 height 27
